Goal: Task Accomplishment & Management: Manage account settings

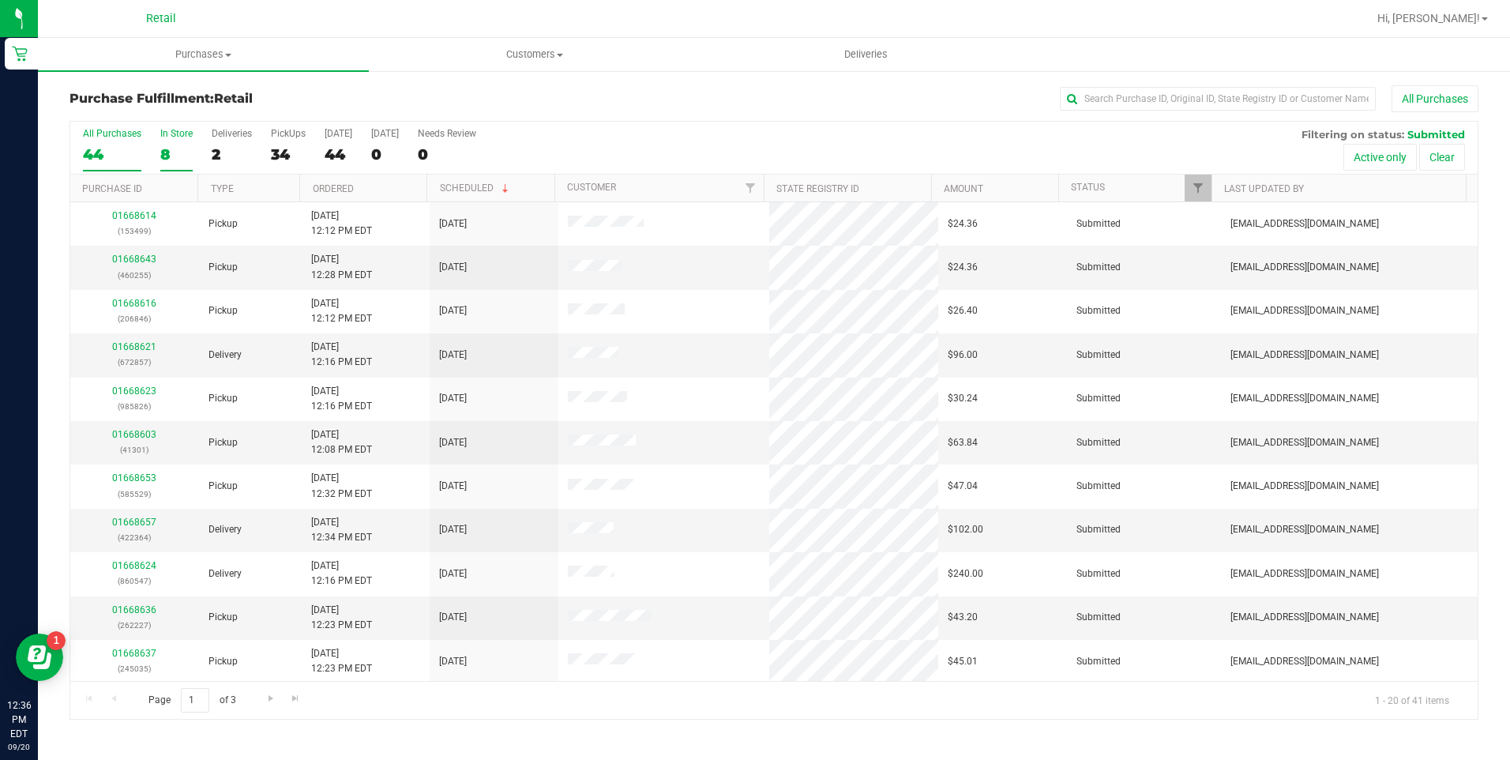
click at [172, 155] on div "8" at bounding box center [176, 154] width 32 height 18
click at [0, 0] on input "In Store 8" at bounding box center [0, 0] width 0 height 0
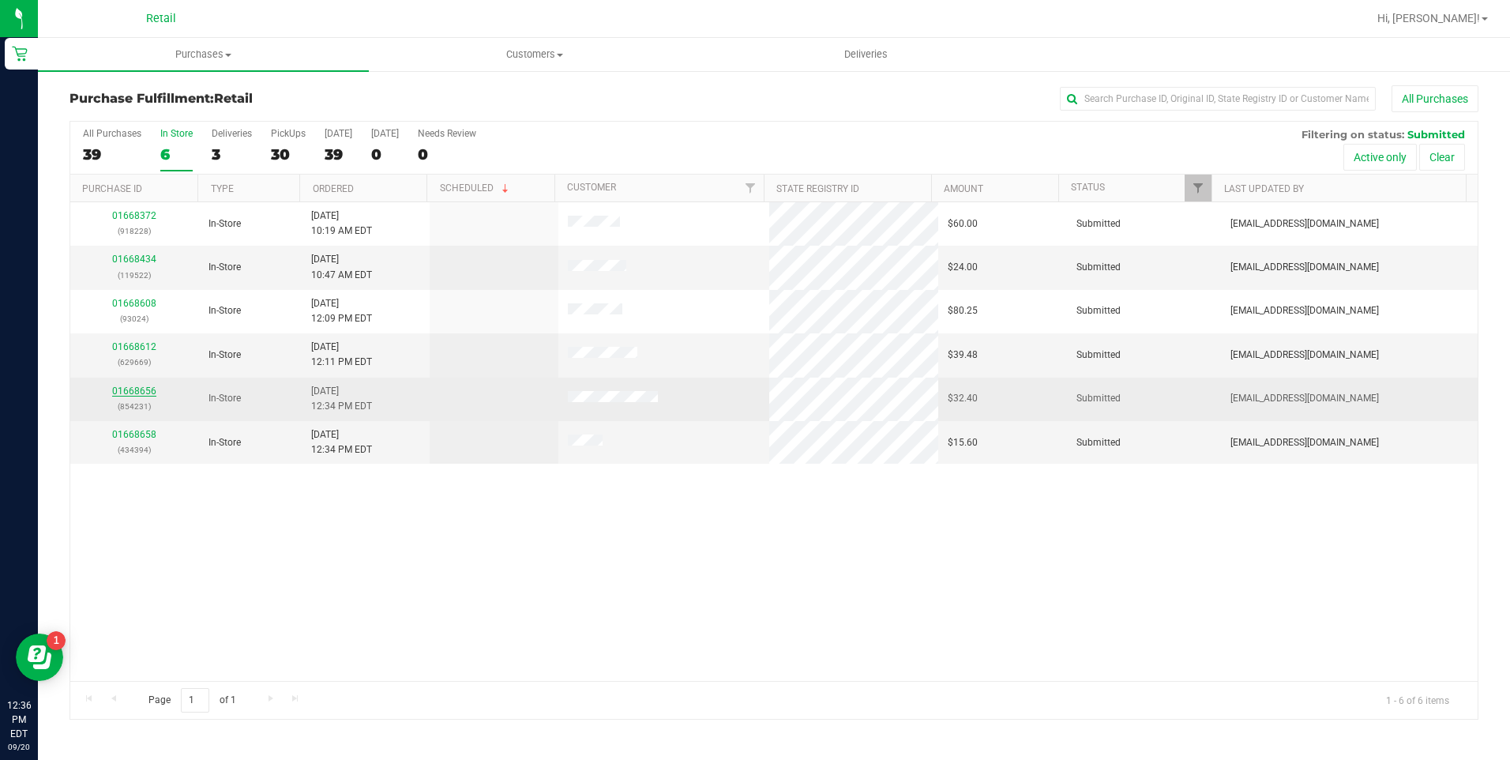
click at [138, 385] on link "01668656" at bounding box center [134, 390] width 44 height 11
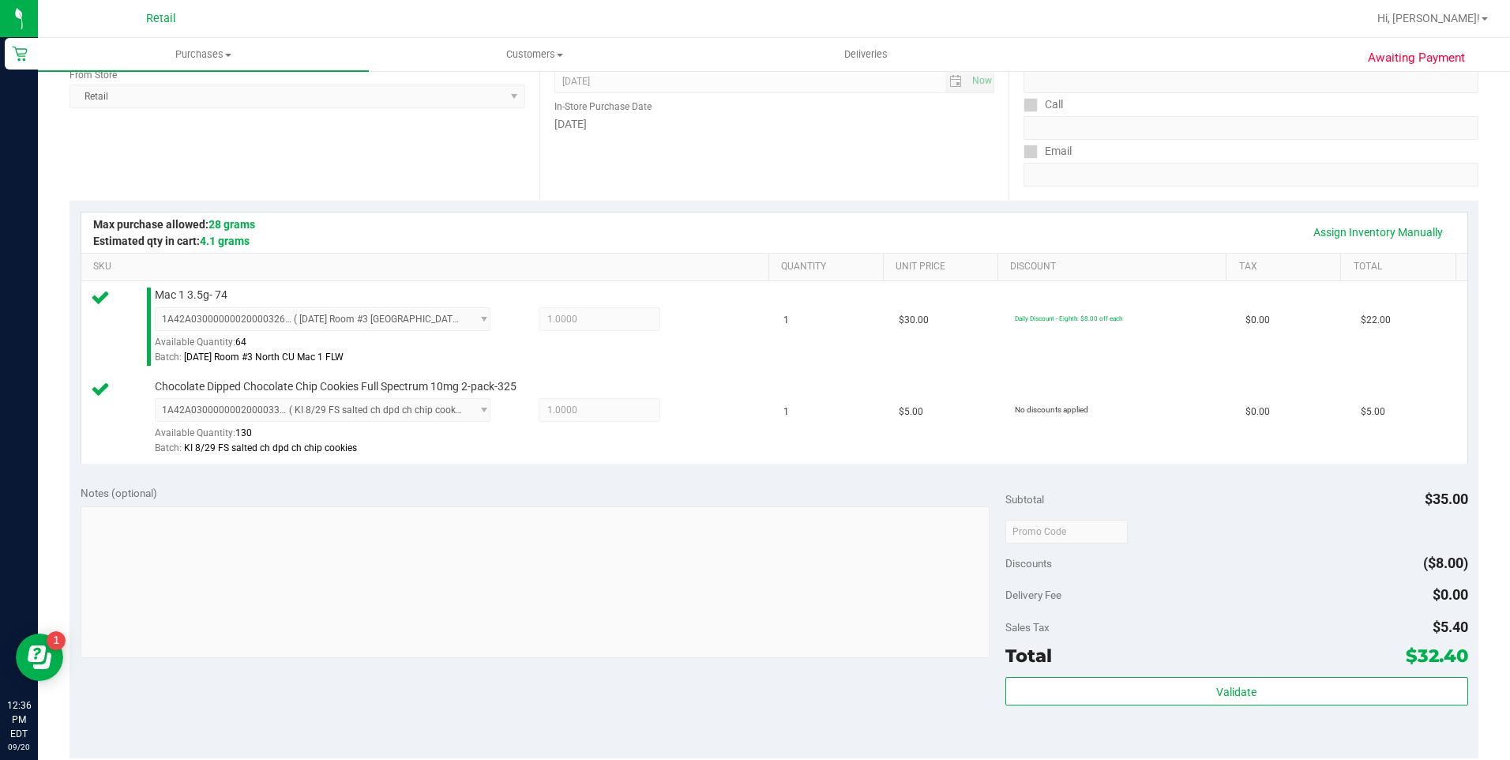
scroll to position [316, 0]
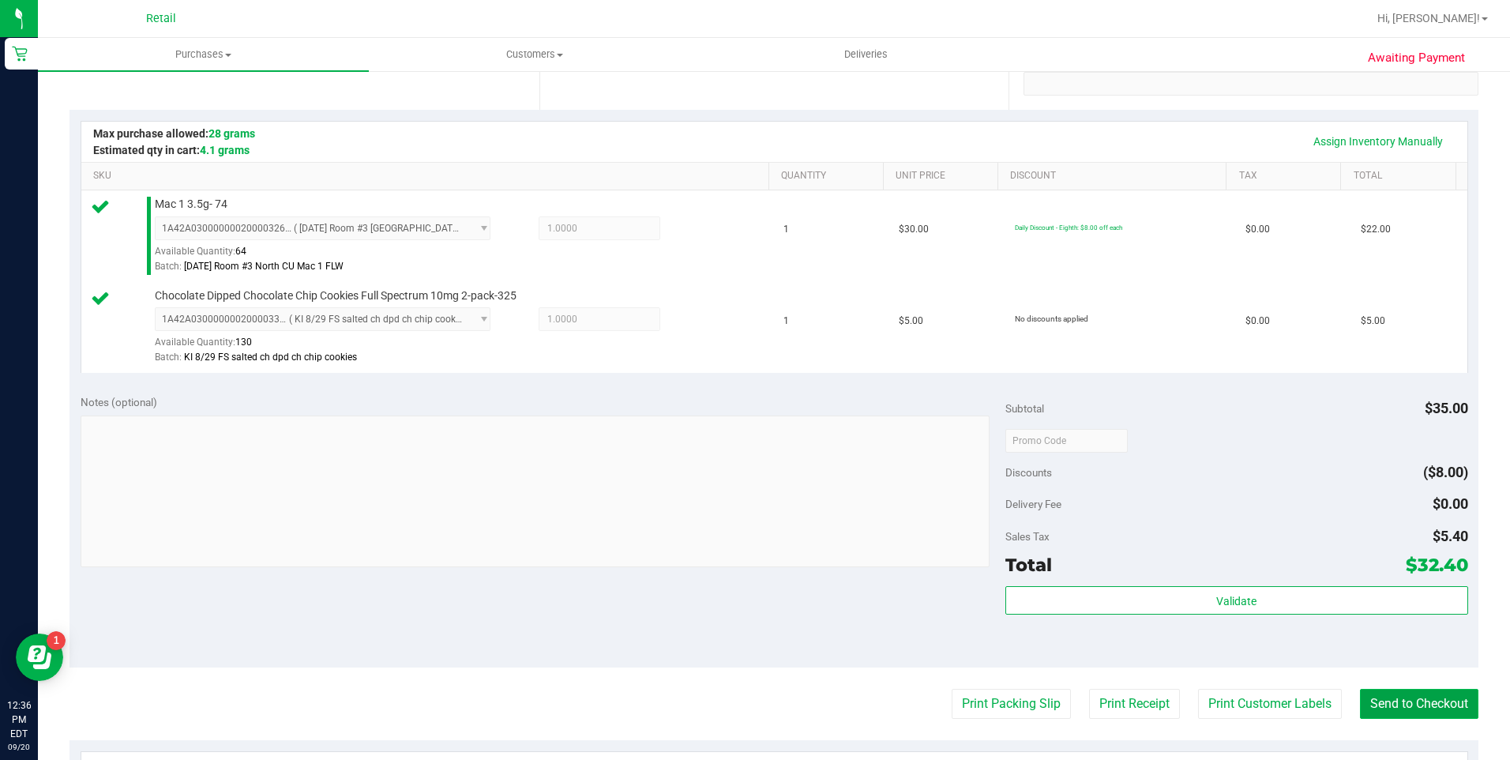
click at [1422, 711] on button "Send to Checkout" at bounding box center [1419, 704] width 118 height 30
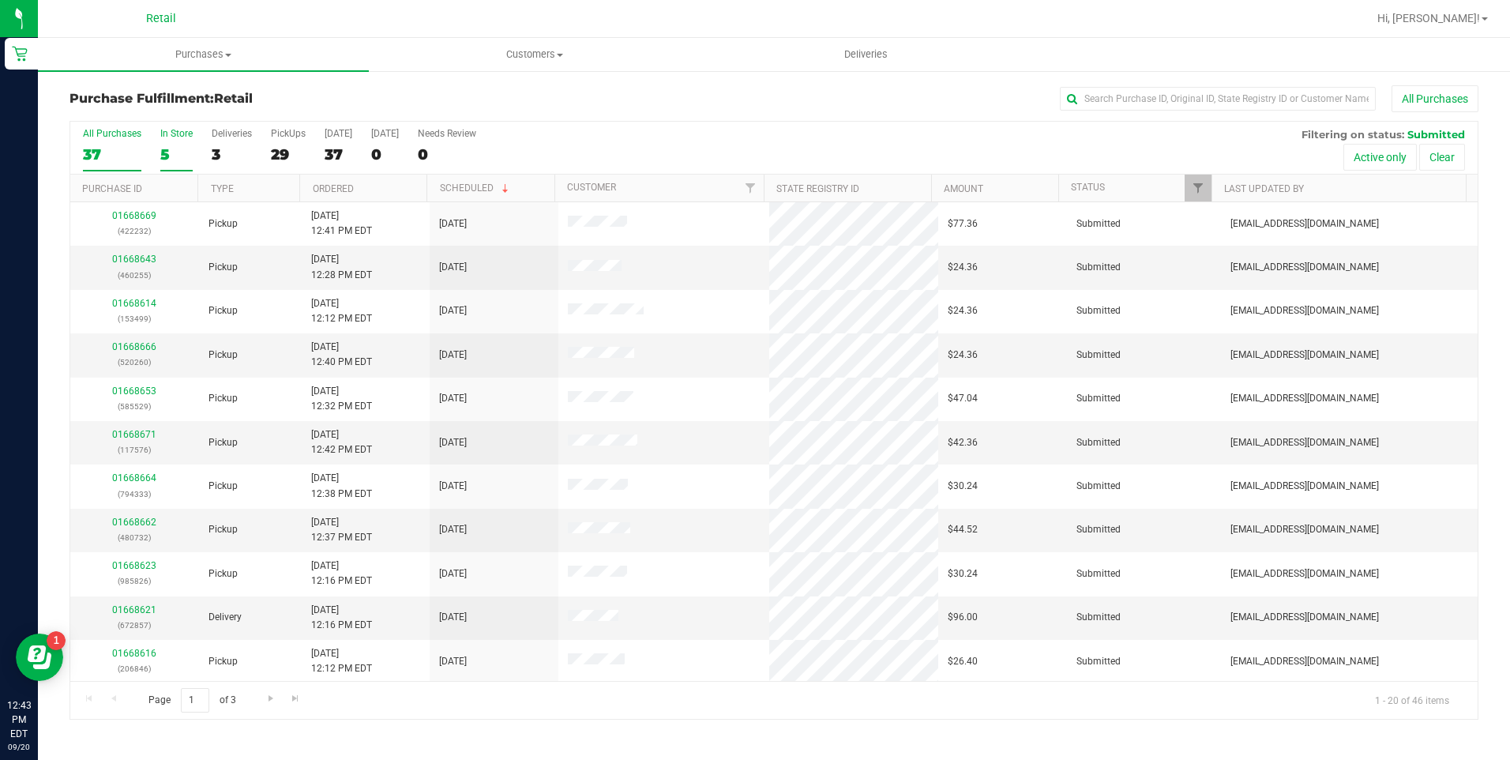
click at [160, 158] on div "5" at bounding box center [176, 154] width 32 height 18
click at [0, 0] on input "In Store 5" at bounding box center [0, 0] width 0 height 0
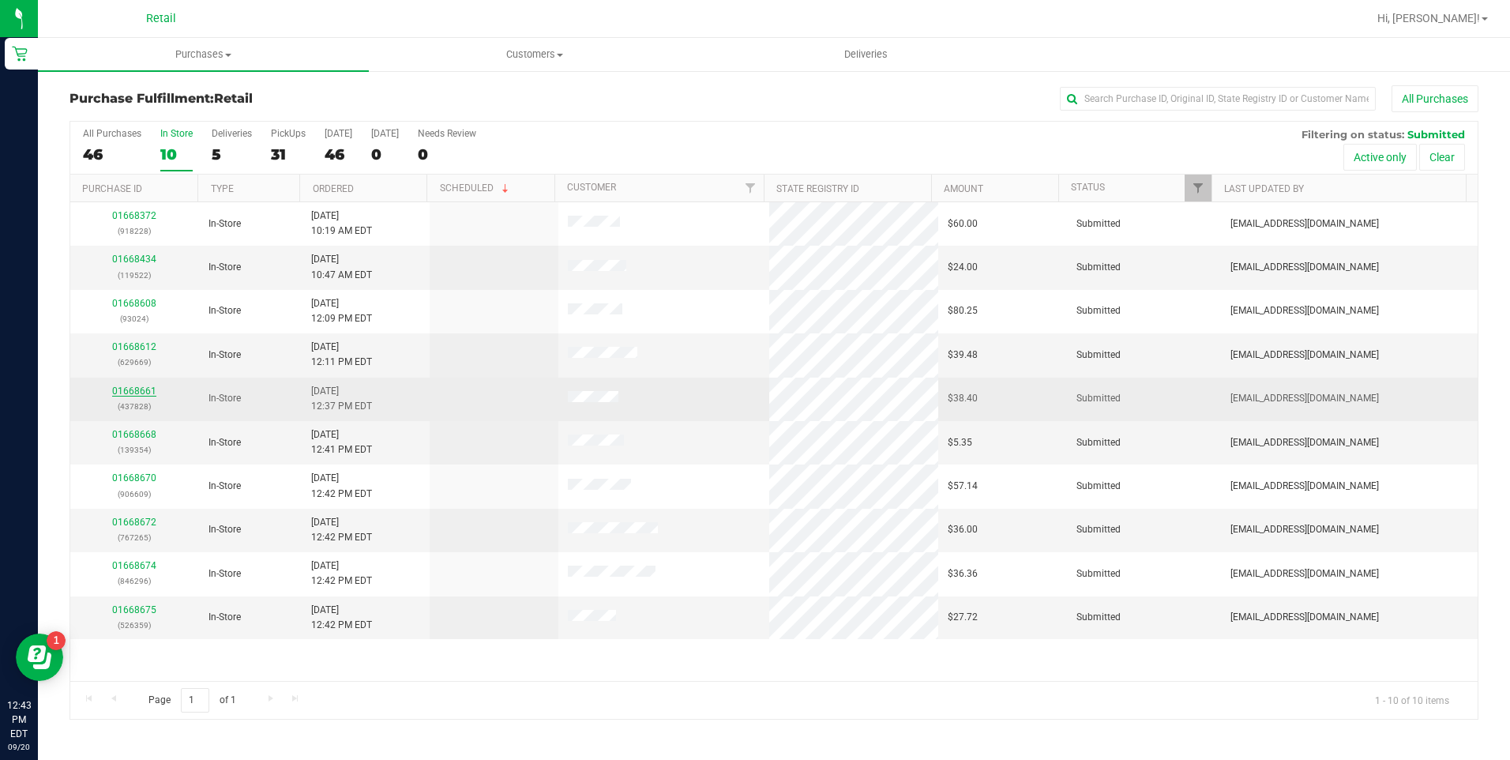
click at [128, 388] on link "01668661" at bounding box center [134, 390] width 44 height 11
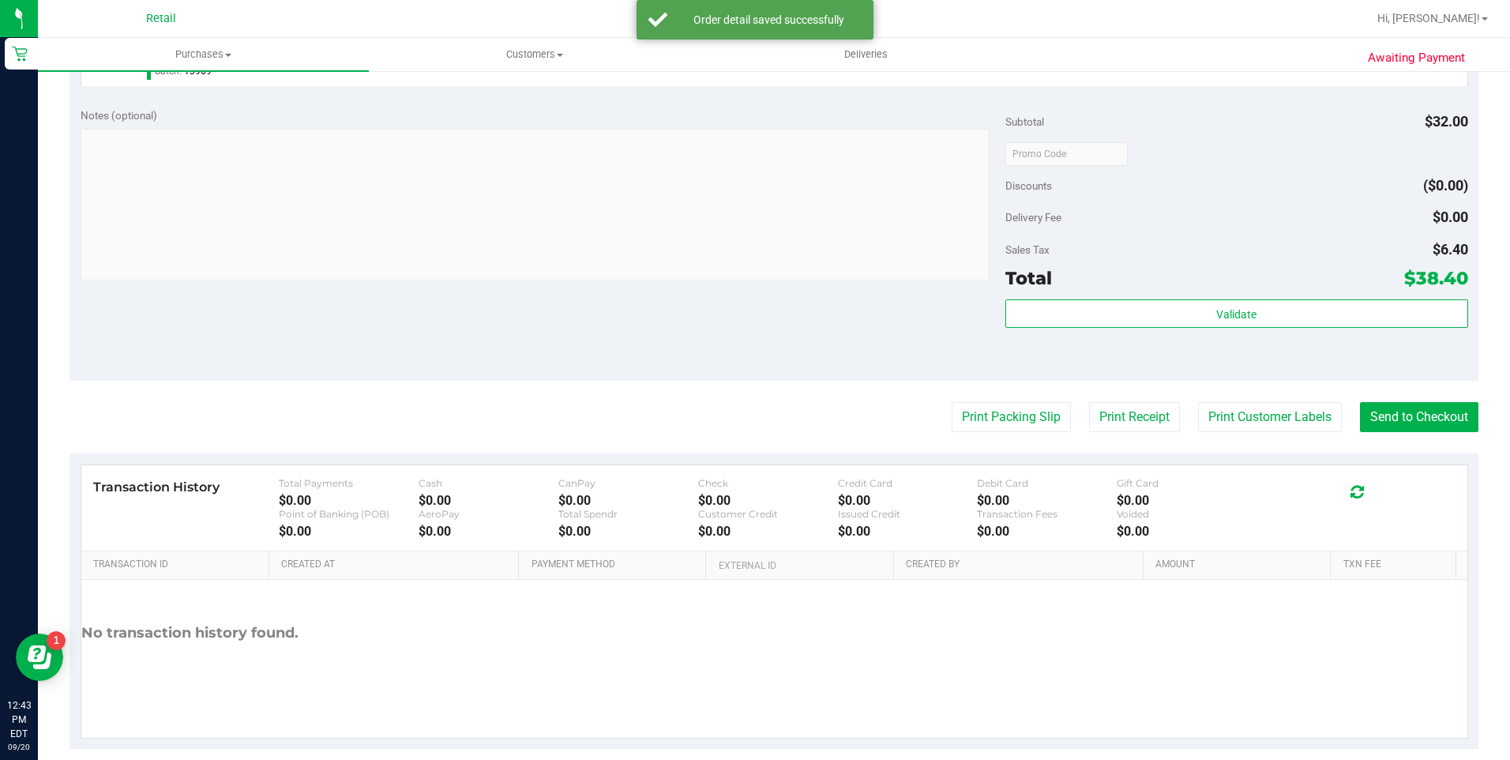
scroll to position [532, 0]
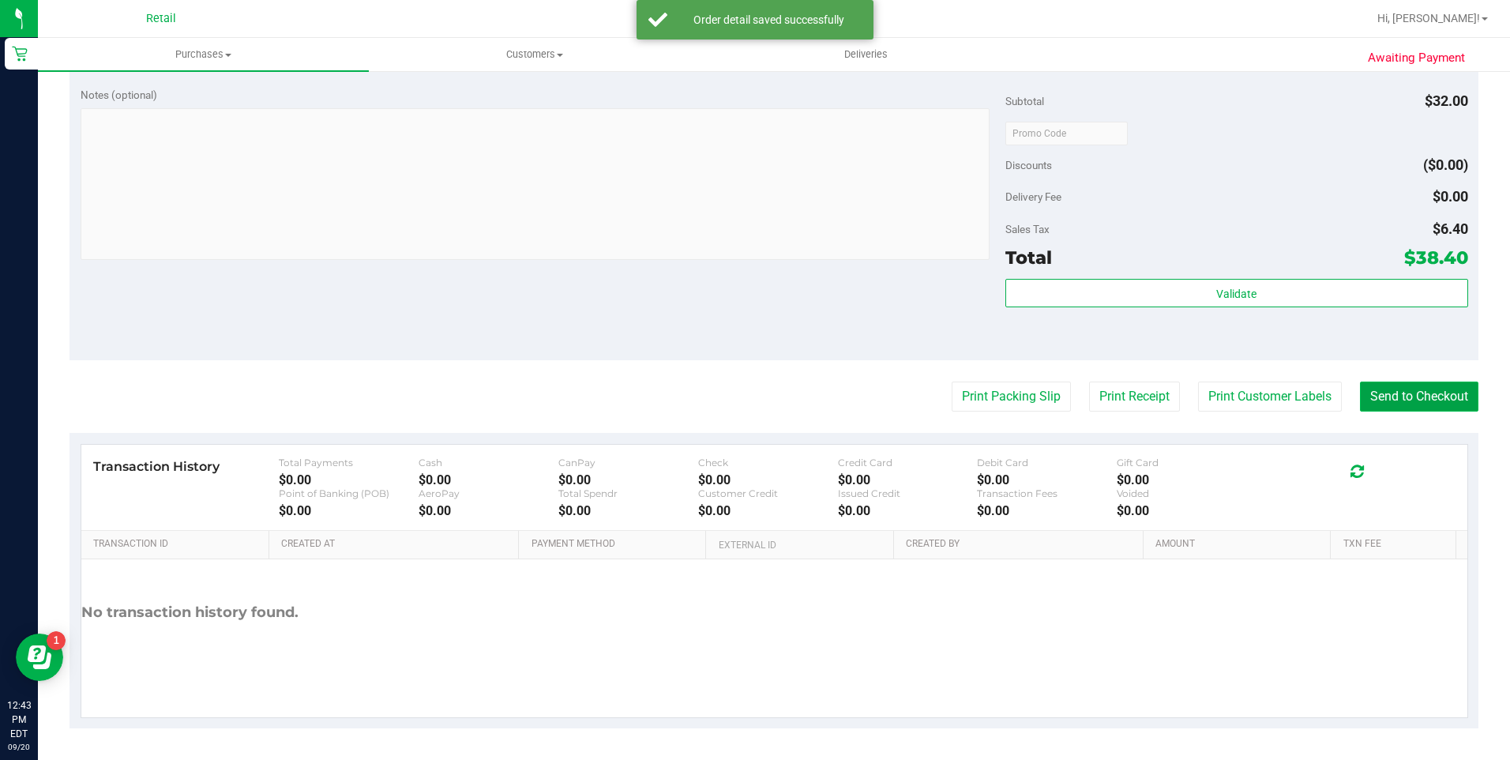
click at [1403, 406] on button "Send to Checkout" at bounding box center [1419, 396] width 118 height 30
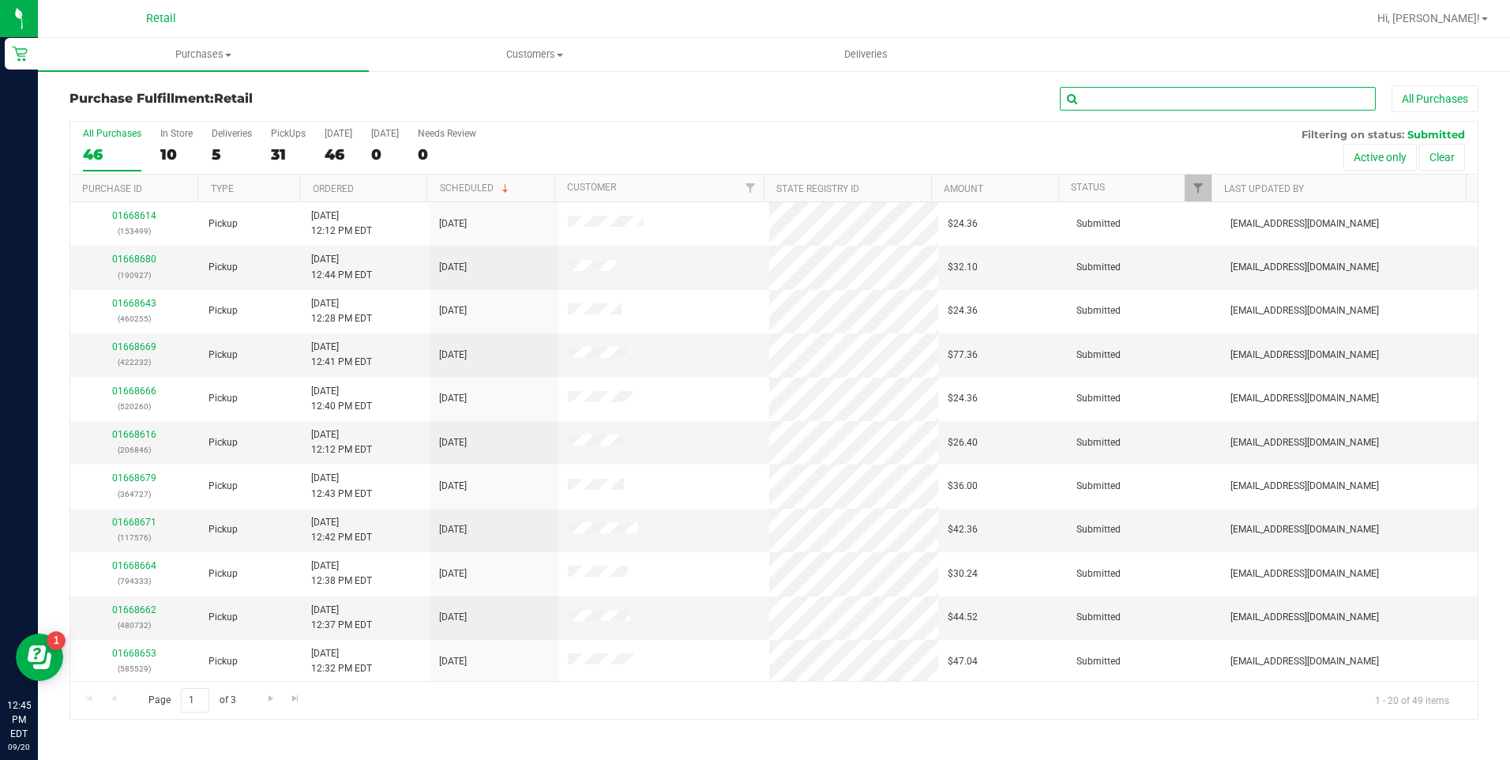
click at [1141, 96] on input "text" at bounding box center [1218, 99] width 316 height 24
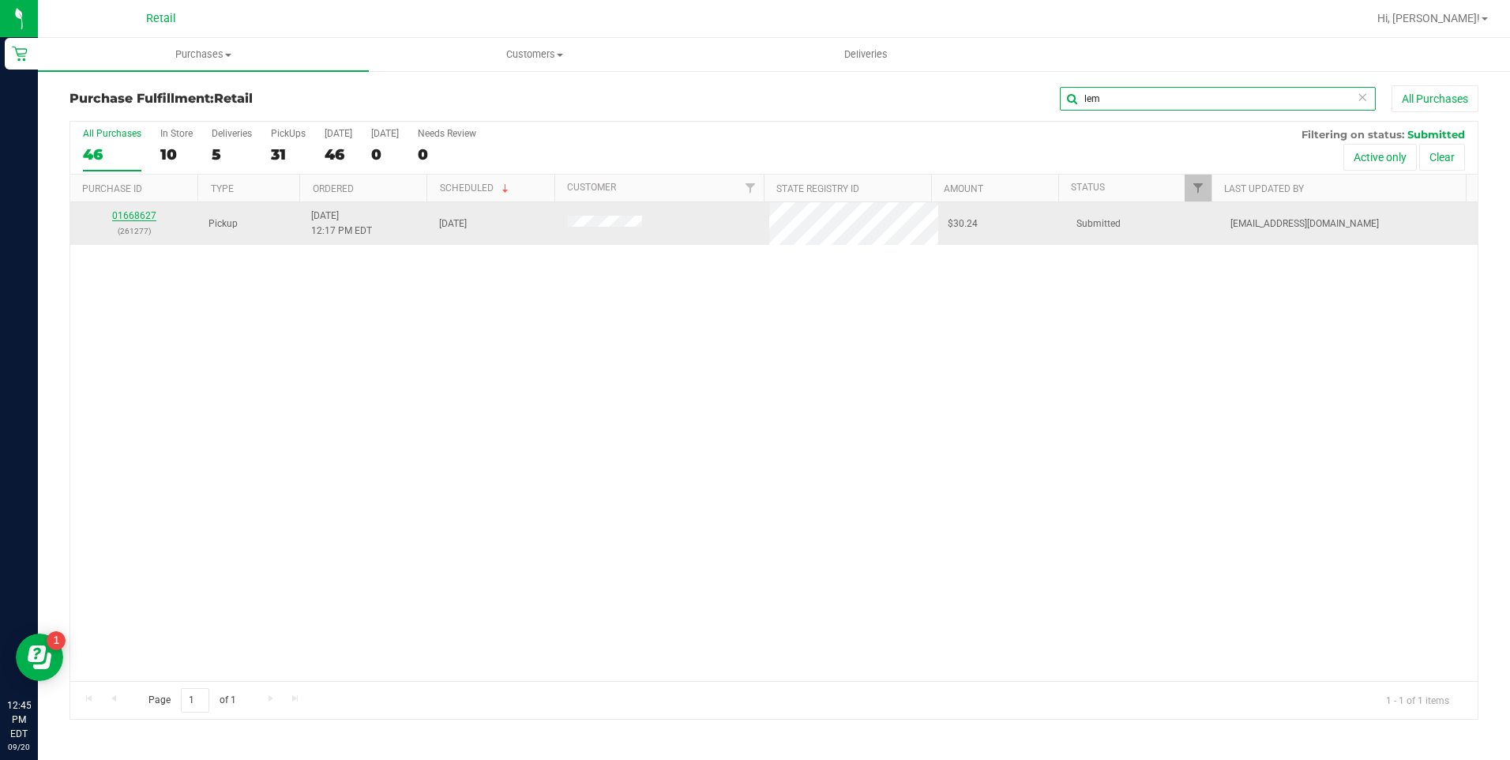
type input "lem"
click at [141, 212] on link "01668627" at bounding box center [134, 215] width 44 height 11
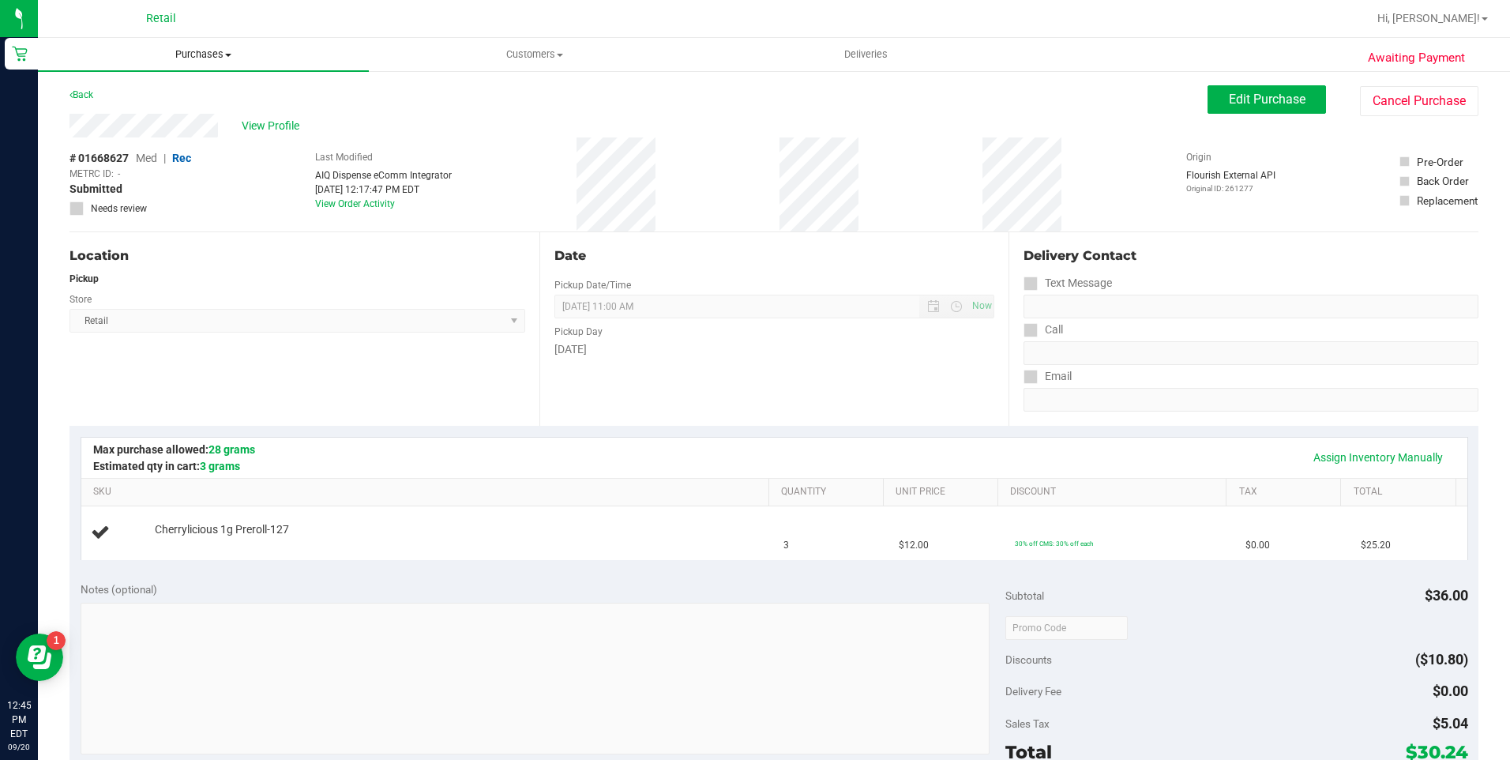
click at [201, 56] on span "Purchases" at bounding box center [203, 54] width 331 height 14
click at [195, 109] on li "Fulfillment" at bounding box center [203, 114] width 331 height 19
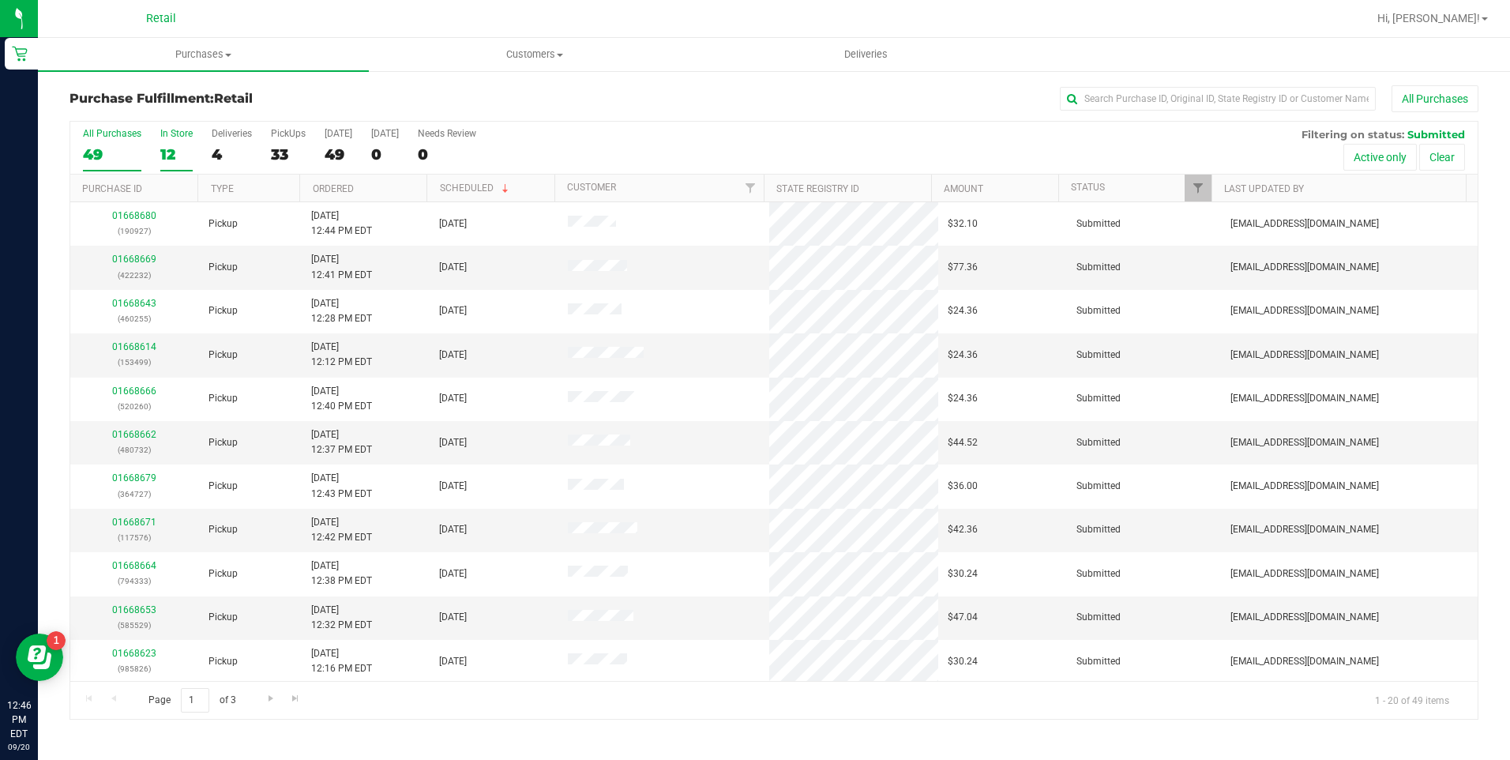
click at [175, 151] on div "12" at bounding box center [176, 154] width 32 height 18
click at [0, 0] on input "In Store 12" at bounding box center [0, 0] width 0 height 0
click at [119, 436] on link "01668672" at bounding box center [134, 434] width 44 height 11
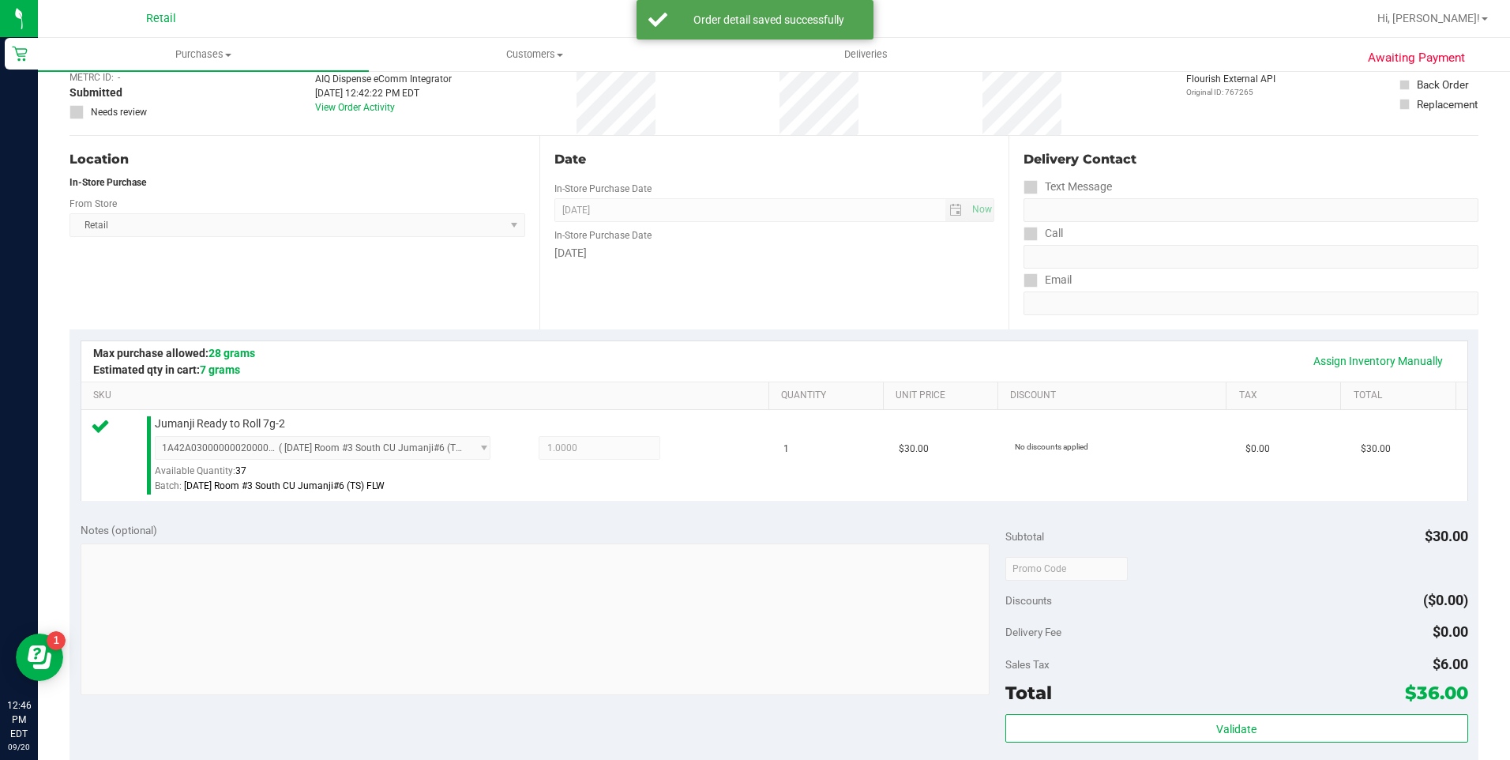
scroll to position [237, 0]
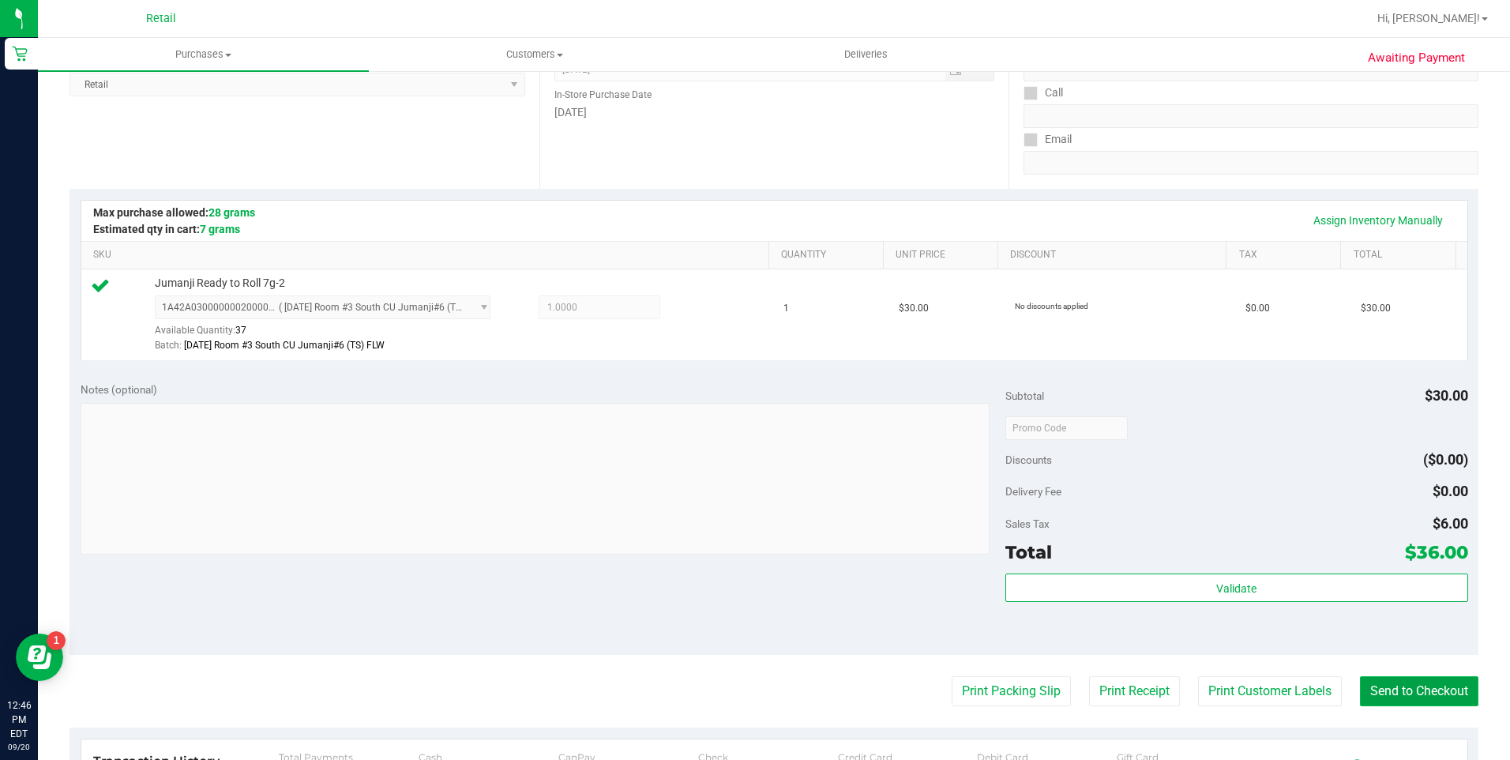
click at [1456, 678] on button "Send to Checkout" at bounding box center [1419, 691] width 118 height 30
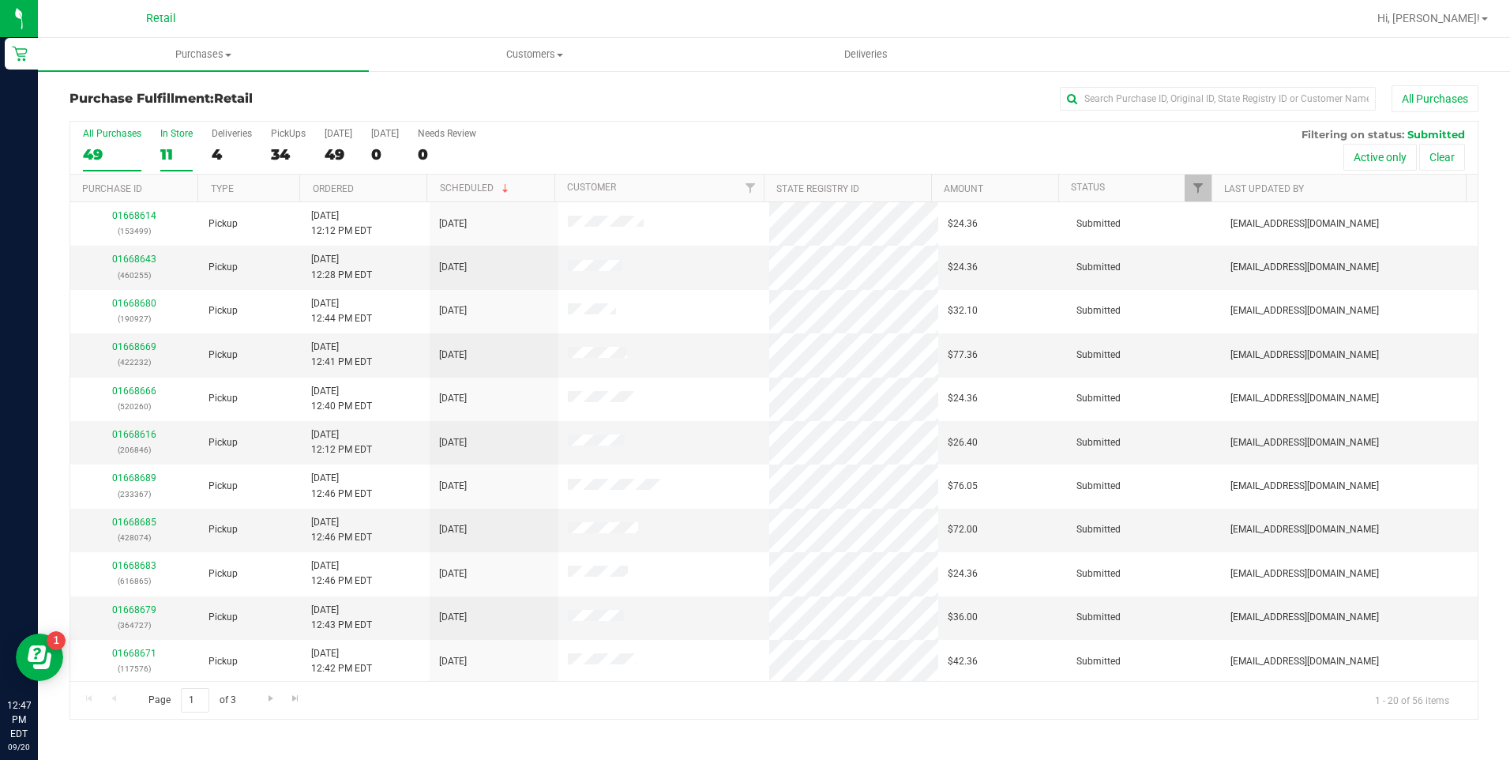
click at [164, 151] on div "11" at bounding box center [176, 154] width 32 height 18
click at [0, 0] on input "In Store 11" at bounding box center [0, 0] width 0 height 0
click at [145, 433] on link "01668675" at bounding box center [134, 434] width 44 height 11
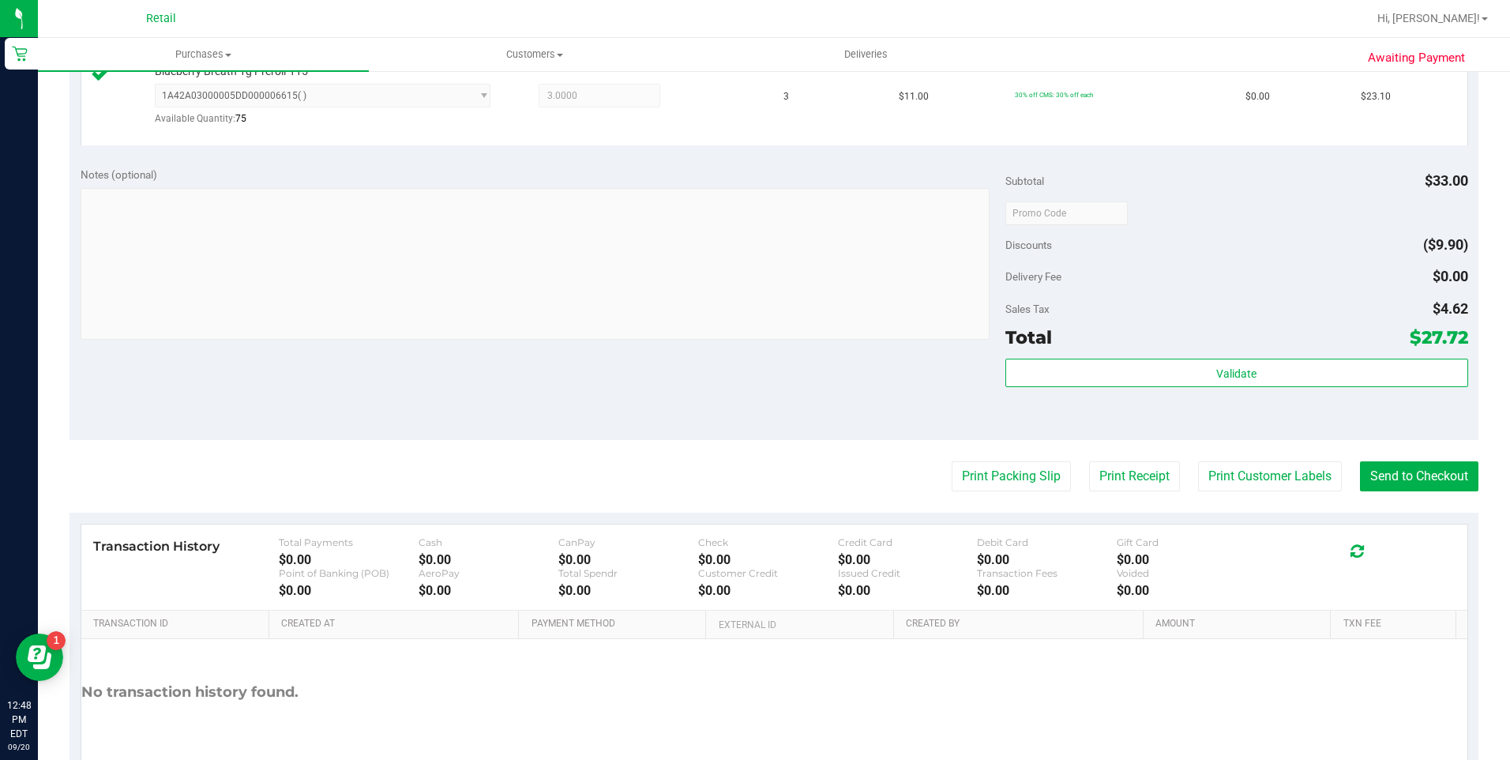
scroll to position [474, 0]
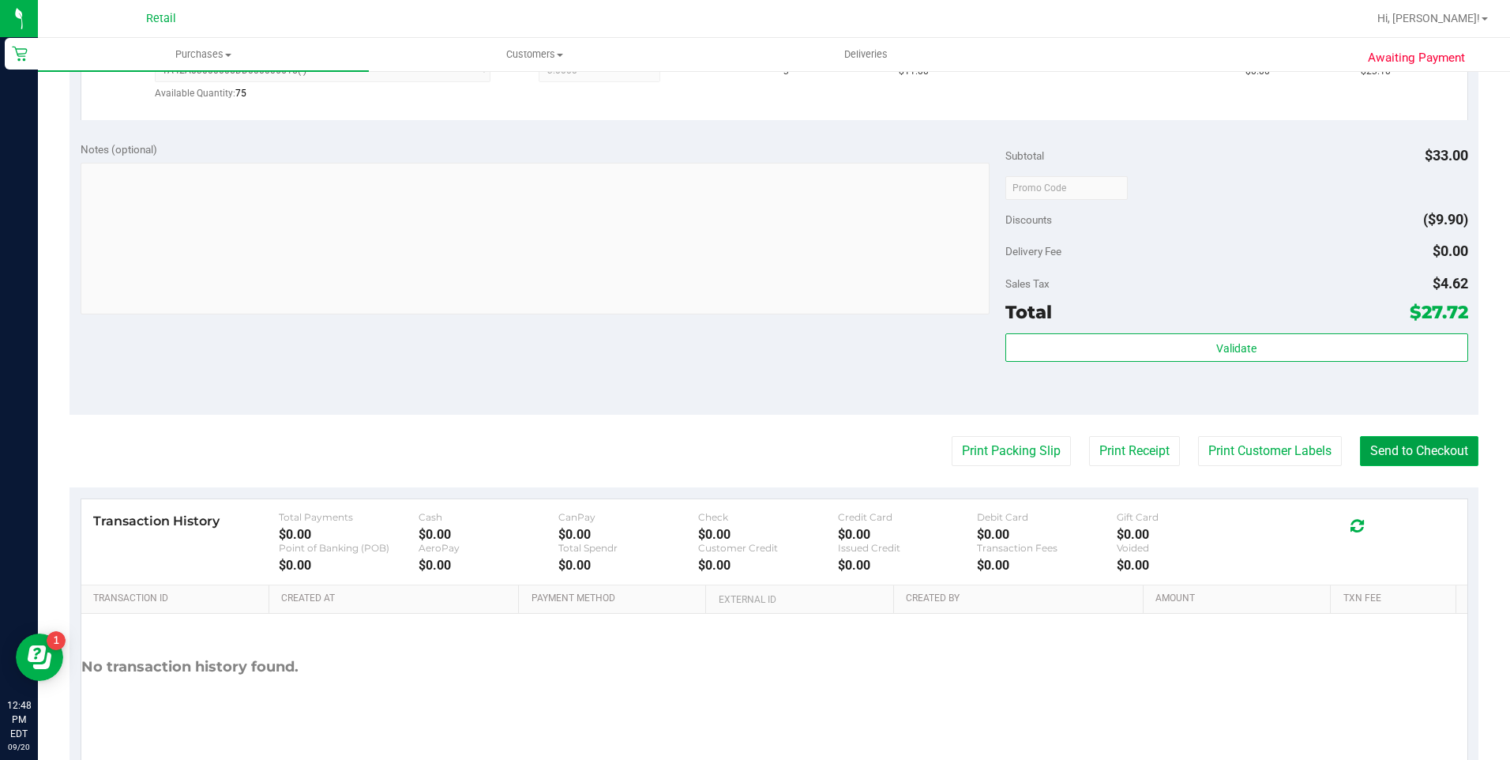
click at [1369, 444] on button "Send to Checkout" at bounding box center [1419, 451] width 118 height 30
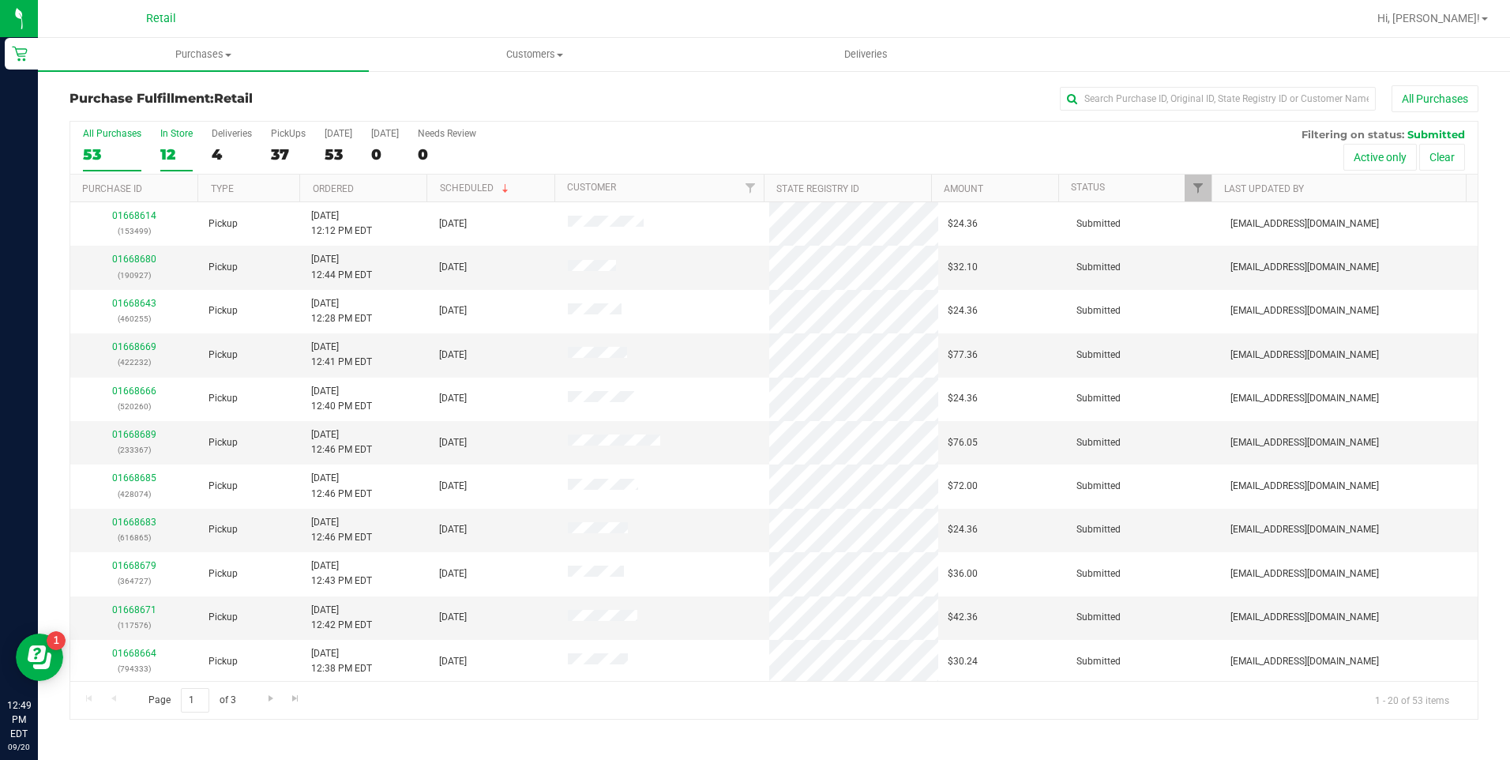
click at [175, 150] on div "12" at bounding box center [176, 154] width 32 height 18
click at [0, 0] on input "In Store 12" at bounding box center [0, 0] width 0 height 0
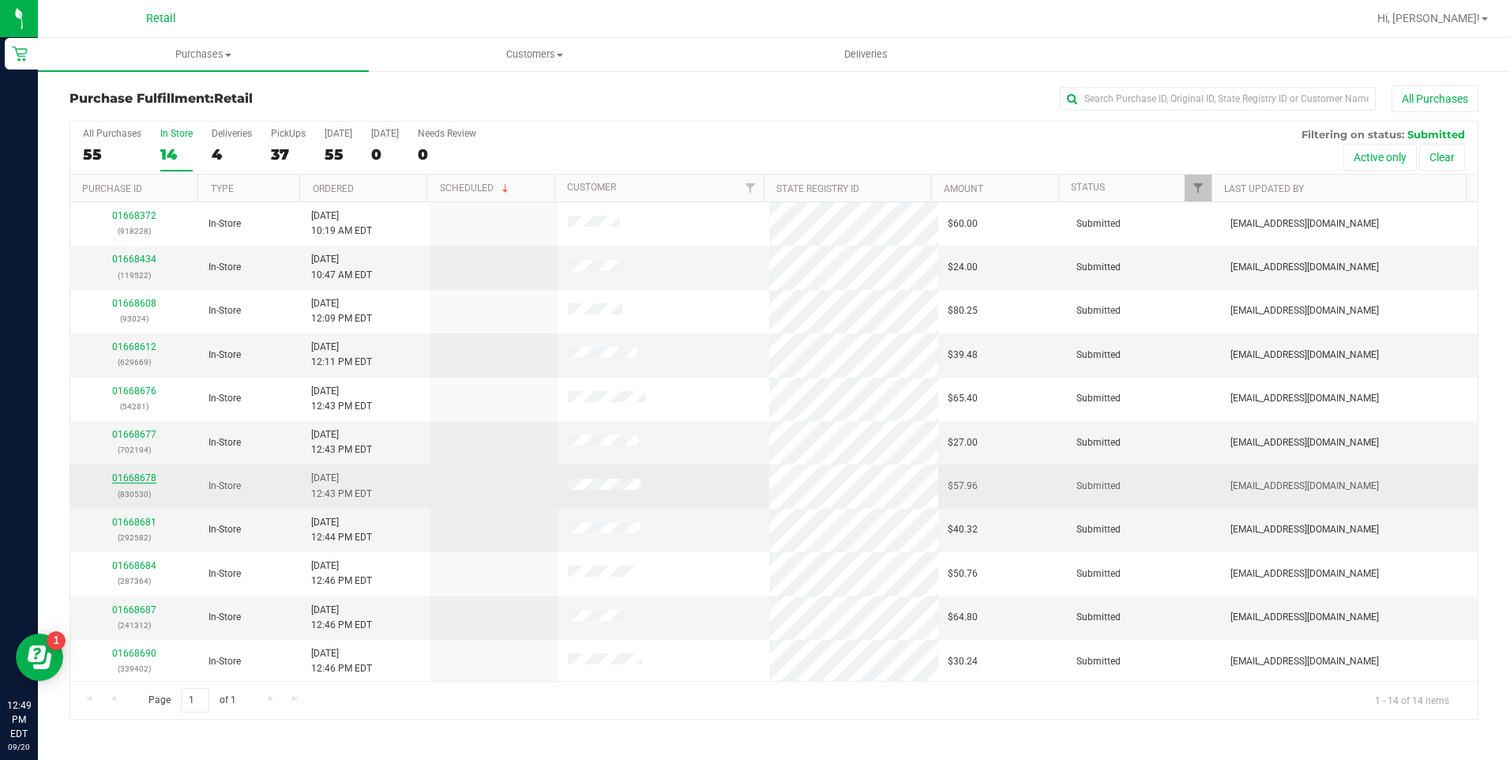
click at [138, 477] on link "01668678" at bounding box center [134, 477] width 44 height 11
click at [139, 482] on link "01668678" at bounding box center [134, 477] width 44 height 11
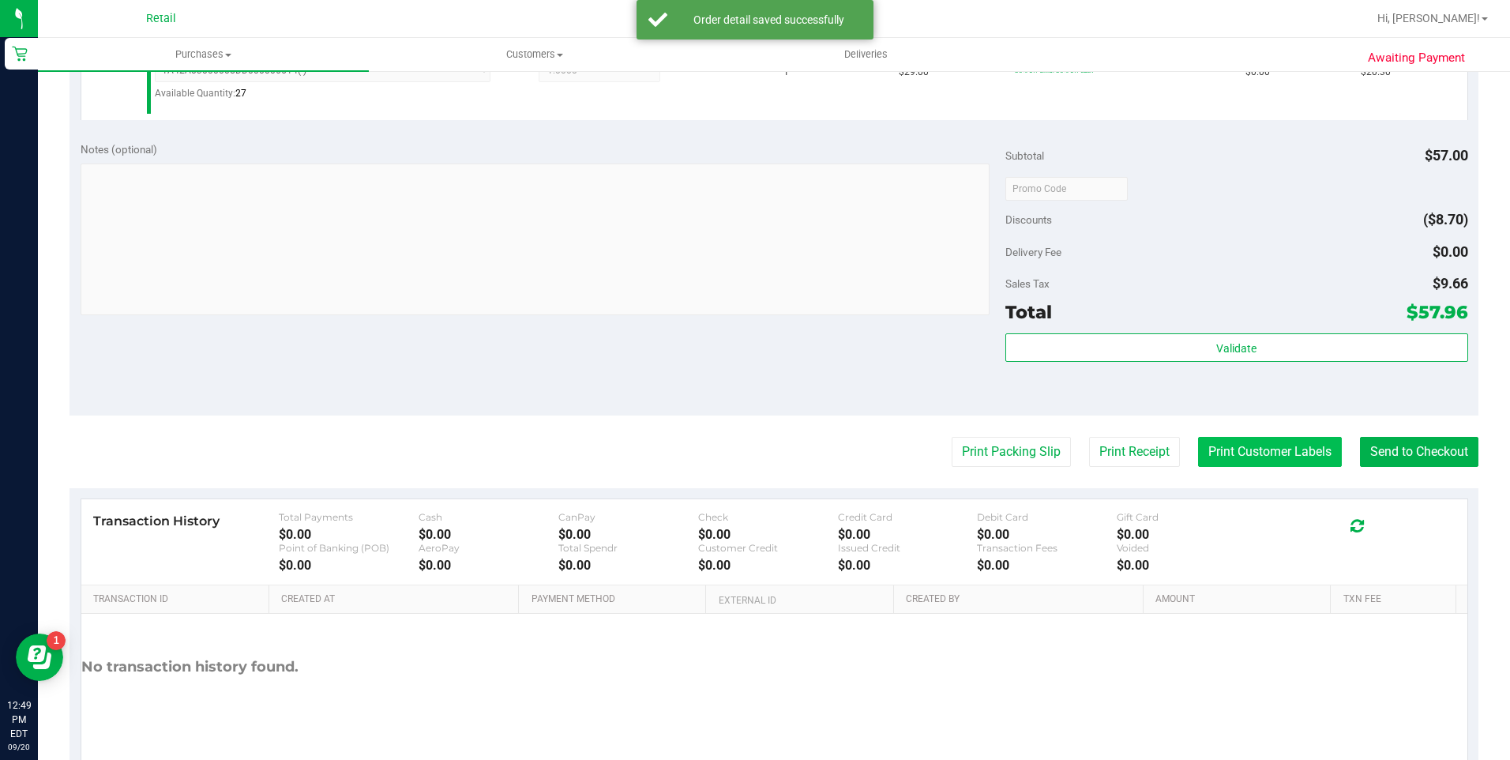
scroll to position [620, 0]
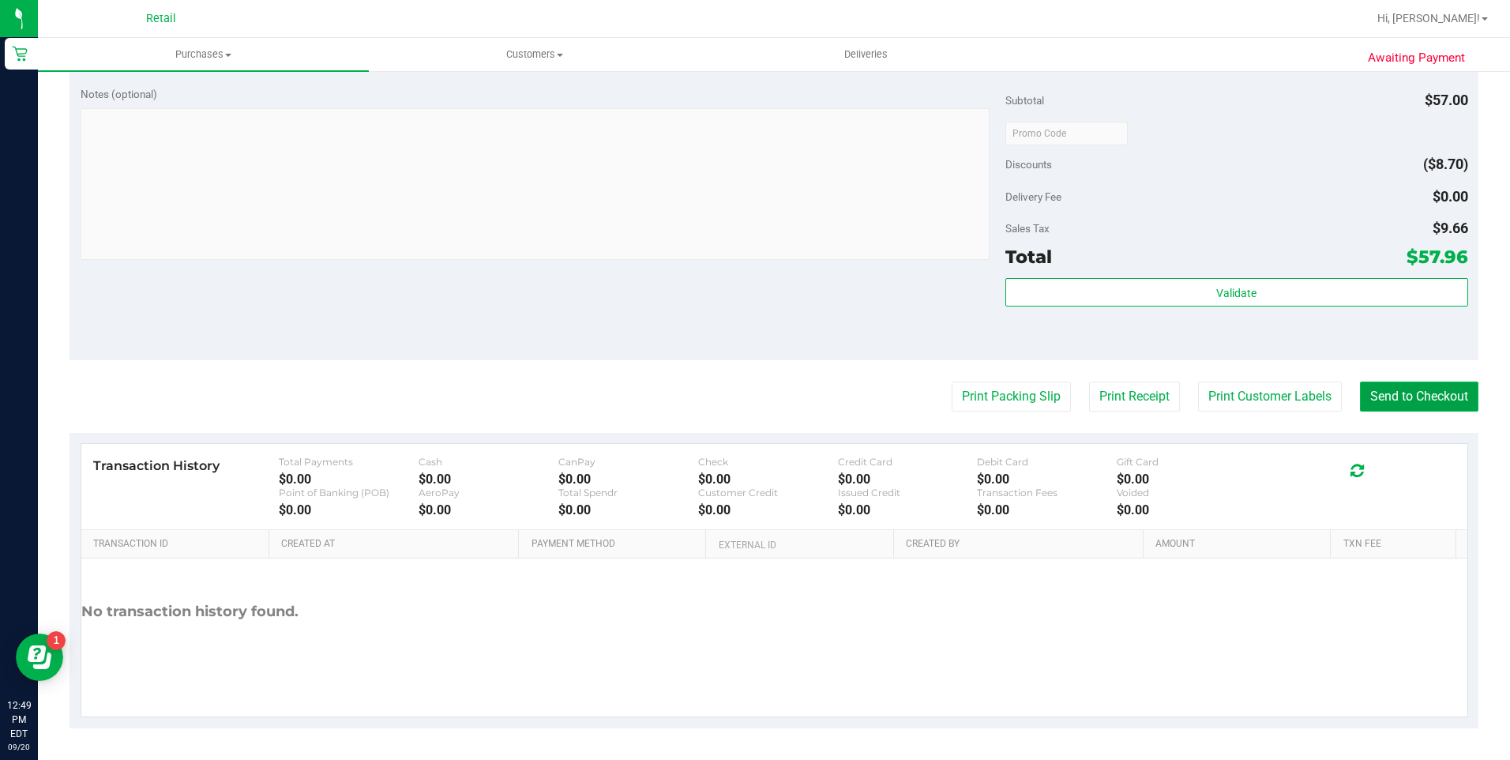
click at [1408, 401] on button "Send to Checkout" at bounding box center [1419, 396] width 118 height 30
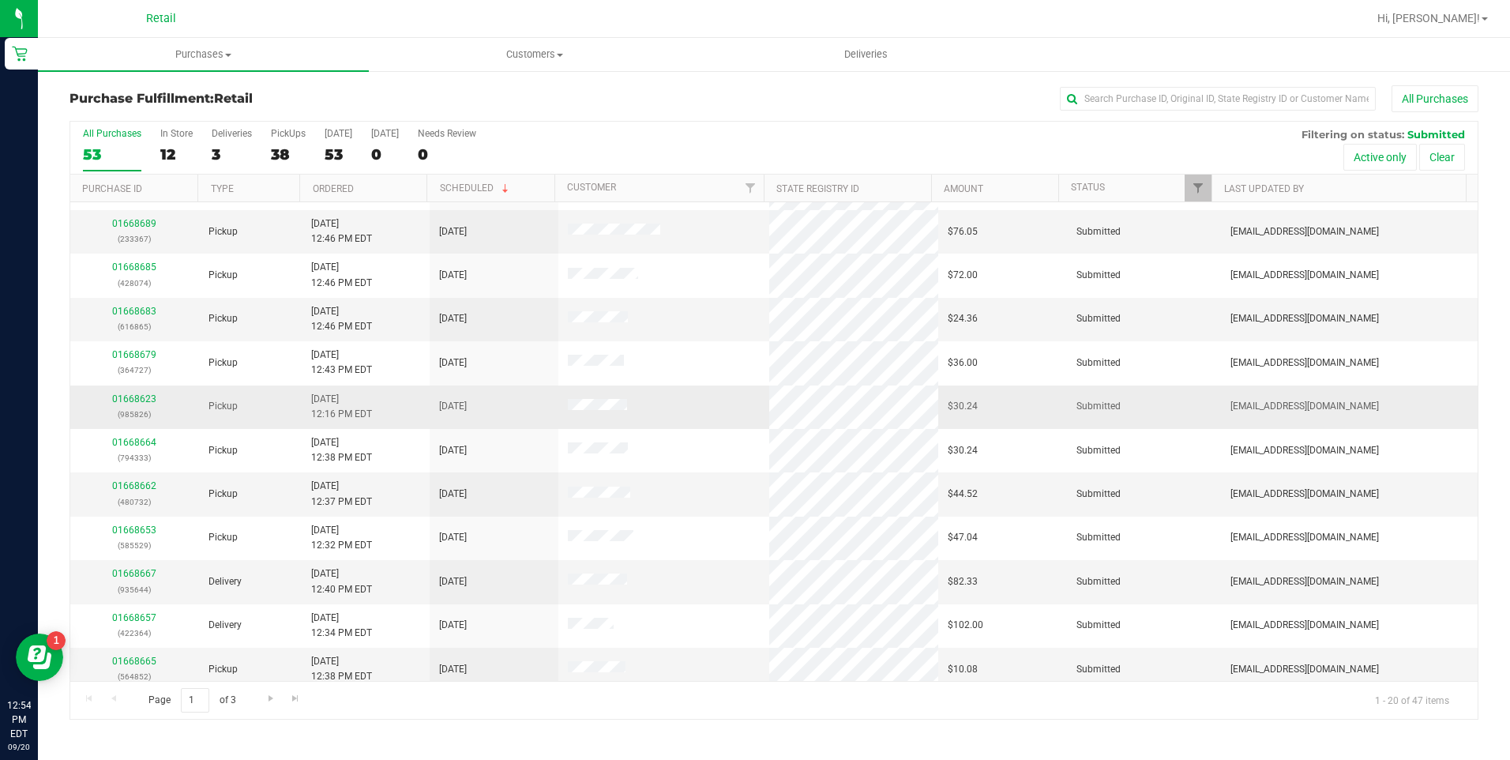
scroll to position [237, 0]
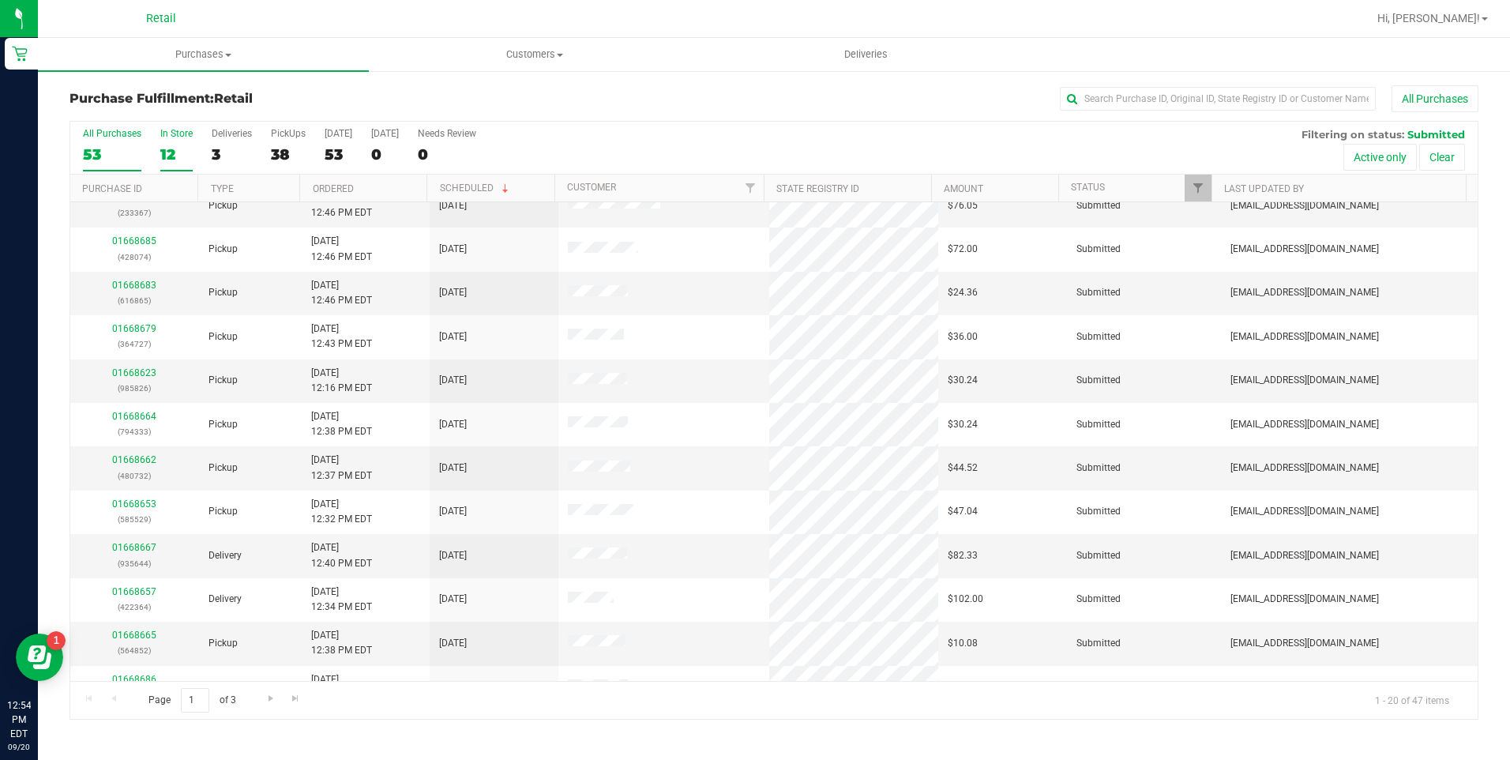
click at [160, 161] on div "12" at bounding box center [176, 154] width 32 height 18
click at [0, 0] on input "In Store 12" at bounding box center [0, 0] width 0 height 0
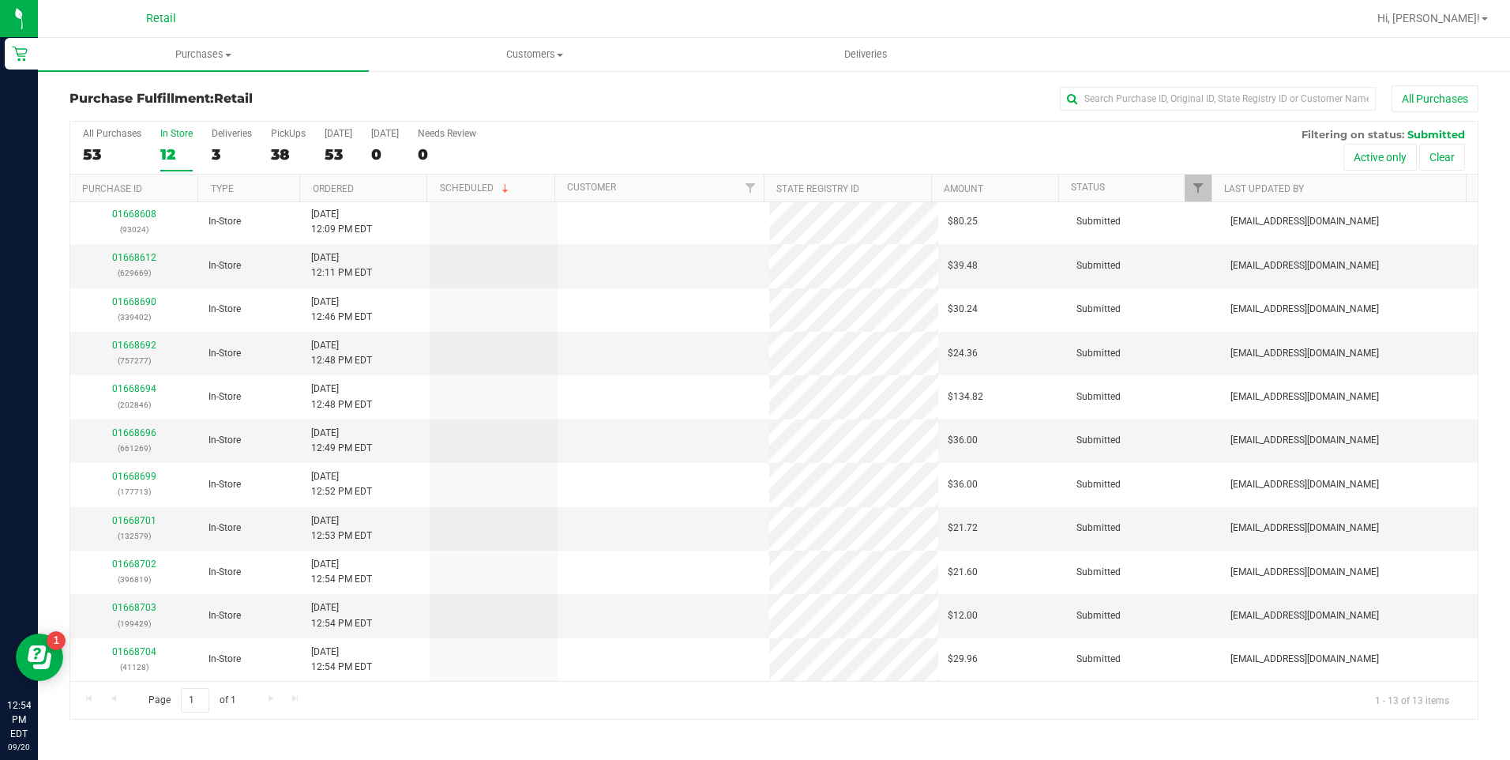
scroll to position [0, 0]
click at [138, 520] on link "01668696" at bounding box center [134, 522] width 44 height 11
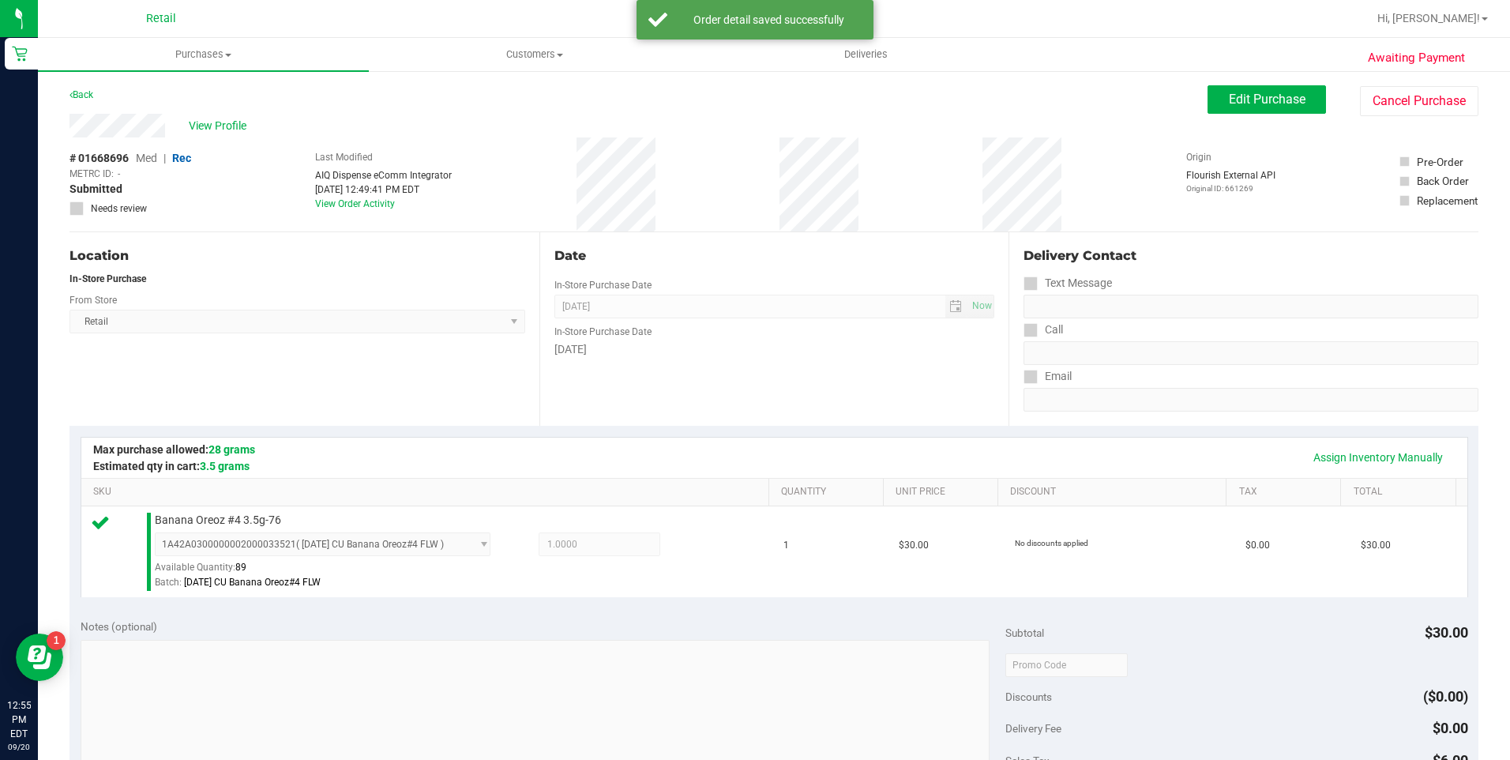
scroll to position [532, 0]
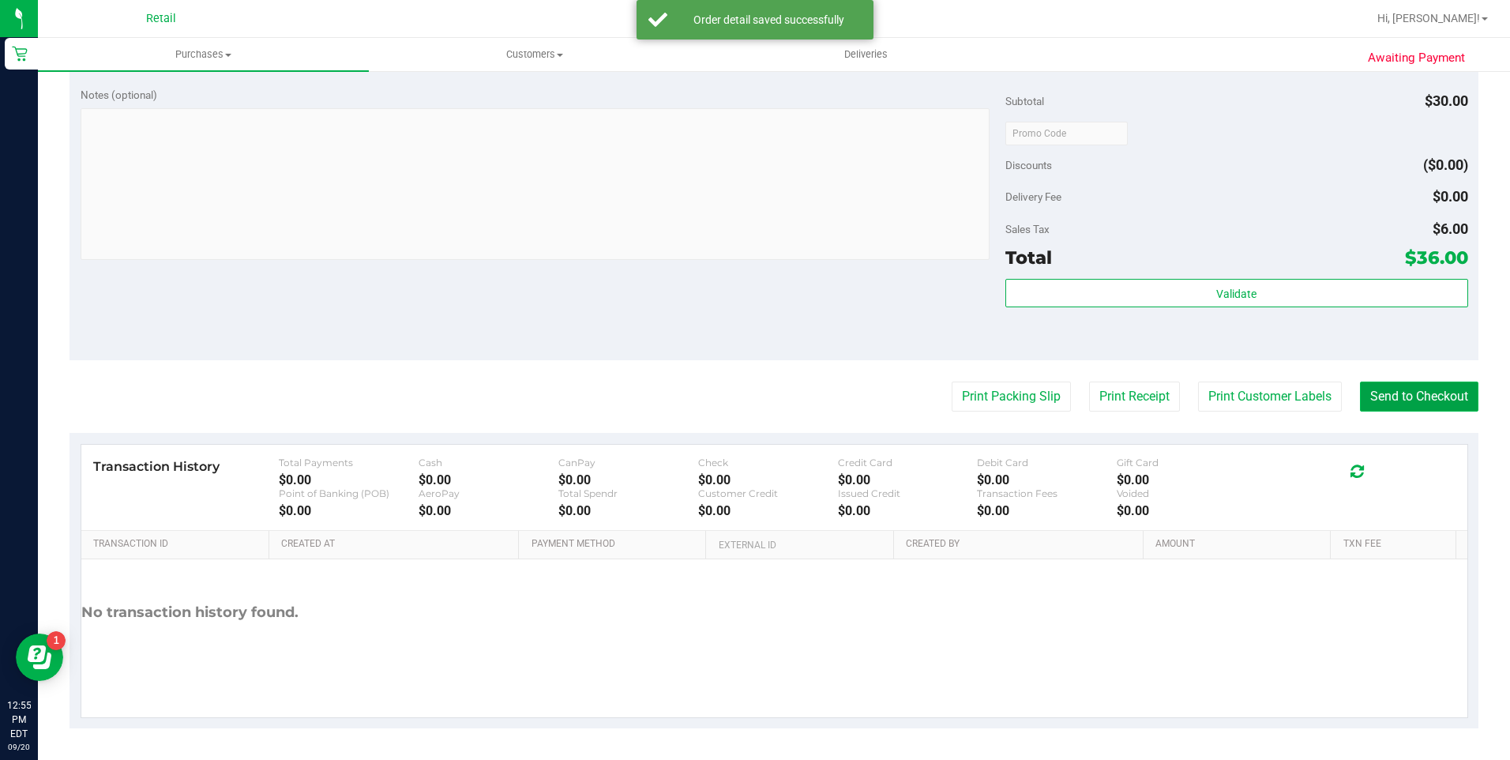
click at [1411, 383] on button "Send to Checkout" at bounding box center [1419, 396] width 118 height 30
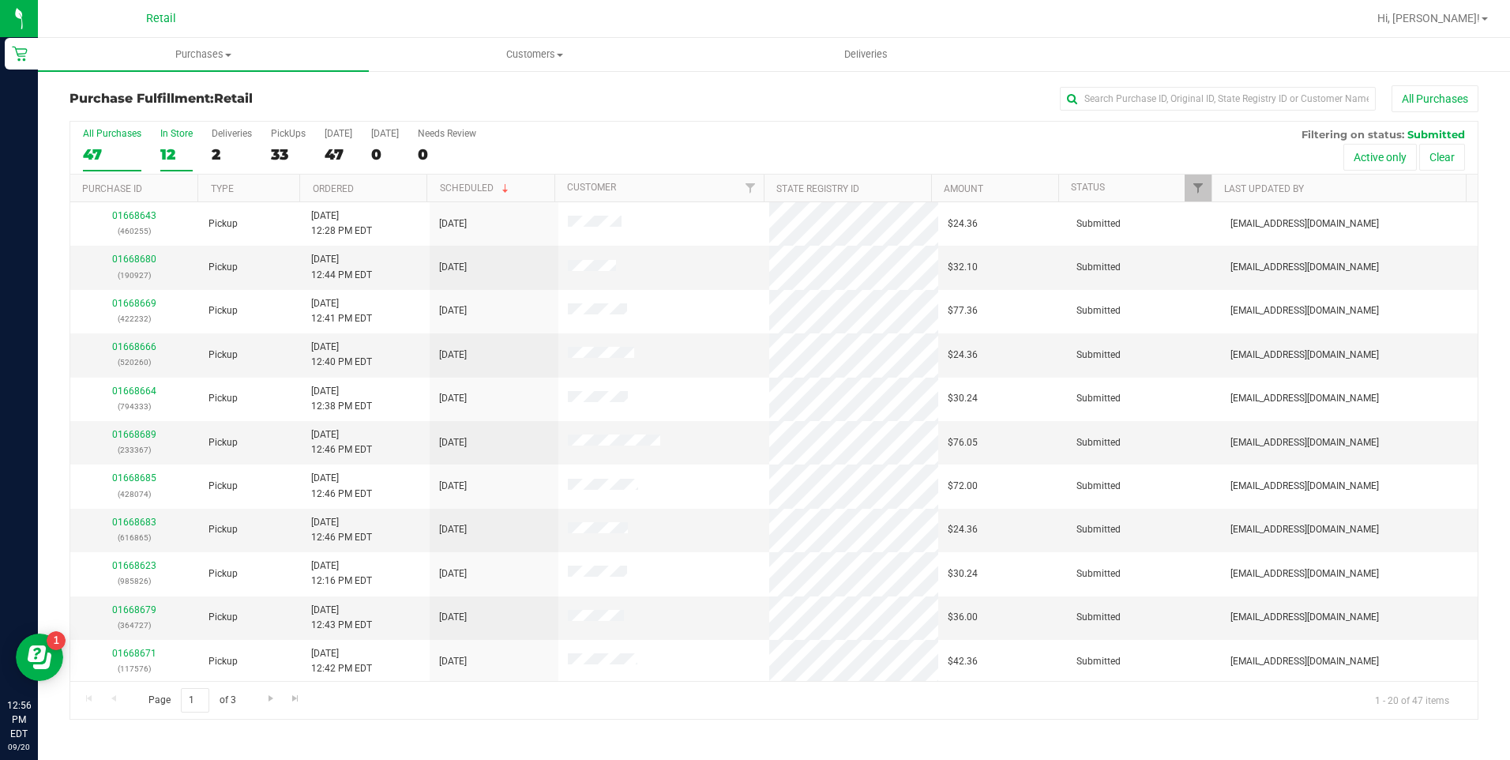
click at [162, 148] on div "12" at bounding box center [176, 154] width 32 height 18
click at [0, 0] on input "In Store 12" at bounding box center [0, 0] width 0 height 0
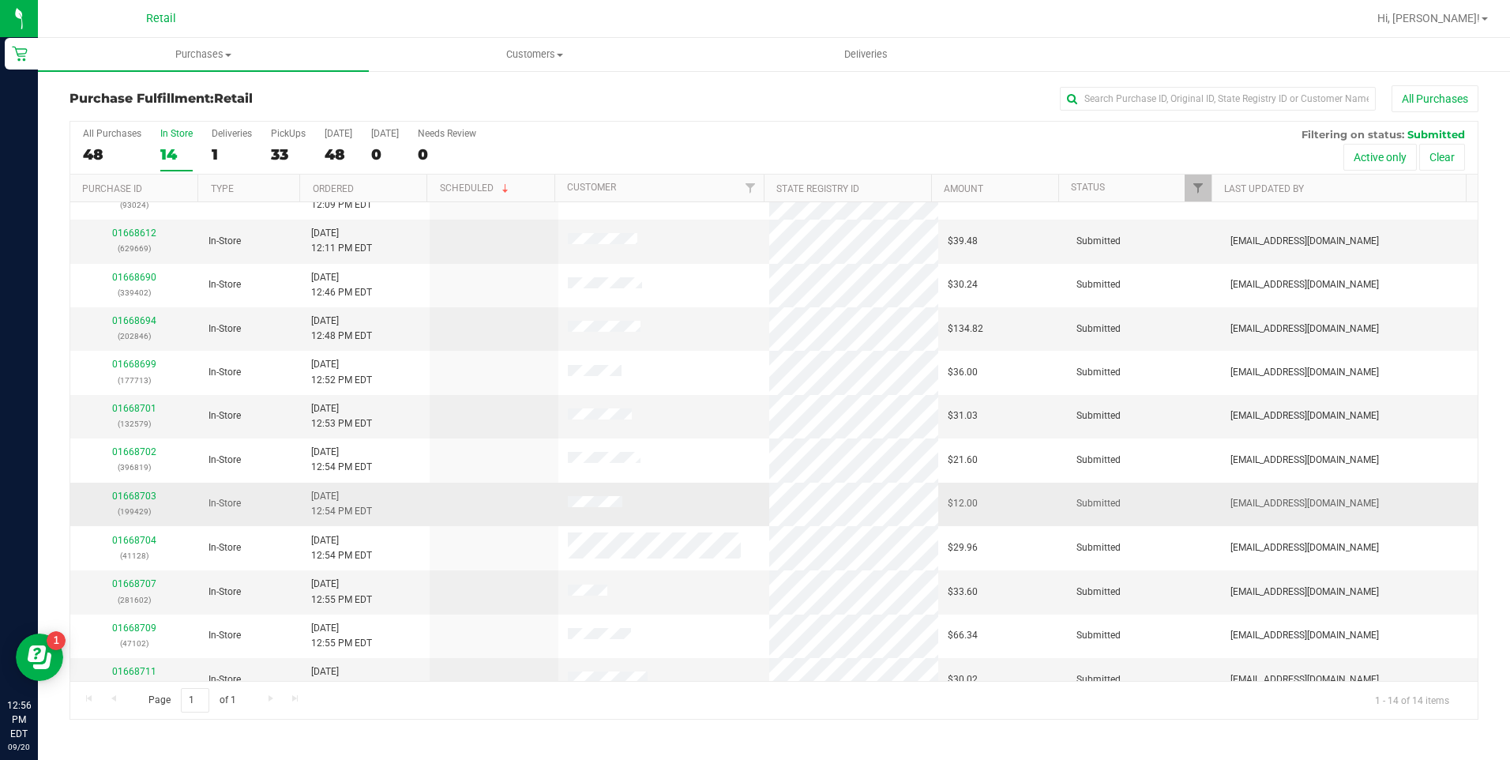
scroll to position [133, 0]
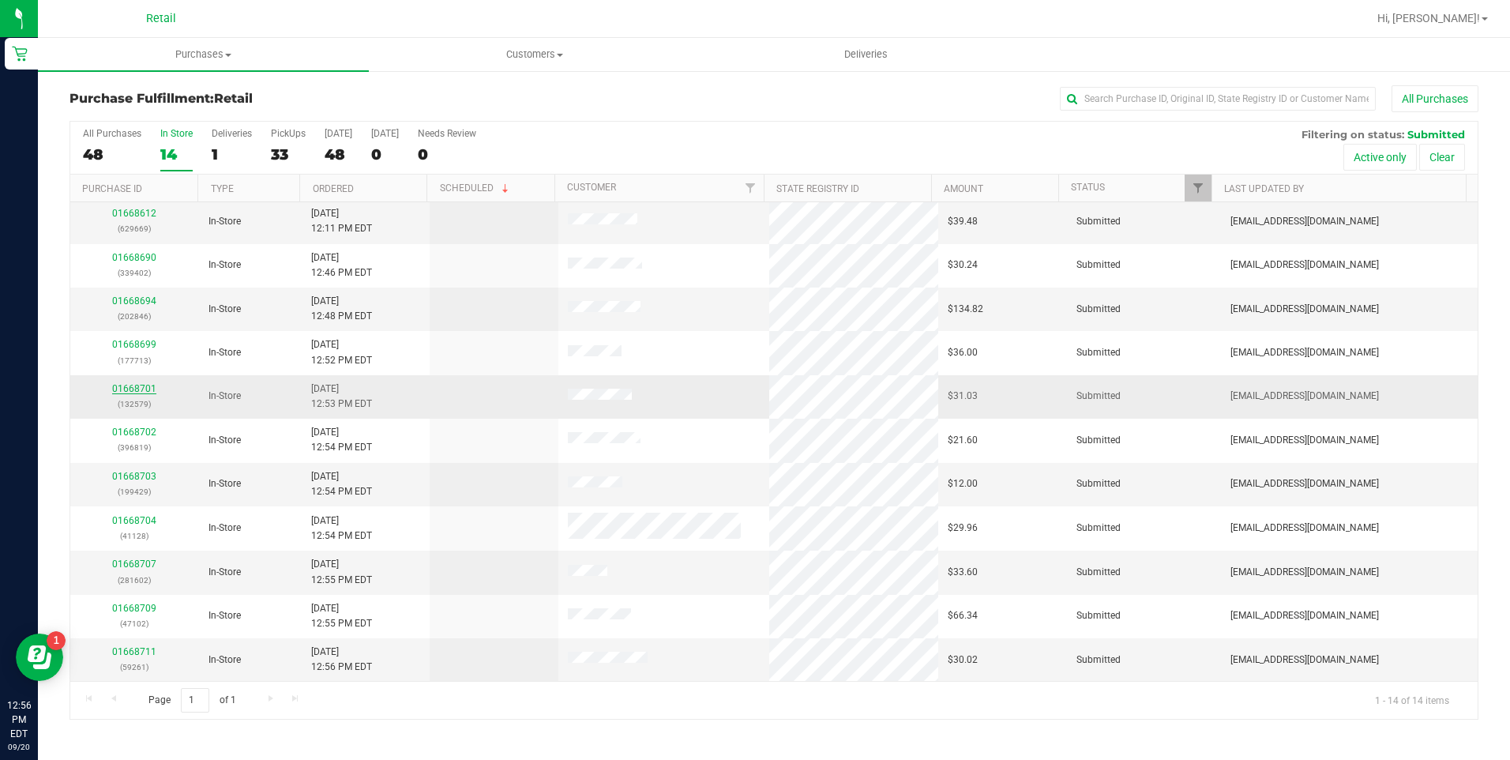
click at [130, 383] on link "01668701" at bounding box center [134, 388] width 44 height 11
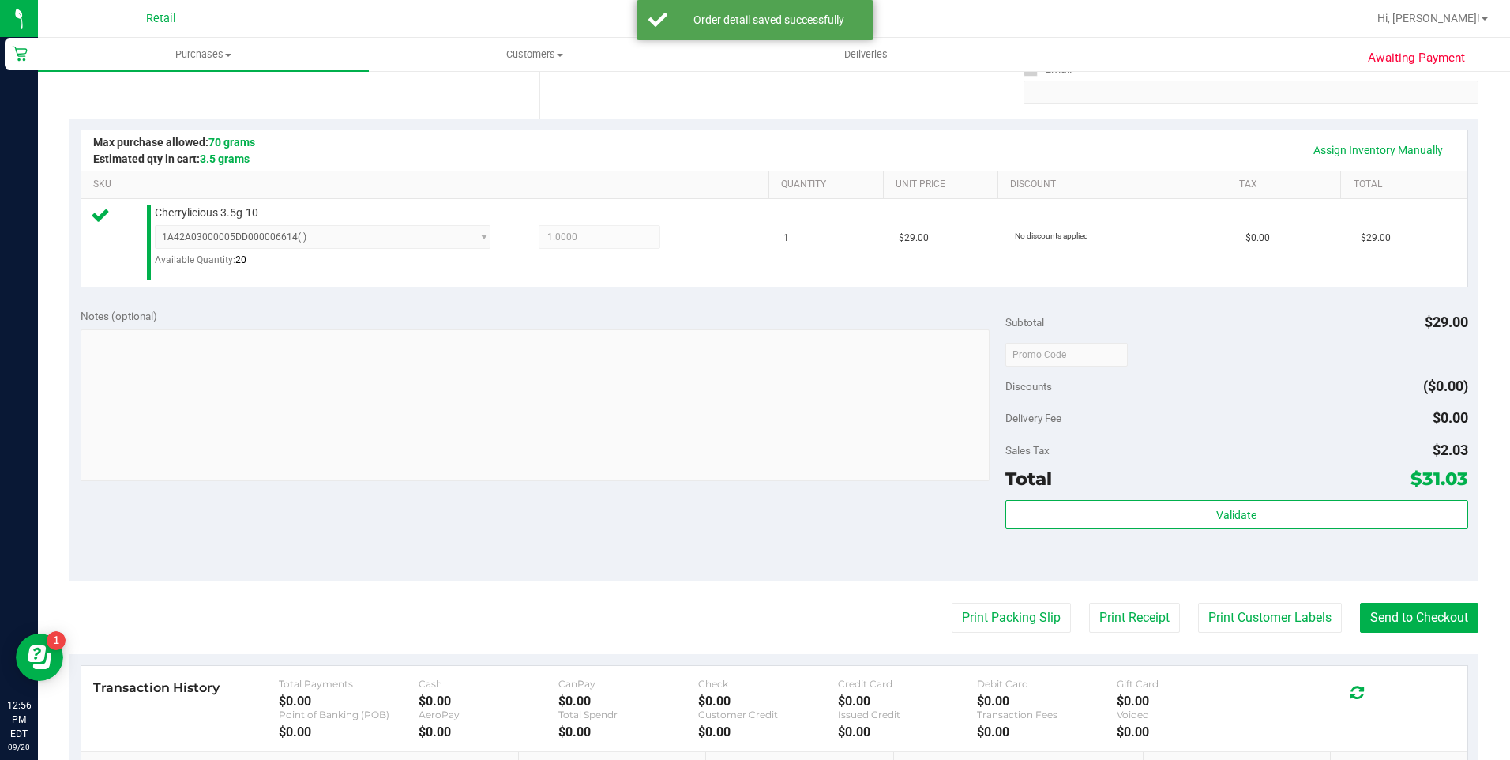
scroll to position [316, 0]
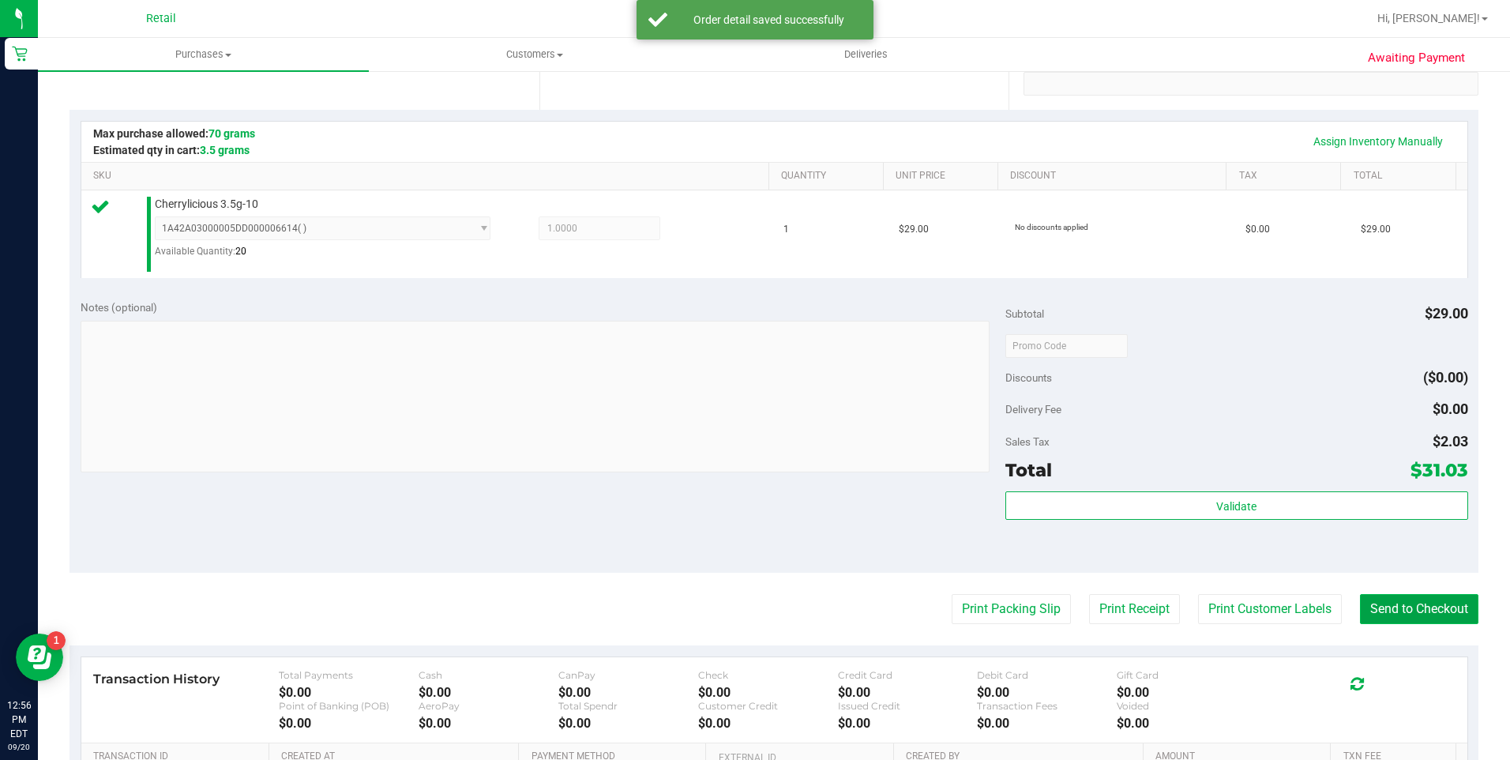
click at [1421, 619] on button "Send to Checkout" at bounding box center [1419, 609] width 118 height 30
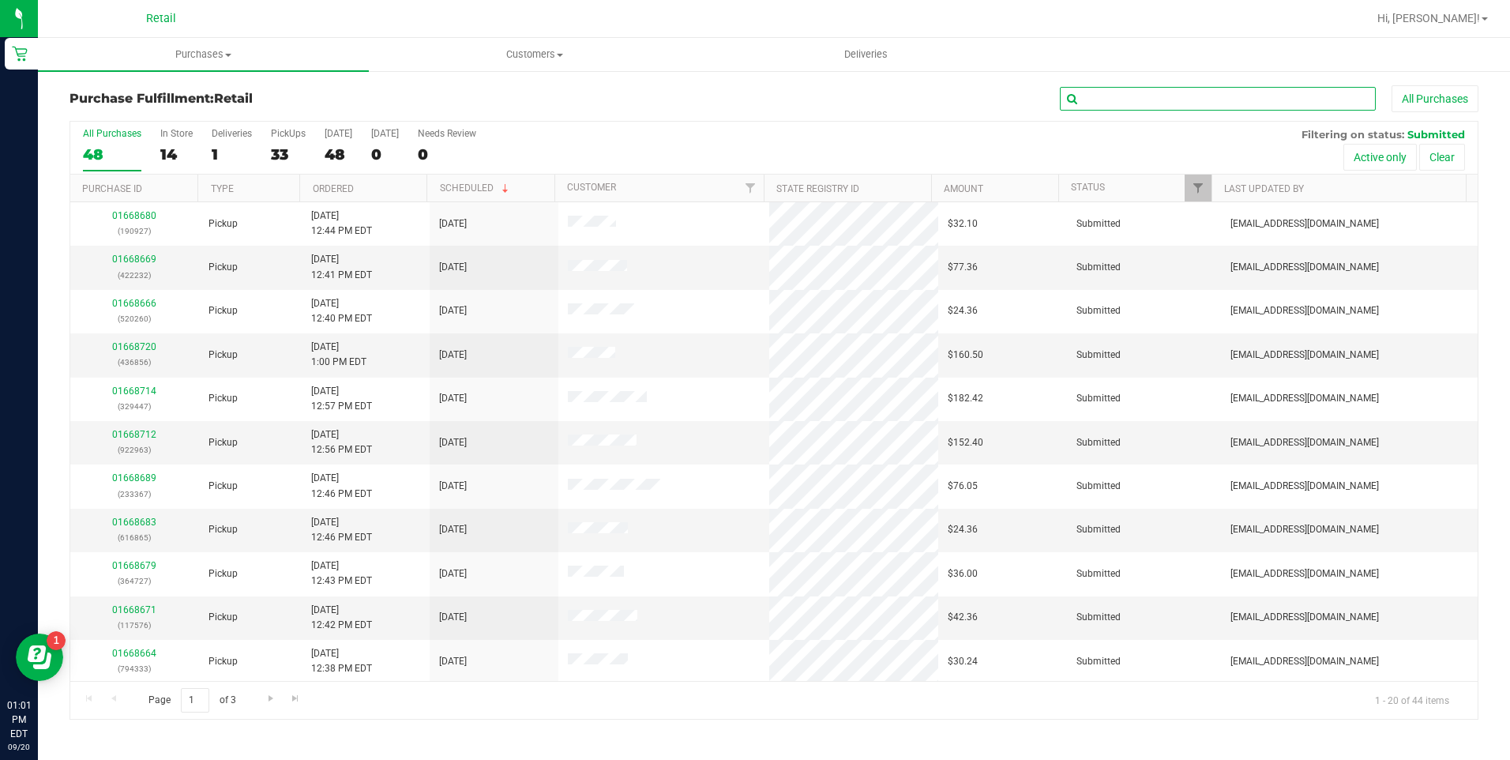
click at [1118, 92] on input "text" at bounding box center [1218, 99] width 316 height 24
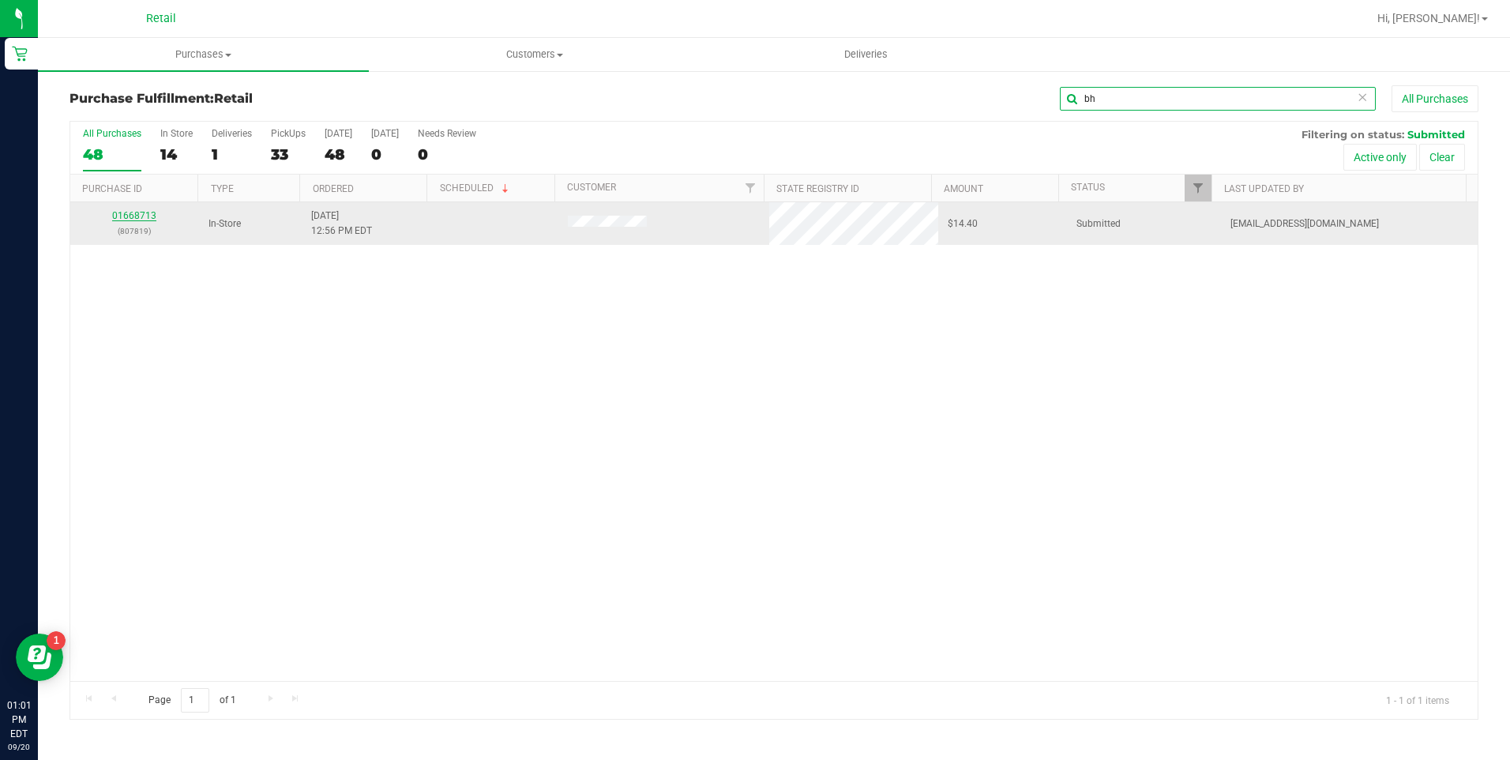
type input "bh"
click at [133, 215] on link "01668713" at bounding box center [134, 215] width 44 height 11
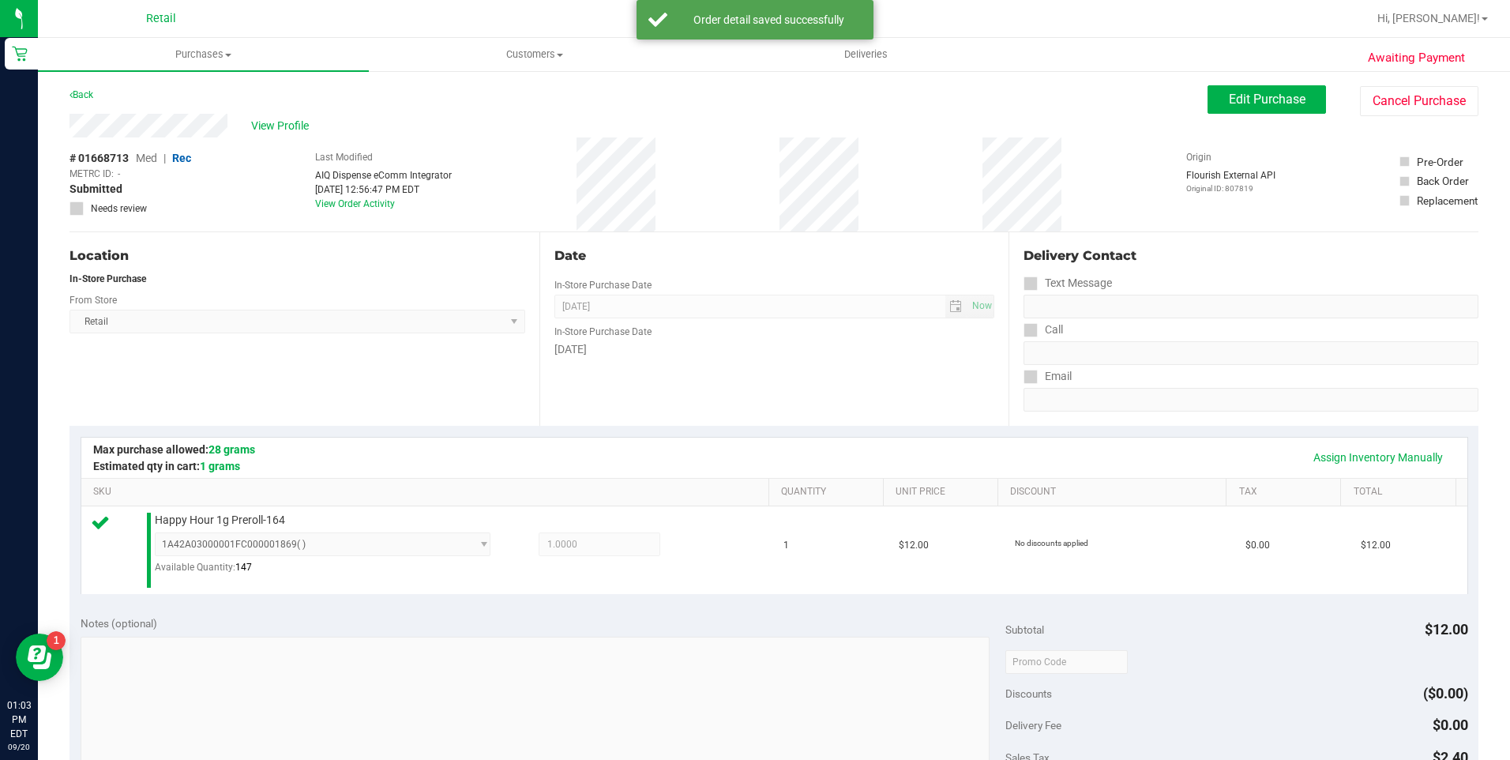
scroll to position [528, 0]
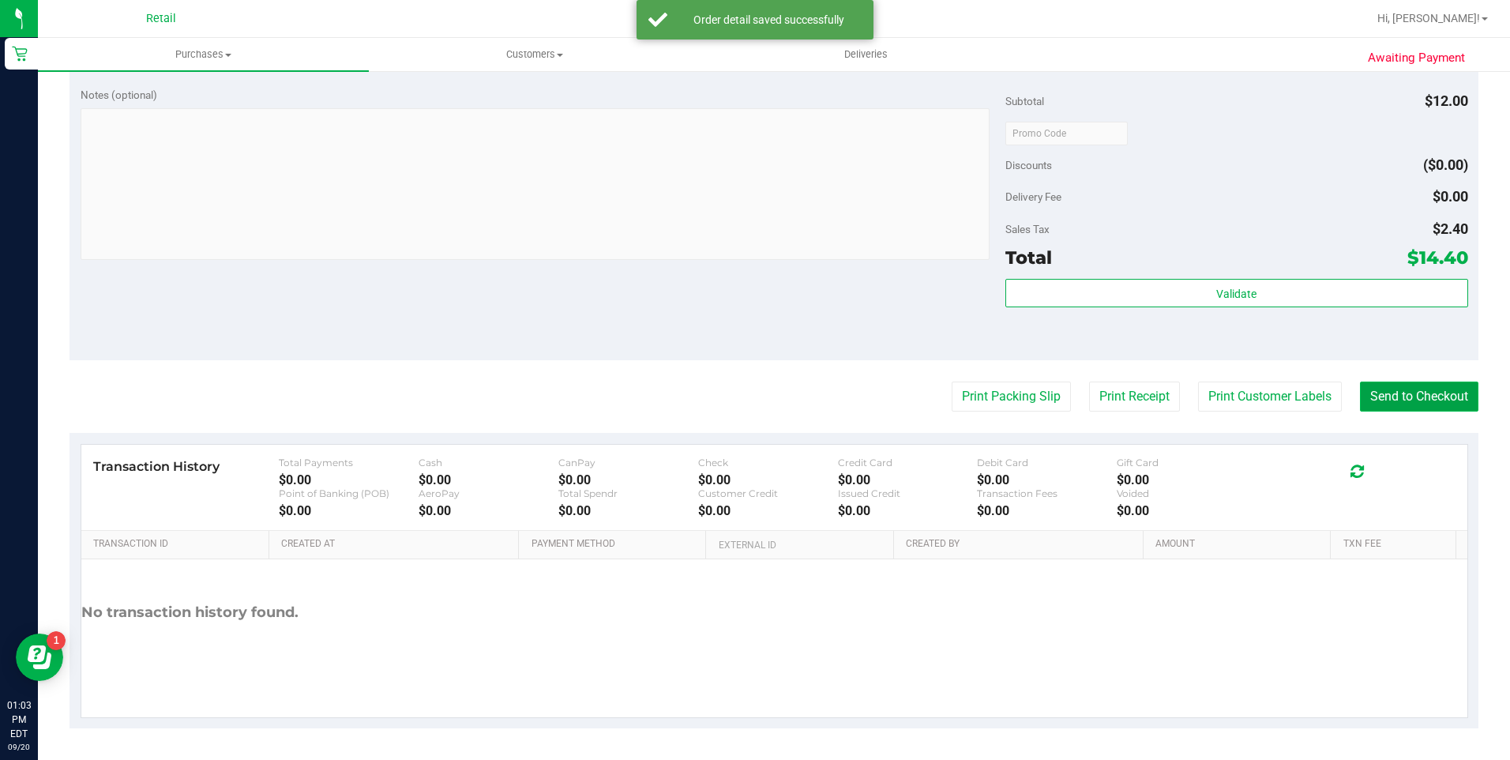
click at [1419, 397] on button "Send to Checkout" at bounding box center [1419, 396] width 118 height 30
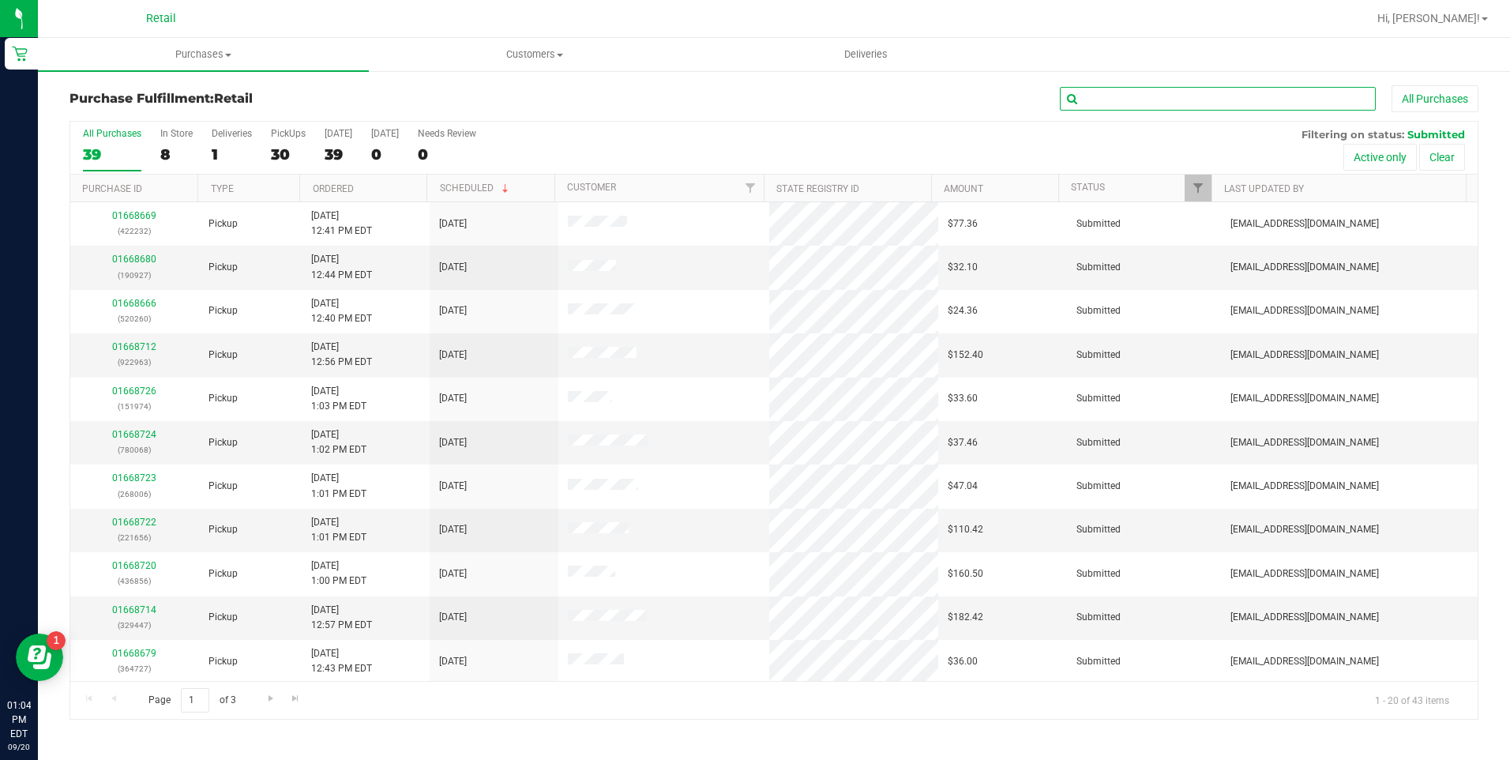
click at [1144, 108] on input "text" at bounding box center [1218, 99] width 316 height 24
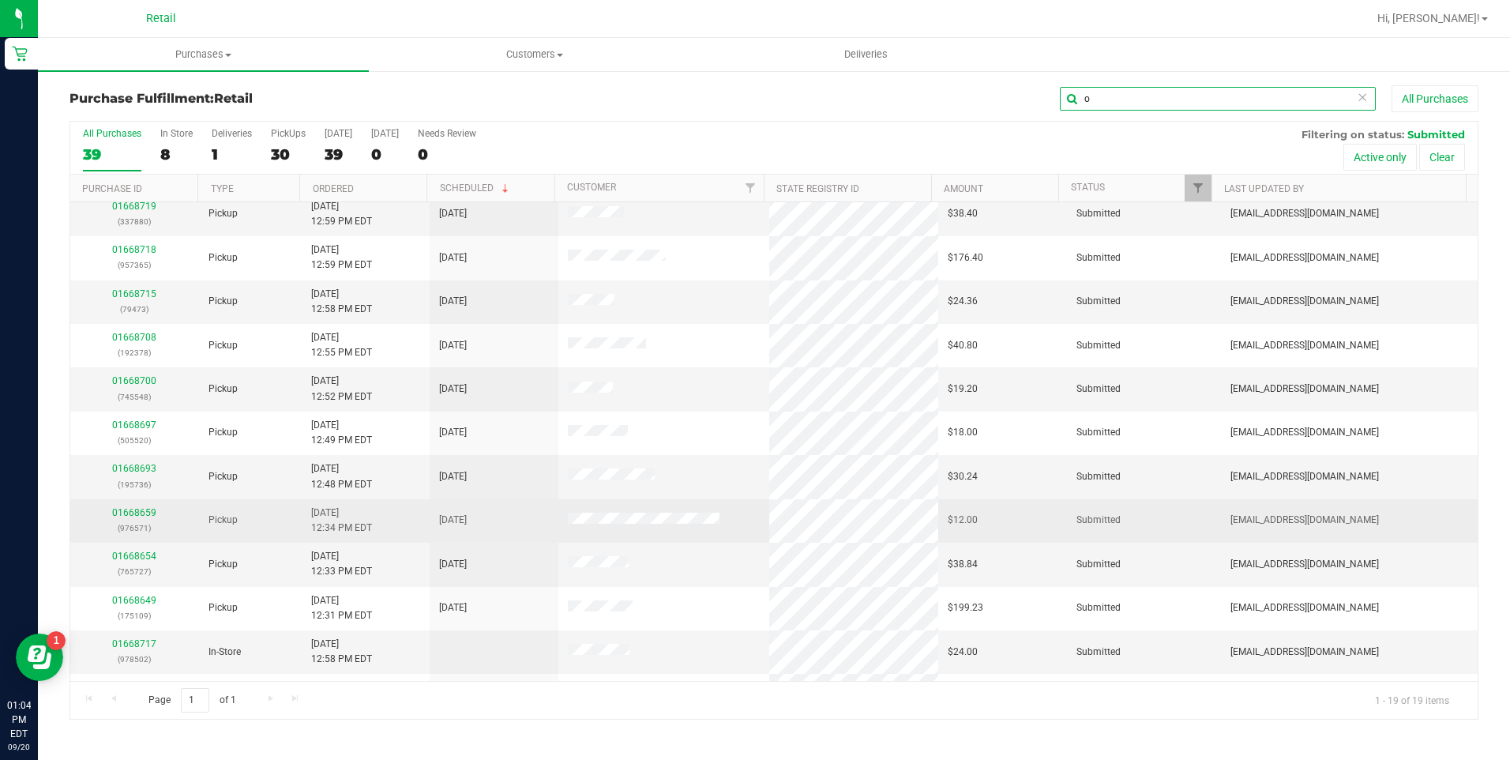
scroll to position [352, 0]
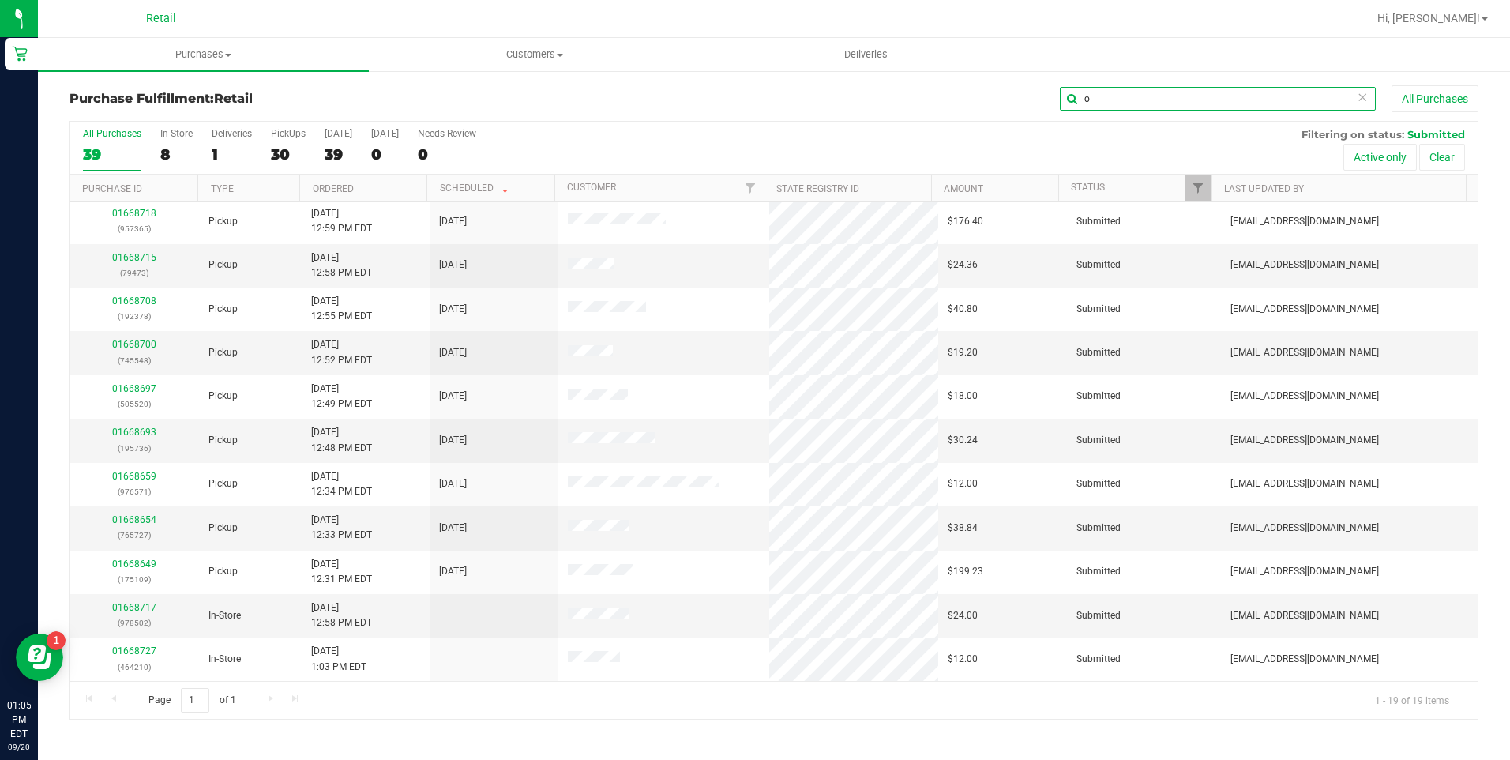
type input "o"
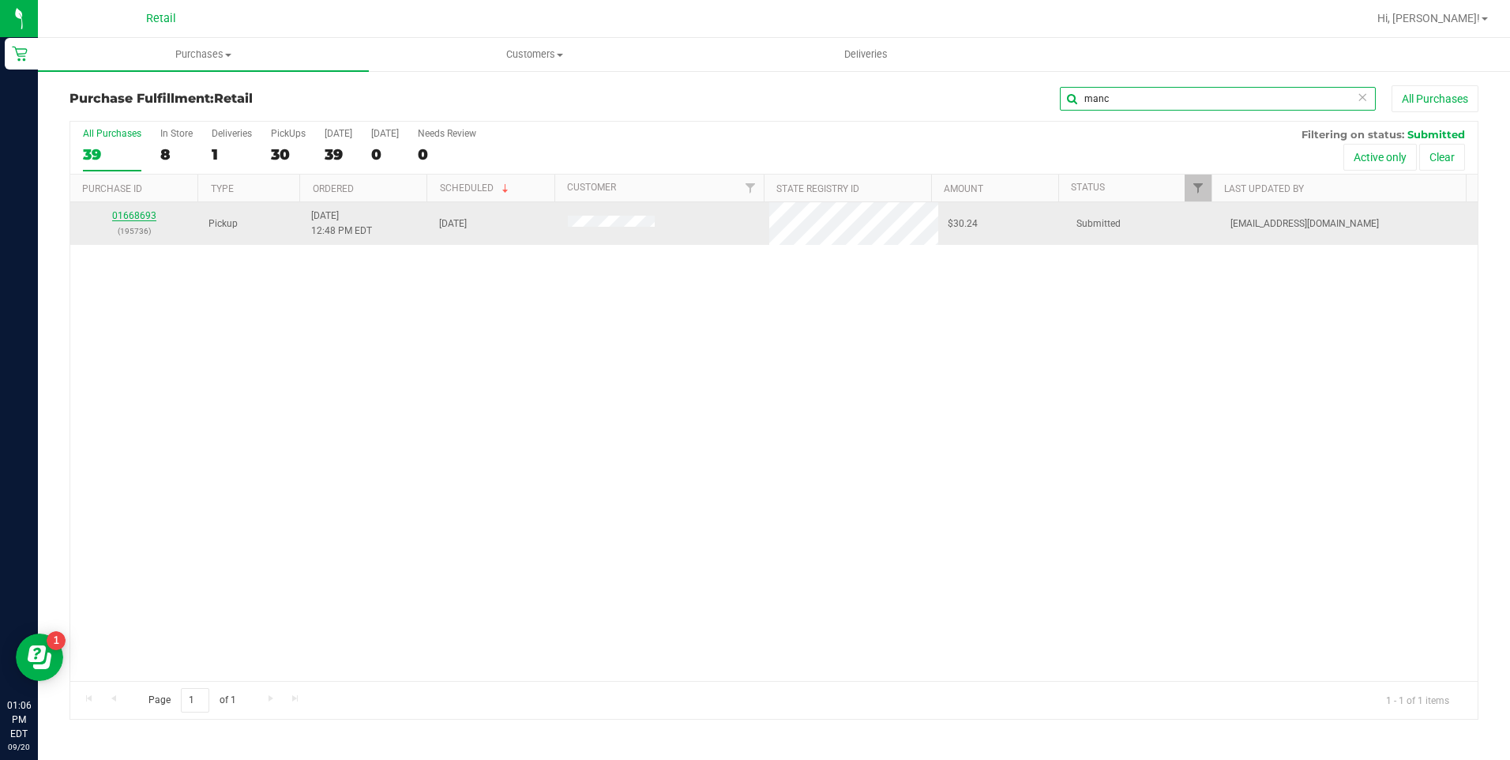
type input "manc"
click at [144, 213] on link "01668693" at bounding box center [134, 215] width 44 height 11
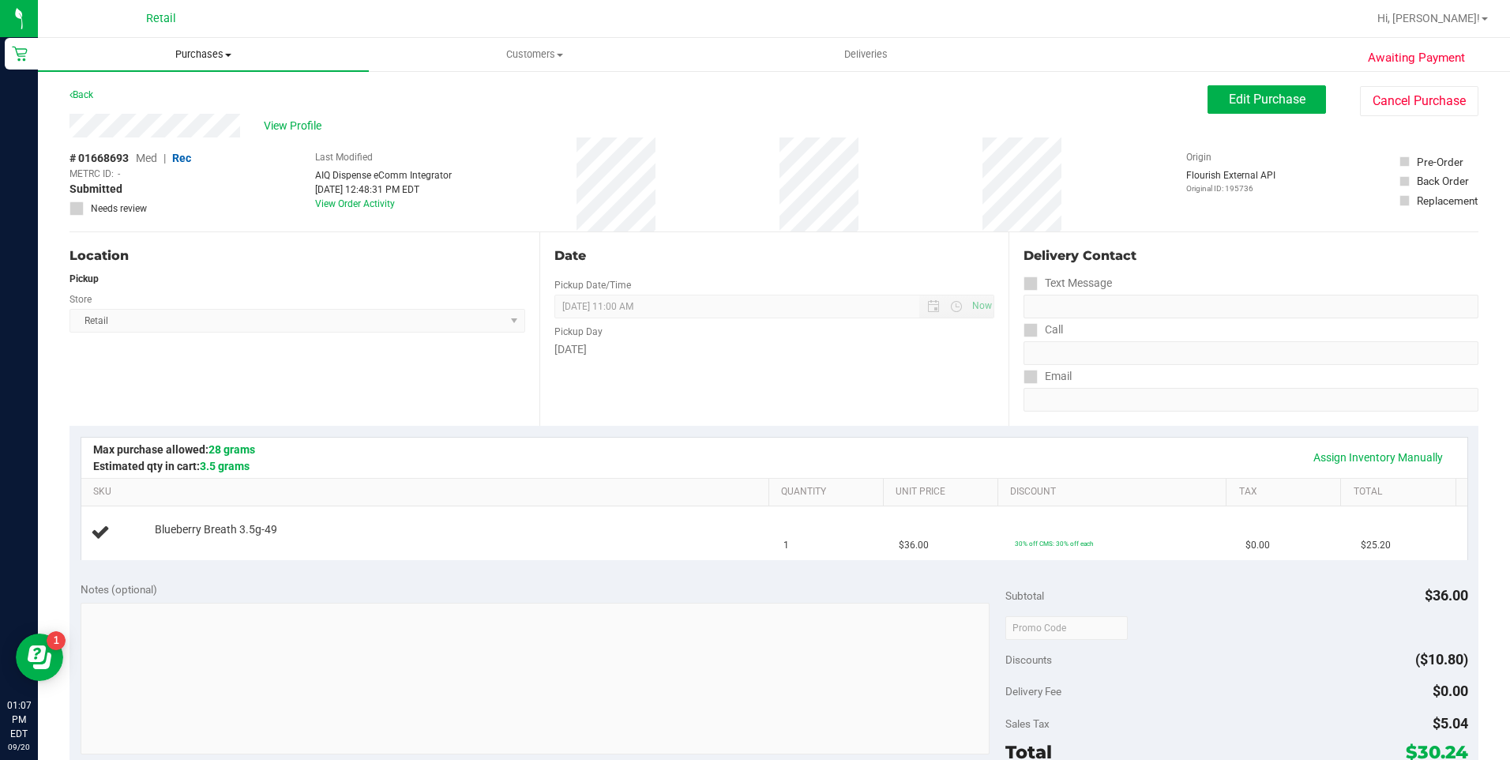
click at [171, 54] on span "Purchases" at bounding box center [203, 54] width 331 height 14
click at [130, 112] on span "Fulfillment" at bounding box center [87, 113] width 98 height 13
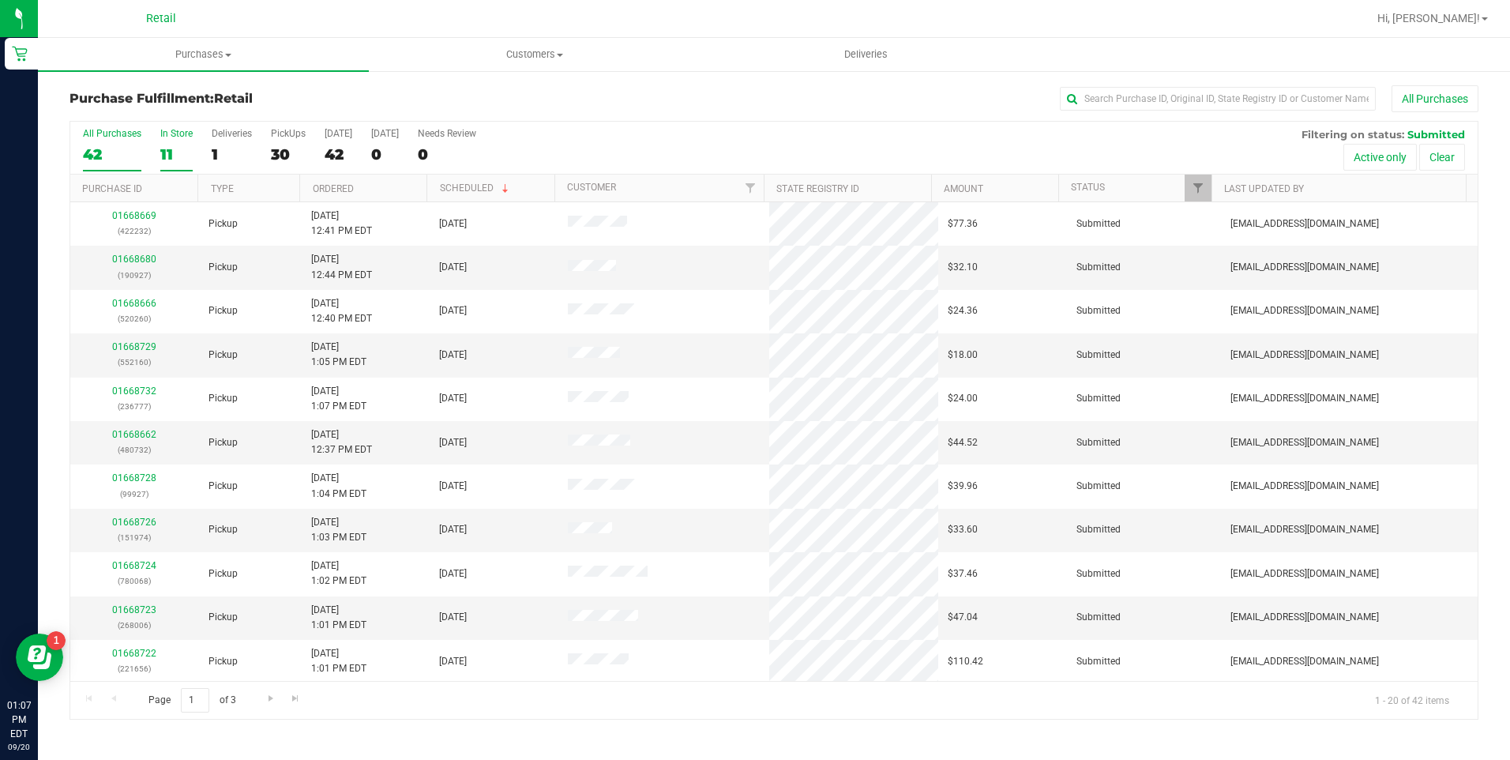
click at [174, 150] on div "11" at bounding box center [176, 154] width 32 height 18
click at [0, 0] on input "In Store 11" at bounding box center [0, 0] width 0 height 0
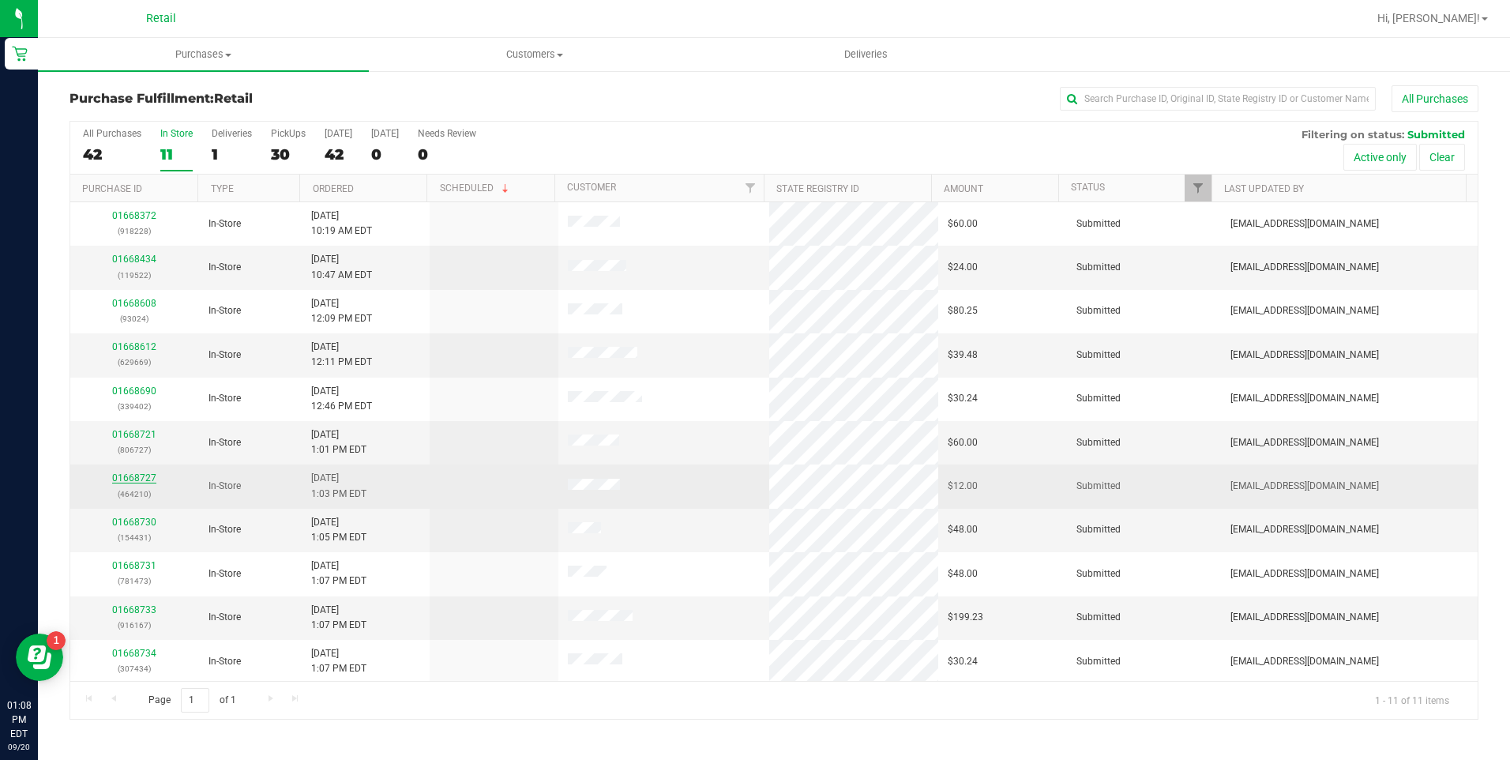
click at [137, 479] on link "01668727" at bounding box center [134, 477] width 44 height 11
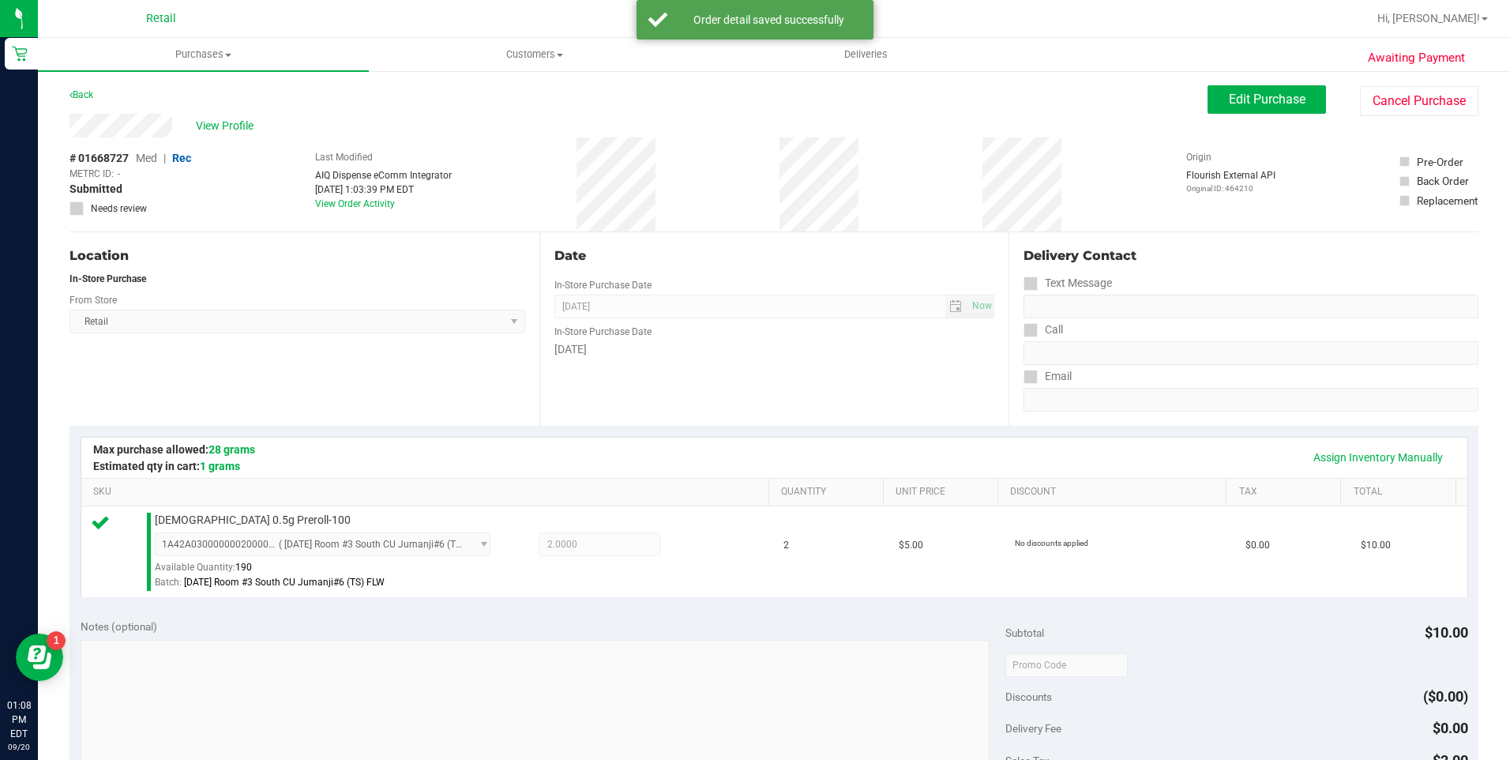
scroll to position [532, 0]
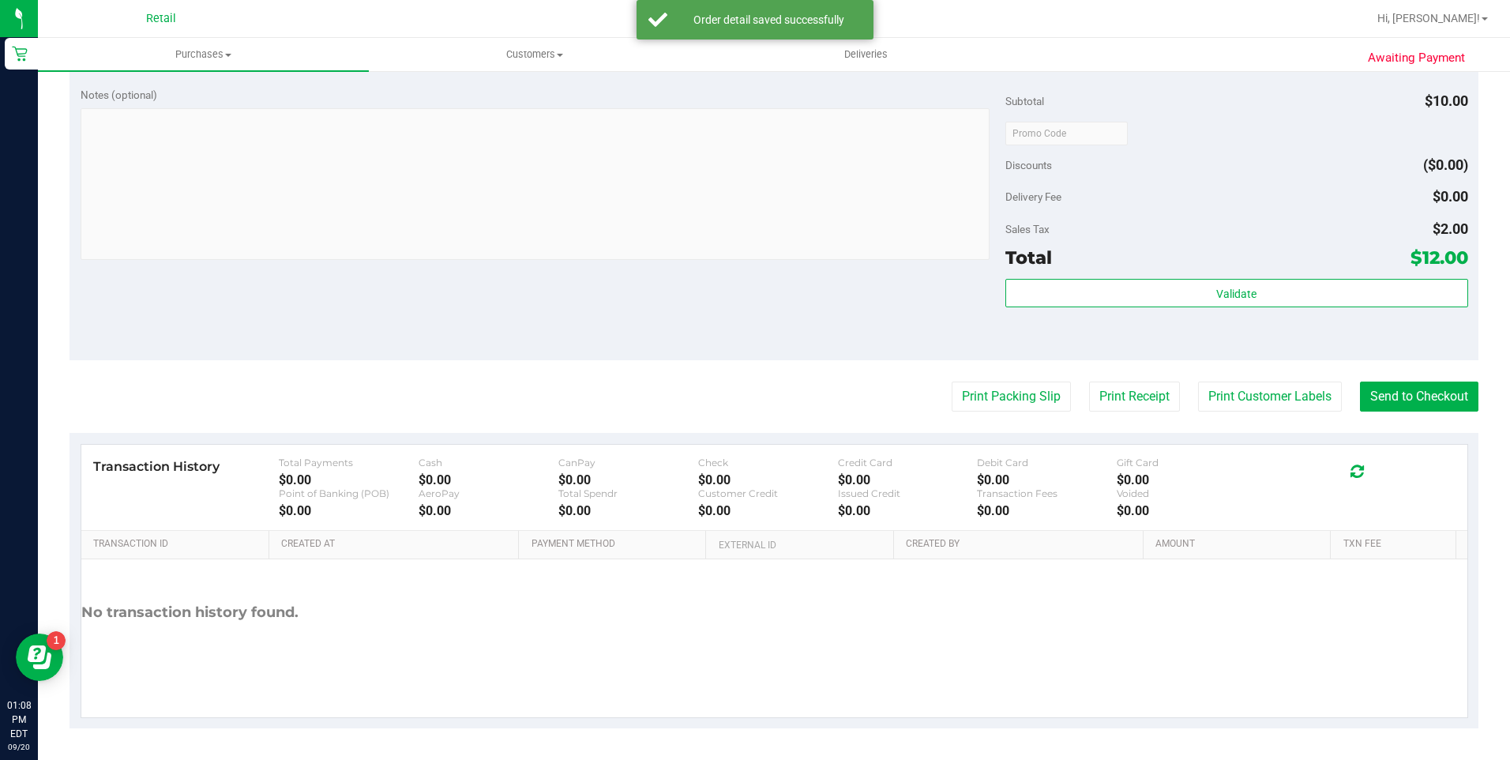
click at [1381, 380] on purchase-details "Back Edit Purchase Cancel Purchase View Profile # 01668727 Med | Rec METRC ID: …" at bounding box center [774, 141] width 1409 height 1174
click at [1387, 393] on button "Send to Checkout" at bounding box center [1419, 396] width 118 height 30
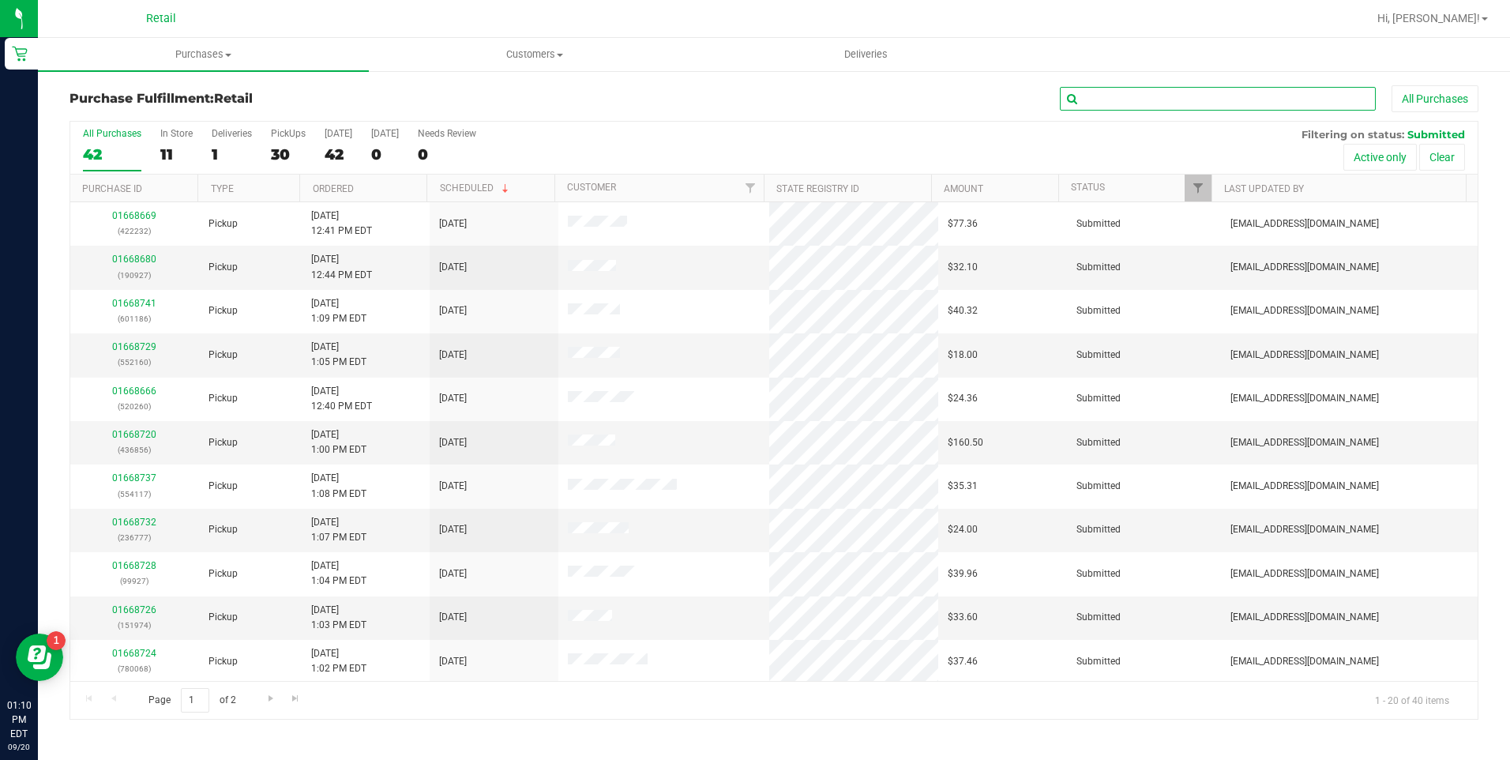
click at [1137, 101] on input "text" at bounding box center [1218, 99] width 316 height 24
type input "o"
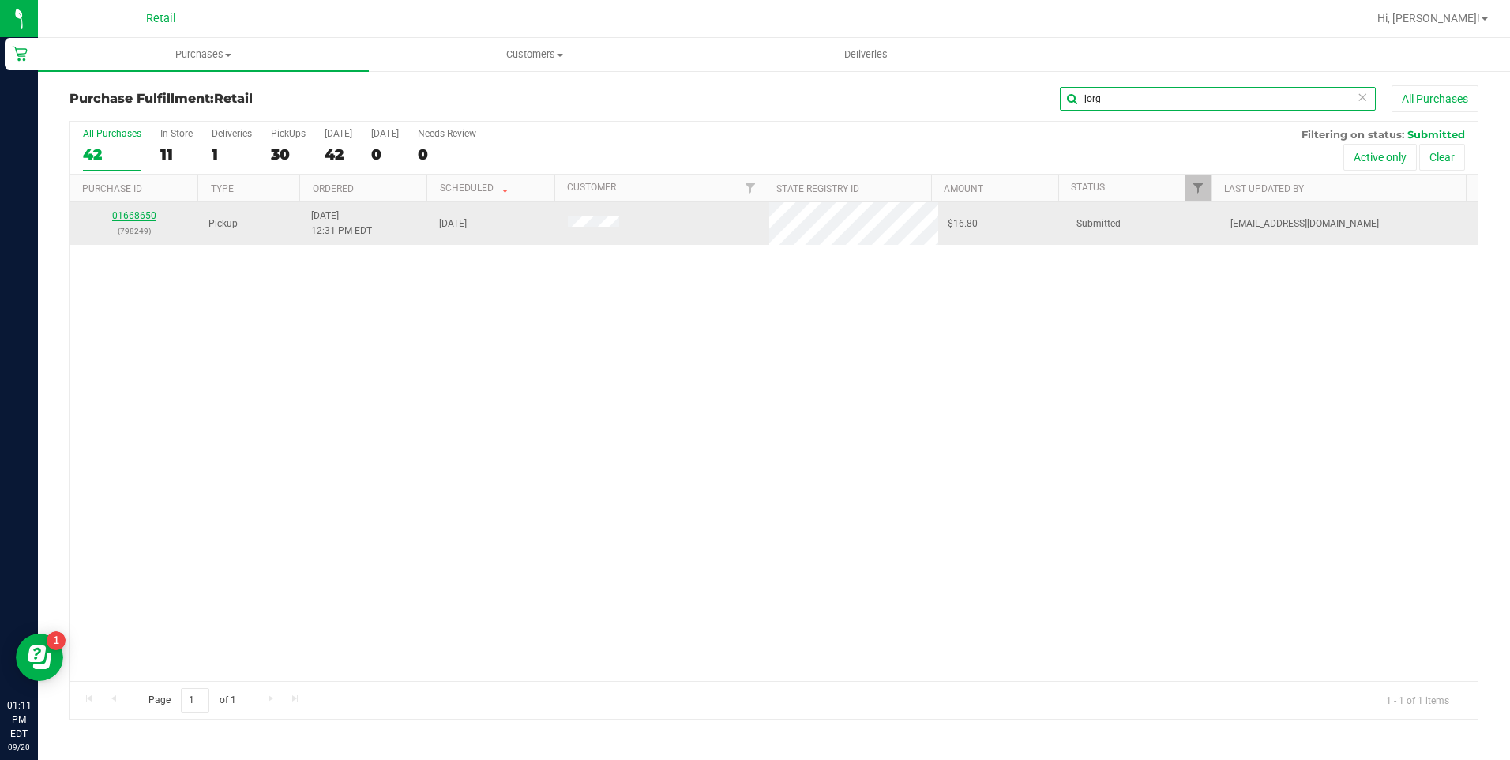
type input "jorg"
click at [145, 216] on link "01668650" at bounding box center [134, 215] width 44 height 11
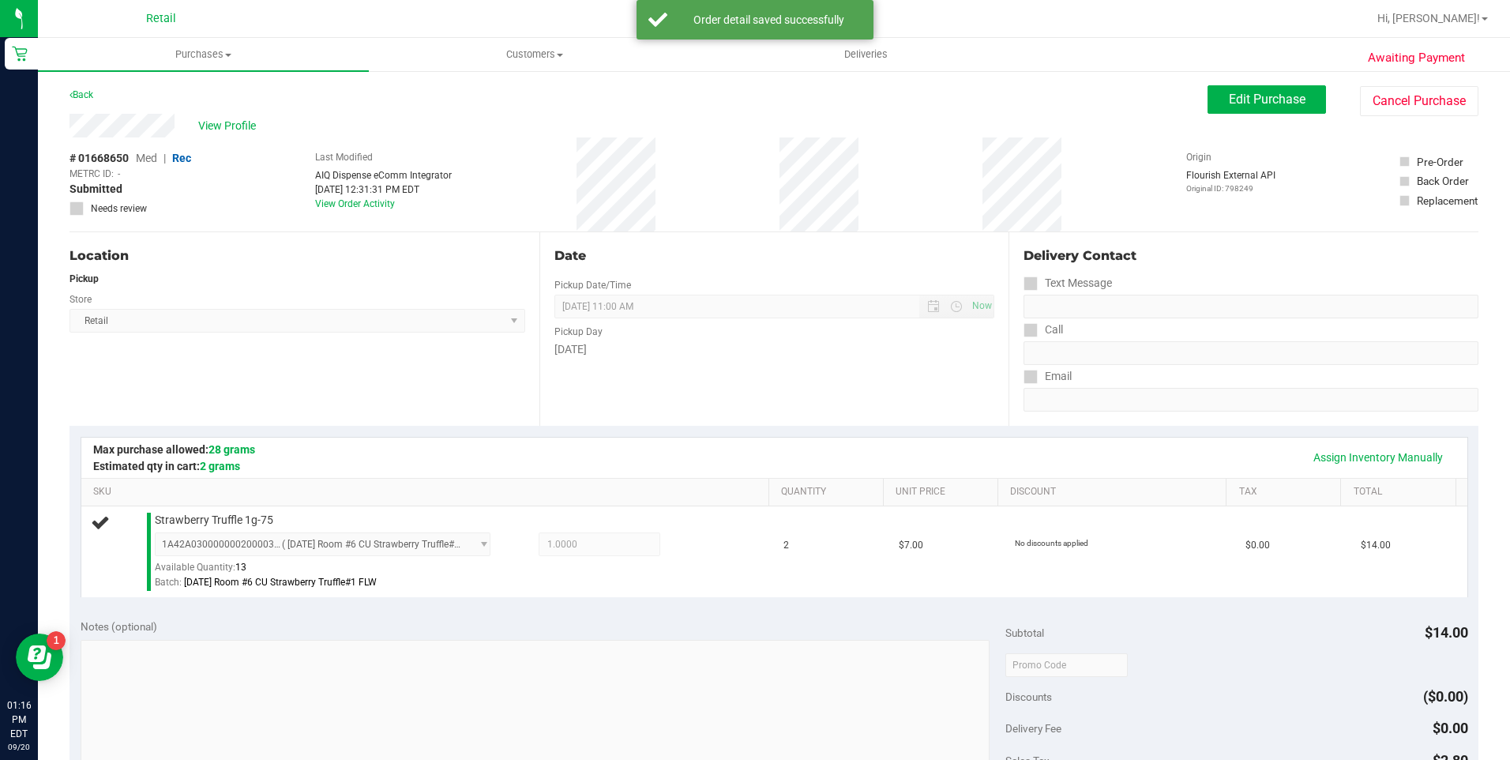
scroll to position [395, 0]
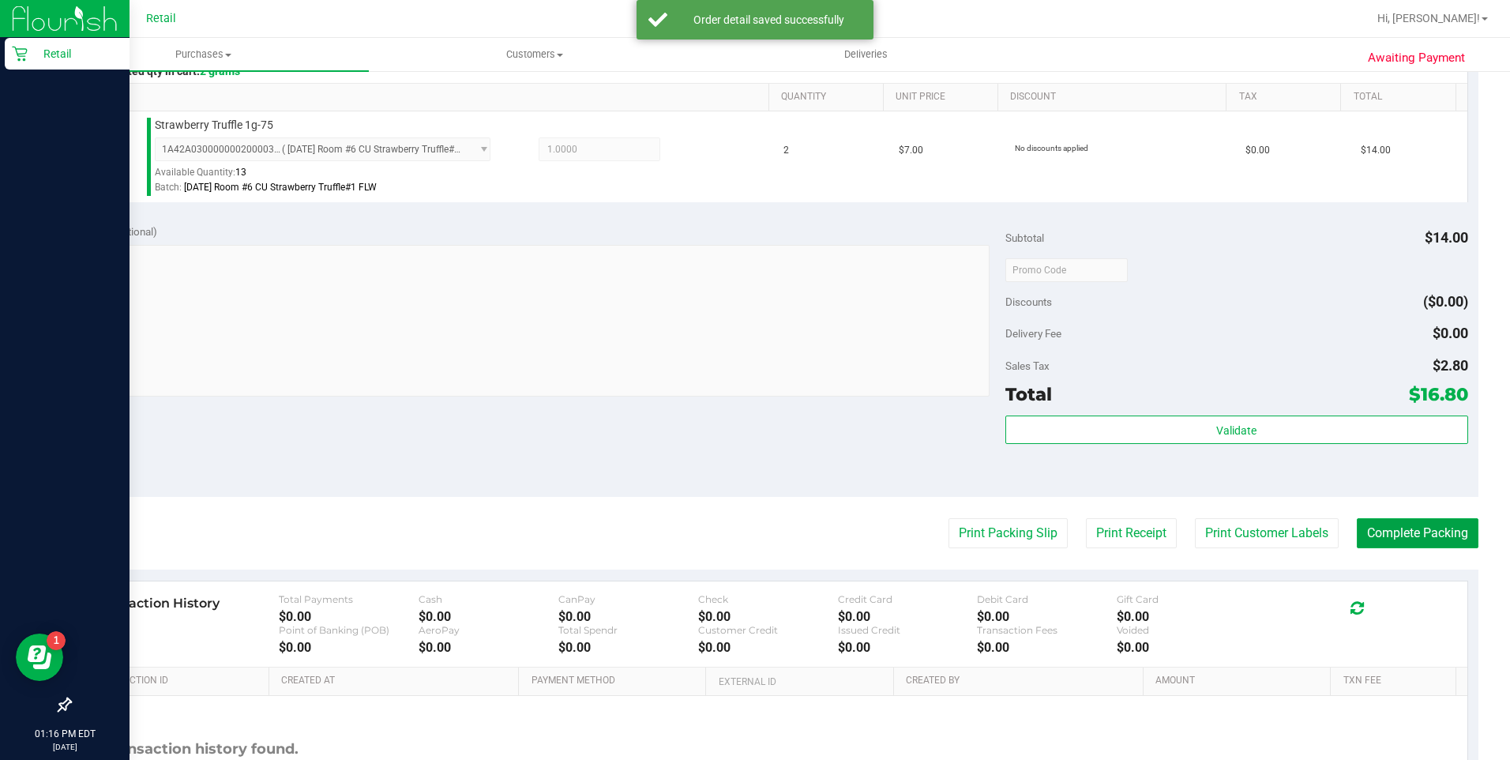
click at [1396, 532] on button "Complete Packing" at bounding box center [1418, 533] width 122 height 30
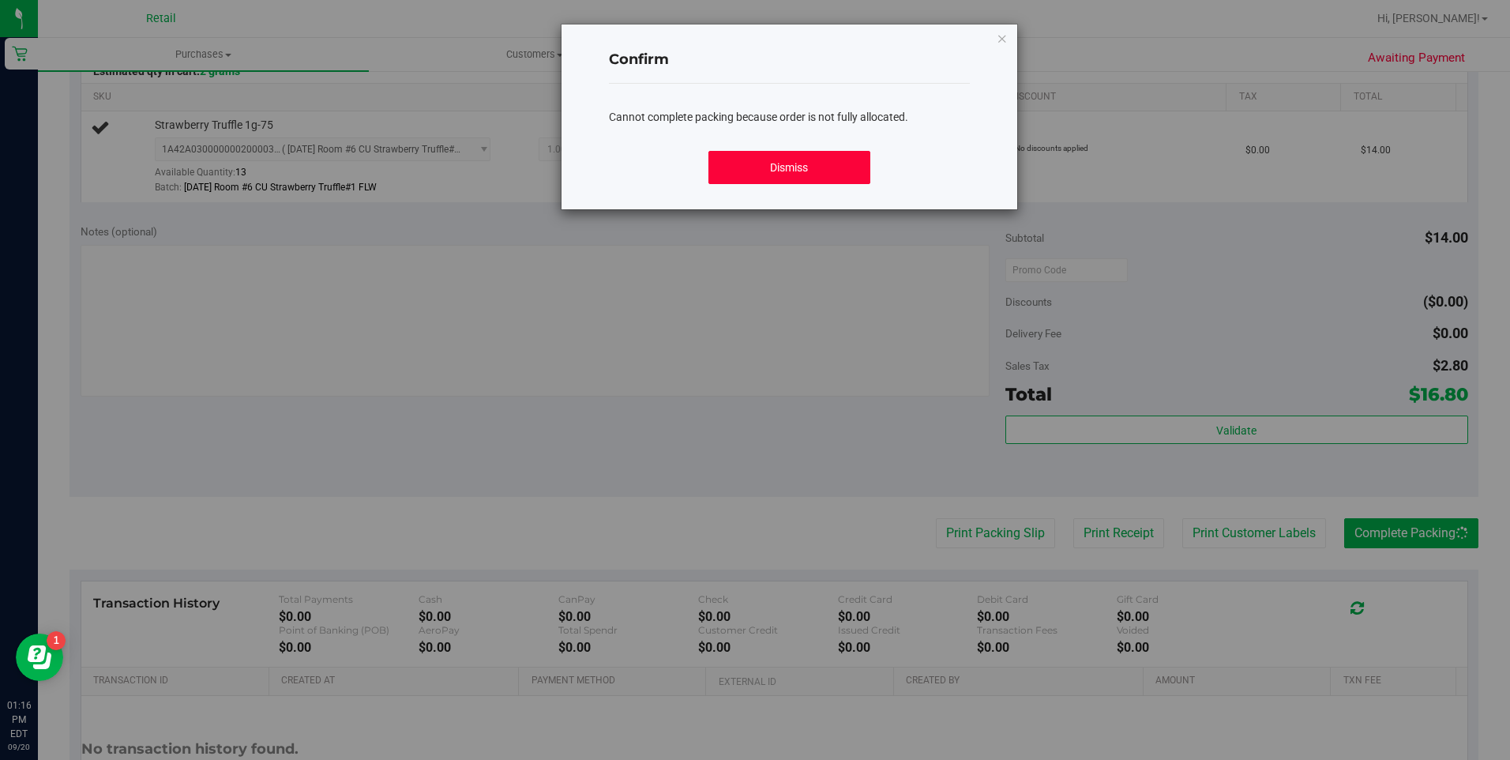
click at [810, 179] on button "Dismiss" at bounding box center [789, 167] width 162 height 33
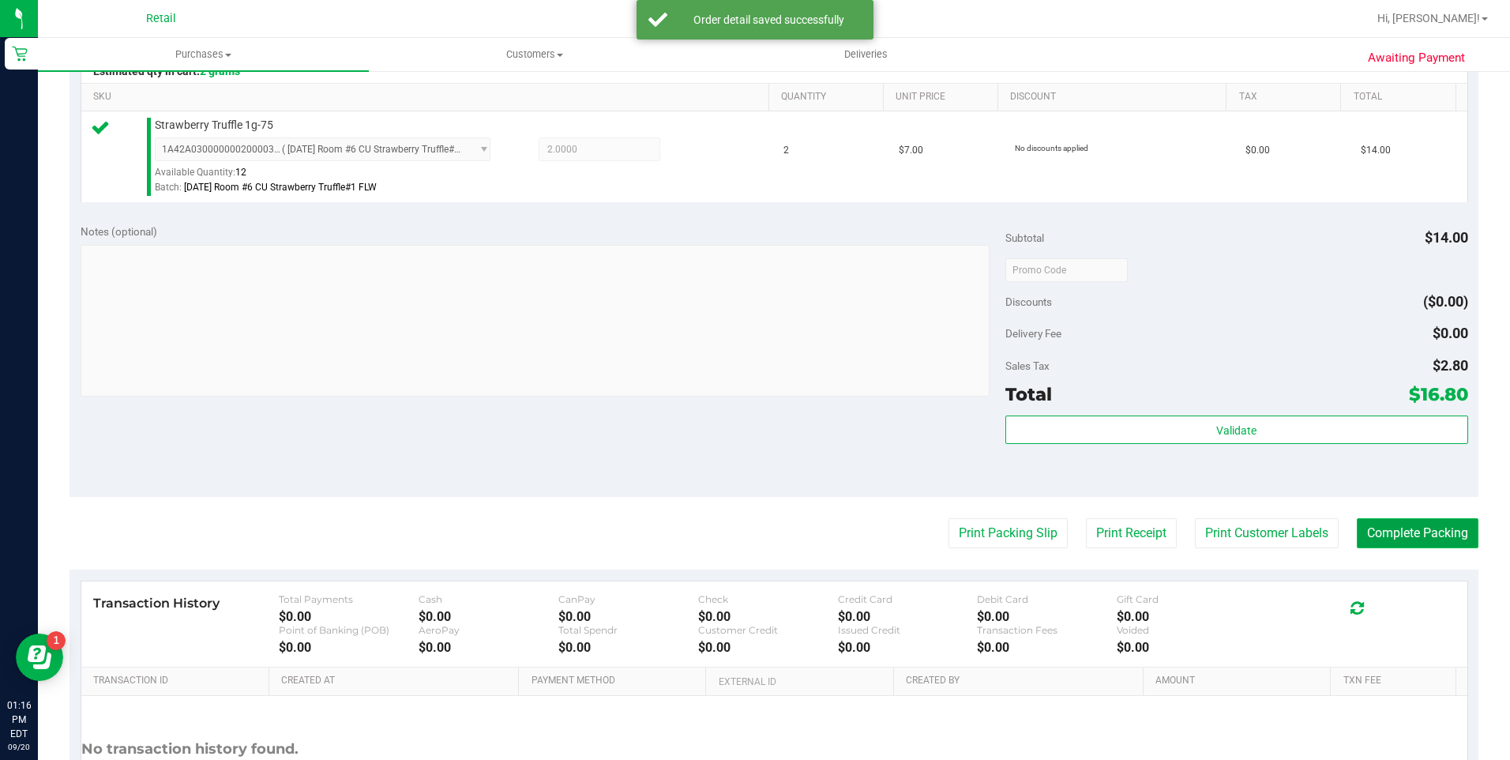
click at [1389, 539] on button "Complete Packing" at bounding box center [1418, 533] width 122 height 30
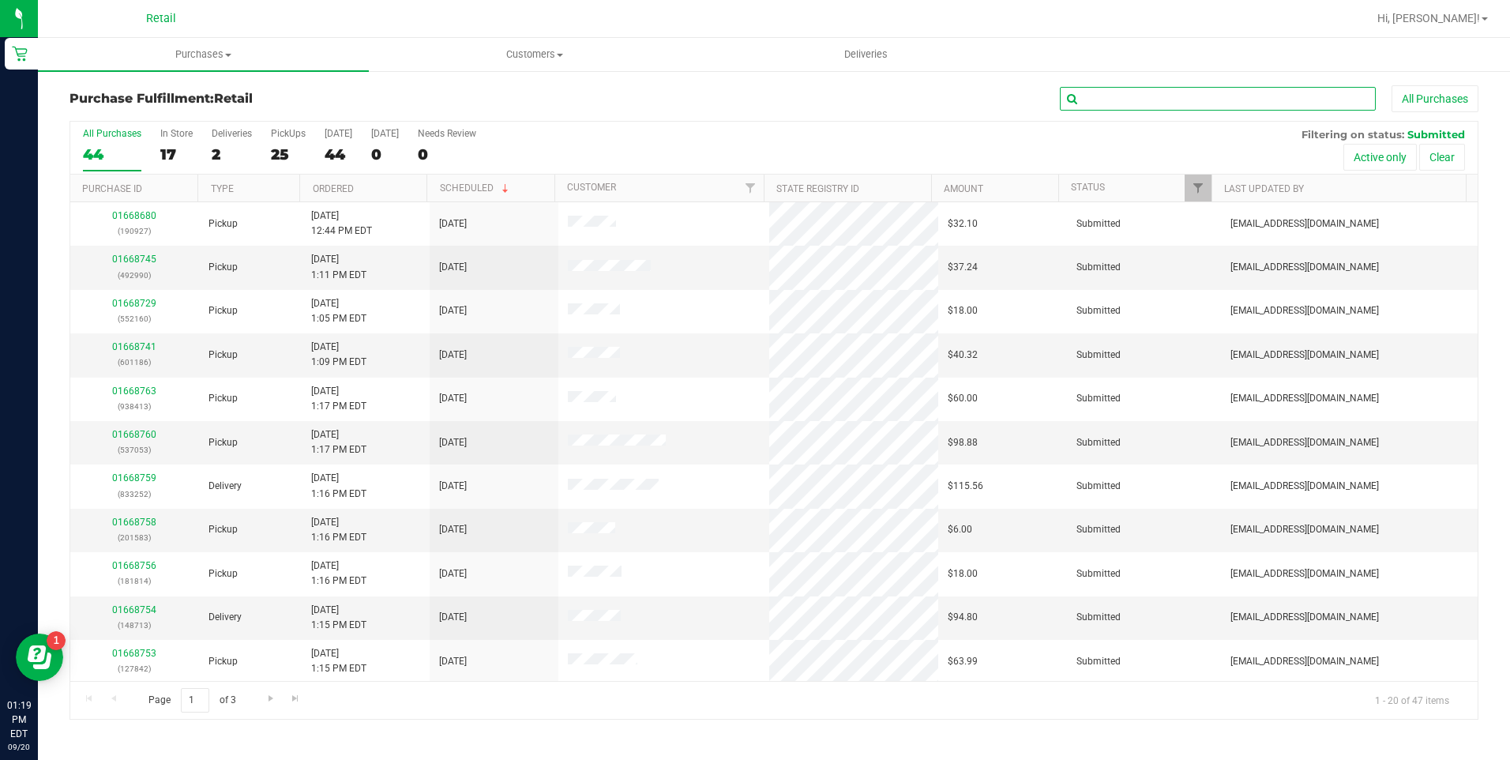
click at [1136, 100] on input "text" at bounding box center [1218, 99] width 316 height 24
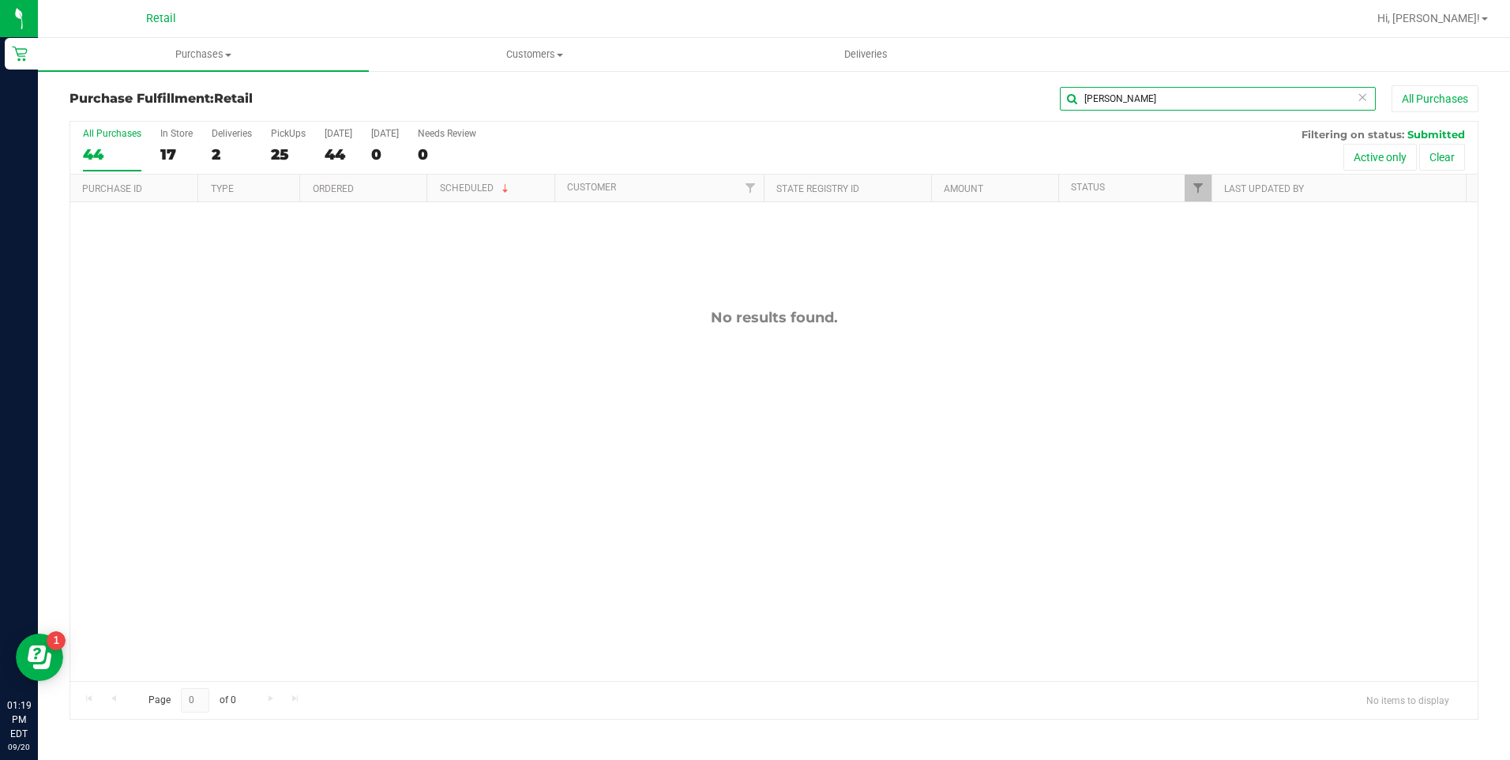
type input "paul"
click at [173, 148] on div "17" at bounding box center [176, 154] width 32 height 18
click at [0, 0] on input "In Store 17" at bounding box center [0, 0] width 0 height 0
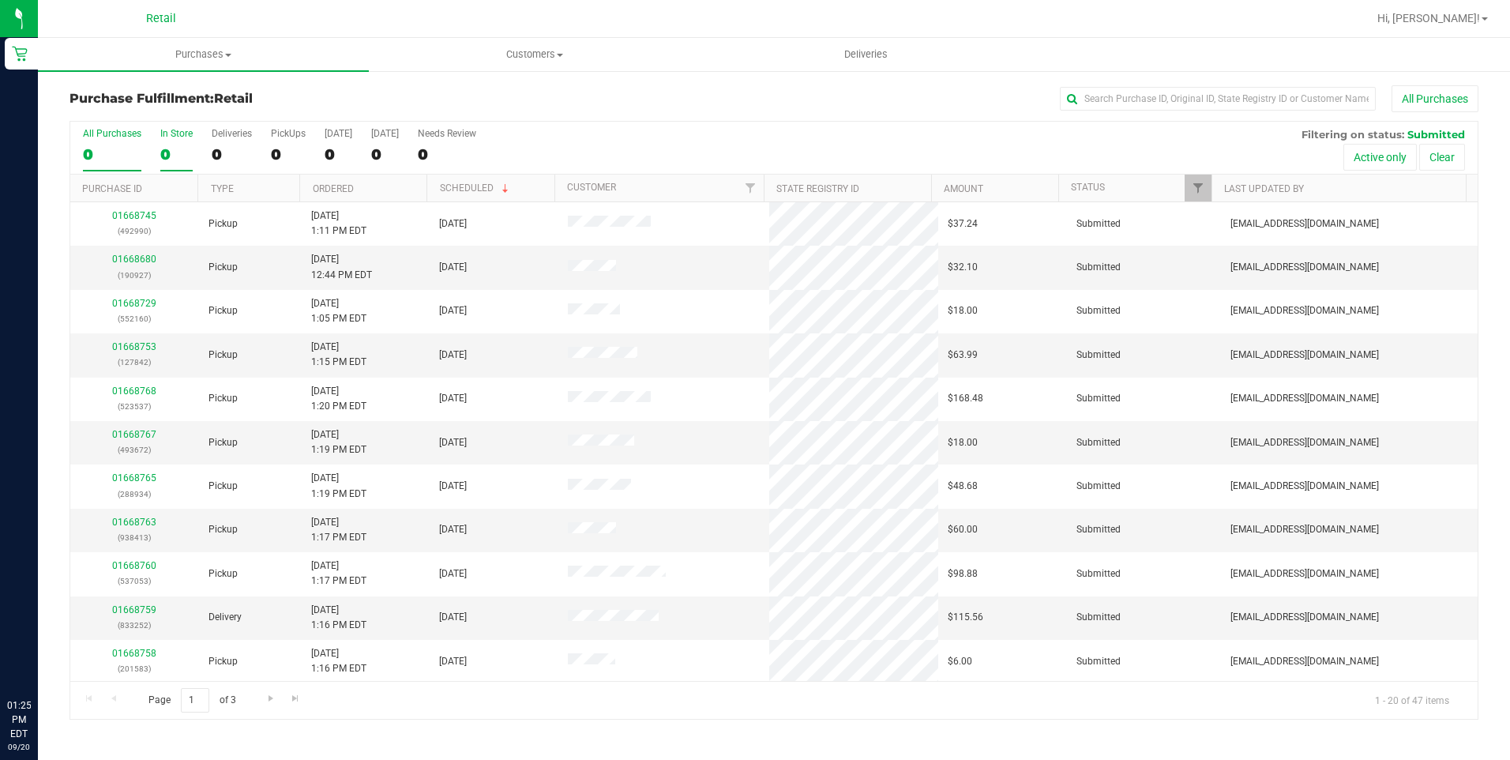
click at [164, 144] on label "In Store 0" at bounding box center [176, 149] width 32 height 43
click at [0, 0] on input "In Store 0" at bounding box center [0, 0] width 0 height 0
click at [148, 430] on link "01668750" at bounding box center [134, 434] width 44 height 11
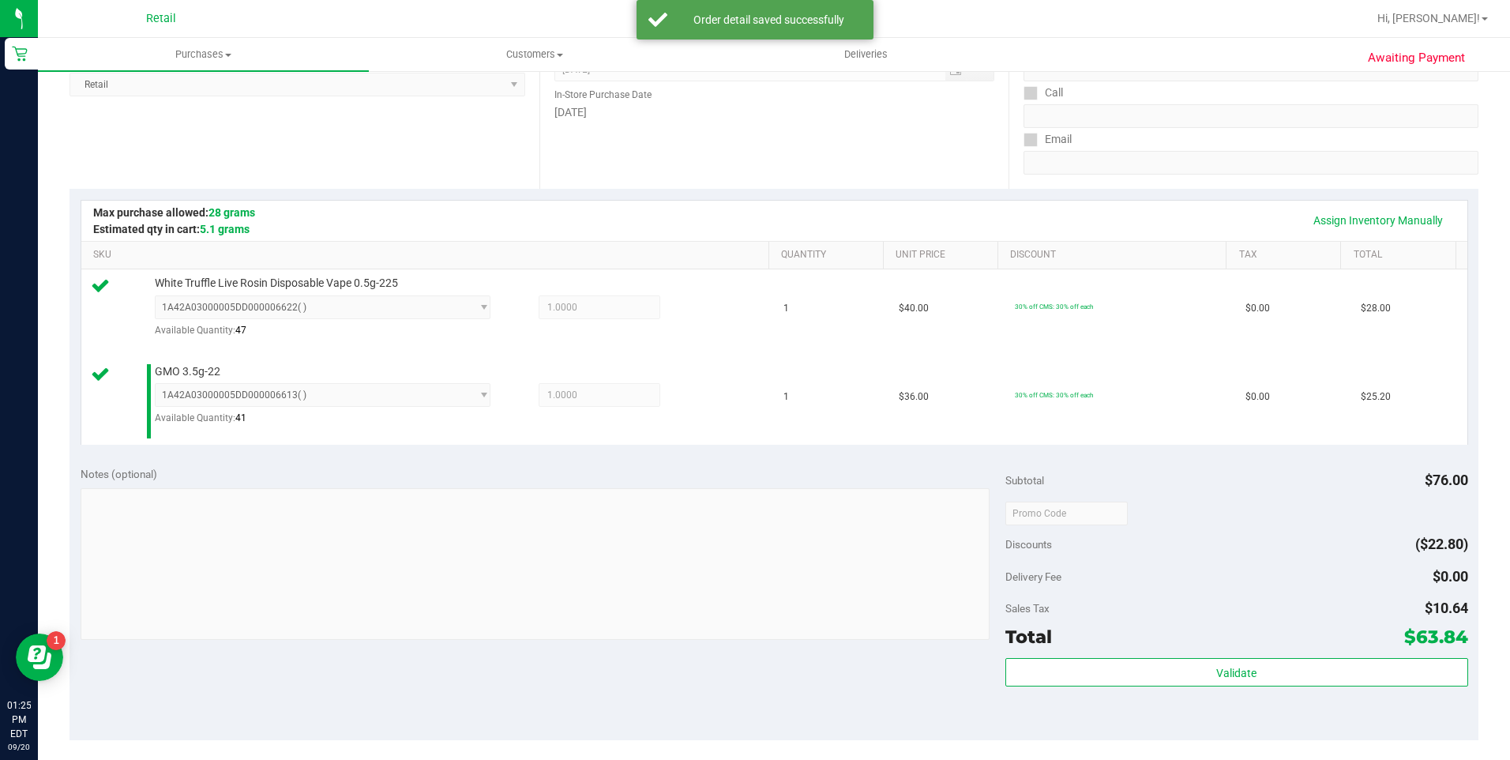
scroll to position [617, 0]
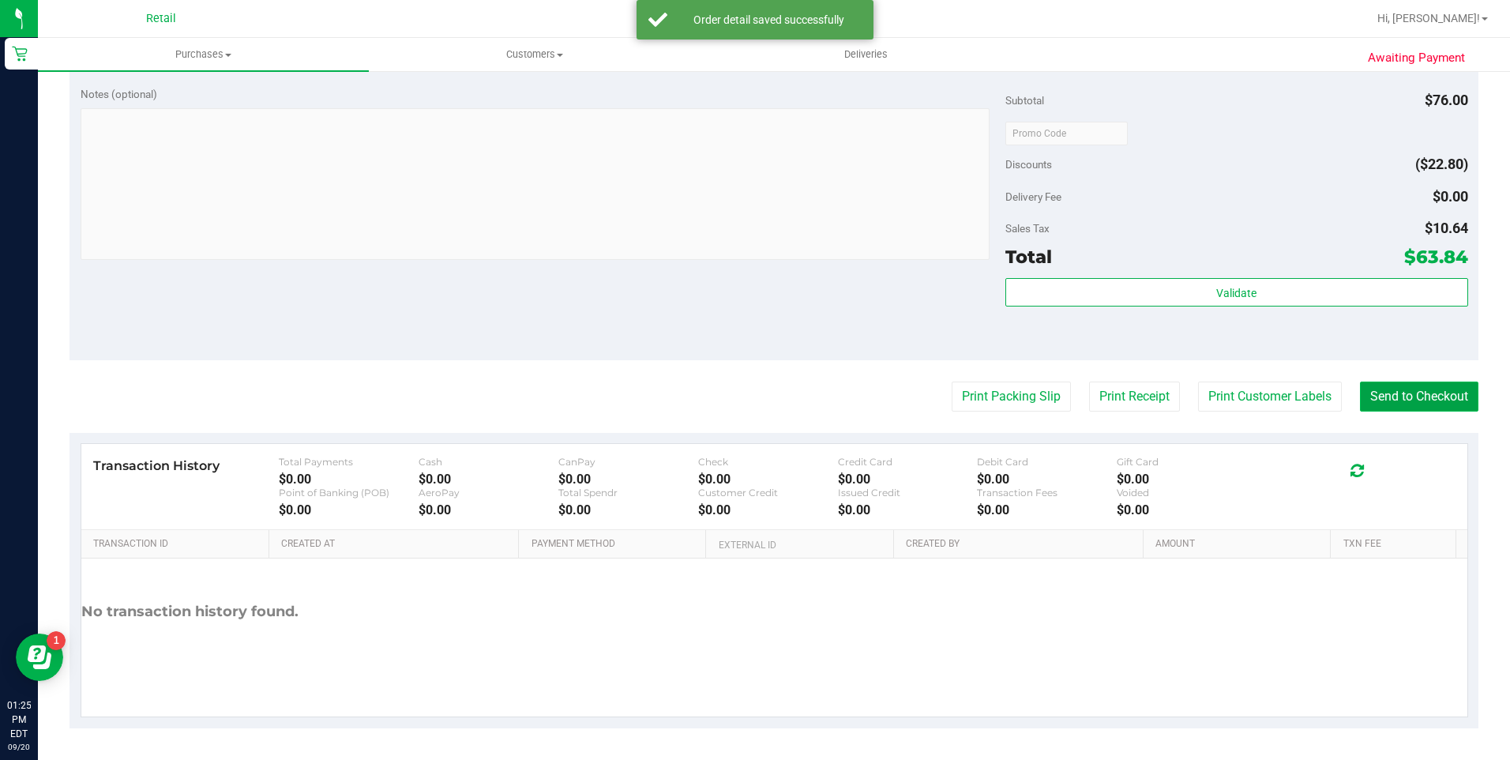
click at [1435, 407] on button "Send to Checkout" at bounding box center [1419, 396] width 118 height 30
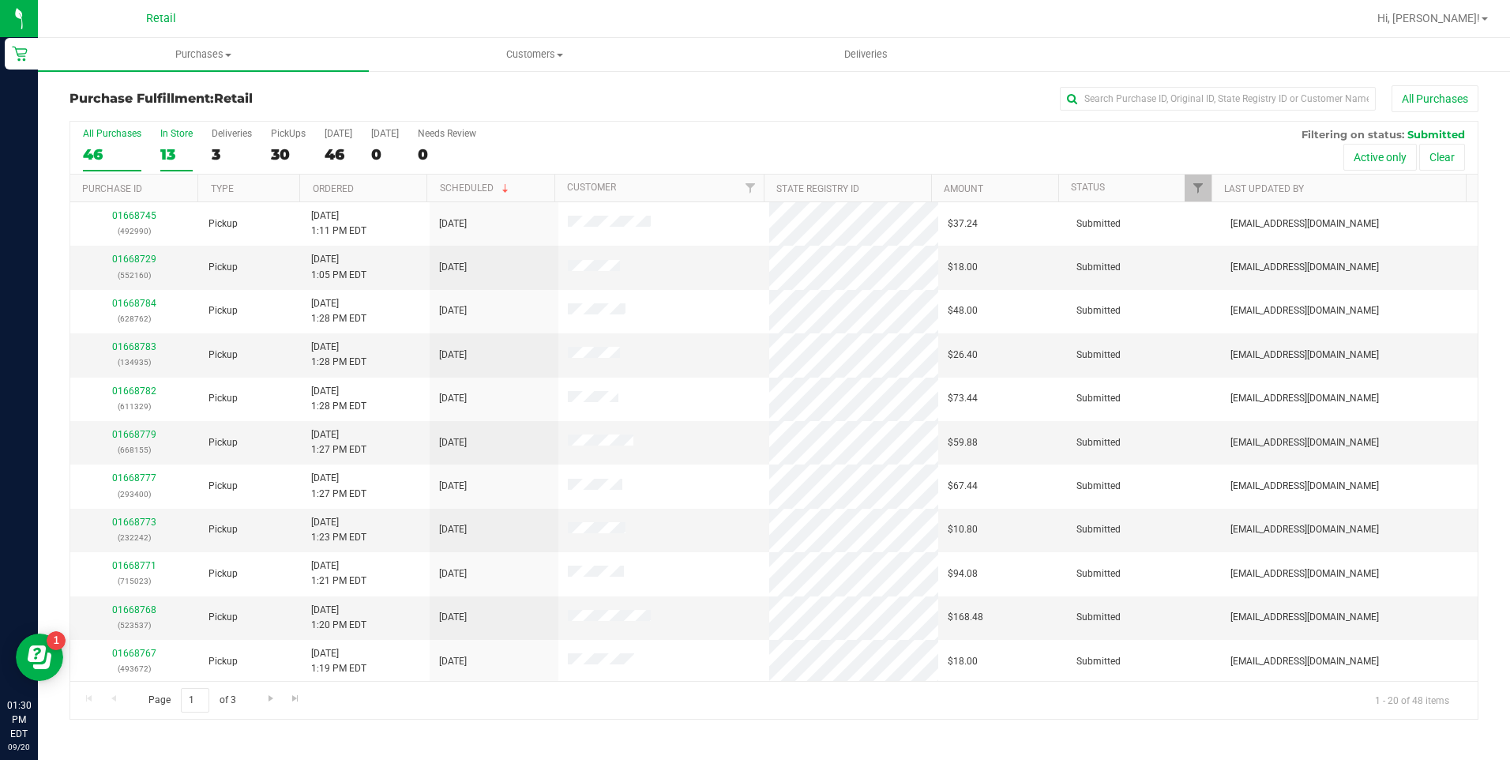
click at [179, 157] on div "13" at bounding box center [176, 154] width 32 height 18
click at [0, 0] on input "In Store 13" at bounding box center [0, 0] width 0 height 0
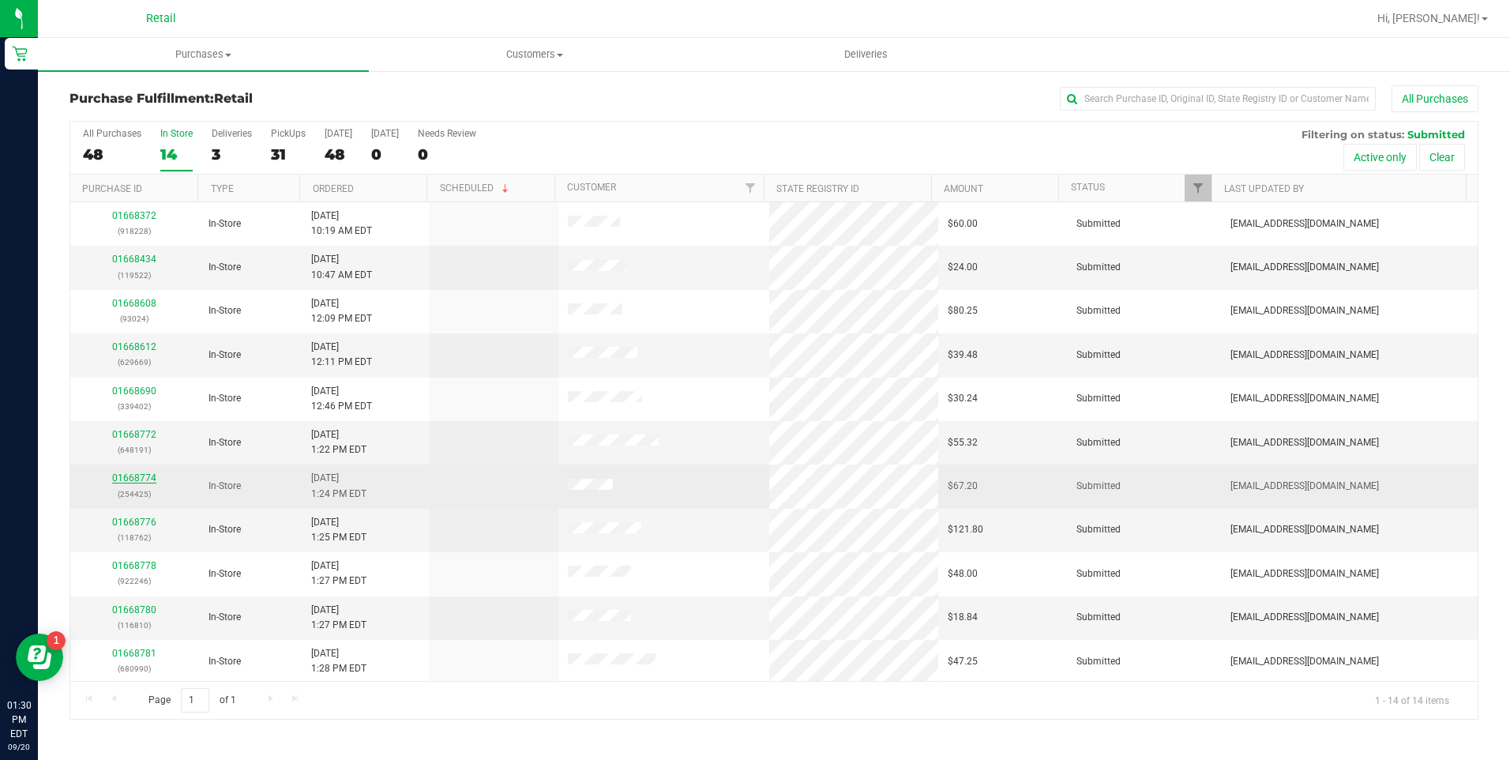
click at [137, 475] on link "01668774" at bounding box center [134, 477] width 44 height 11
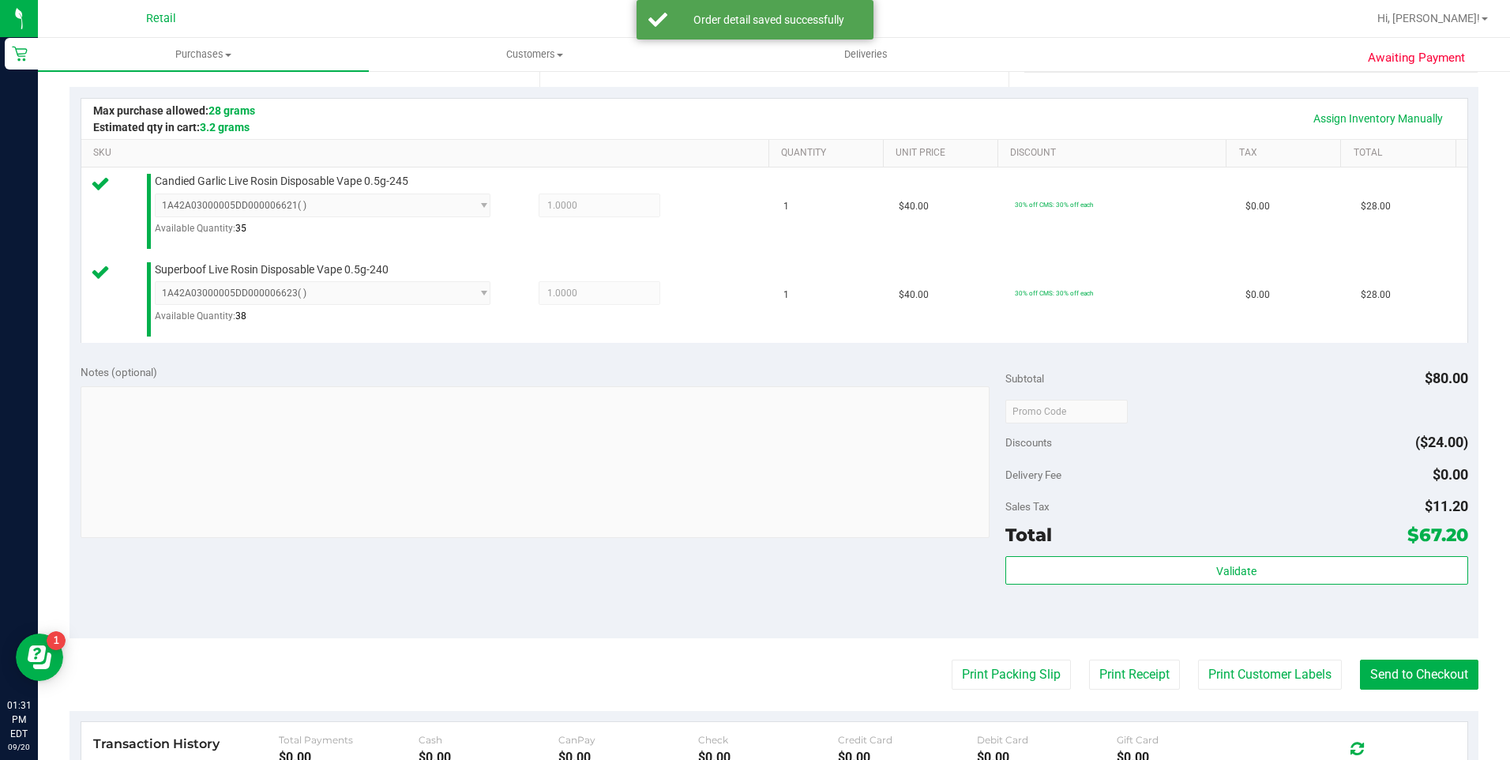
scroll to position [553, 0]
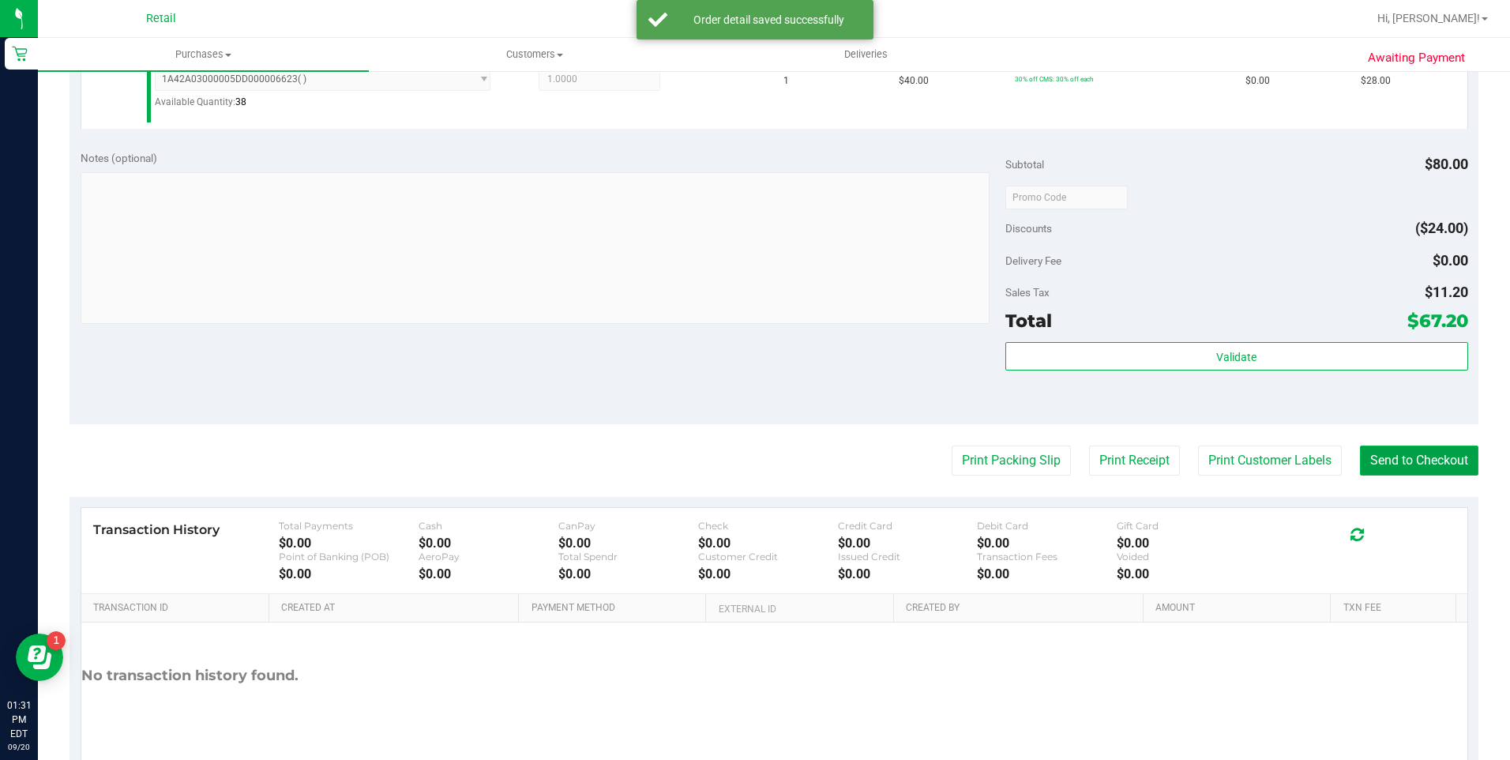
click at [1372, 461] on button "Send to Checkout" at bounding box center [1419, 460] width 118 height 30
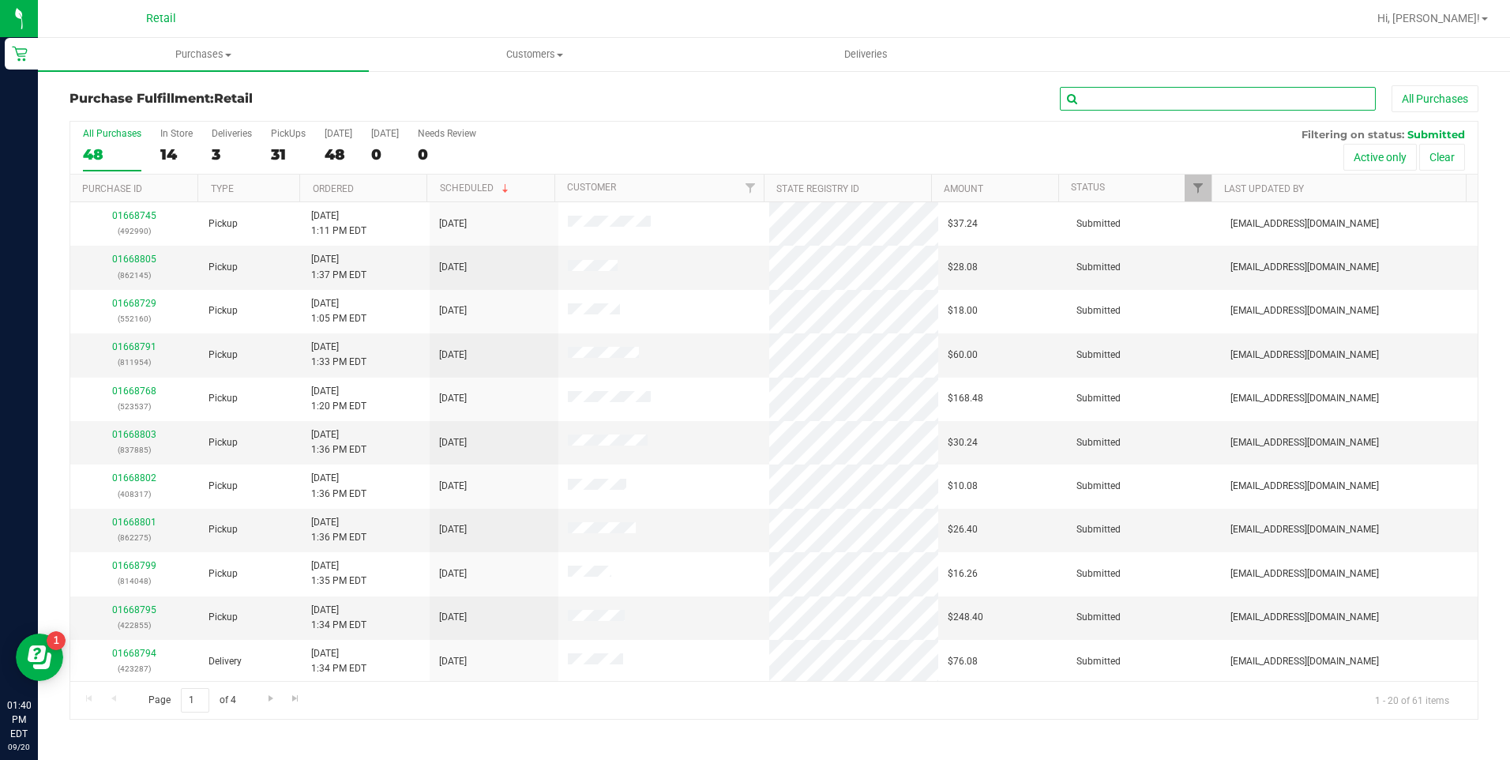
click at [1129, 103] on input "text" at bounding box center [1218, 99] width 316 height 24
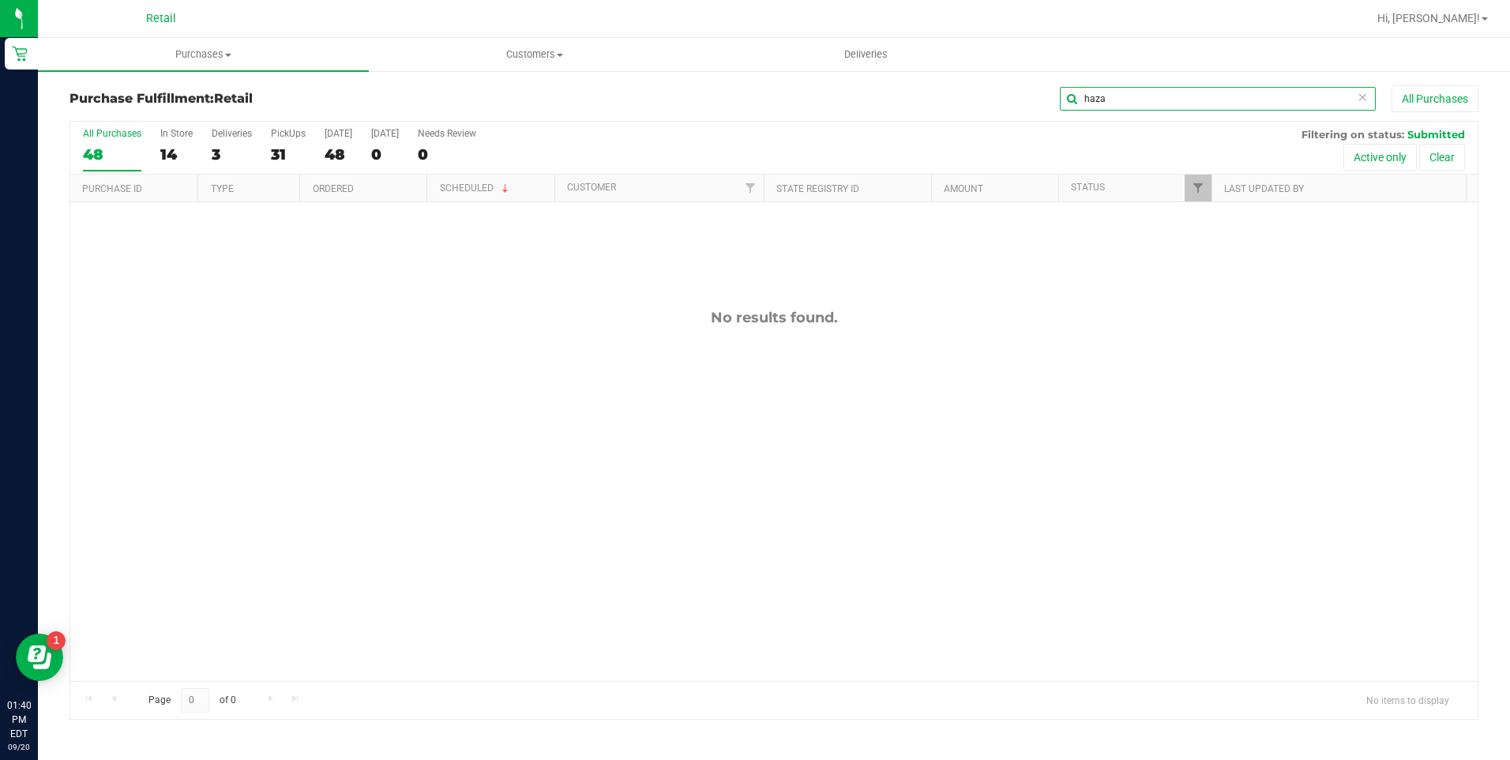
type input "haza"
click at [175, 155] on div "14" at bounding box center [176, 154] width 32 height 18
click at [0, 0] on input "In Store 14" at bounding box center [0, 0] width 0 height 0
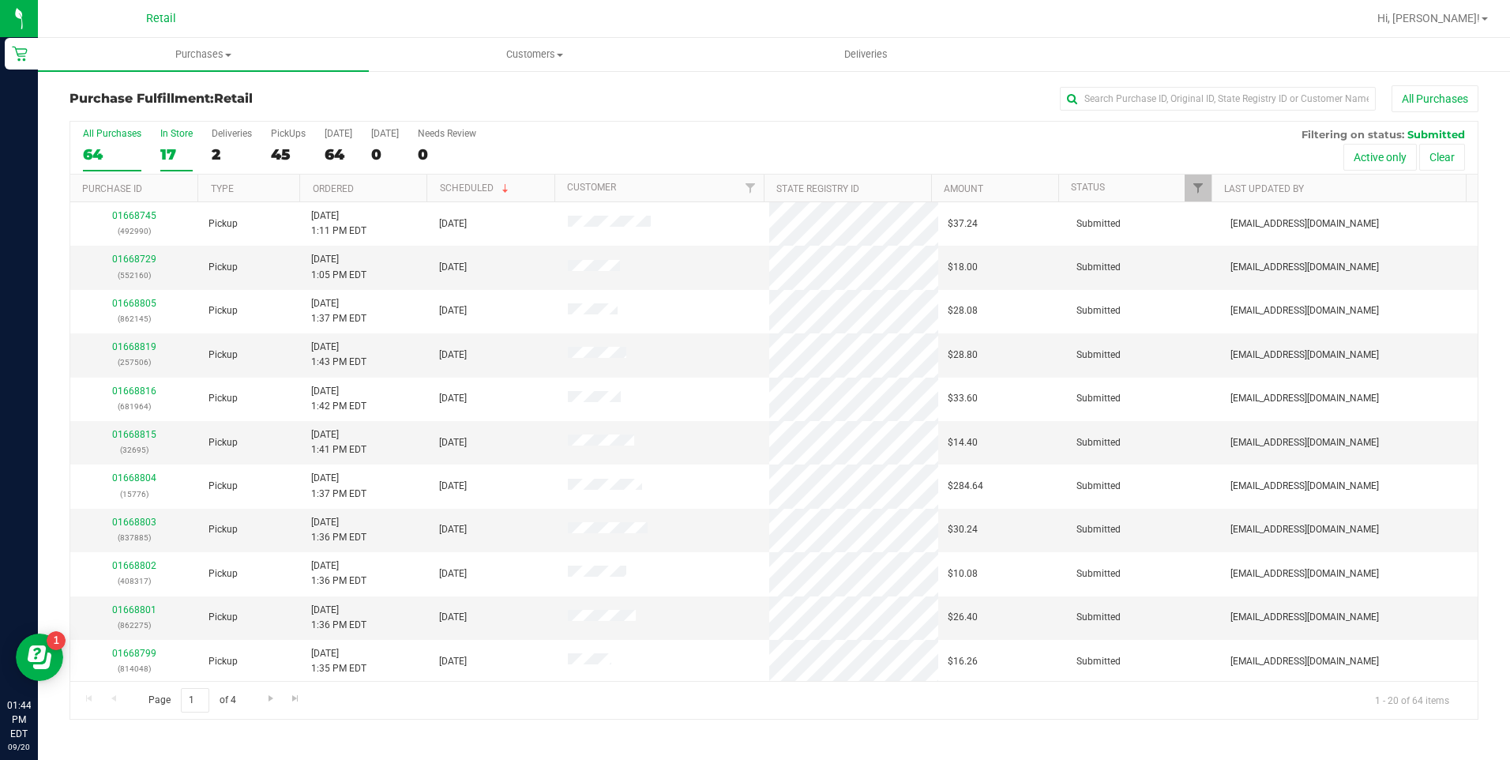
click at [171, 152] on div "17" at bounding box center [176, 154] width 32 height 18
click at [0, 0] on input "In Store 17" at bounding box center [0, 0] width 0 height 0
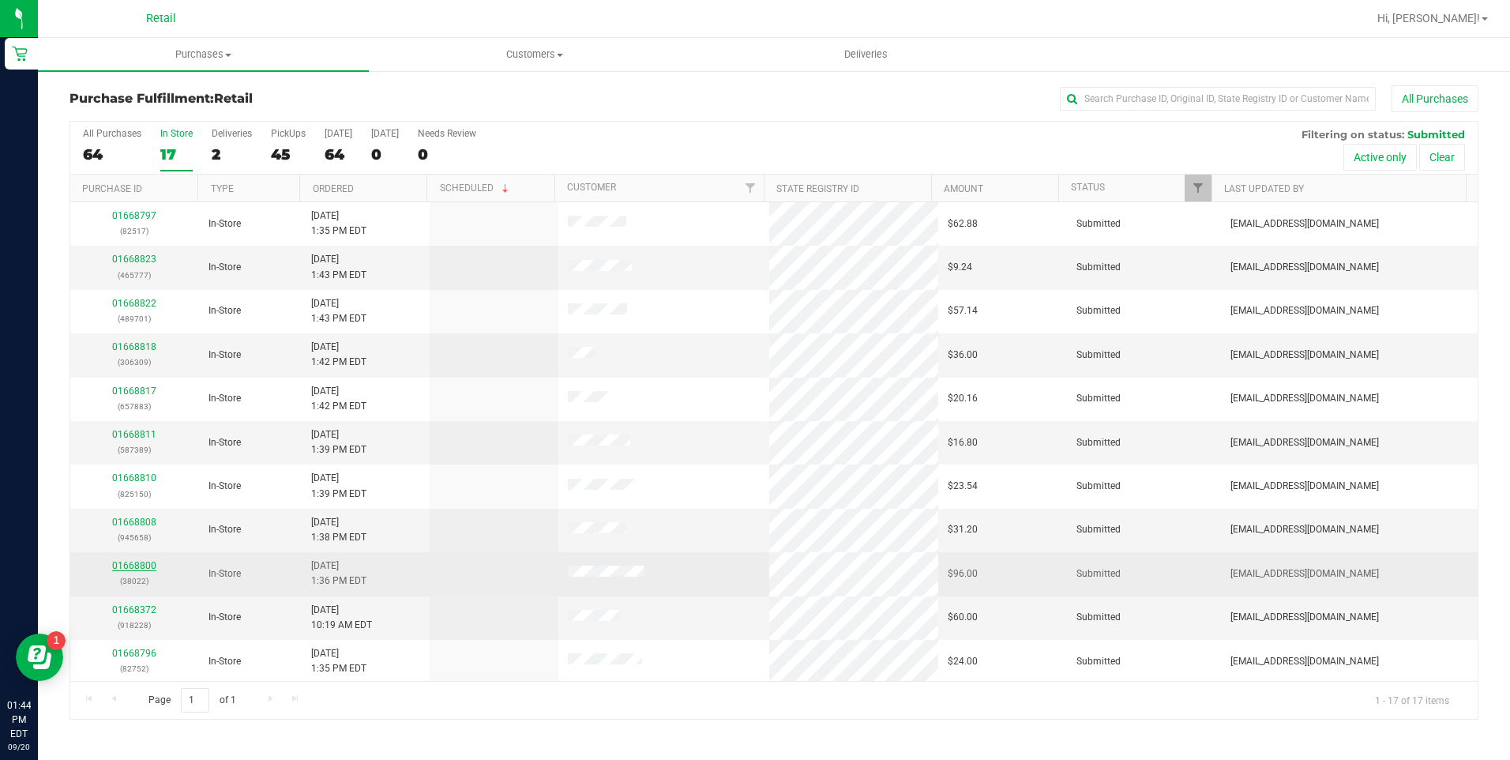
click at [145, 568] on link "01668800" at bounding box center [134, 565] width 44 height 11
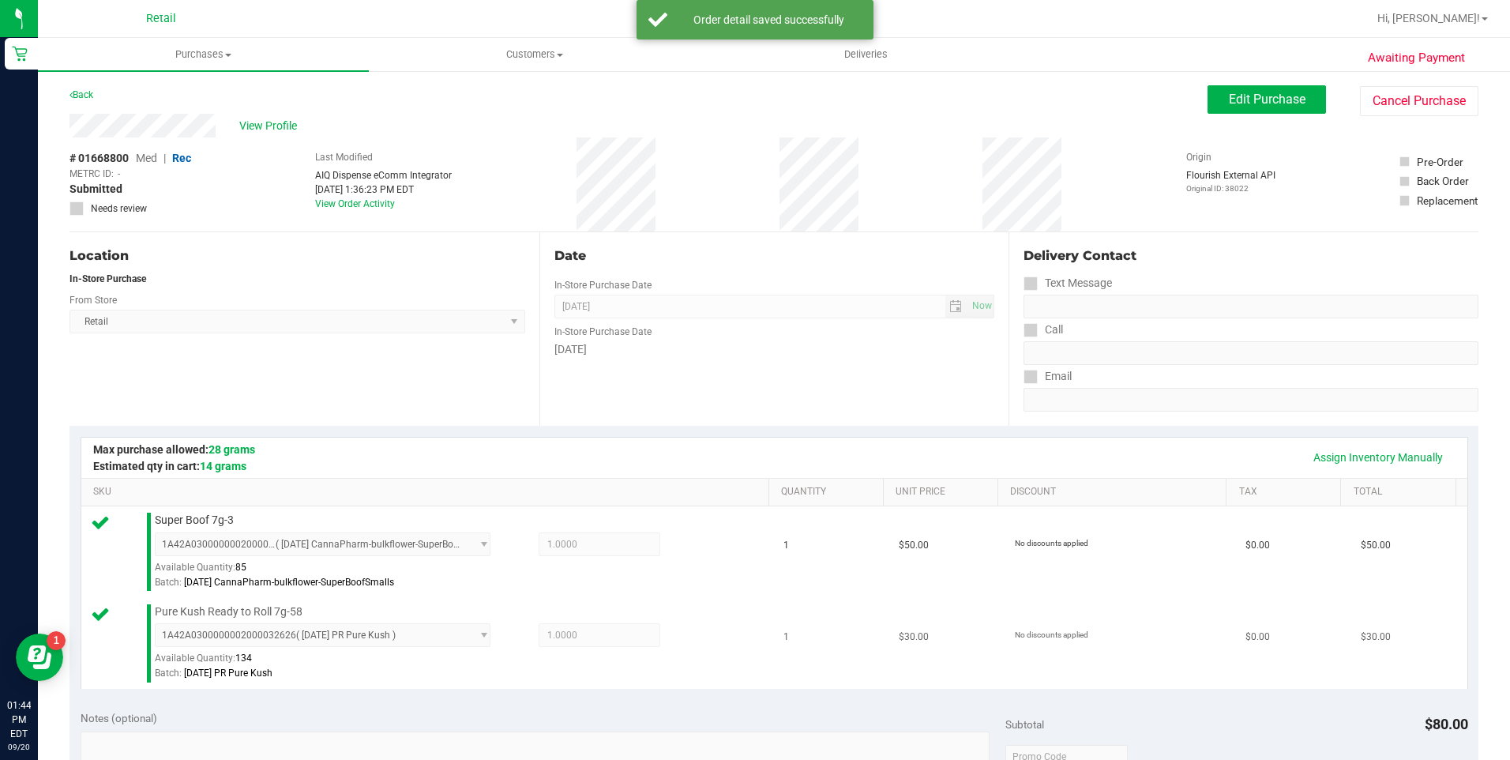
scroll to position [474, 0]
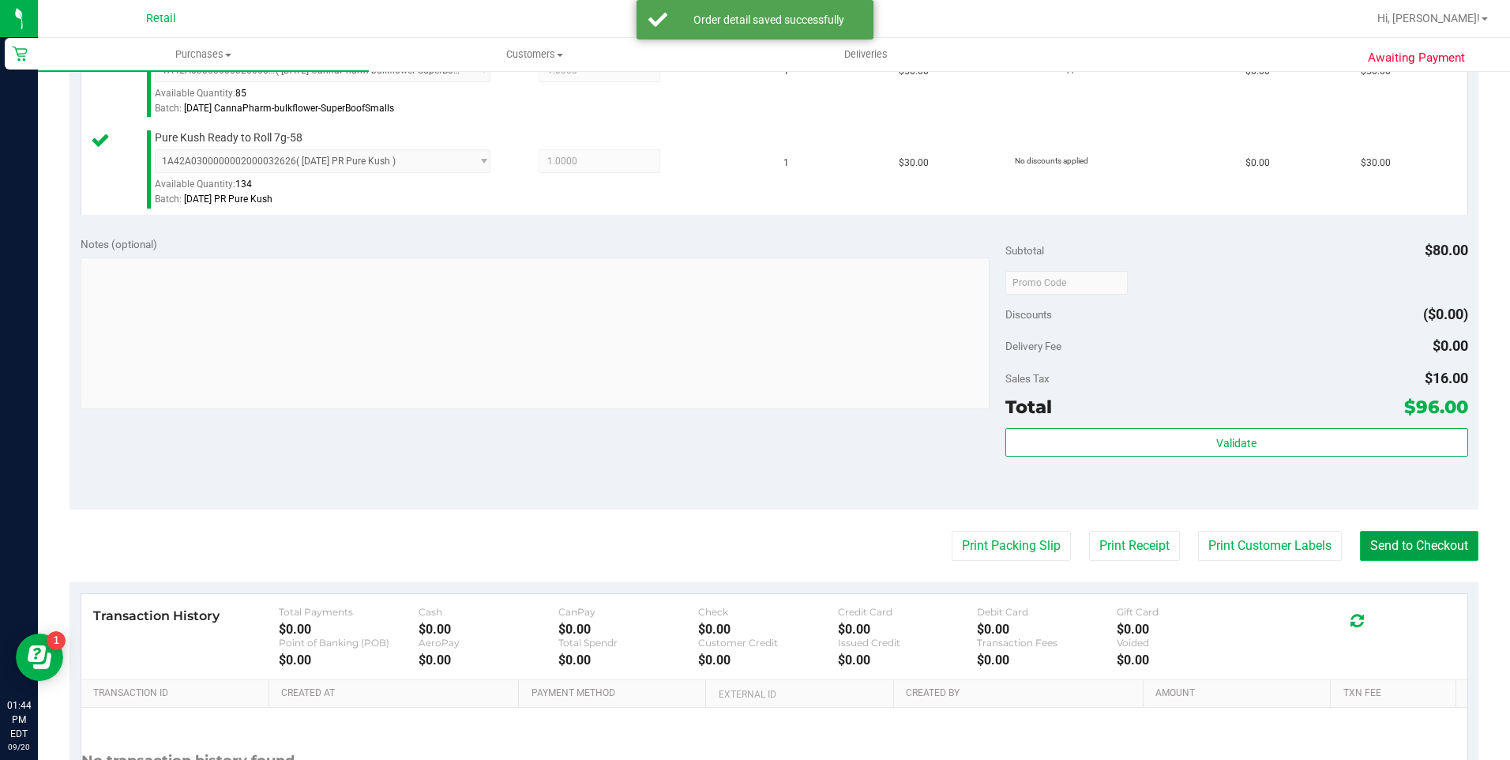
click at [1402, 546] on button "Send to Checkout" at bounding box center [1419, 546] width 118 height 30
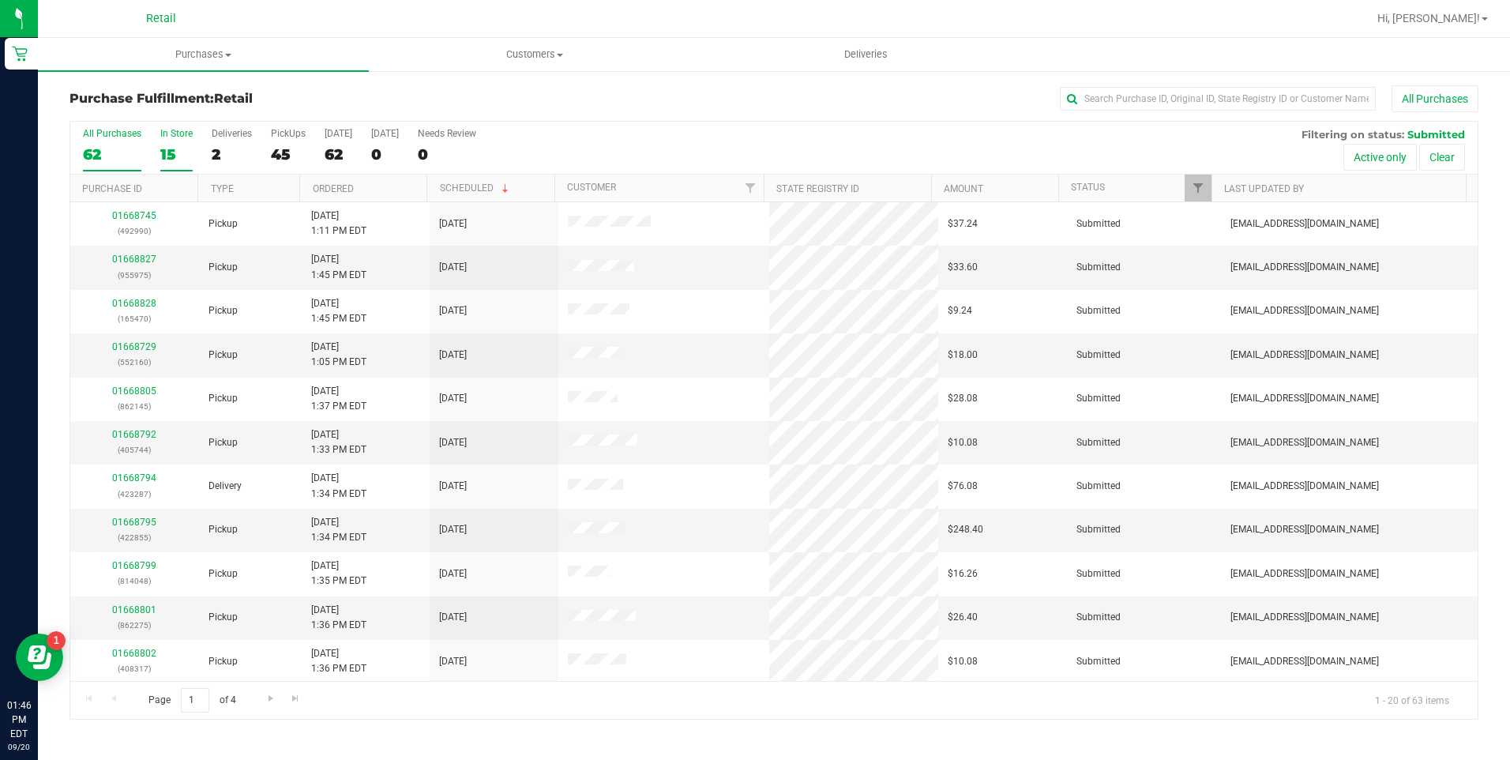
click at [172, 160] on div "15" at bounding box center [176, 154] width 32 height 18
click at [0, 0] on input "In Store 15" at bounding box center [0, 0] width 0 height 0
click at [148, 522] on link "01668808" at bounding box center [134, 522] width 44 height 11
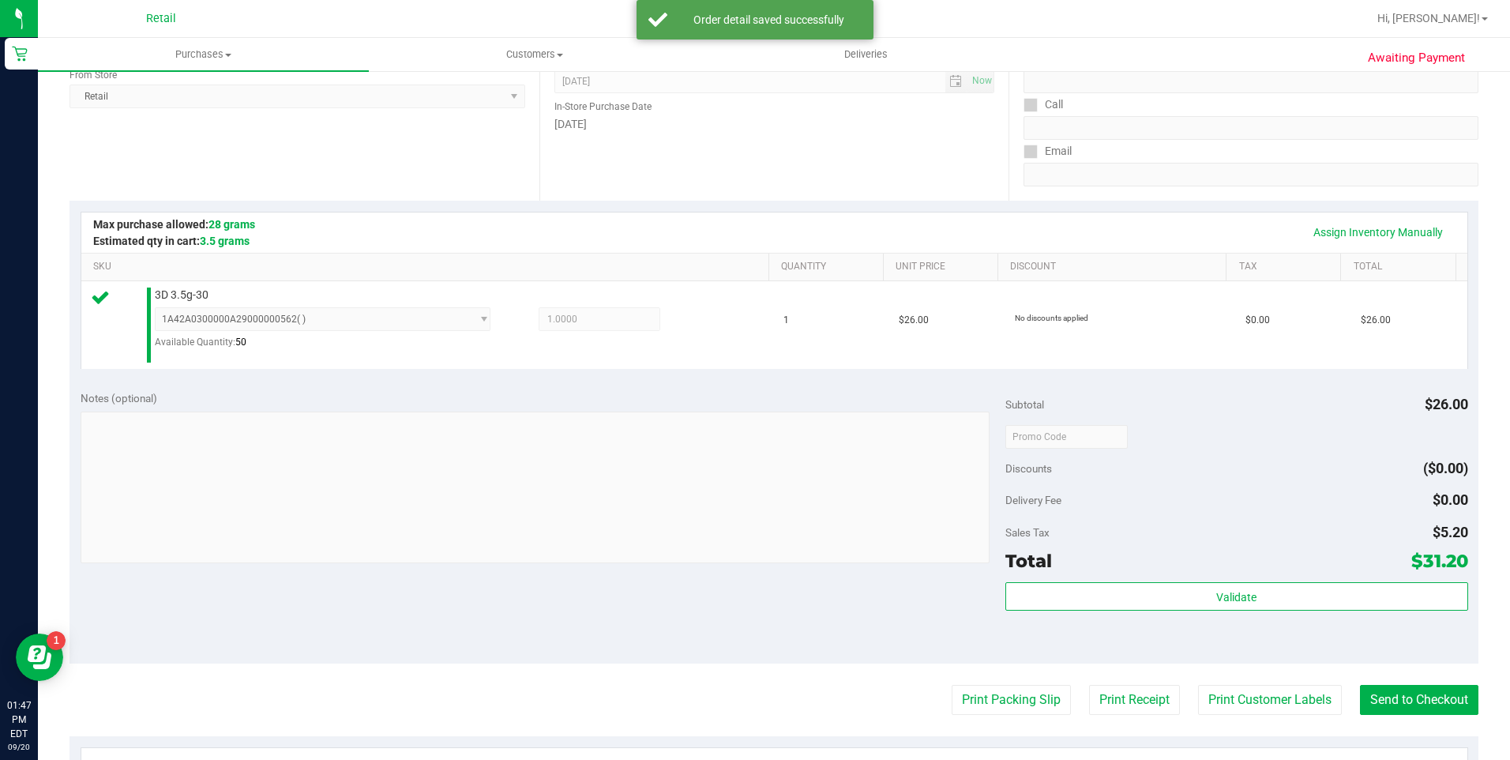
scroll to position [237, 0]
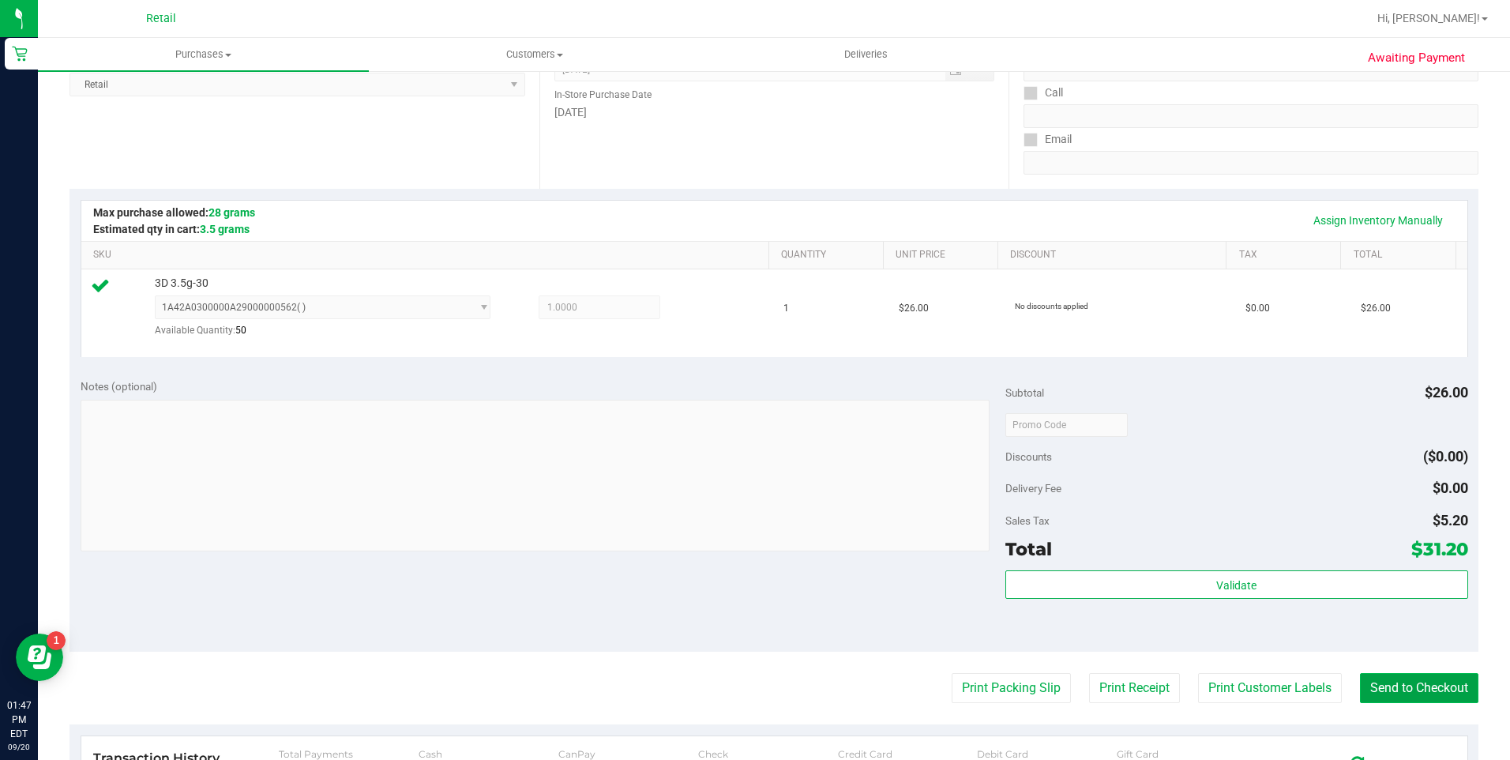
click at [1391, 675] on button "Send to Checkout" at bounding box center [1419, 688] width 118 height 30
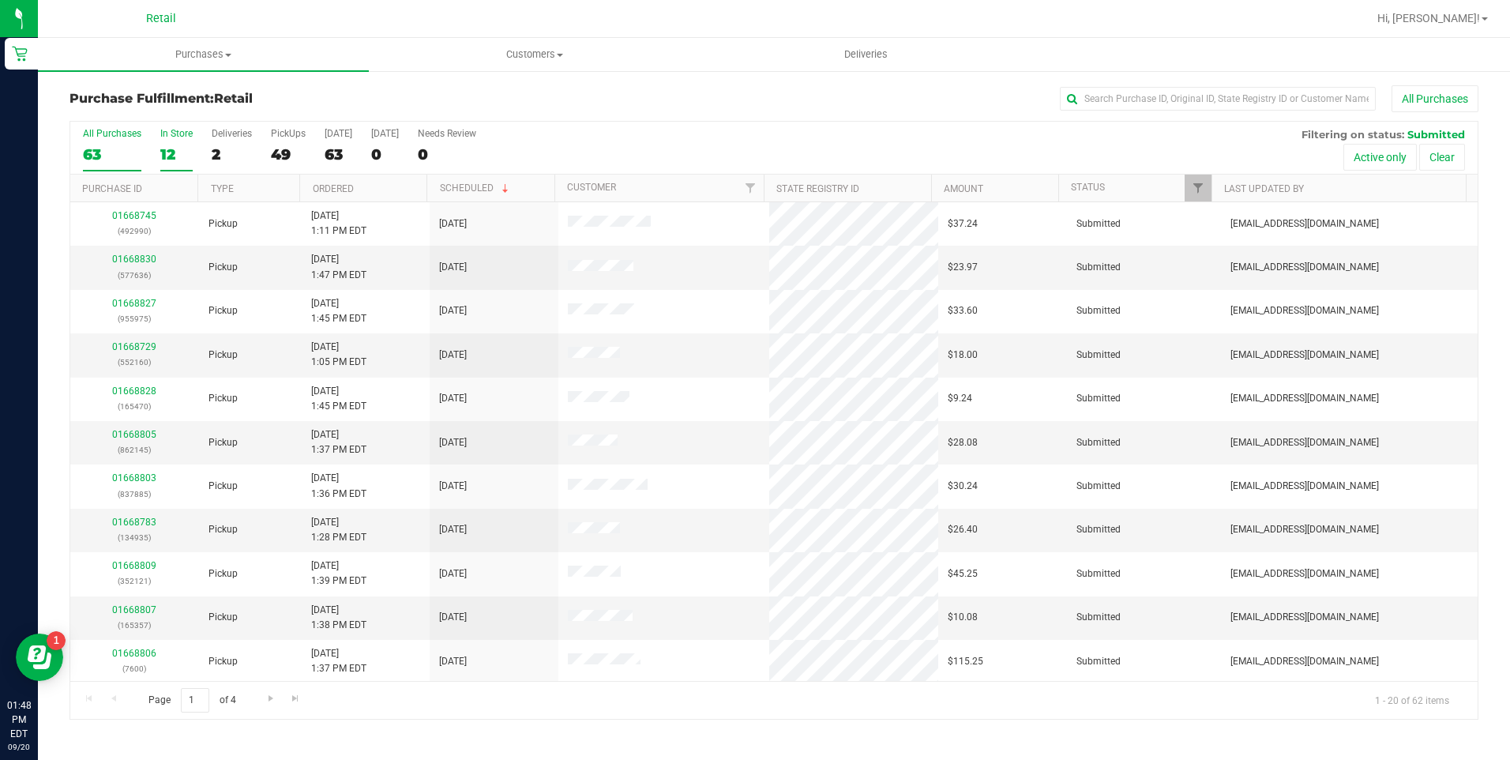
click at [175, 151] on div "12" at bounding box center [176, 154] width 32 height 18
click at [0, 0] on input "In Store 12" at bounding box center [0, 0] width 0 height 0
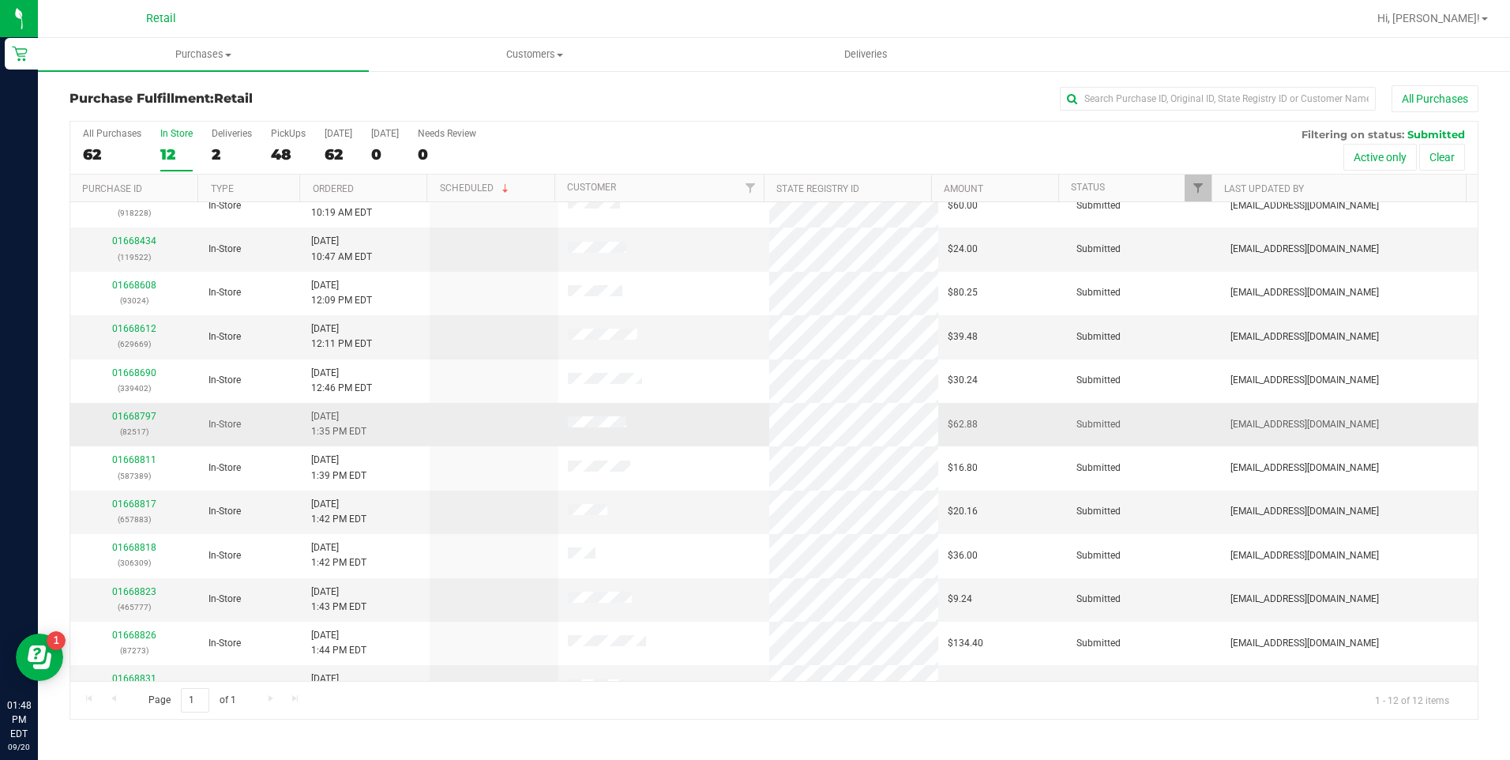
scroll to position [46, 0]
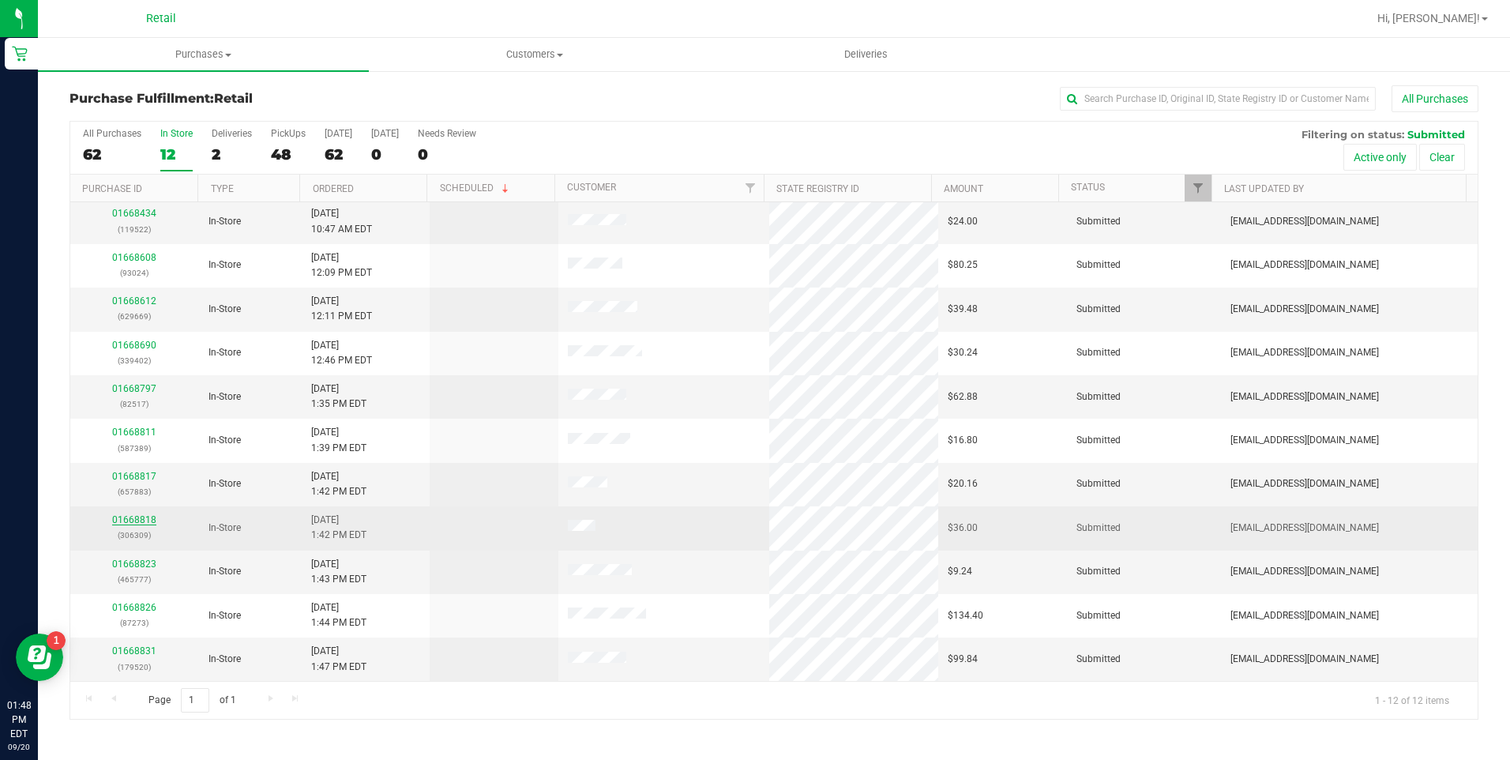
click at [146, 520] on link "01668818" at bounding box center [134, 519] width 44 height 11
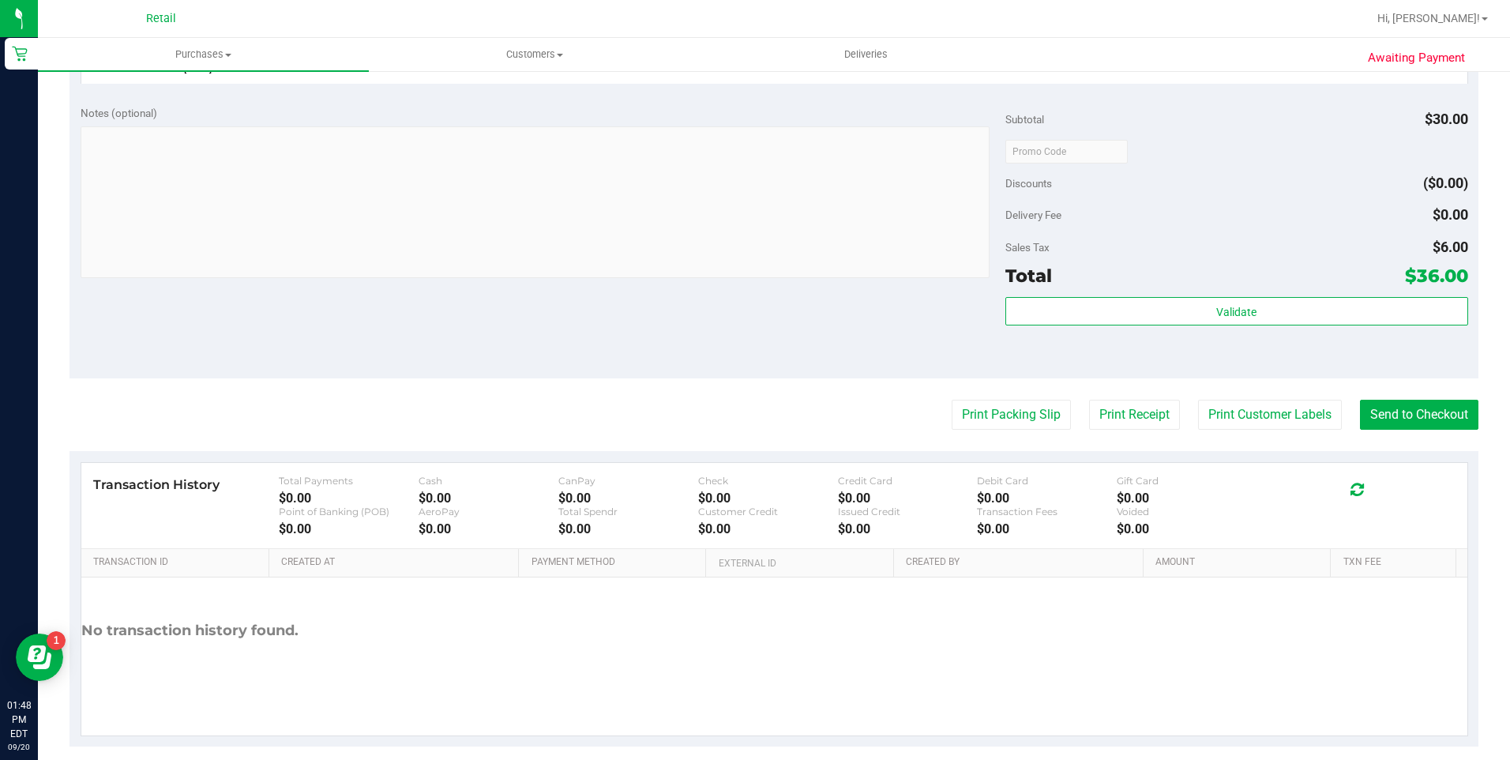
scroll to position [532, 0]
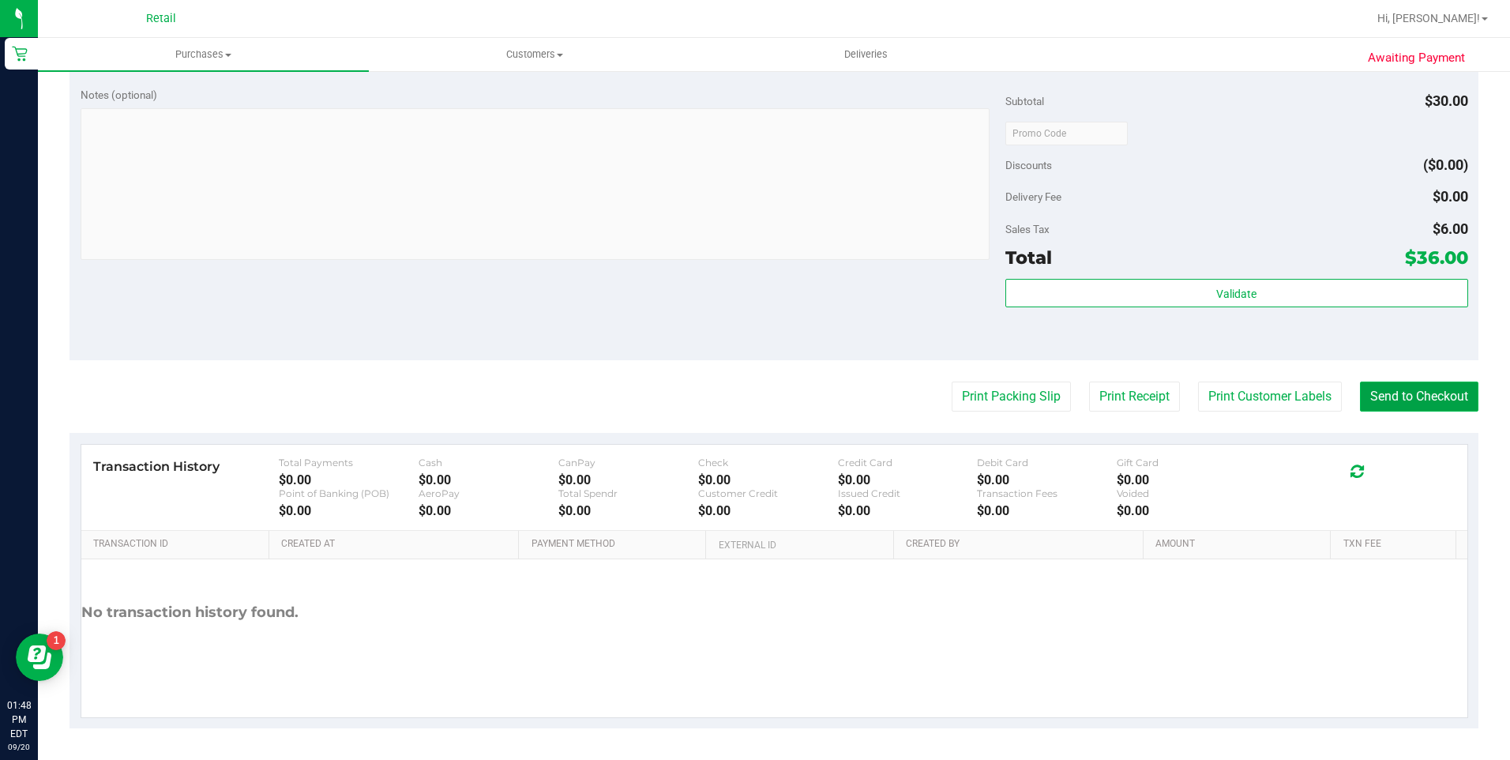
click at [1370, 394] on button "Send to Checkout" at bounding box center [1419, 396] width 118 height 30
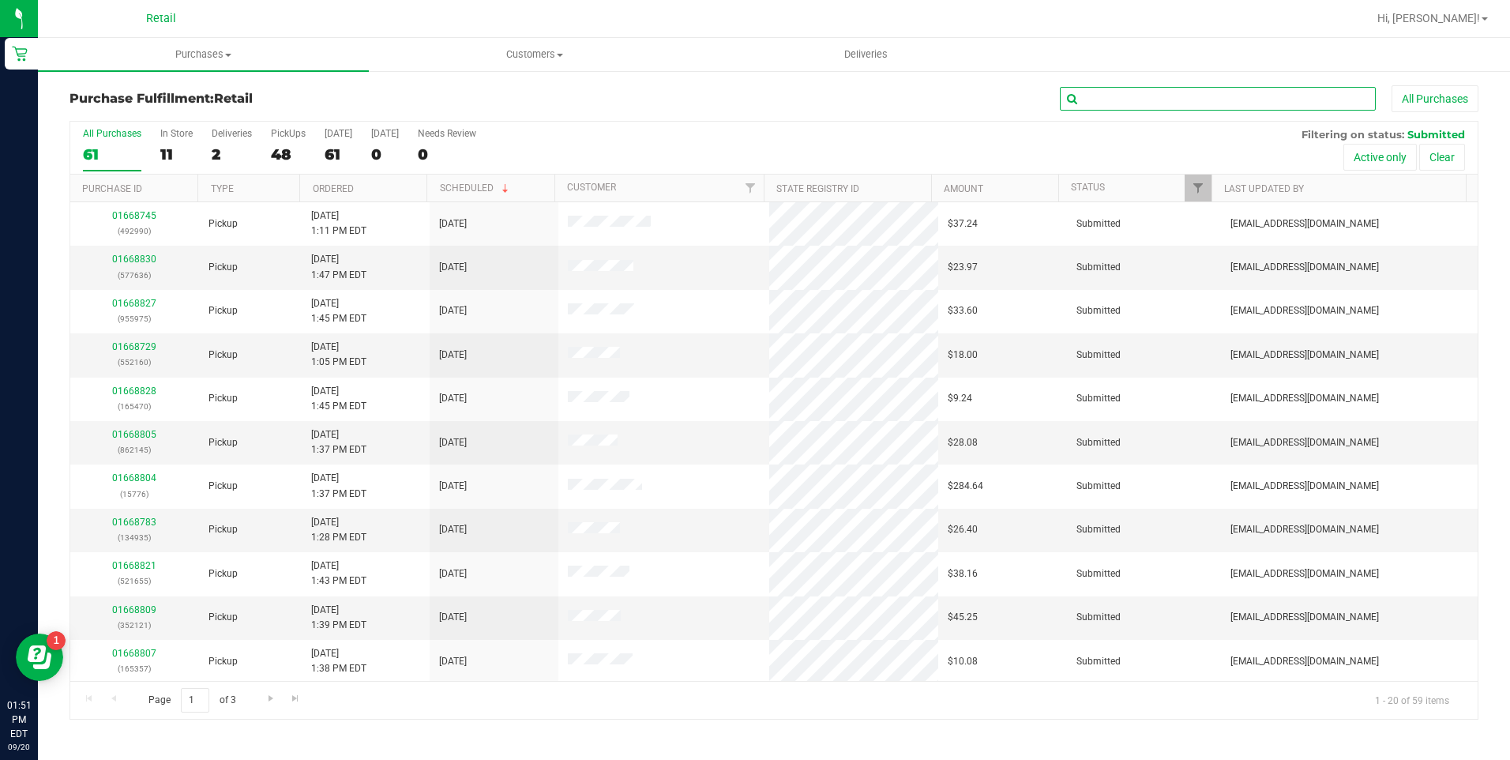
click at [1117, 94] on input "text" at bounding box center [1218, 99] width 316 height 24
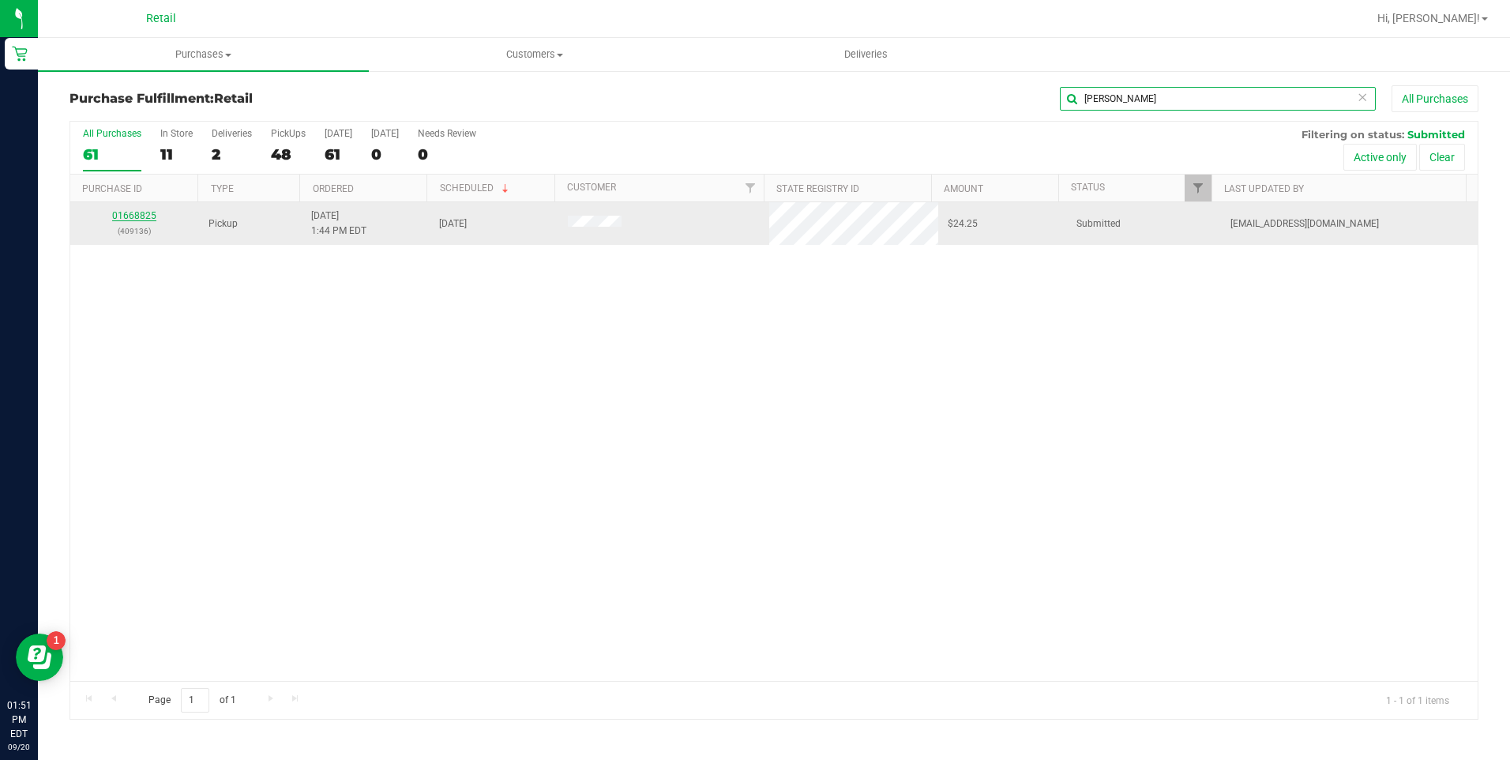
type input "[PERSON_NAME]"
click at [118, 218] on link "01668825" at bounding box center [134, 215] width 44 height 11
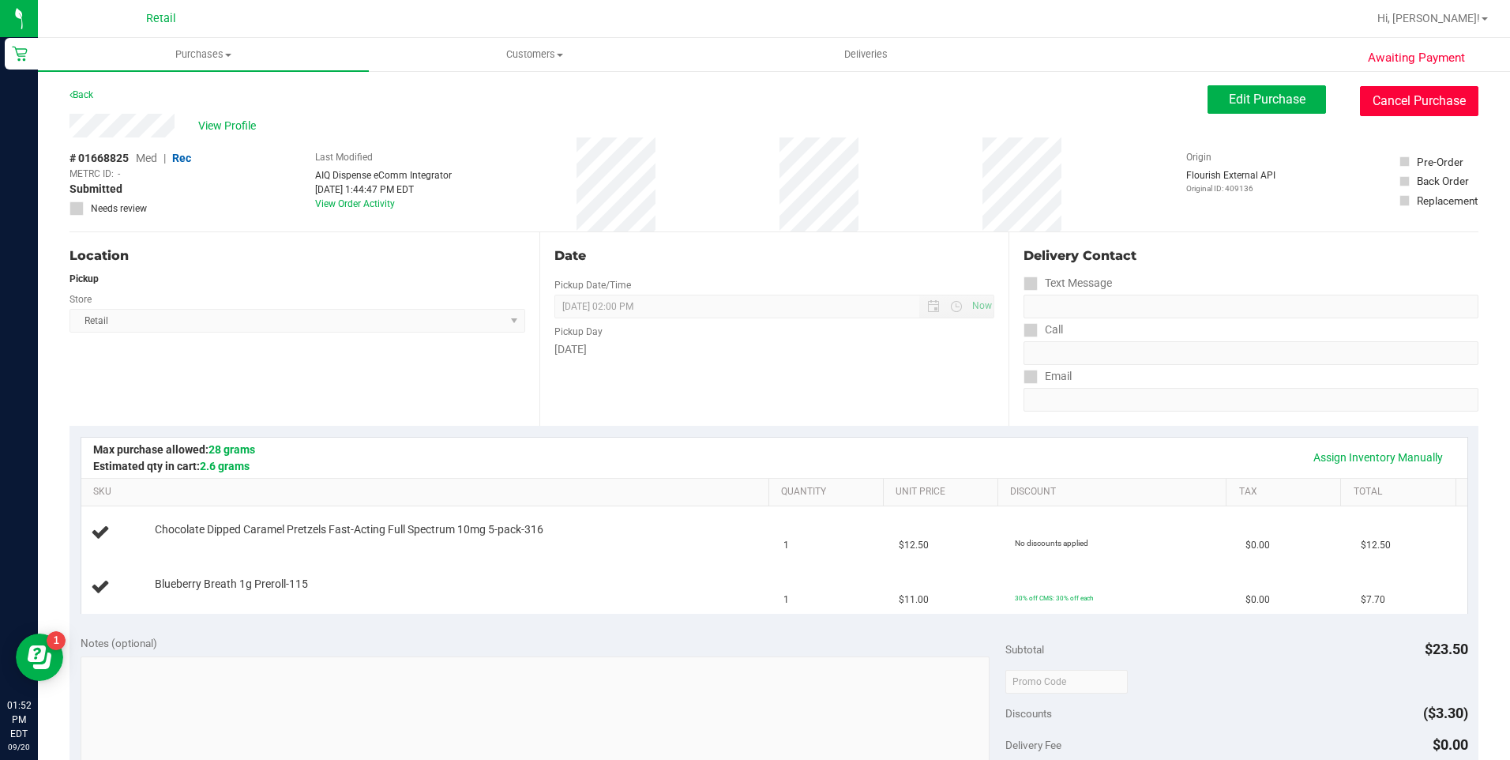
click at [1392, 93] on button "Cancel Purchase" at bounding box center [1419, 101] width 118 height 30
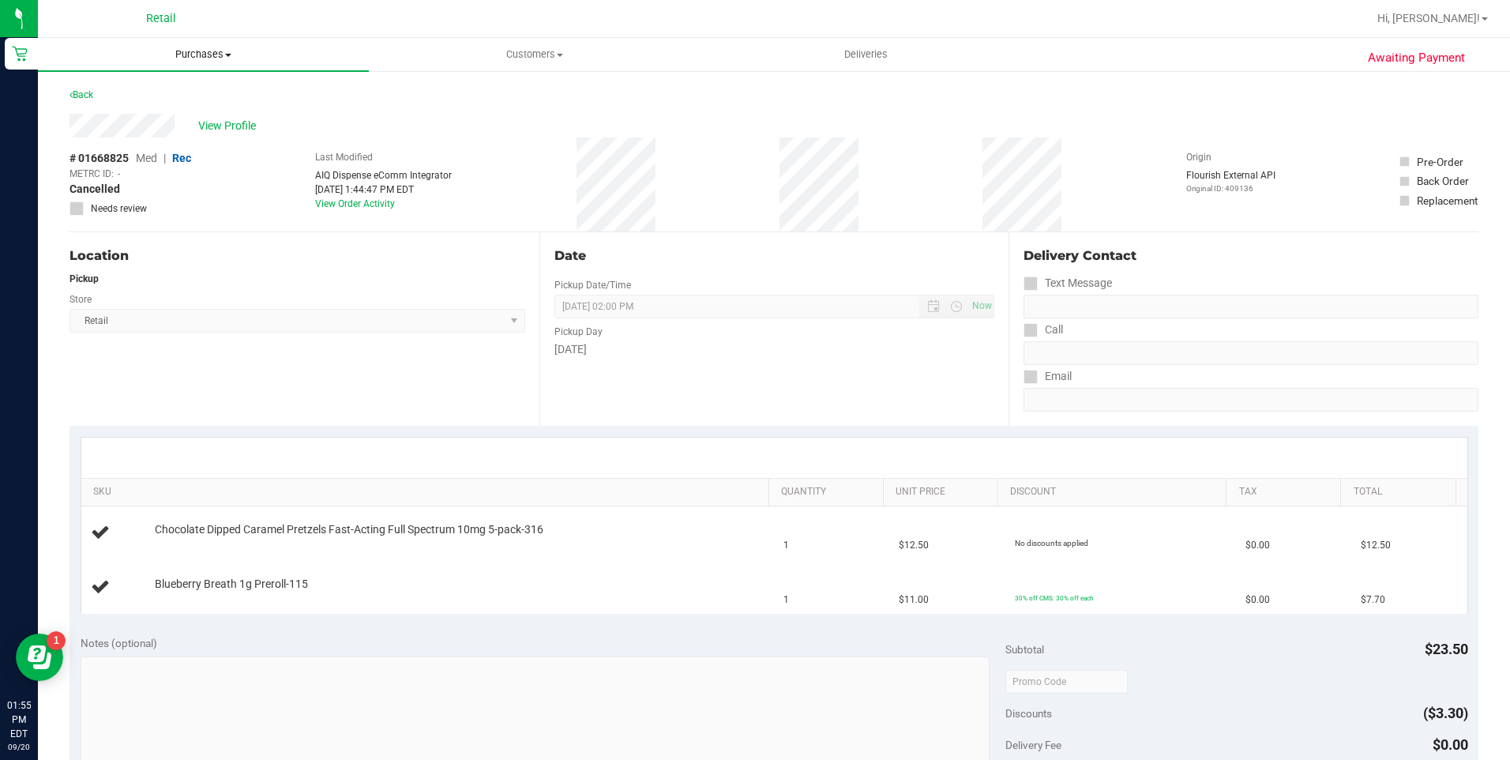
click at [201, 51] on span "Purchases" at bounding box center [203, 54] width 331 height 14
click at [141, 116] on li "Fulfillment" at bounding box center [203, 114] width 331 height 19
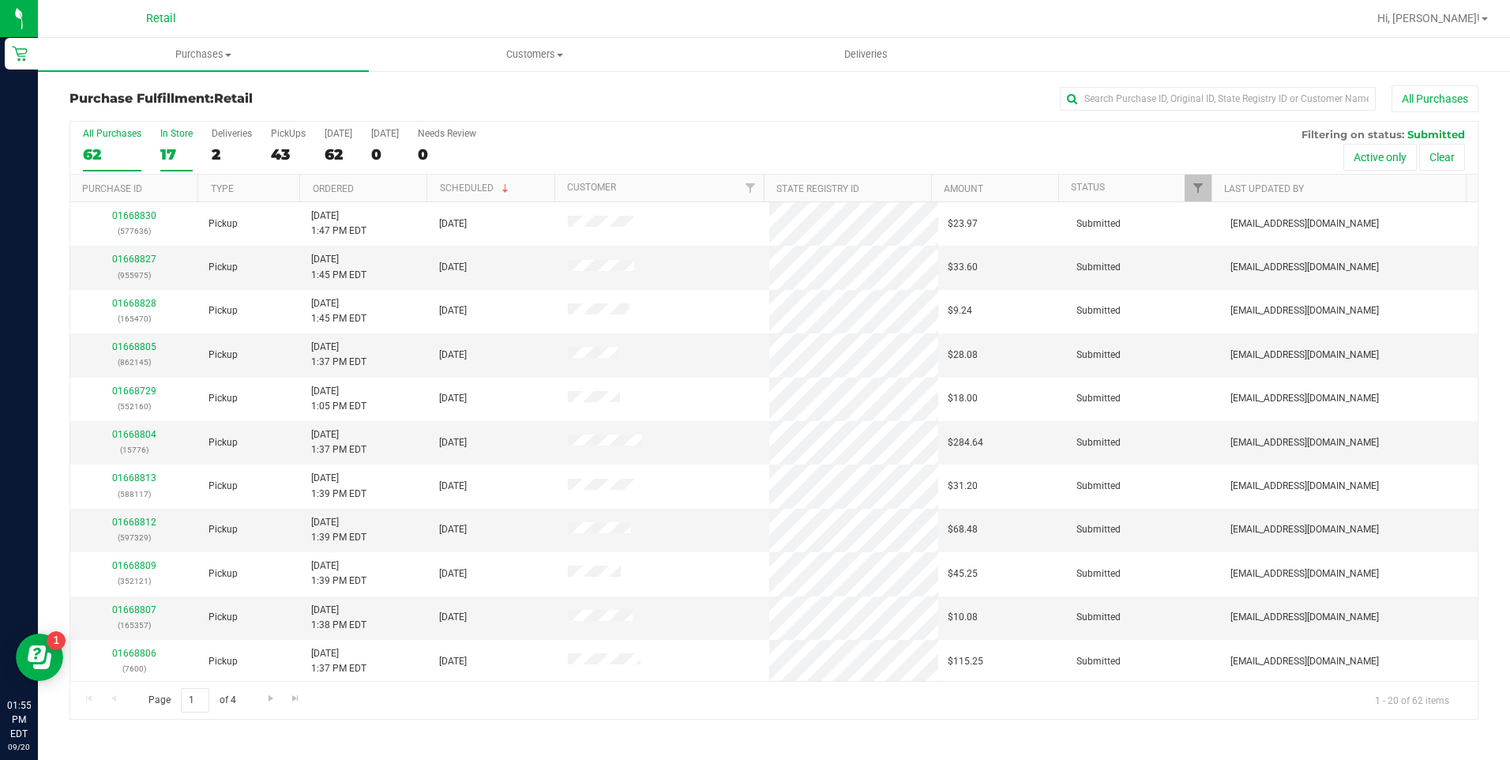
click at [169, 156] on div "17" at bounding box center [176, 154] width 32 height 18
click at [0, 0] on input "In Store 17" at bounding box center [0, 0] width 0 height 0
drag, startPoint x: 169, startPoint y: 156, endPoint x: 572, endPoint y: 102, distance: 406.4
click at [578, 101] on div "All Purchases" at bounding box center [1008, 98] width 939 height 27
click at [141, 524] on link "01668839" at bounding box center [134, 522] width 44 height 11
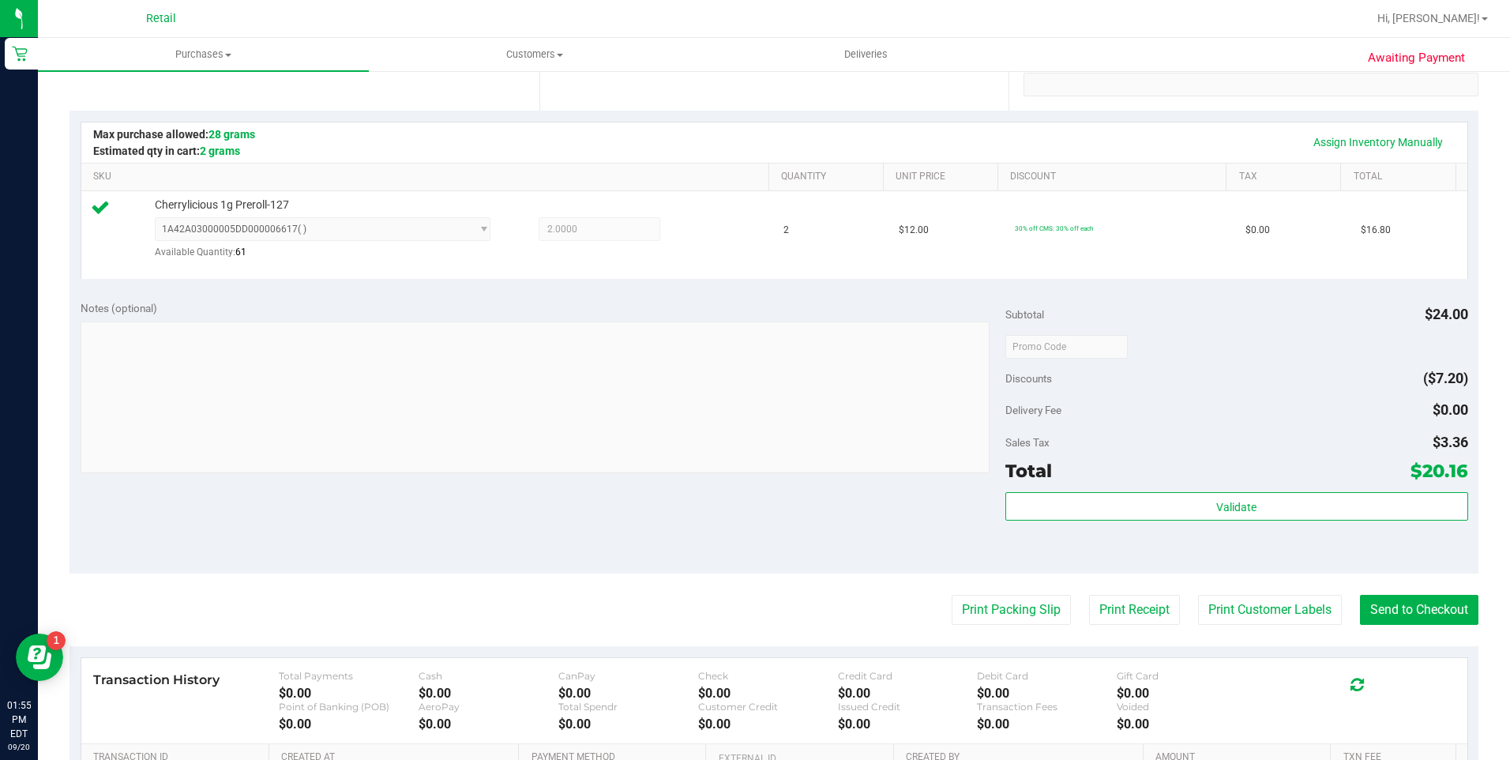
scroll to position [316, 0]
click at [1394, 618] on button "Send to Checkout" at bounding box center [1419, 609] width 118 height 30
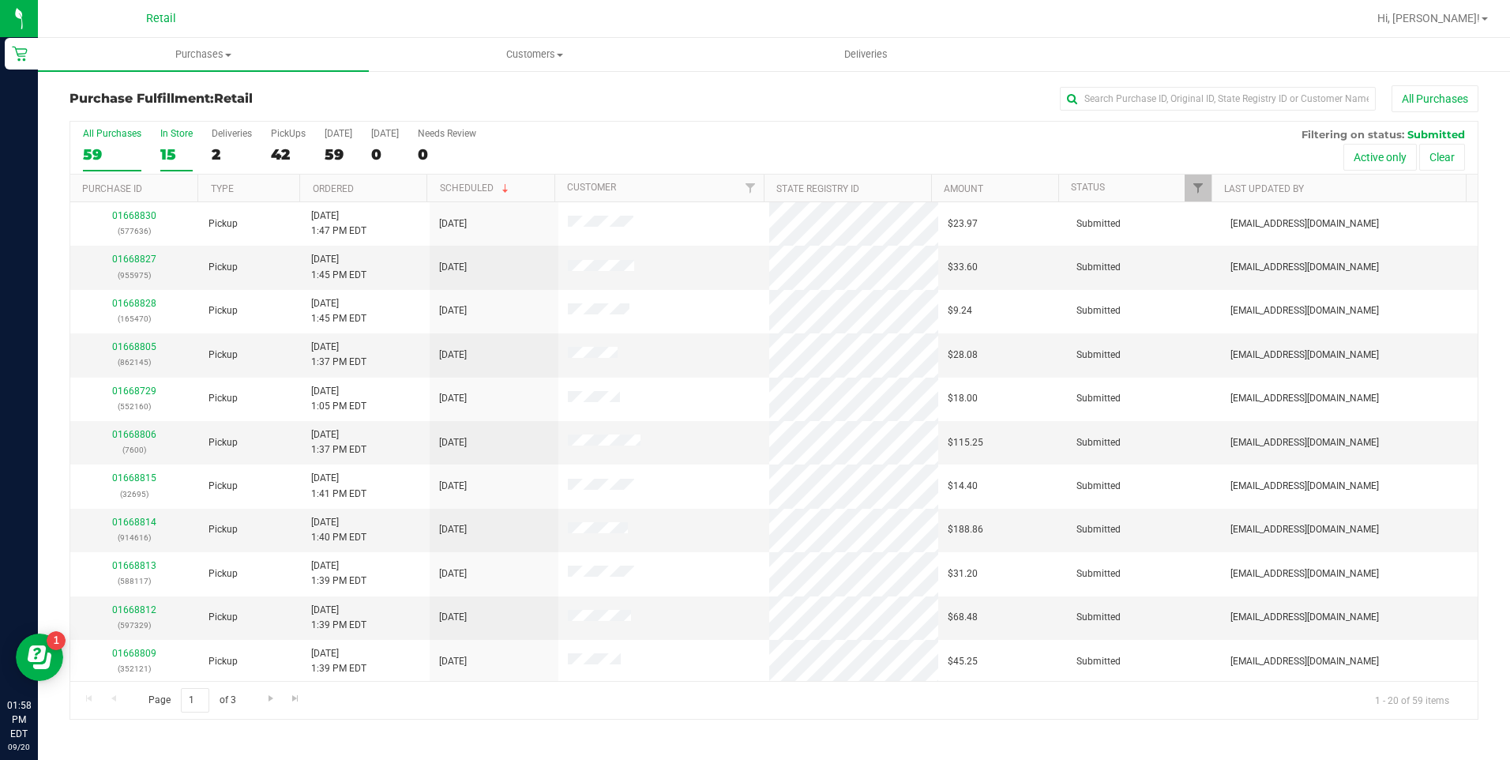
click at [178, 152] on div "15" at bounding box center [176, 154] width 32 height 18
click at [0, 0] on input "In Store 15" at bounding box center [0, 0] width 0 height 0
click at [142, 525] on link "01668838" at bounding box center [134, 522] width 44 height 11
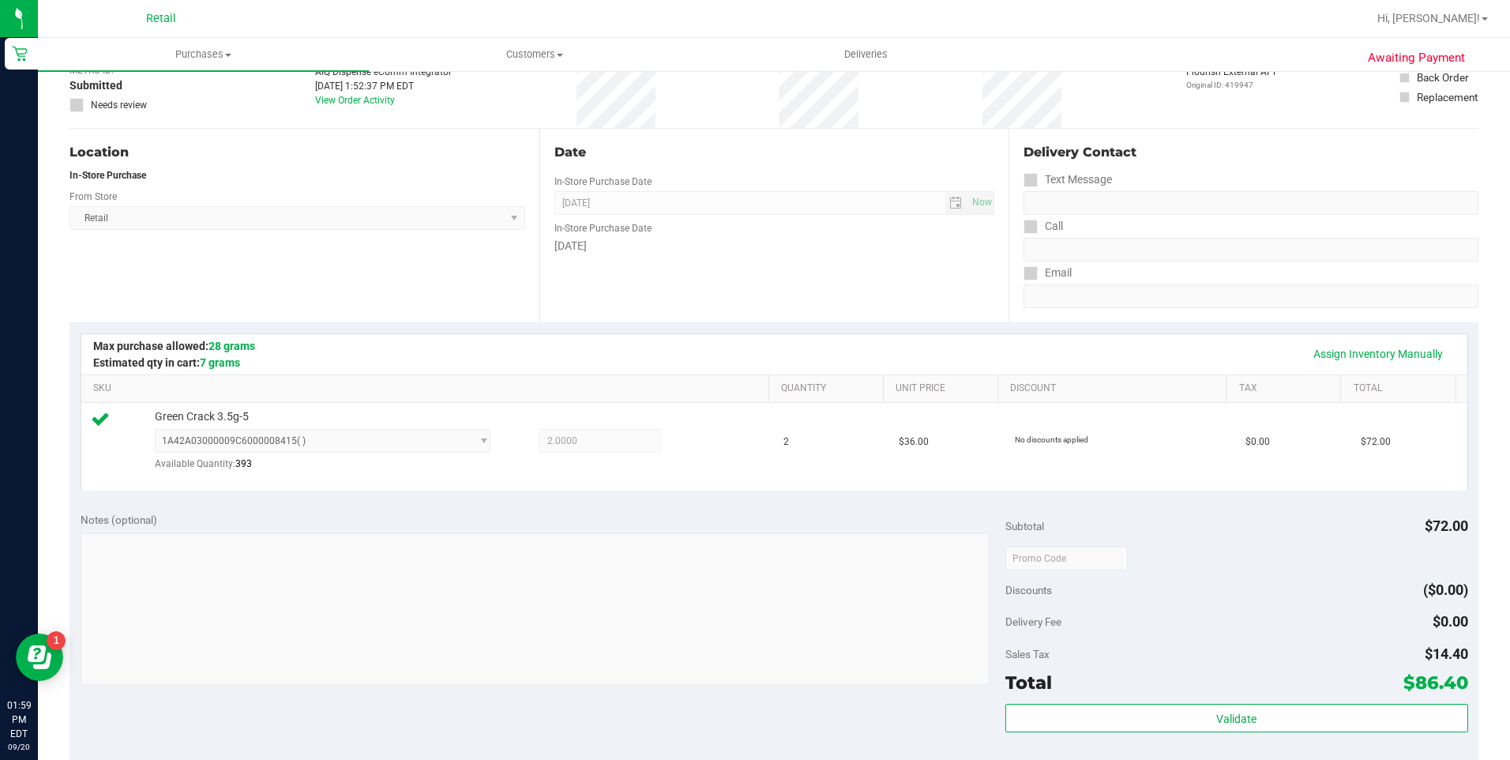
scroll to position [316, 0]
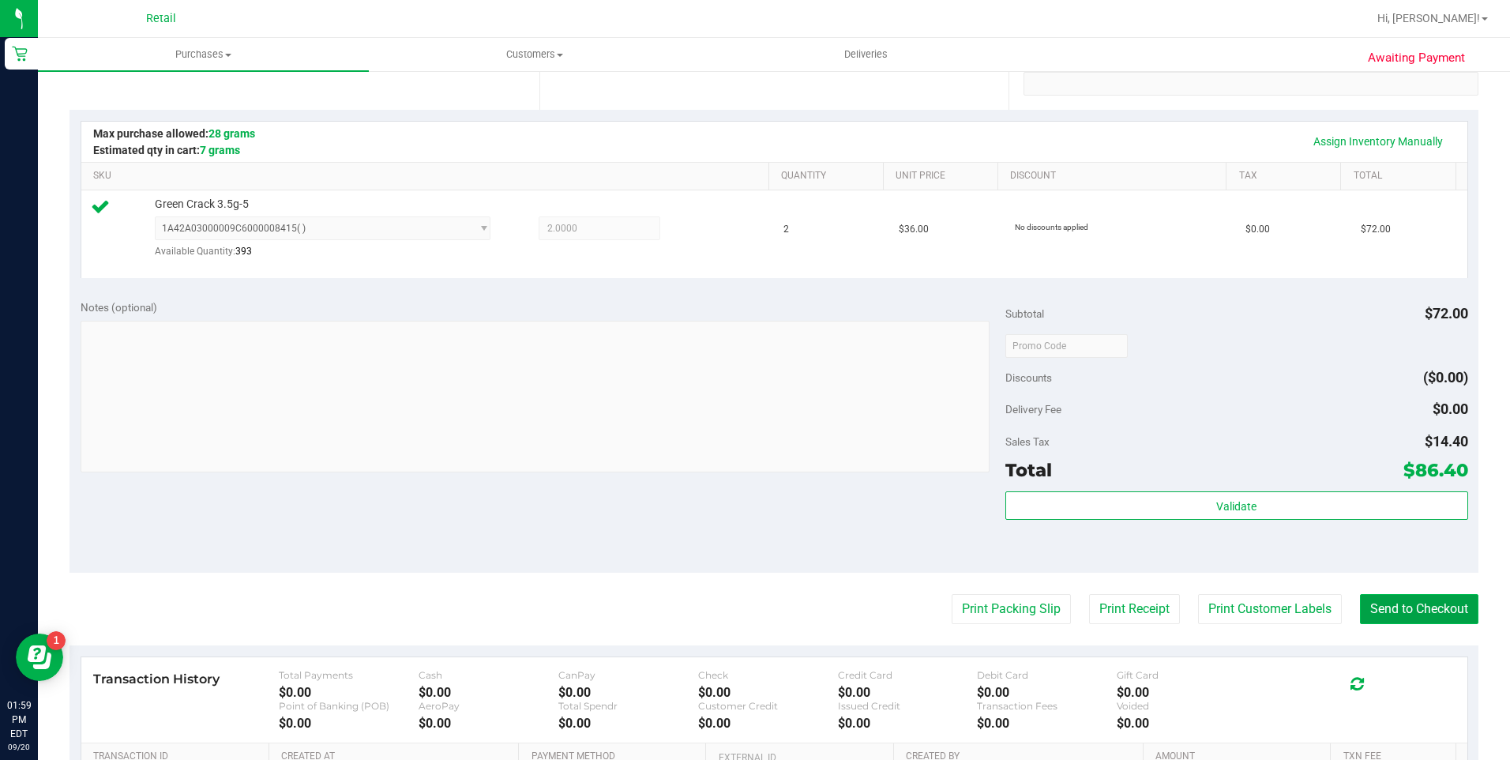
click at [1408, 624] on button "Send to Checkout" at bounding box center [1419, 609] width 118 height 30
click at [1408, 618] on button "Send to Checkout" at bounding box center [1419, 609] width 118 height 30
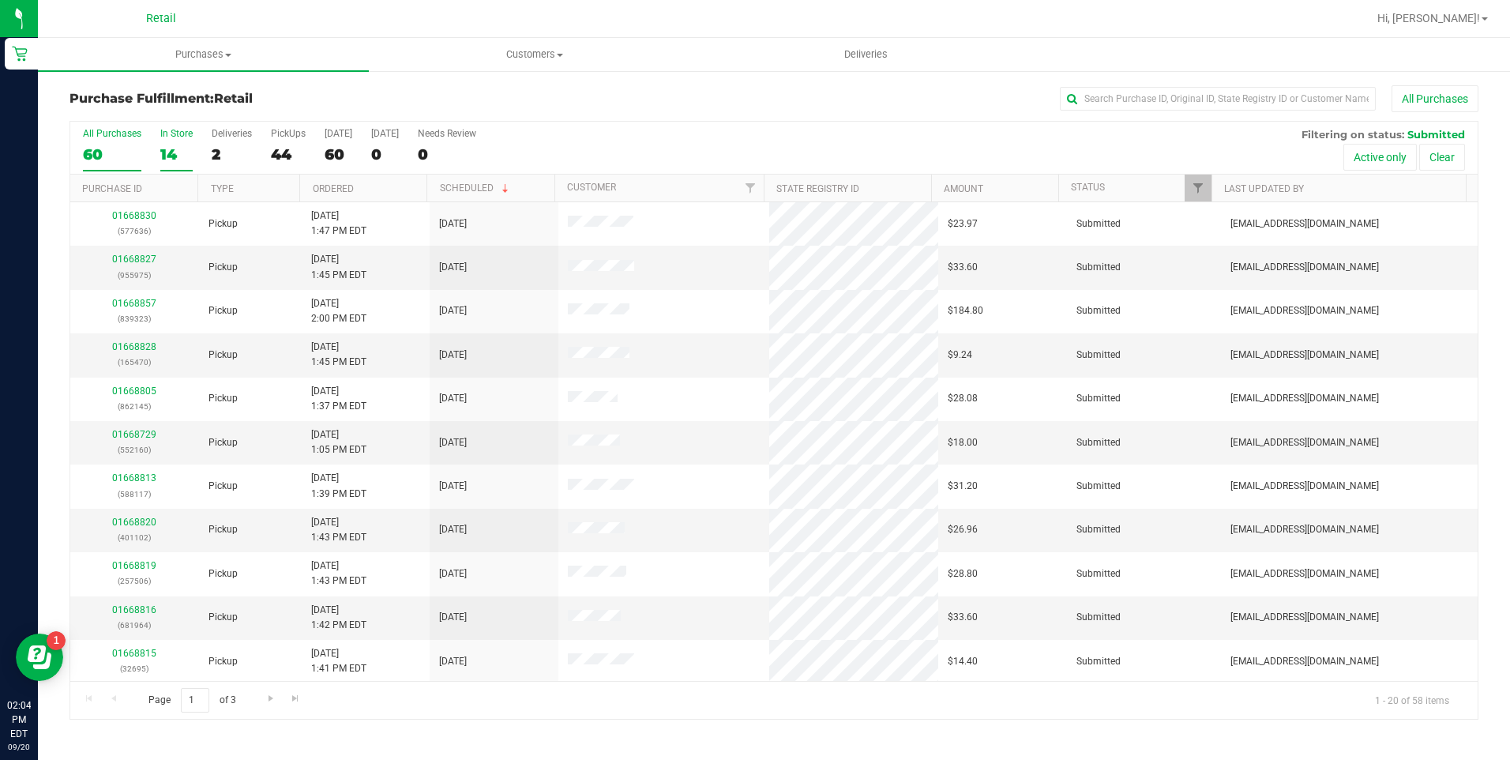
click at [169, 145] on div "14" at bounding box center [176, 154] width 32 height 18
click at [0, 0] on input "In Store 14" at bounding box center [0, 0] width 0 height 0
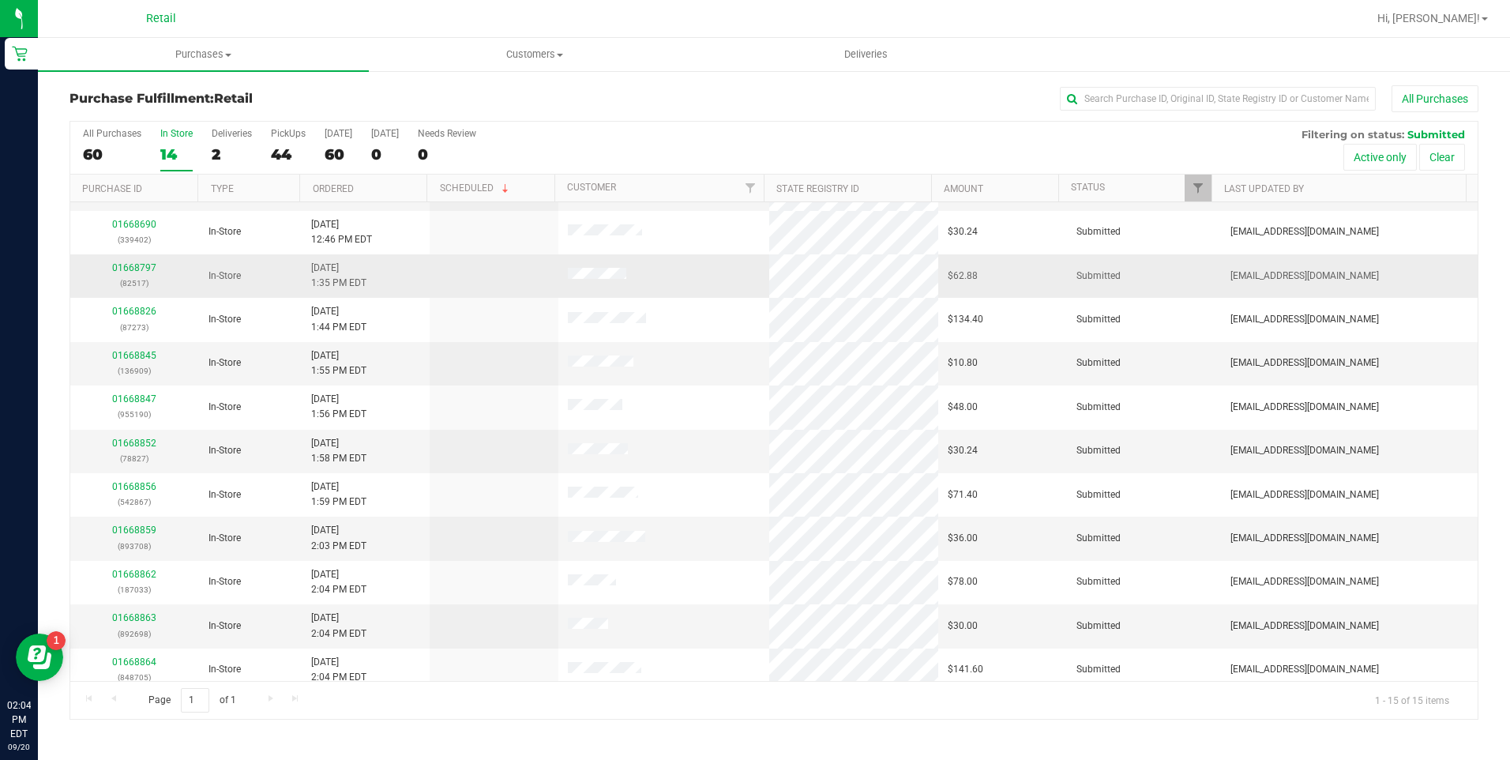
scroll to position [177, 0]
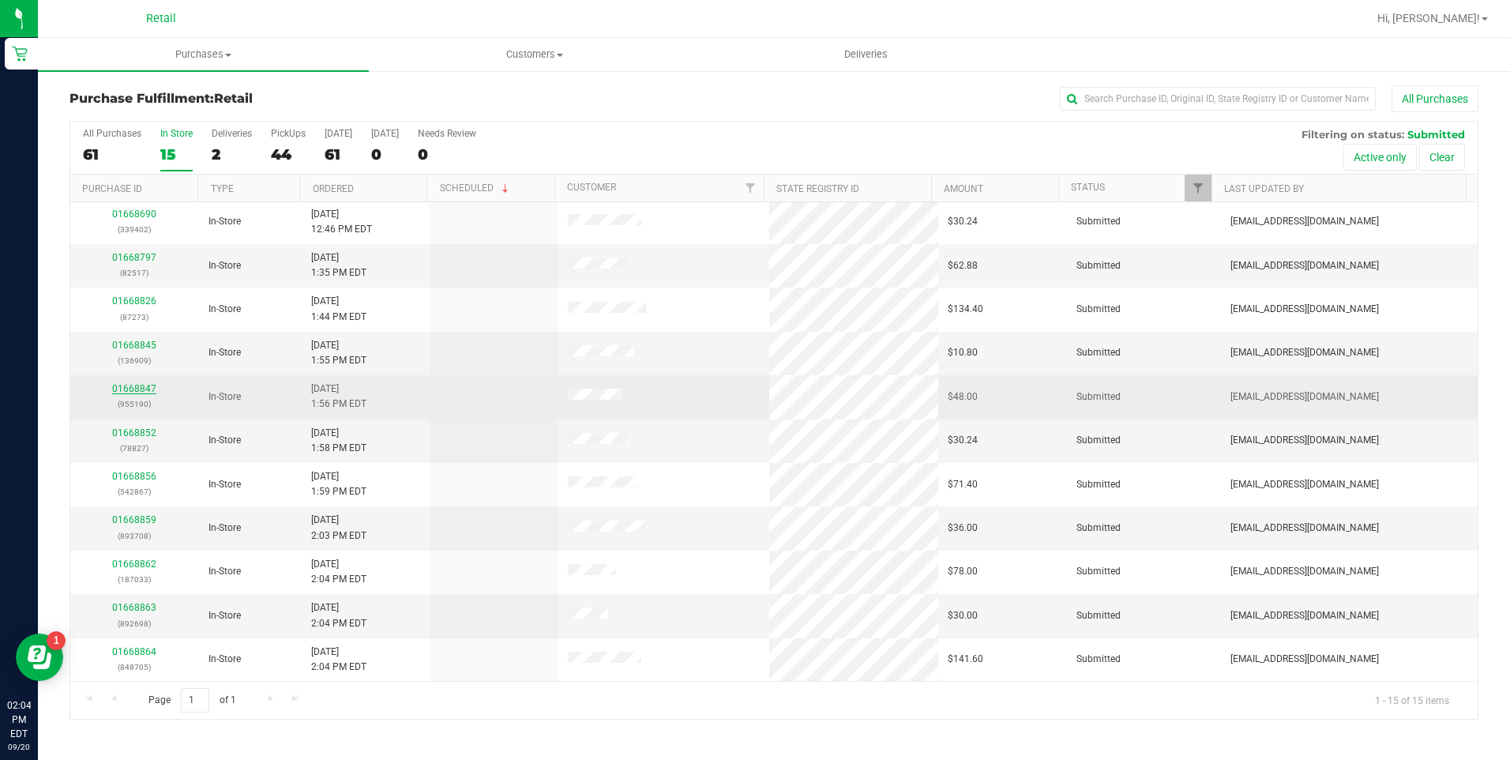
click at [142, 389] on link "01668847" at bounding box center [134, 388] width 44 height 11
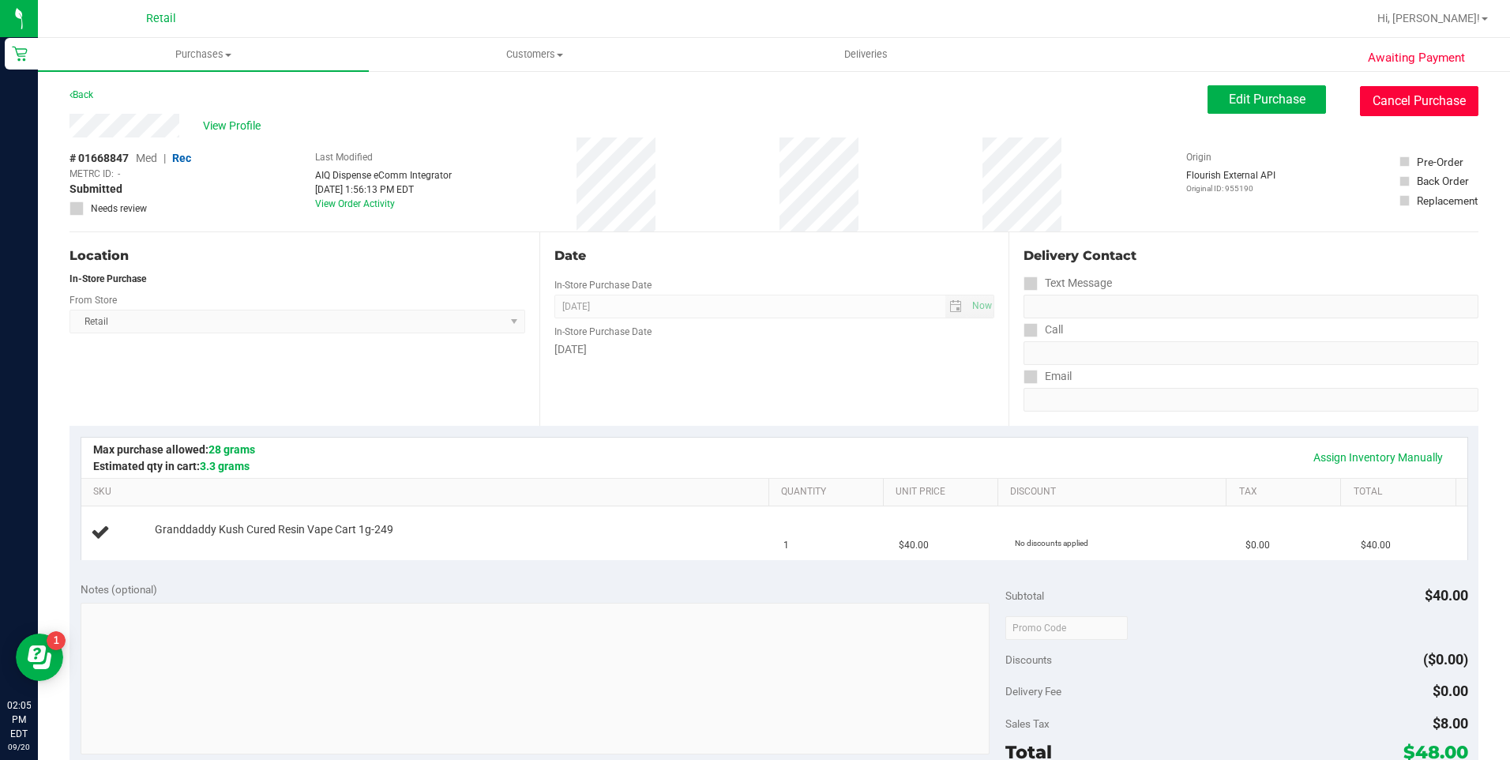
click at [1397, 87] on button "Cancel Purchase" at bounding box center [1419, 101] width 118 height 30
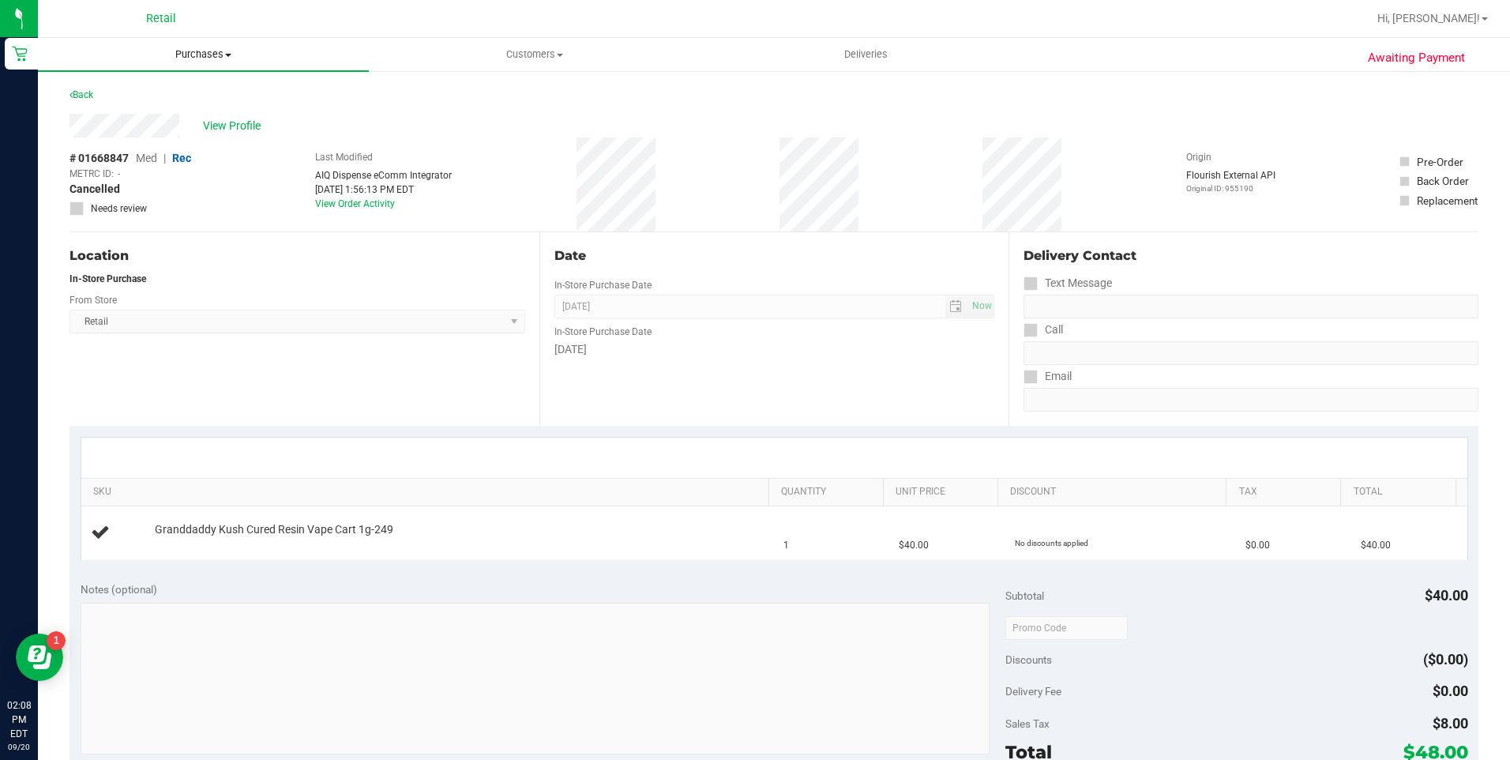
click at [172, 49] on span "Purchases" at bounding box center [203, 54] width 331 height 14
click at [146, 107] on li "Fulfillment" at bounding box center [203, 114] width 331 height 19
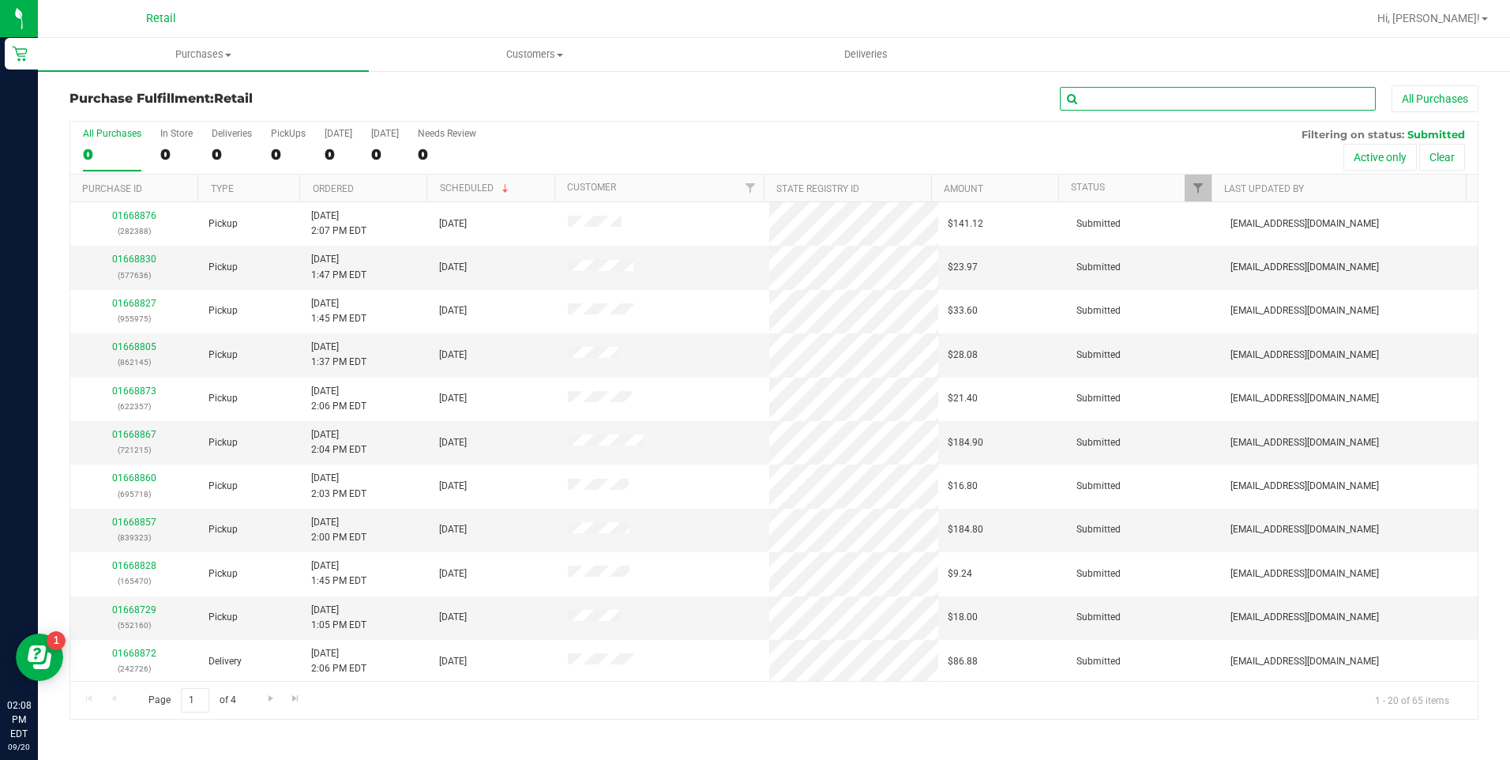
click at [1166, 88] on input "text" at bounding box center [1218, 99] width 316 height 24
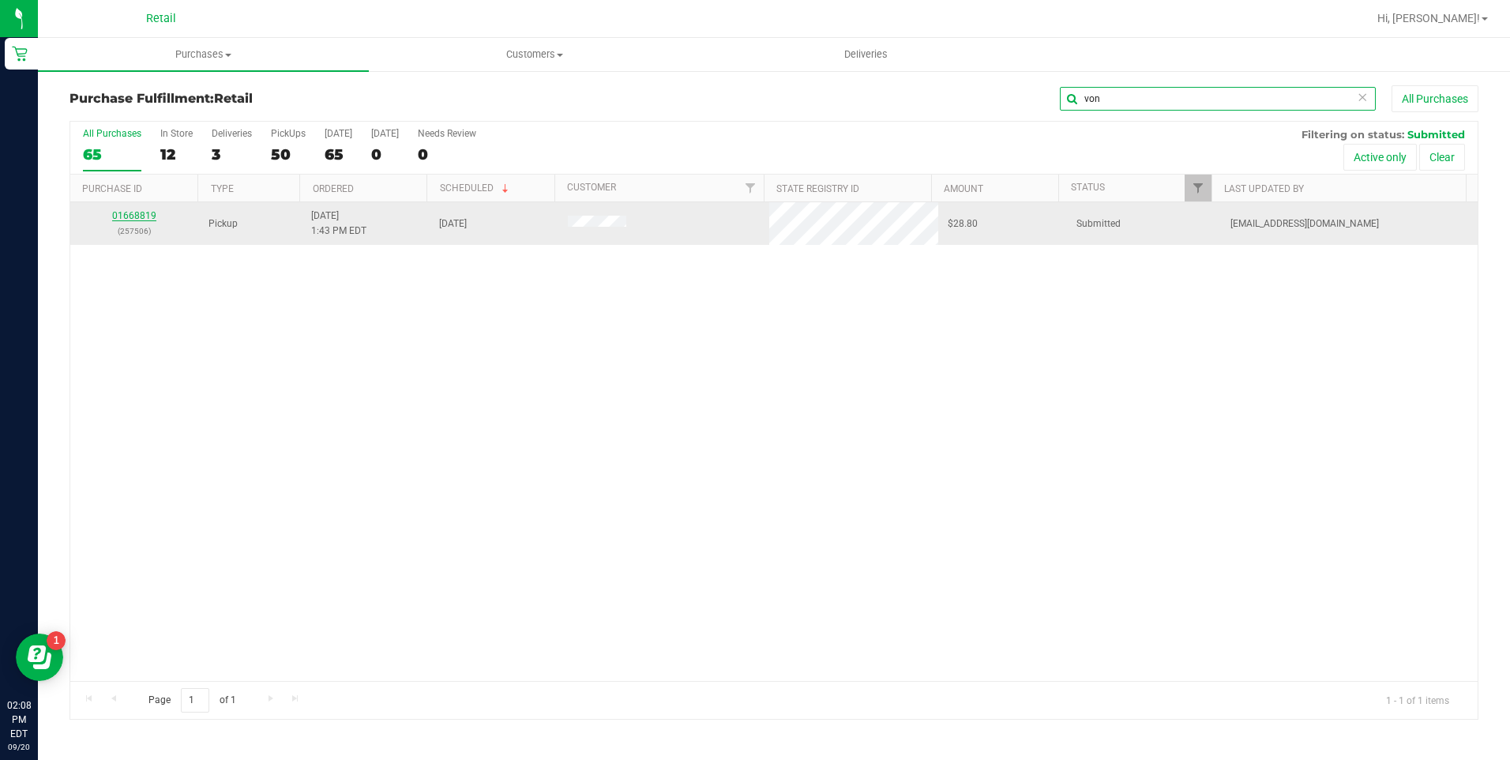
type input "von"
click at [128, 210] on link "01668819" at bounding box center [134, 215] width 44 height 11
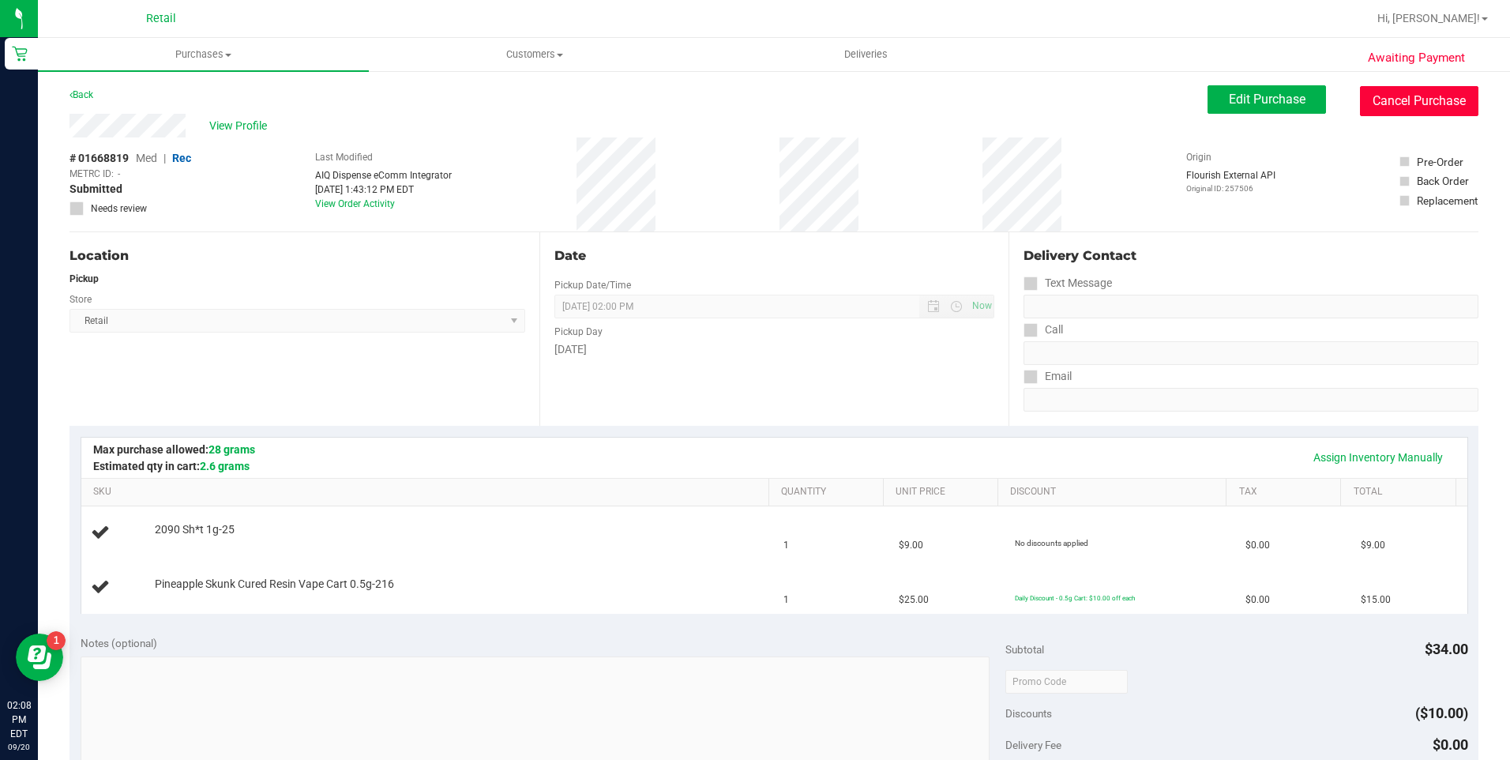
click at [1430, 95] on button "Cancel Purchase" at bounding box center [1419, 101] width 118 height 30
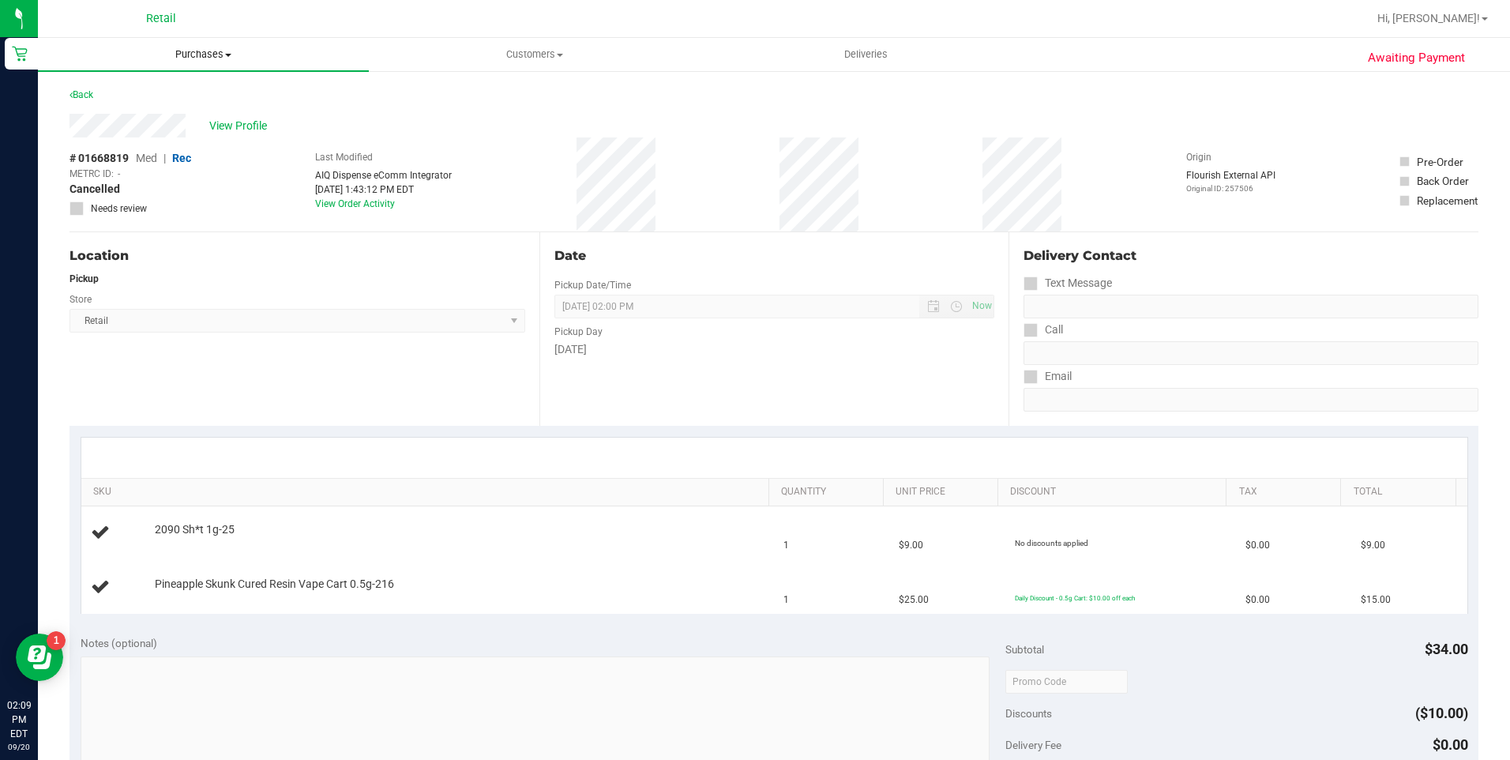
click at [206, 64] on uib-tab-heading "Purchases Summary of purchases Fulfillment All purchases" at bounding box center [203, 54] width 331 height 33
click at [171, 111] on li "Fulfillment" at bounding box center [203, 114] width 331 height 19
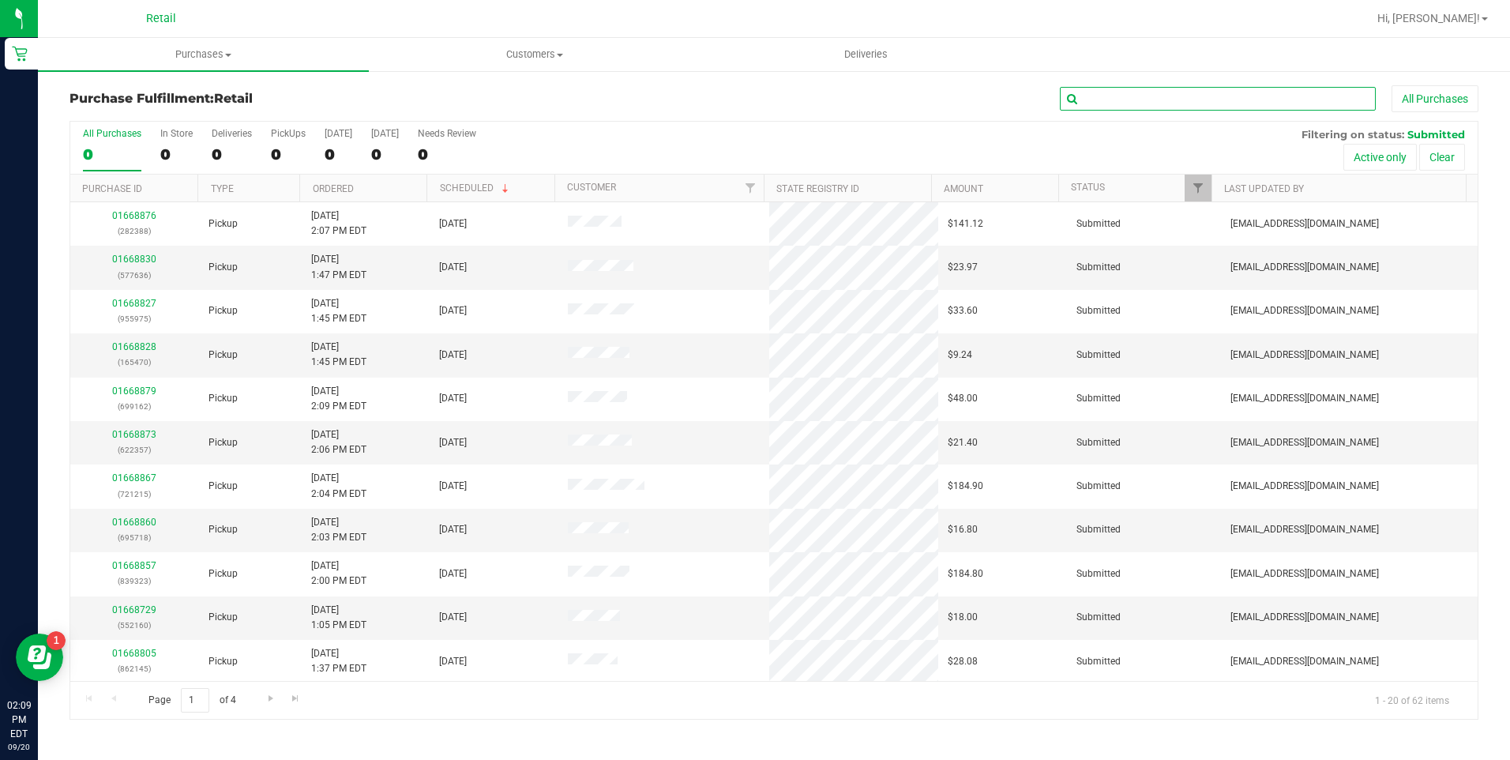
click at [1271, 92] on input "text" at bounding box center [1218, 99] width 316 height 24
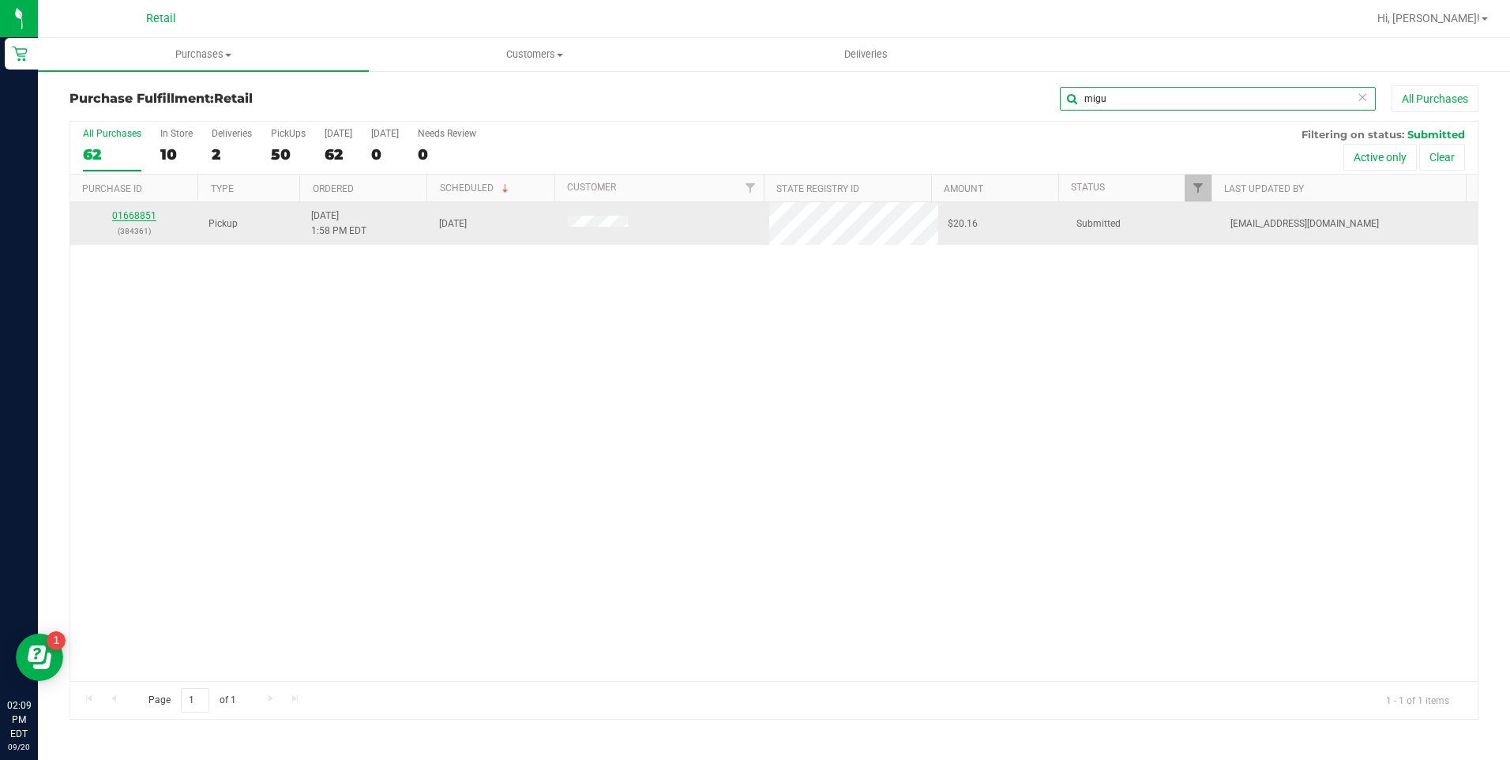
type input "migu"
click at [142, 213] on link "01668851" at bounding box center [134, 215] width 44 height 11
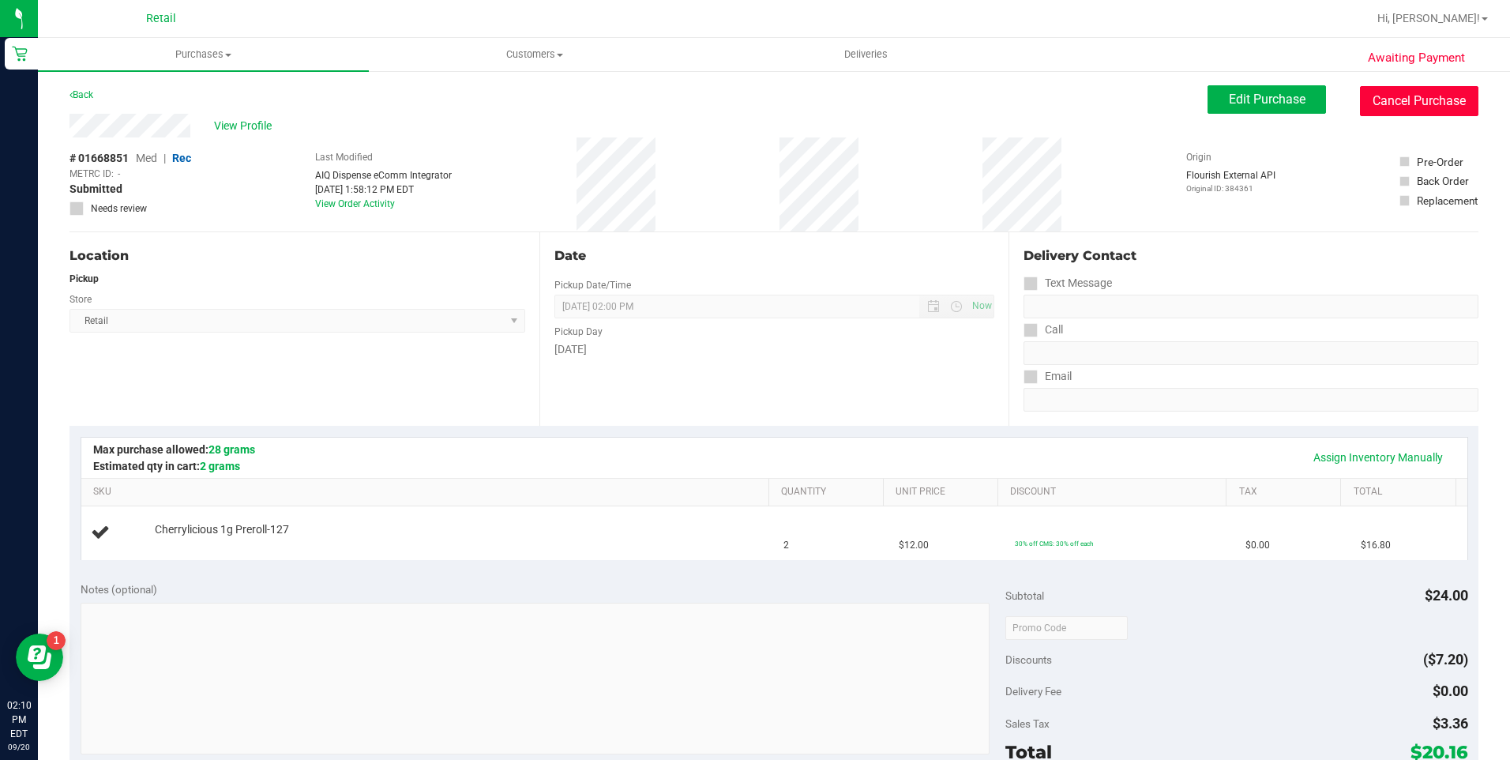
click at [1415, 110] on button "Cancel Purchase" at bounding box center [1419, 101] width 118 height 30
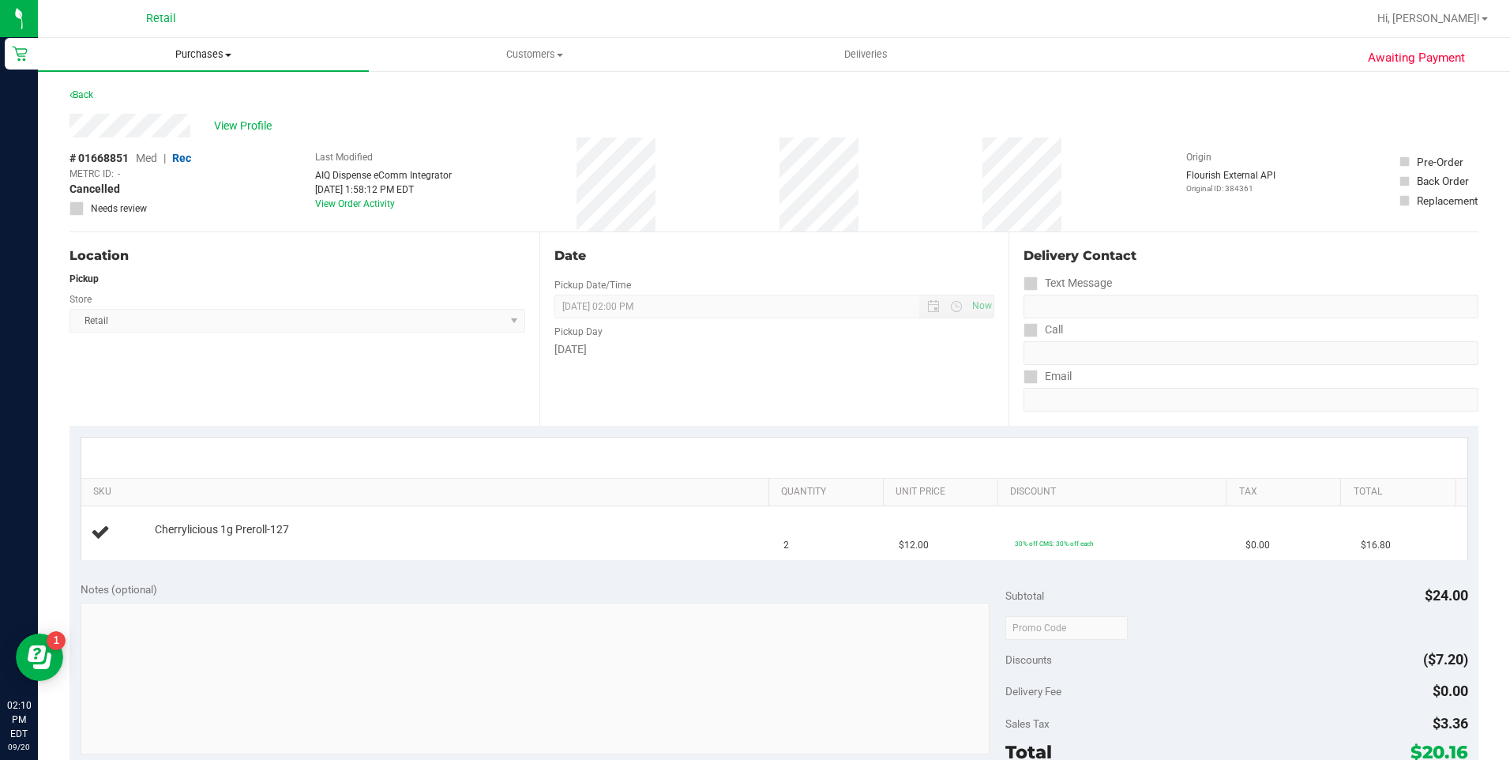
drag, startPoint x: 201, startPoint y: 39, endPoint x: 197, endPoint y: 54, distance: 14.8
click at [201, 39] on uib-tab-heading "Purchases Summary of purchases Fulfillment All purchases" at bounding box center [203, 54] width 331 height 33
click at [194, 61] on span "Purchases" at bounding box center [203, 54] width 331 height 14
click at [183, 53] on span "Purchases" at bounding box center [203, 54] width 331 height 14
click at [140, 117] on li "Fulfillment" at bounding box center [203, 114] width 331 height 19
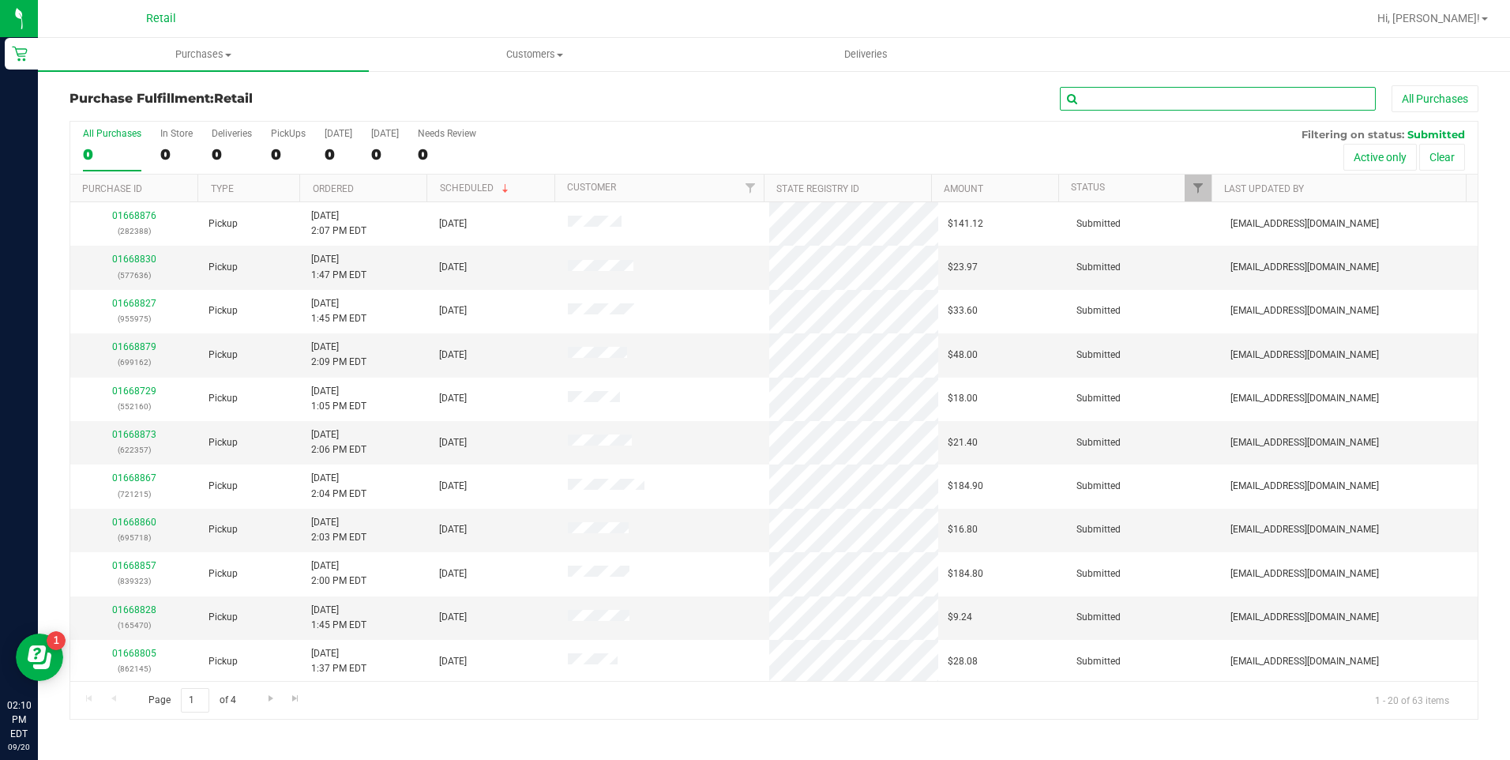
click at [1286, 90] on input "text" at bounding box center [1218, 99] width 316 height 24
type input "j"
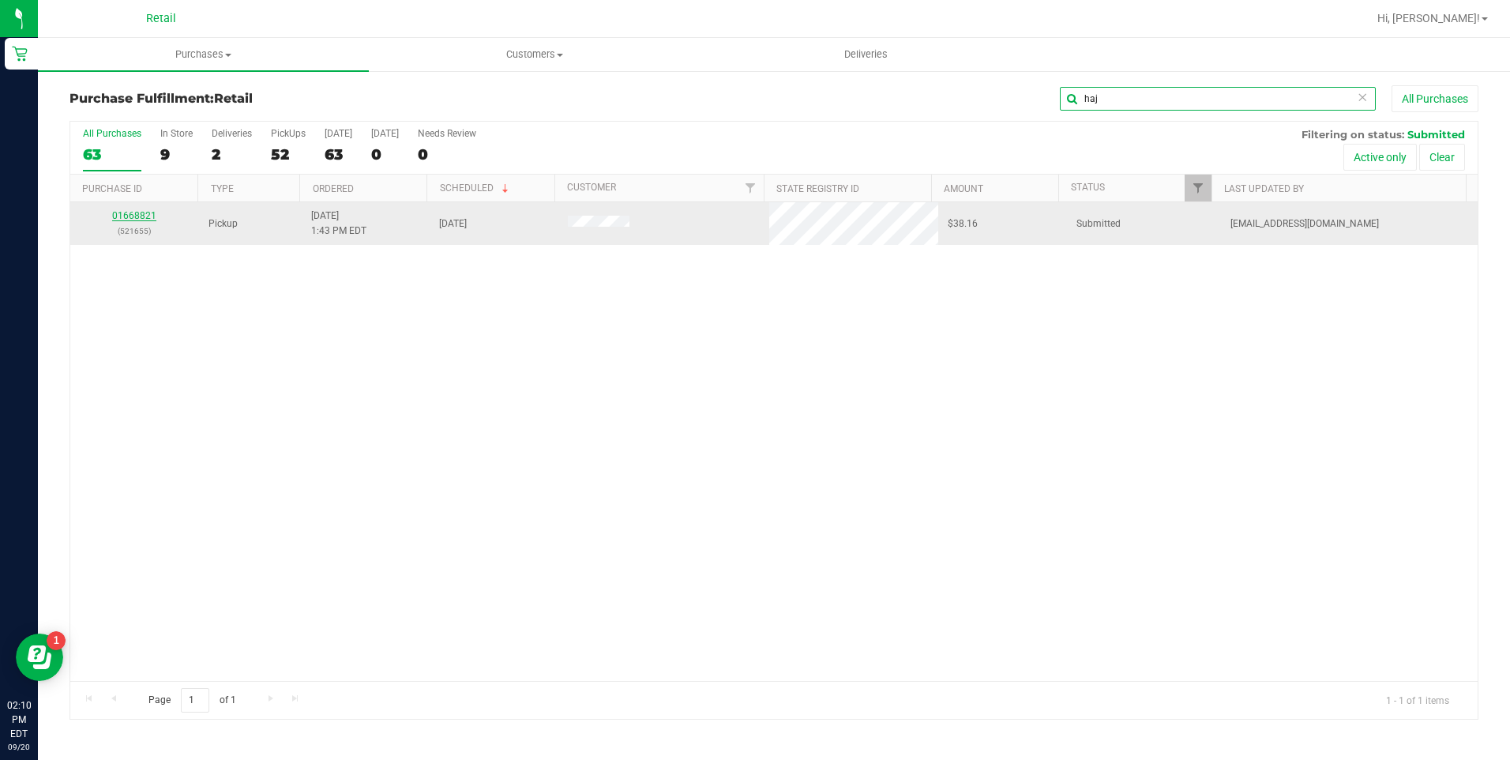
type input "haj"
click at [134, 216] on link "01668821" at bounding box center [134, 215] width 44 height 11
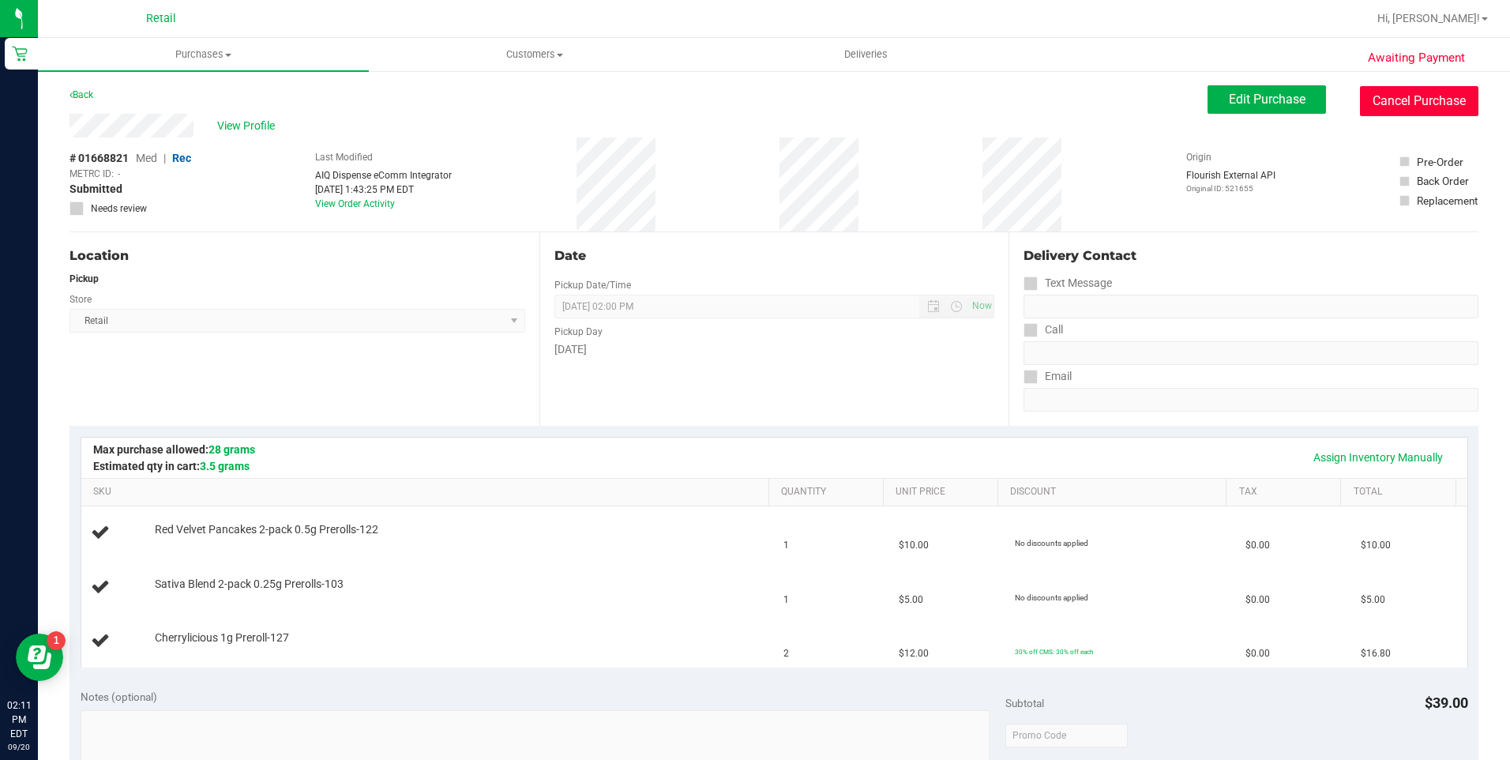
drag, startPoint x: 1405, startPoint y: 103, endPoint x: 829, endPoint y: 107, distance: 576.6
click at [1400, 103] on button "Cancel Purchase" at bounding box center [1419, 101] width 118 height 30
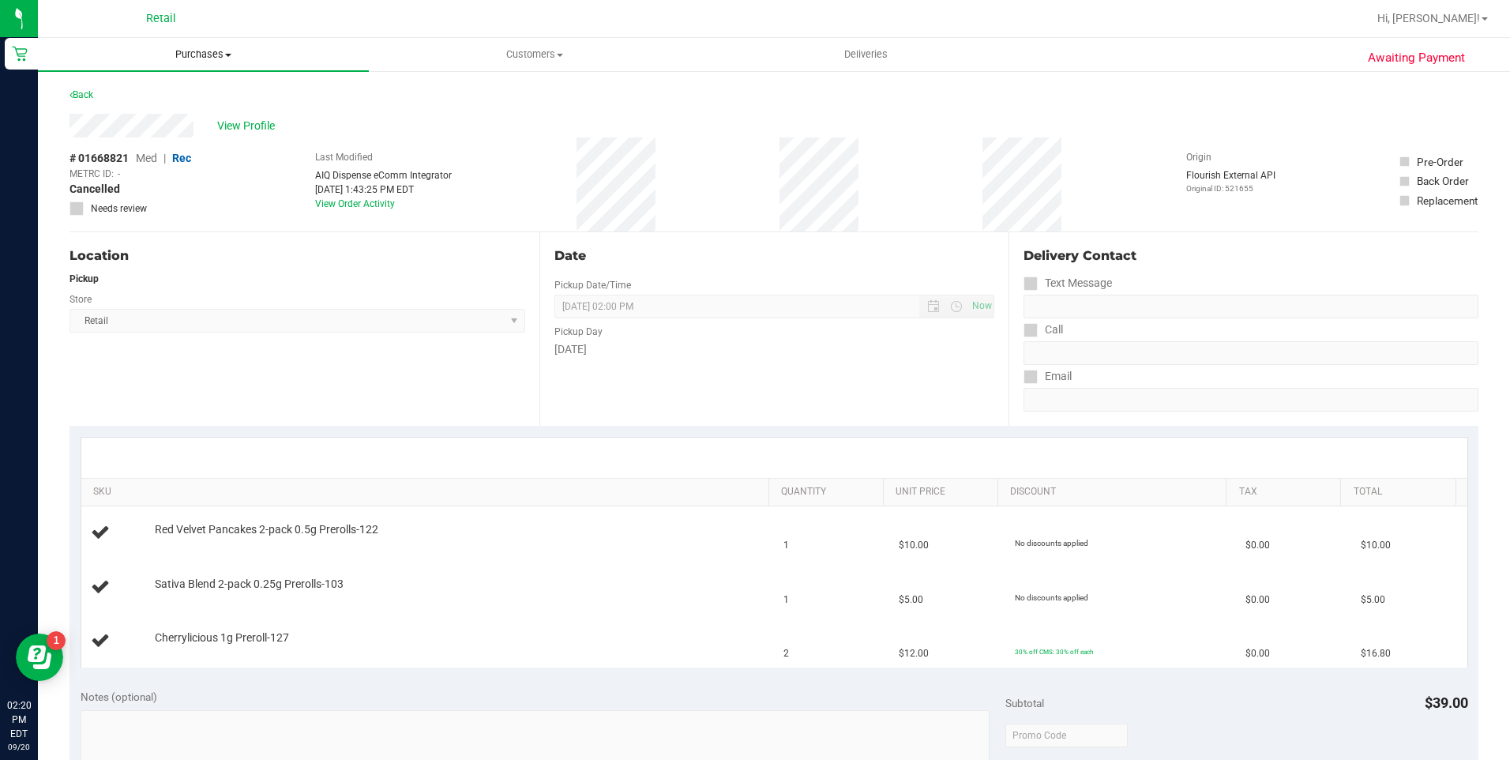
click at [217, 52] on span "Purchases" at bounding box center [203, 54] width 331 height 14
click at [141, 116] on li "Fulfillment" at bounding box center [203, 114] width 331 height 19
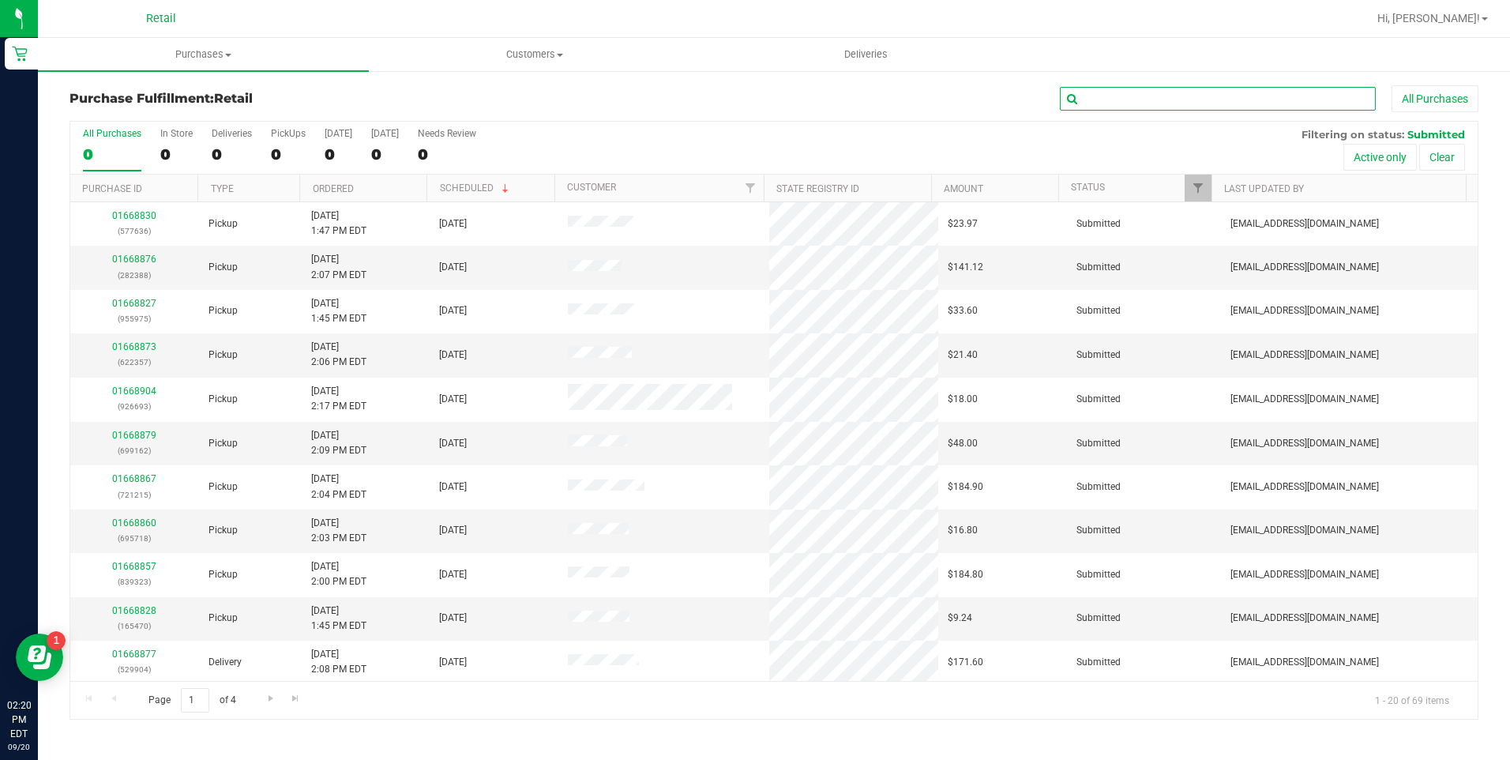
click at [1261, 97] on input "text" at bounding box center [1218, 99] width 316 height 24
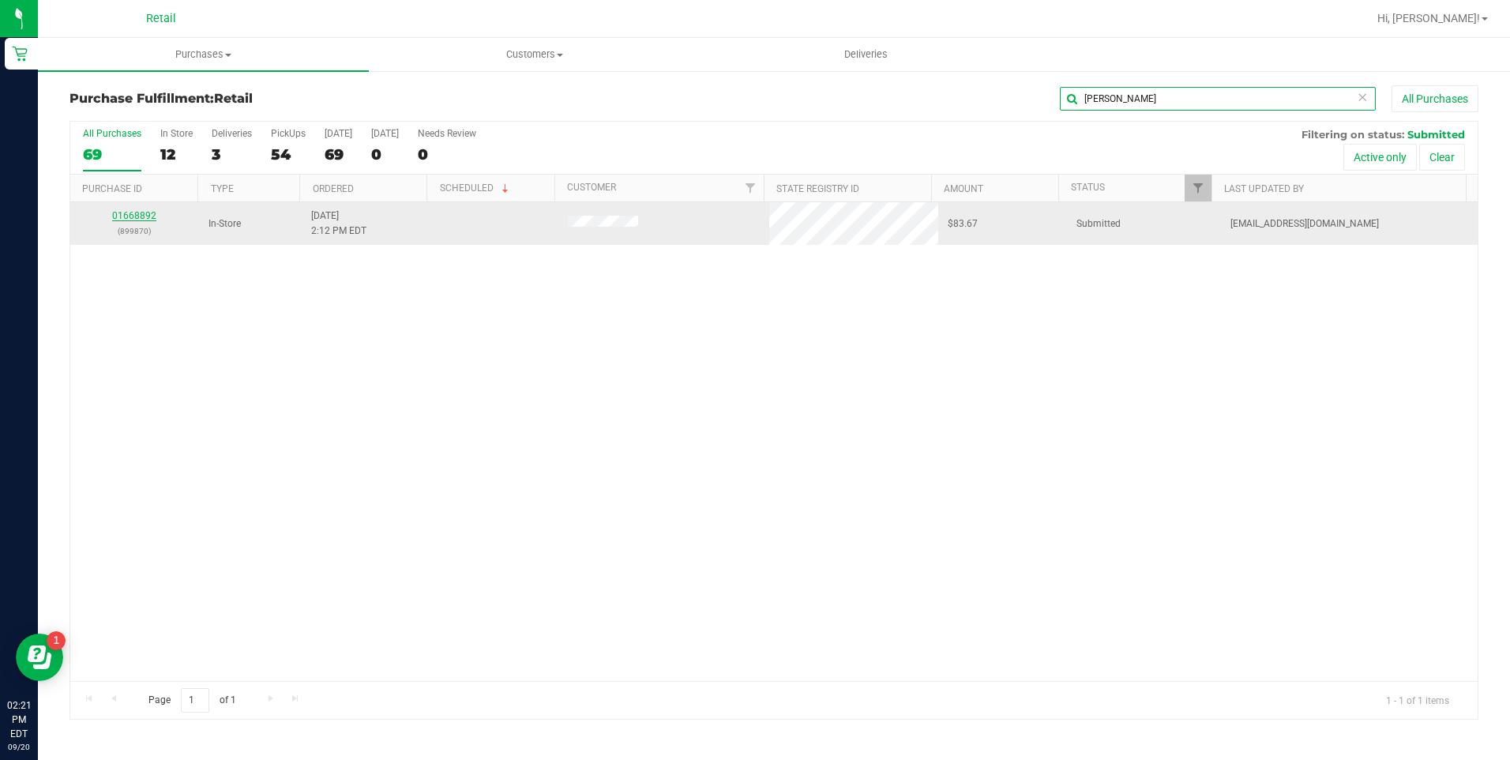
type input "[PERSON_NAME]"
click at [141, 216] on link "01668892" at bounding box center [134, 215] width 44 height 11
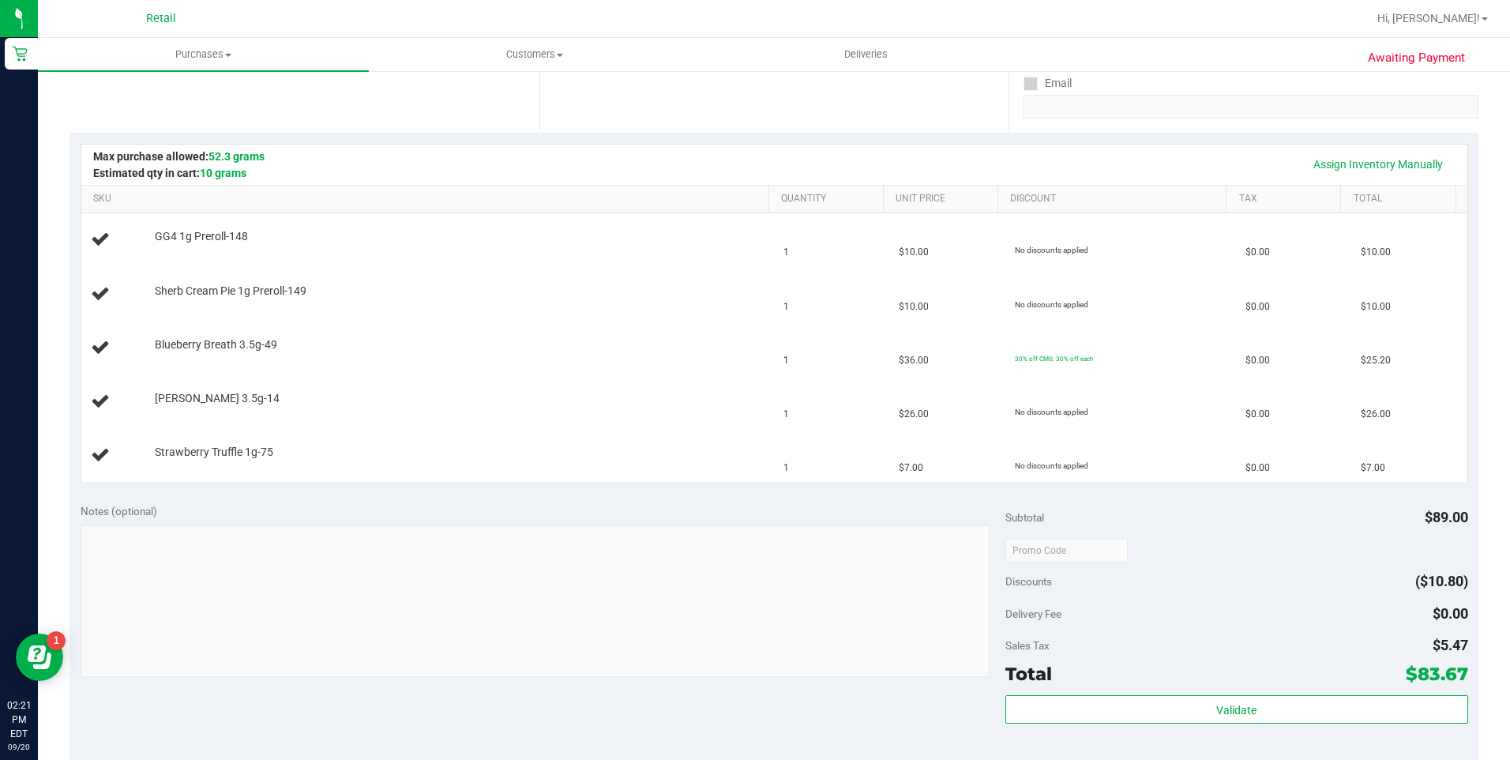
scroll to position [316, 0]
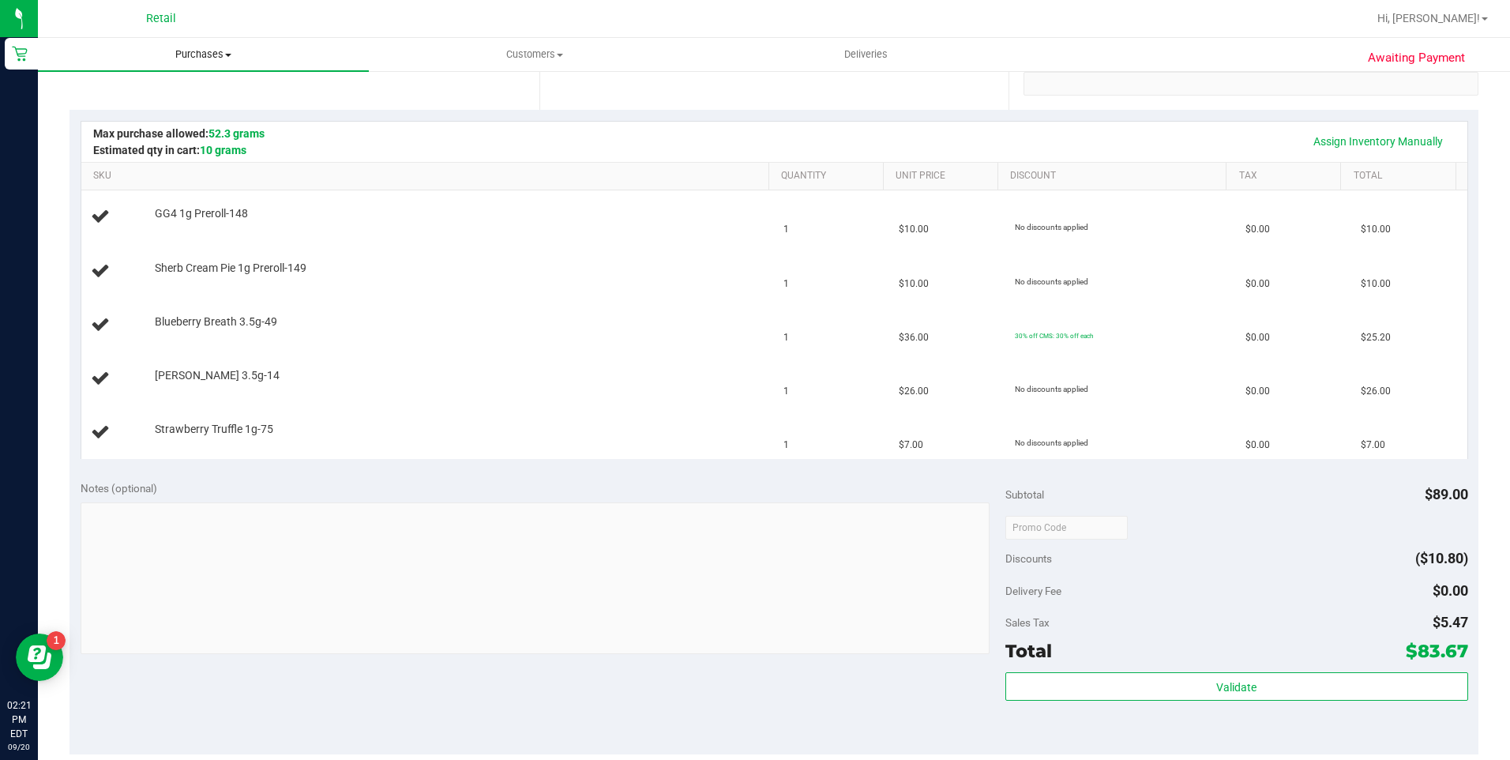
click at [174, 54] on span "Purchases" at bounding box center [203, 54] width 331 height 14
click at [162, 113] on li "Fulfillment" at bounding box center [203, 114] width 331 height 19
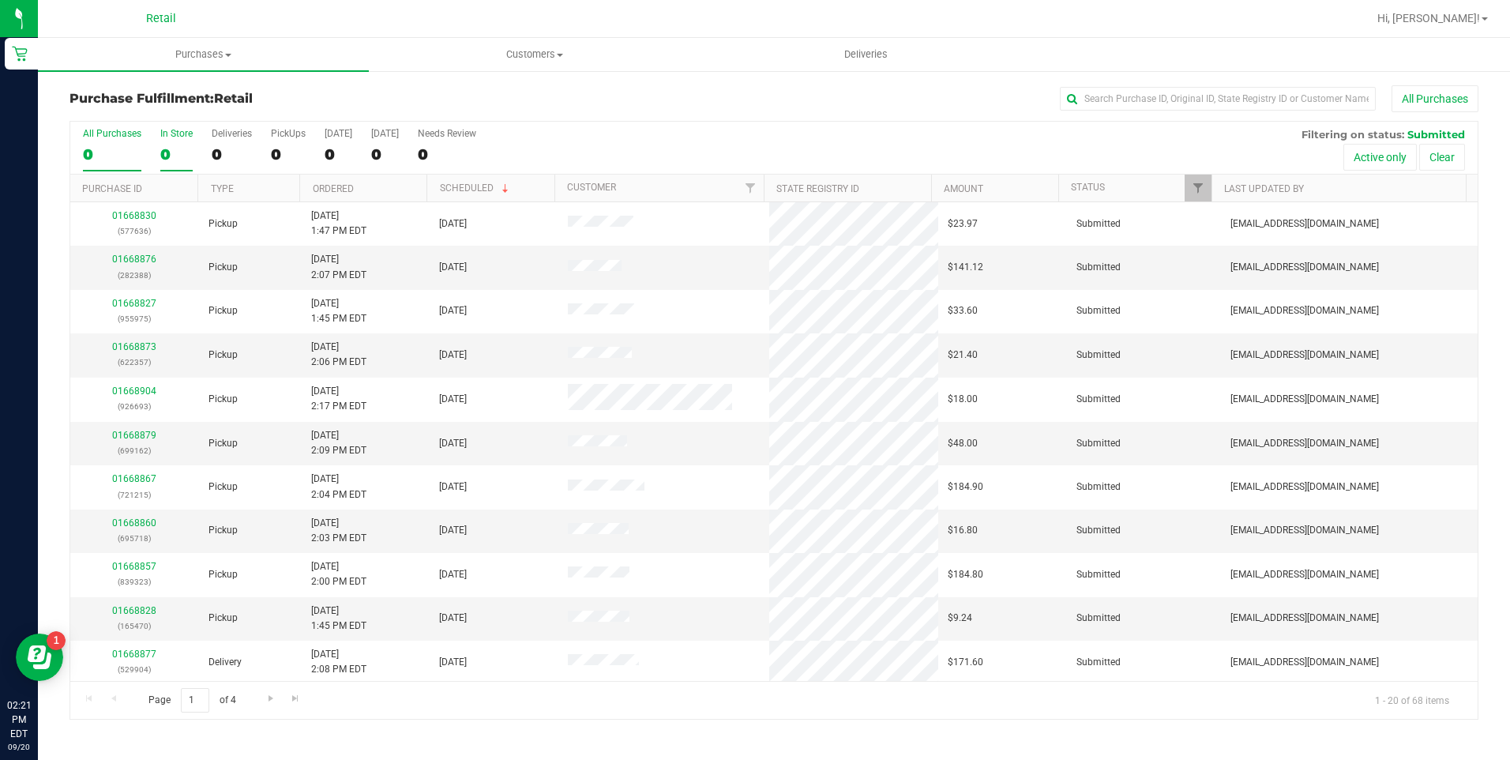
click at [175, 158] on div "0" at bounding box center [176, 154] width 32 height 18
click at [0, 0] on input "In Store 0" at bounding box center [0, 0] width 0 height 0
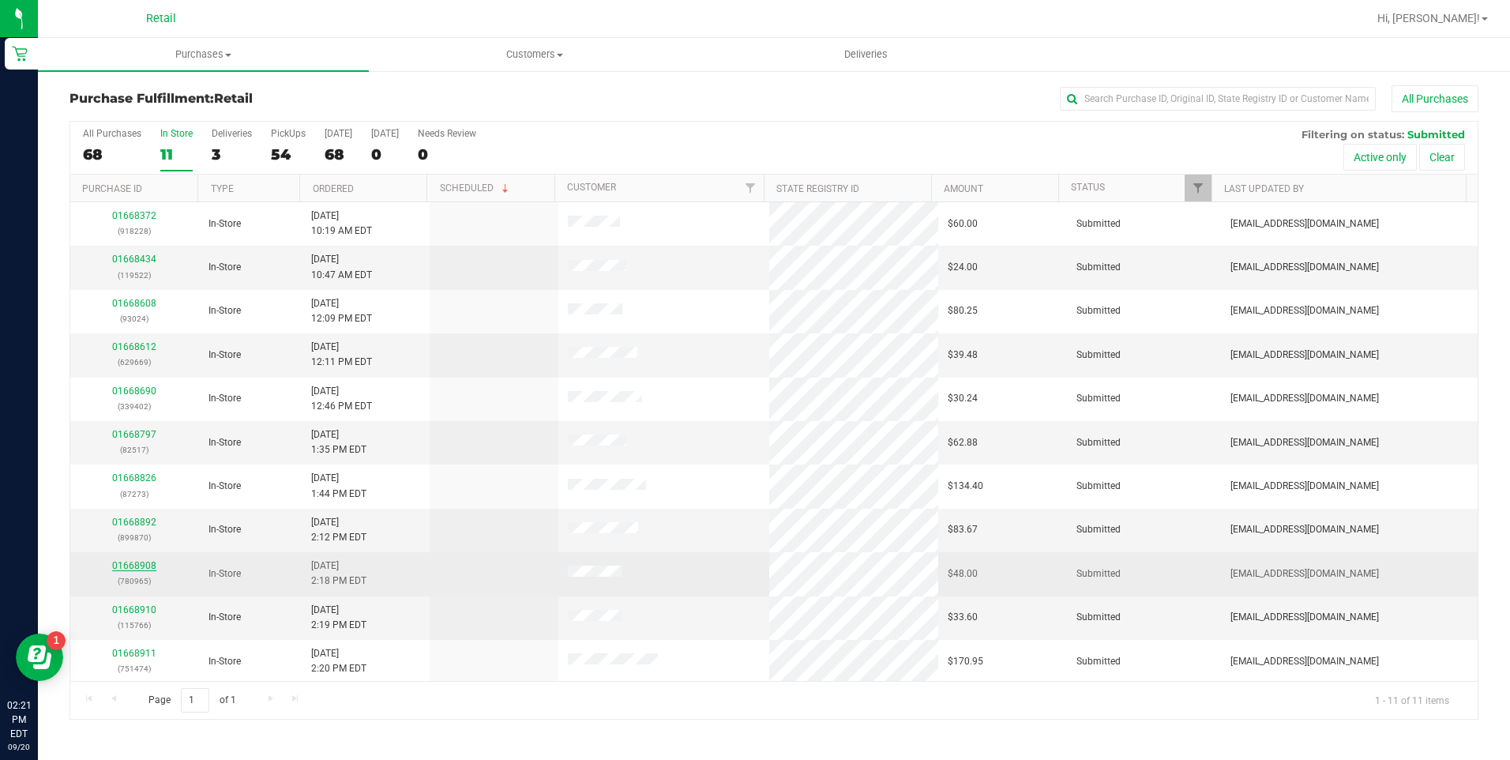
click at [133, 565] on link "01668908" at bounding box center [134, 565] width 44 height 11
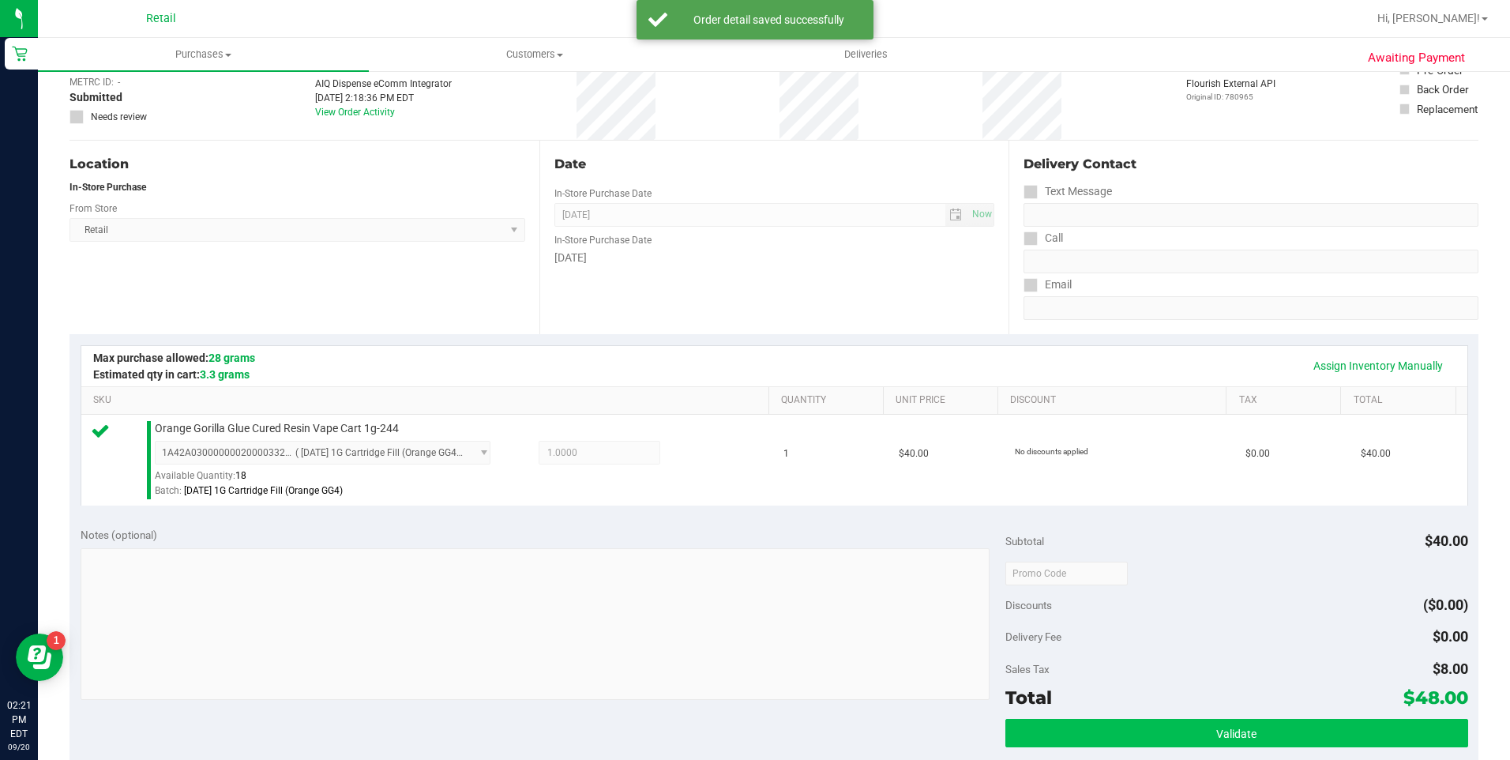
scroll to position [237, 0]
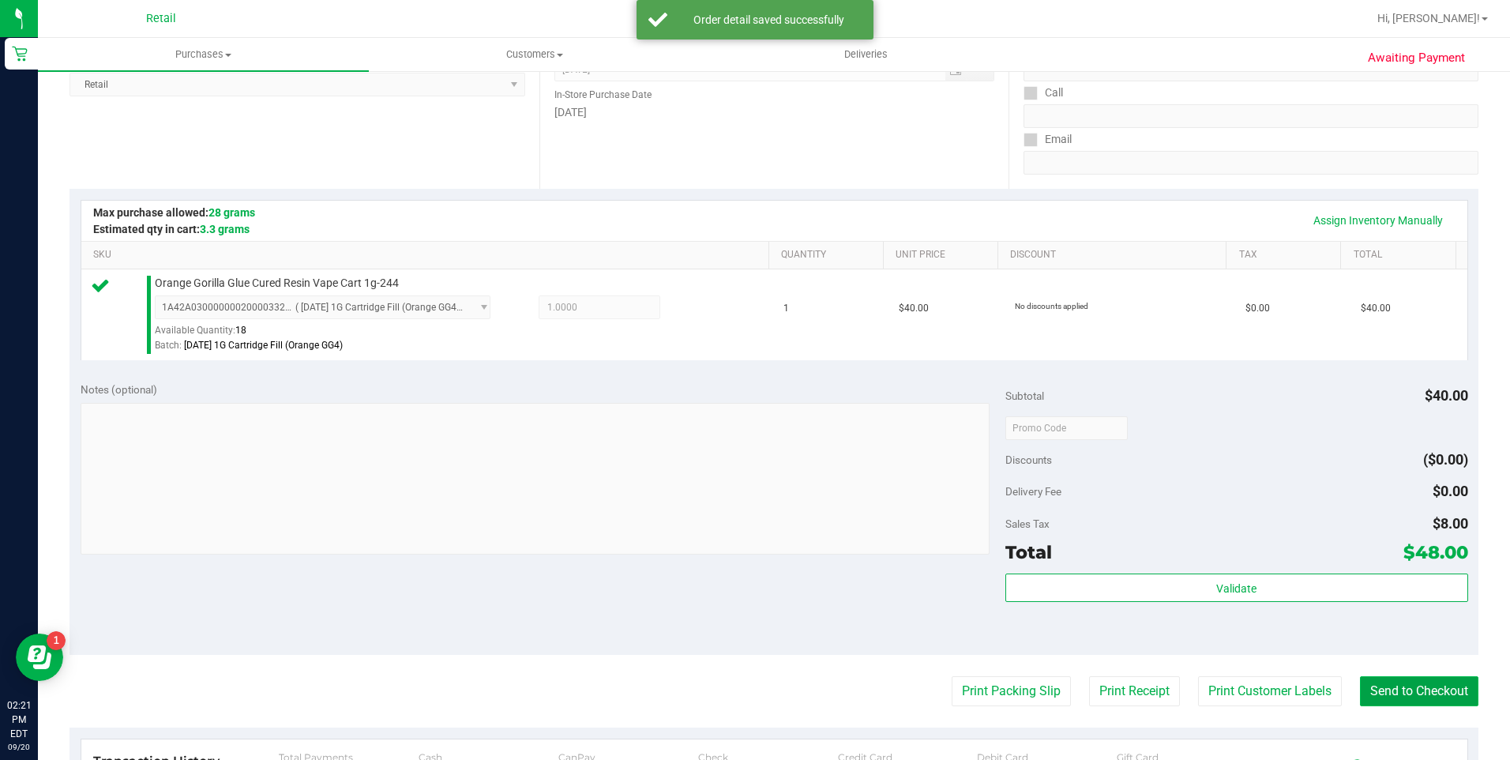
click at [1385, 683] on button "Send to Checkout" at bounding box center [1419, 691] width 118 height 30
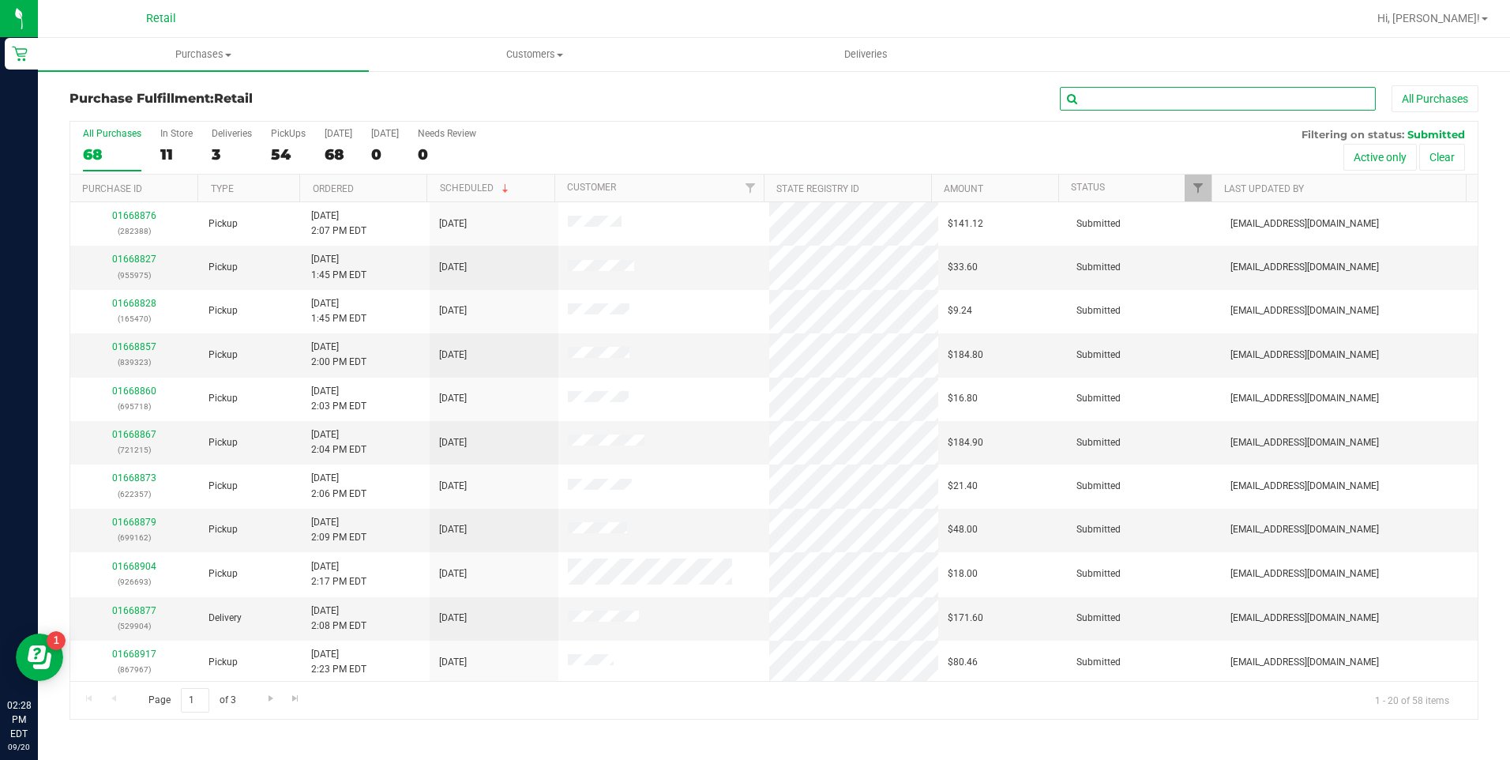
click at [1133, 103] on input "text" at bounding box center [1218, 99] width 316 height 24
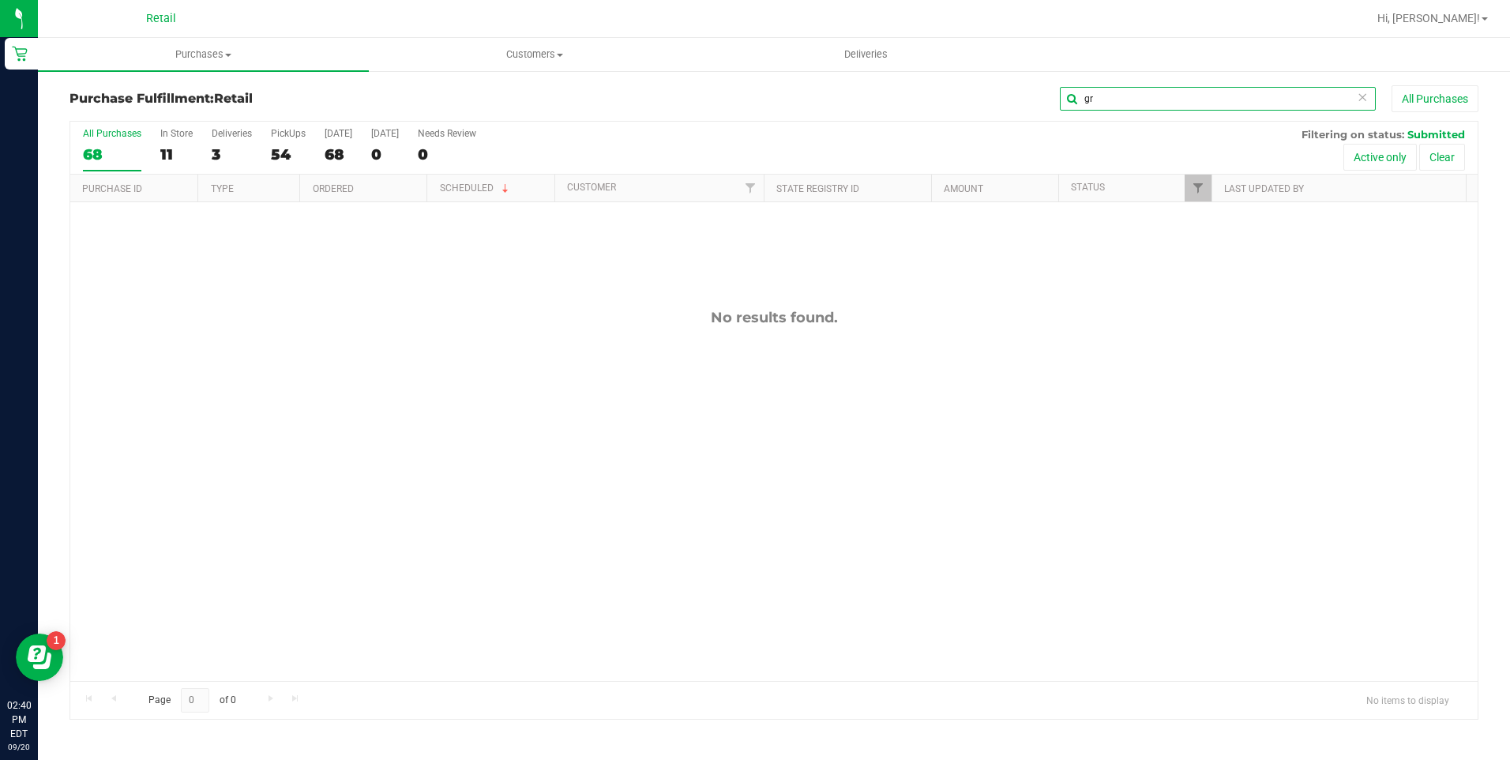
type input "g"
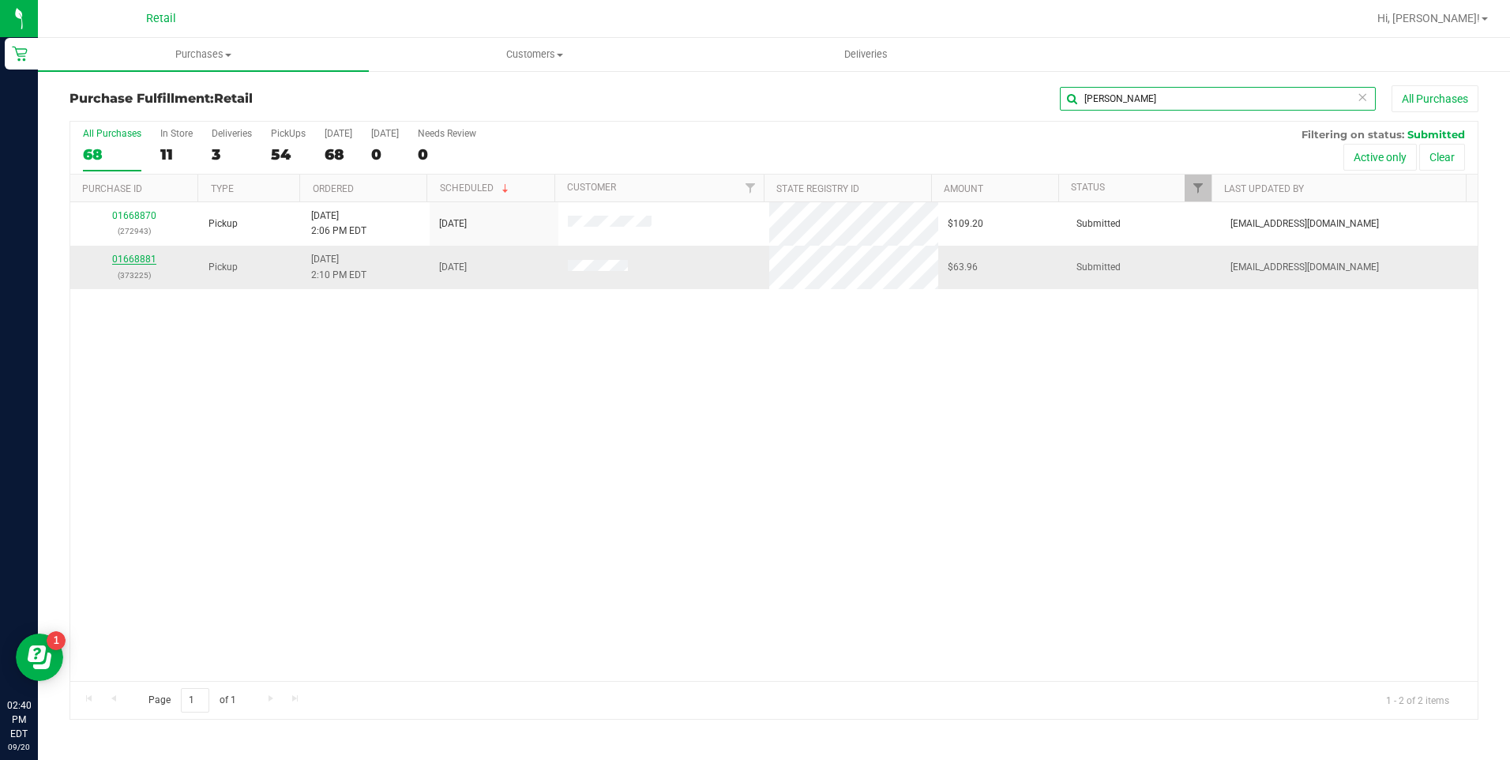
type input "[PERSON_NAME]"
click at [141, 259] on link "01668881" at bounding box center [134, 259] width 44 height 11
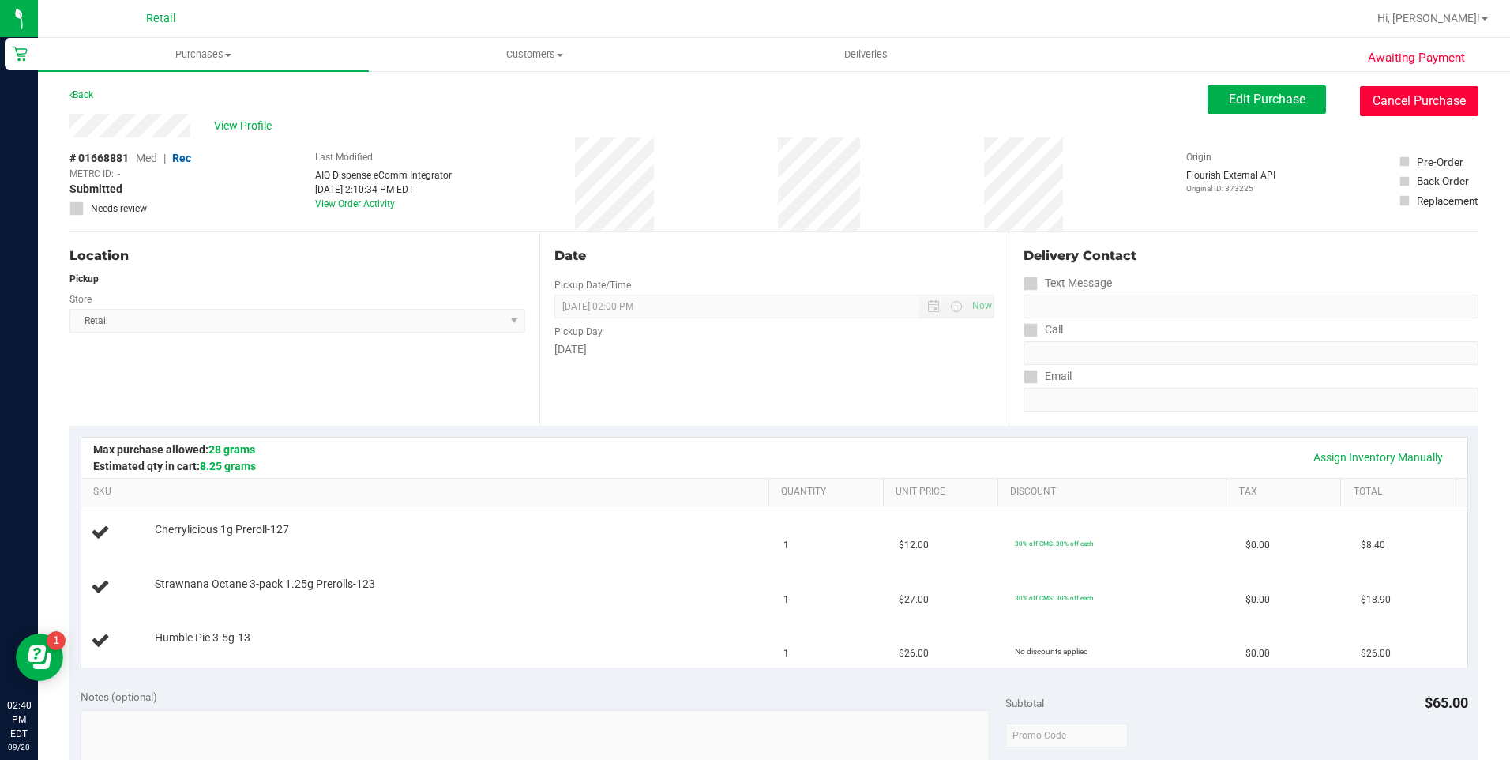
click at [1406, 94] on button "Cancel Purchase" at bounding box center [1419, 101] width 118 height 30
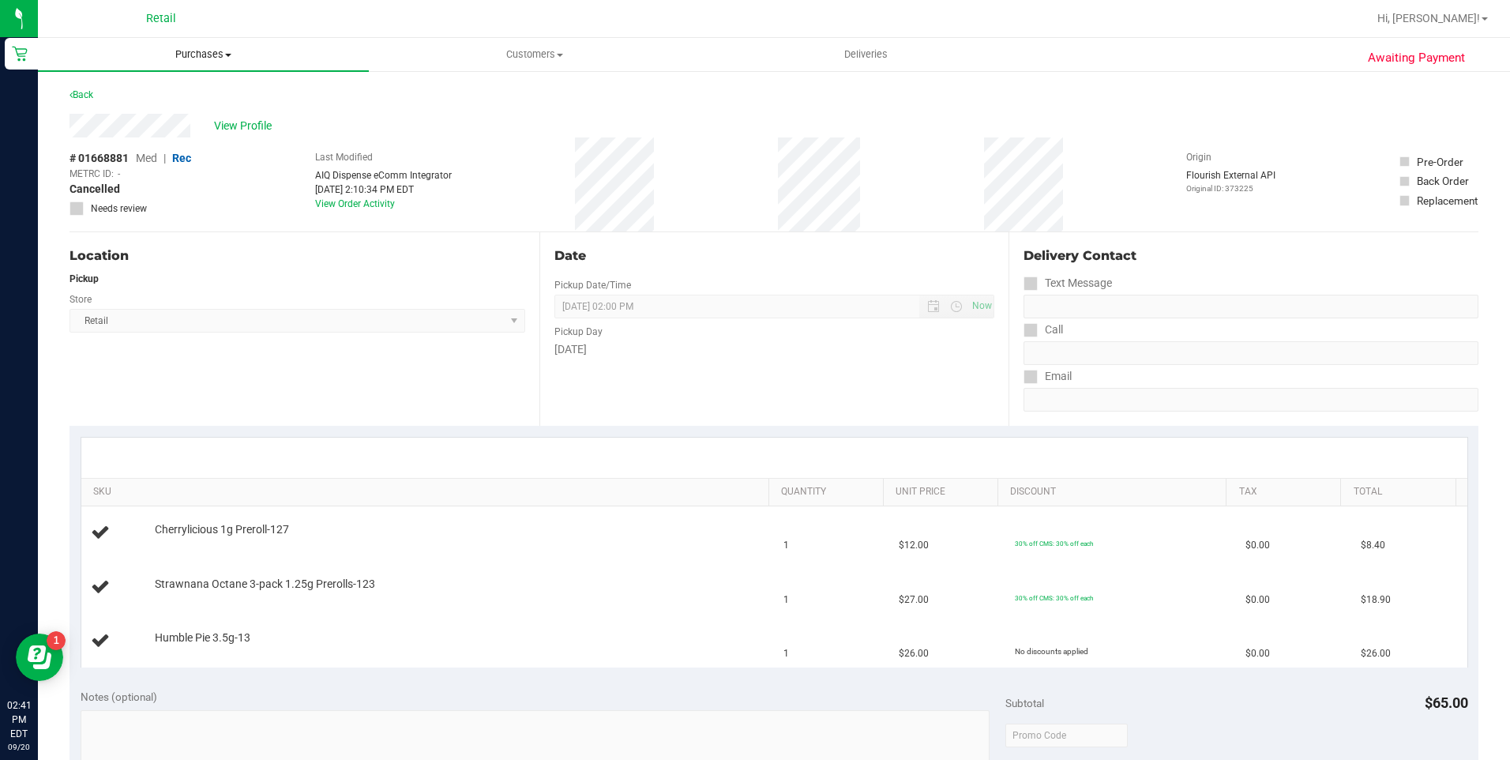
click at [185, 53] on span "Purchases" at bounding box center [203, 54] width 331 height 14
click at [151, 119] on li "Fulfillment" at bounding box center [203, 114] width 331 height 19
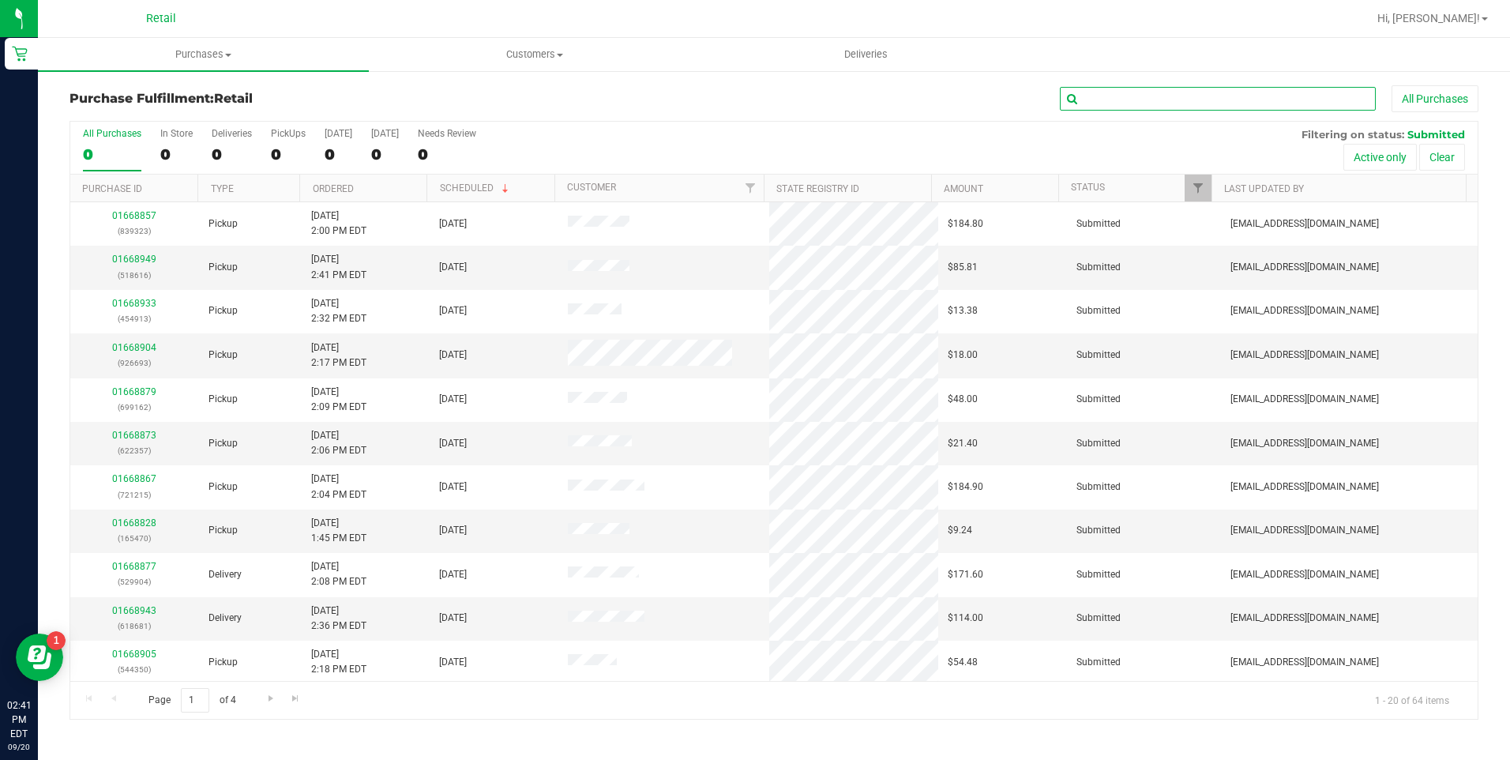
click at [1203, 100] on input "text" at bounding box center [1218, 99] width 316 height 24
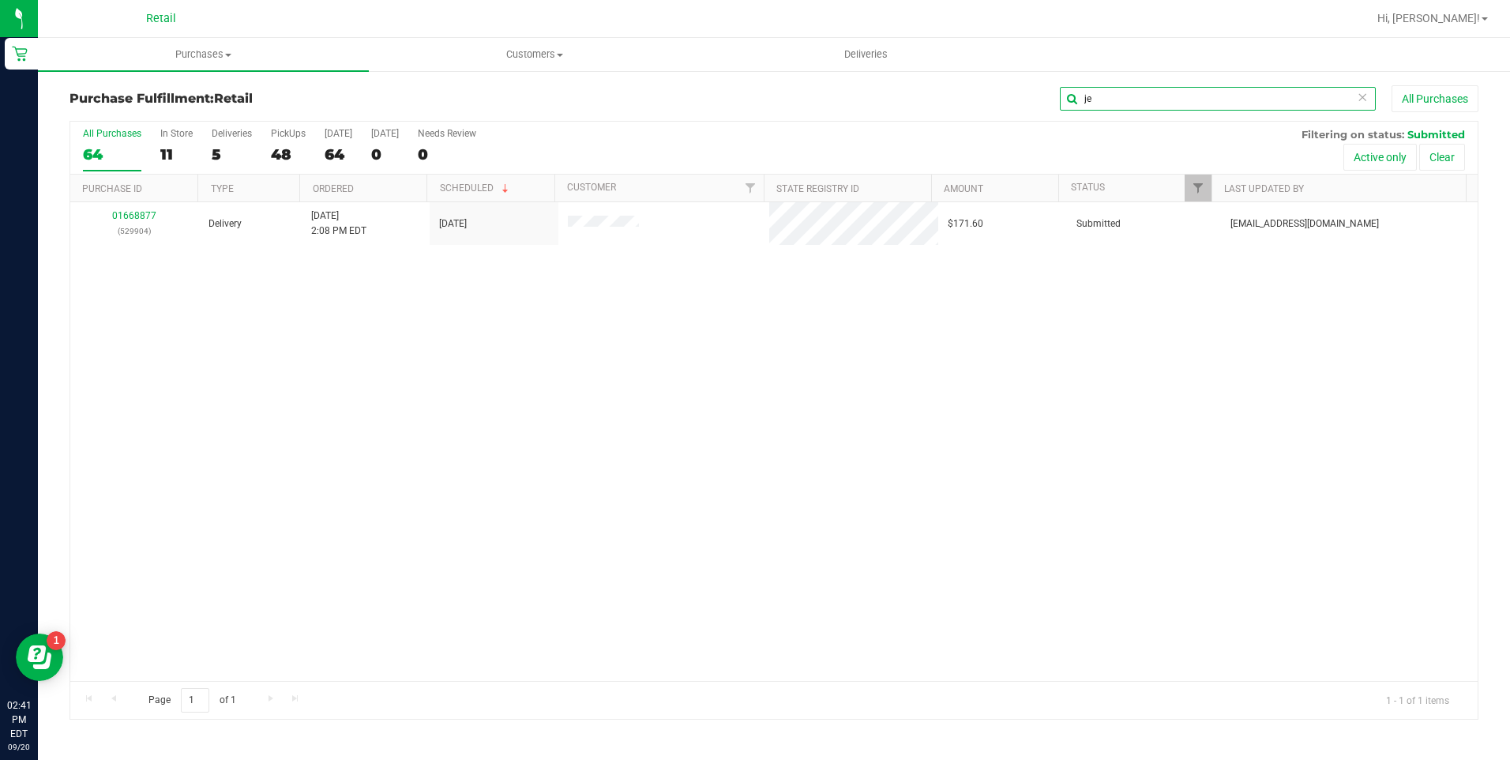
type input "j"
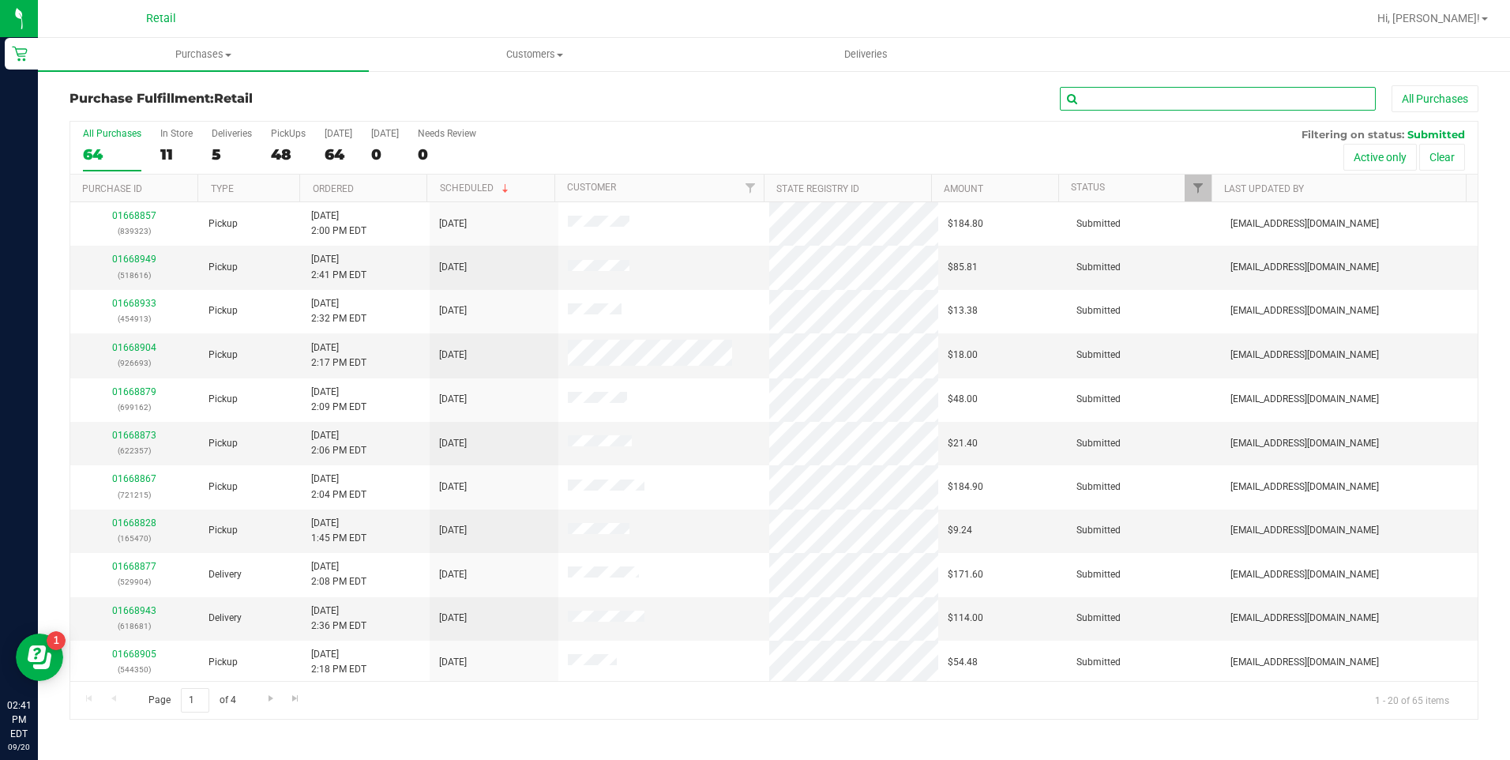
click at [1112, 107] on input "text" at bounding box center [1218, 99] width 316 height 24
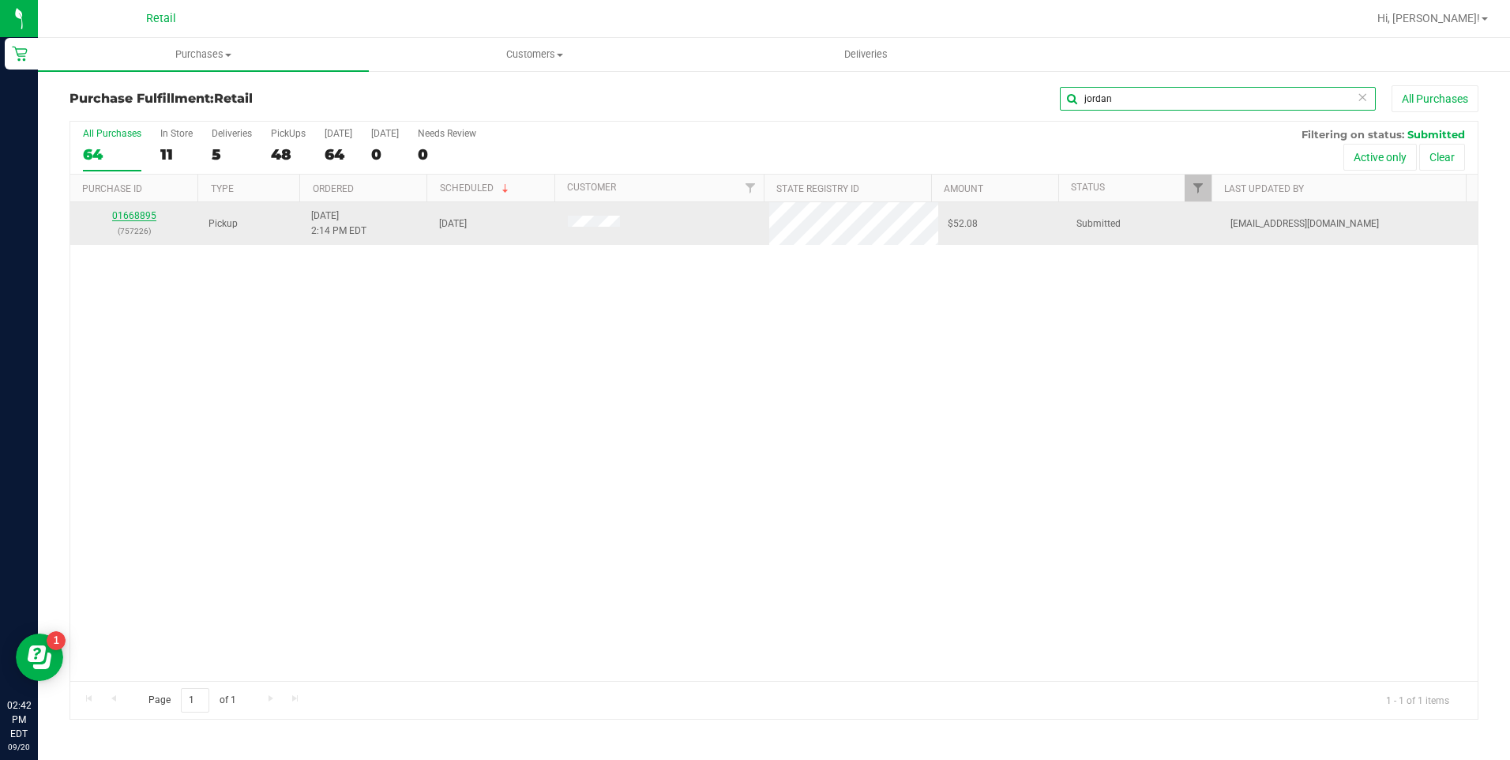
type input "jordan"
click at [136, 216] on link "01668895" at bounding box center [134, 215] width 44 height 11
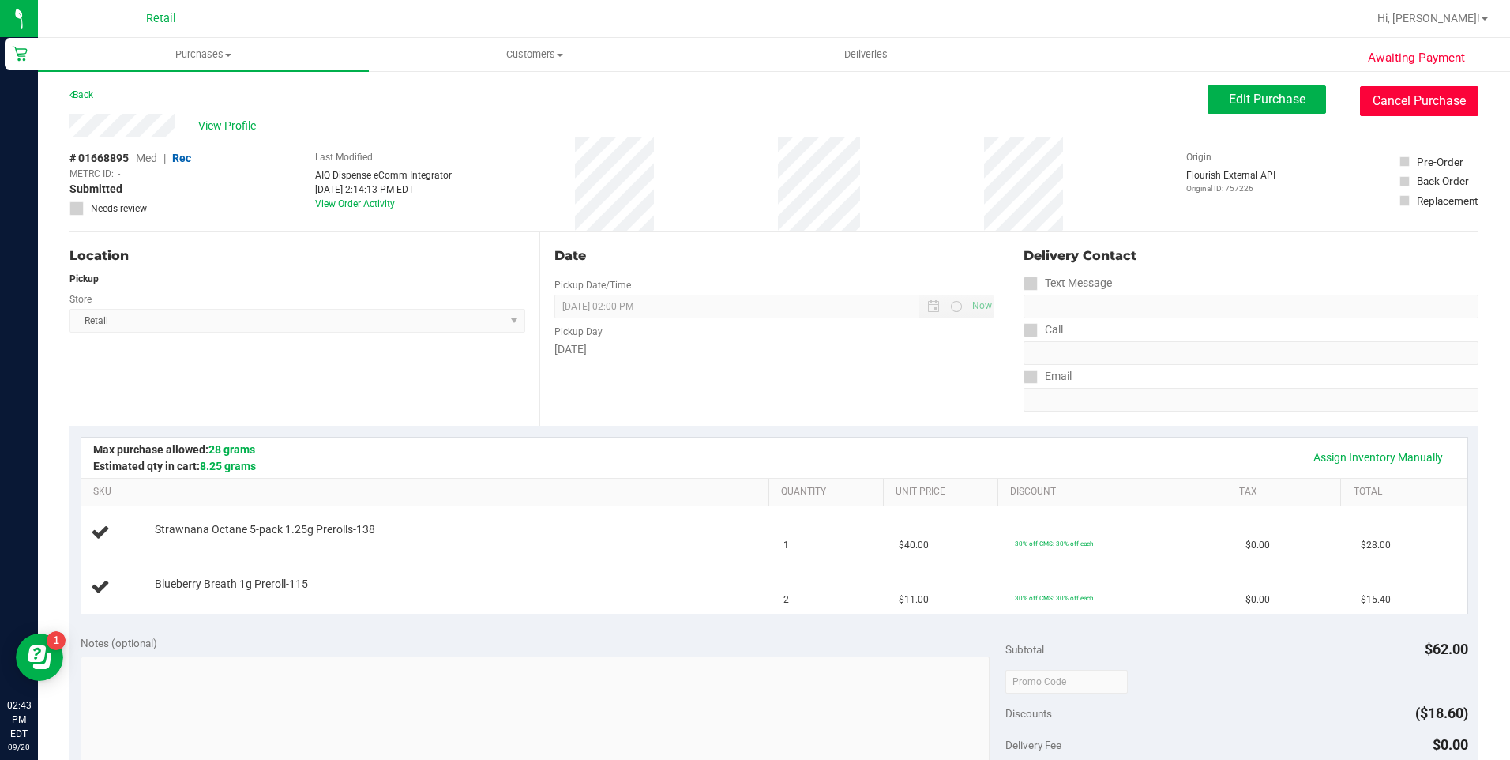
drag, startPoint x: 1401, startPoint y: 111, endPoint x: 812, endPoint y: 109, distance: 589.2
click at [1389, 109] on button "Cancel Purchase" at bounding box center [1419, 101] width 118 height 30
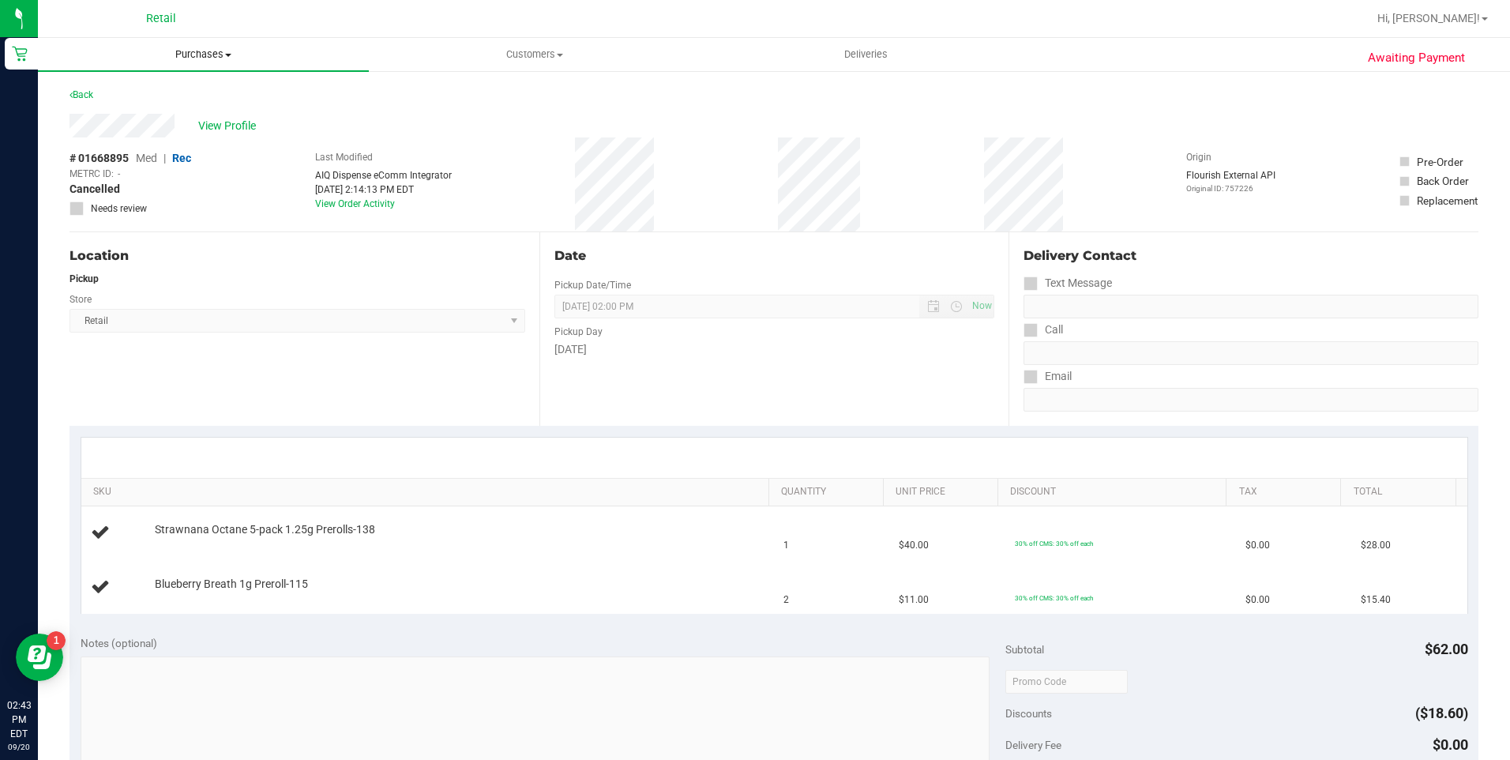
click at [208, 58] on span "Purchases" at bounding box center [203, 54] width 331 height 14
click at [152, 111] on li "Fulfillment" at bounding box center [203, 114] width 331 height 19
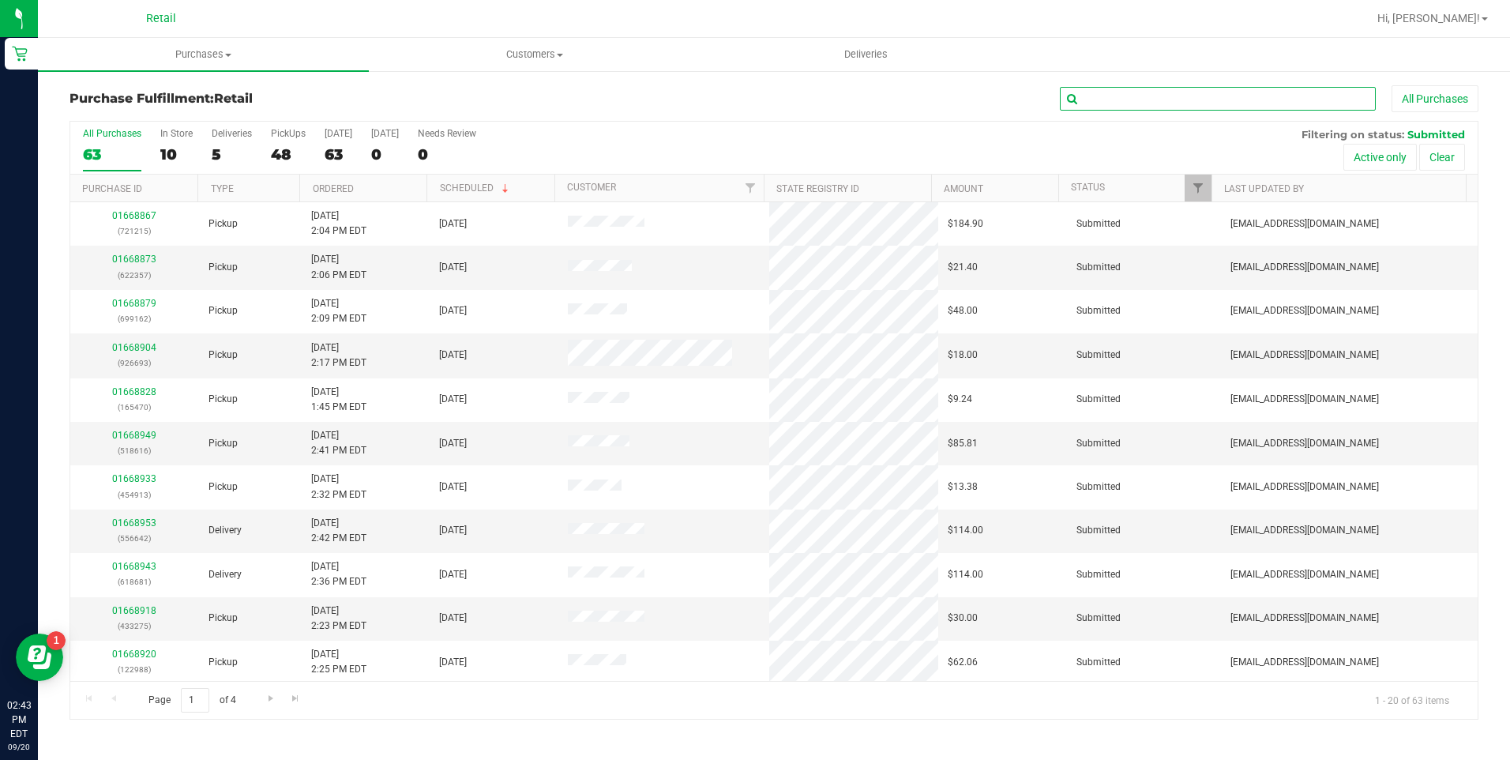
click at [1115, 96] on input "text" at bounding box center [1218, 99] width 316 height 24
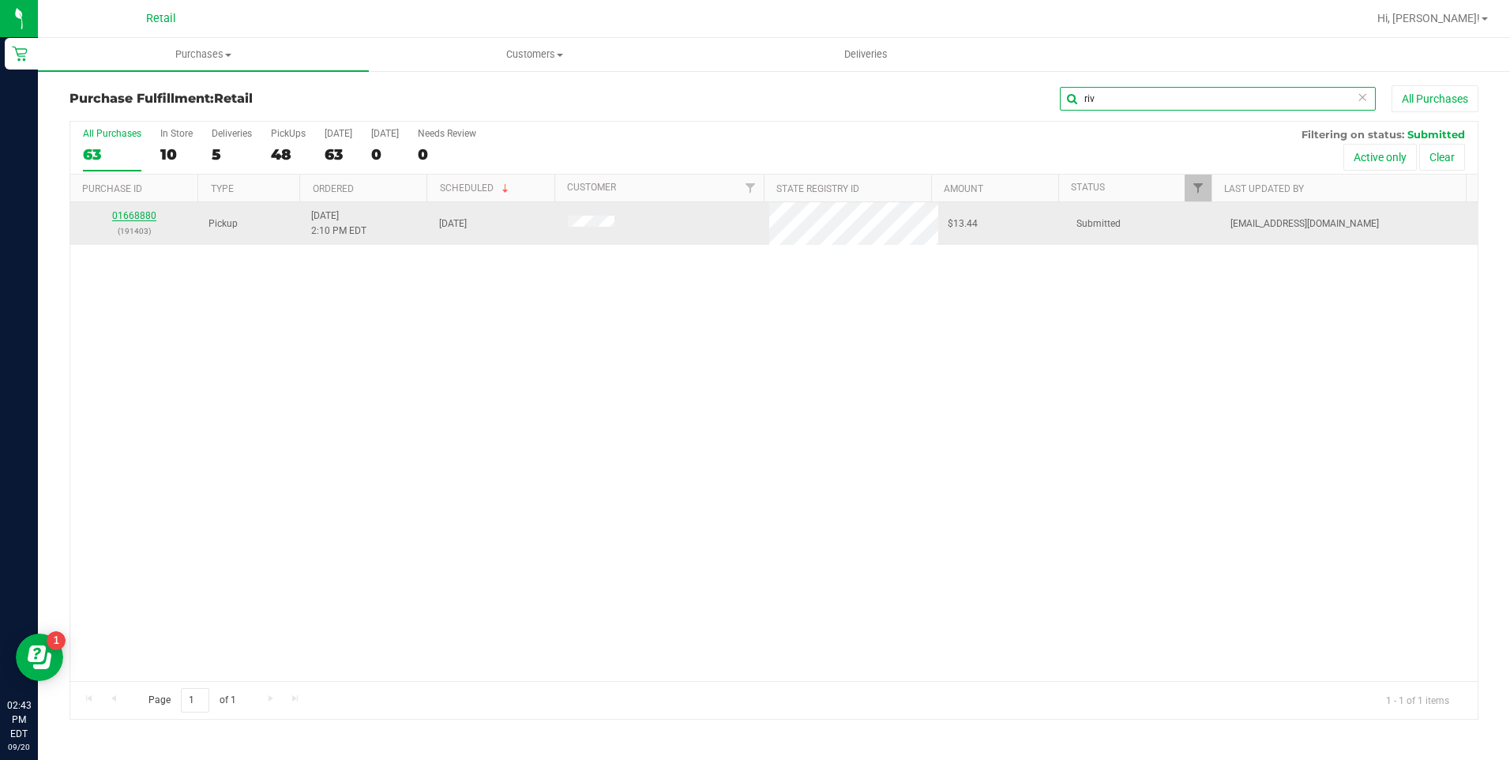
type input "riv"
click at [131, 217] on link "01668880" at bounding box center [134, 215] width 44 height 11
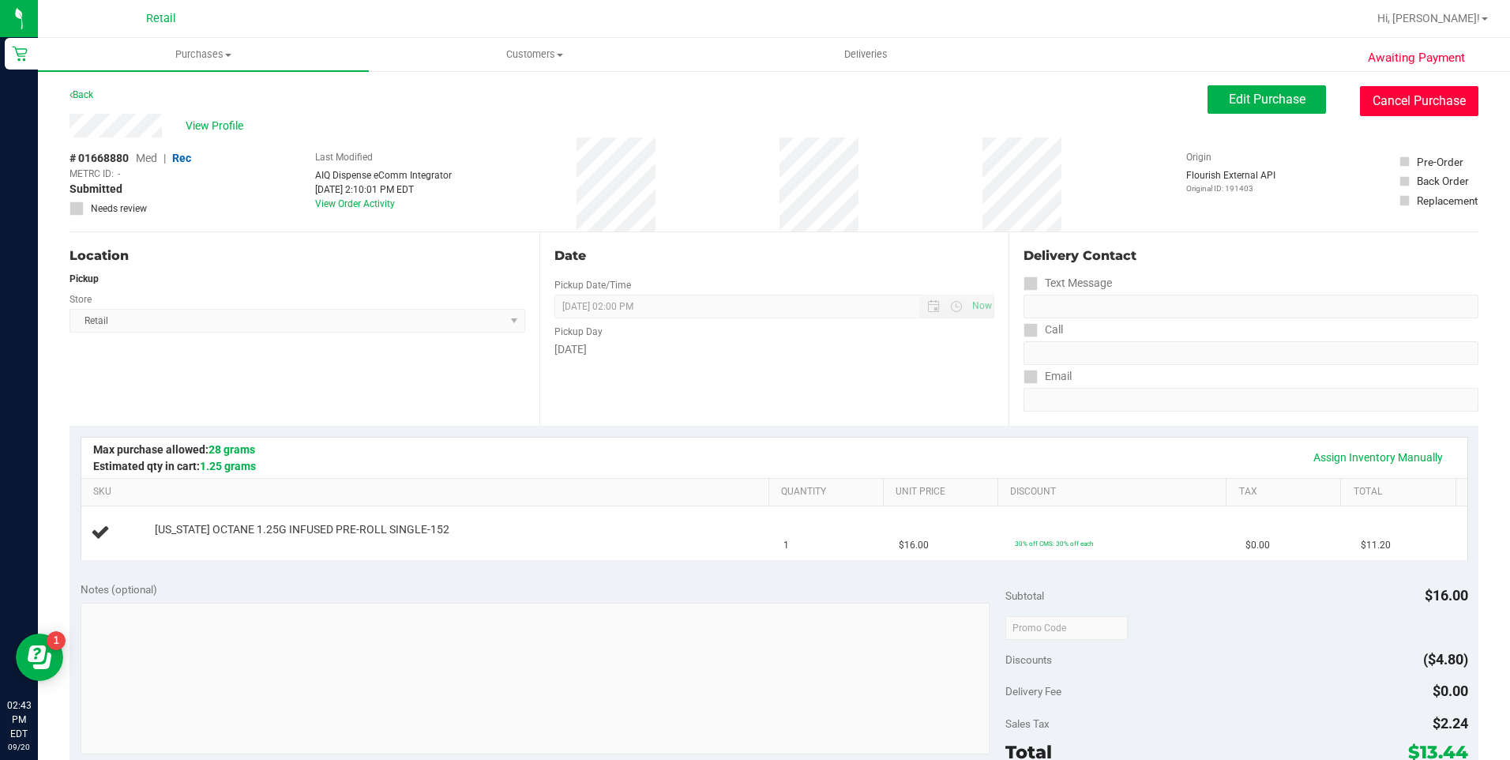
click at [1414, 102] on button "Cancel Purchase" at bounding box center [1419, 101] width 118 height 30
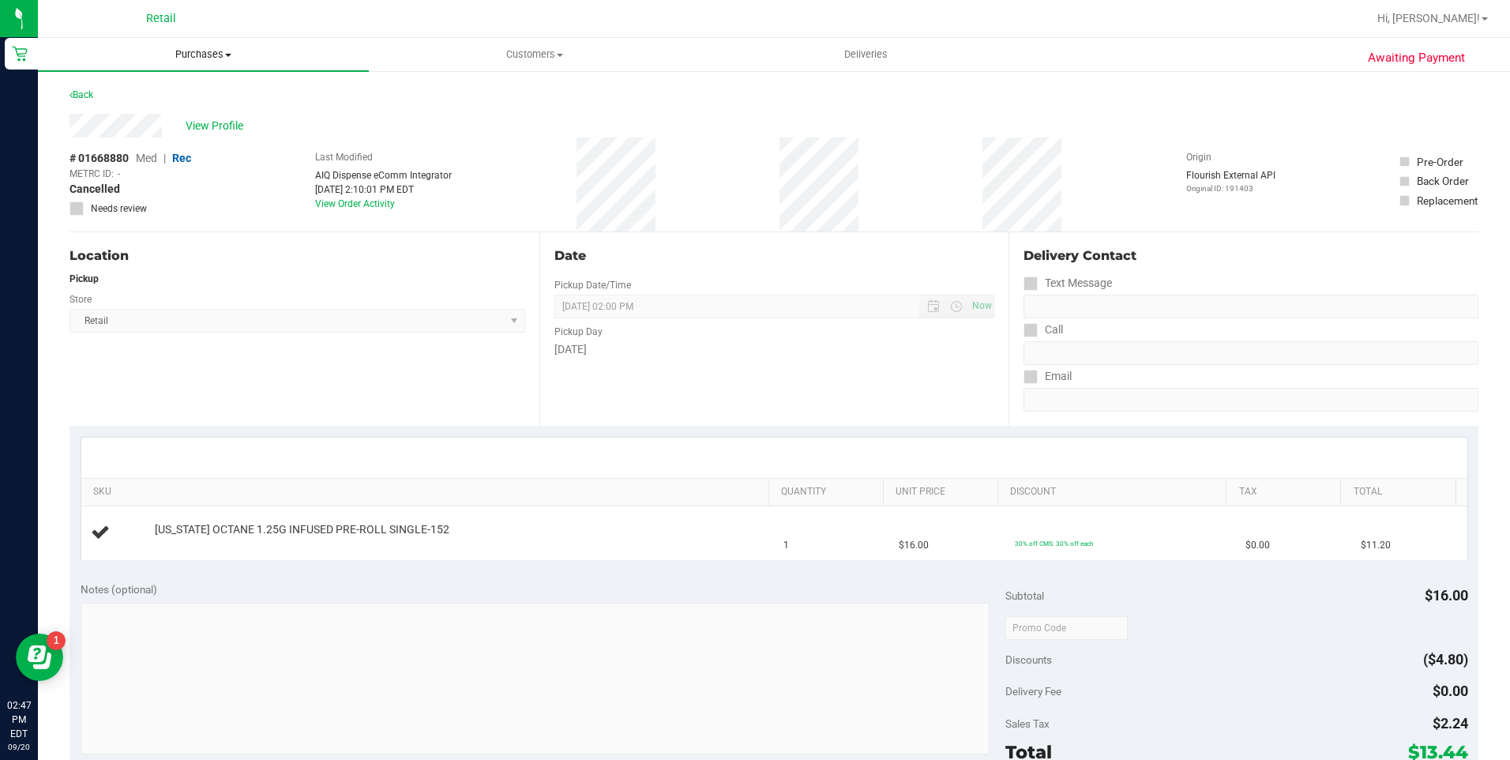
click at [190, 61] on span "Purchases" at bounding box center [203, 54] width 331 height 14
click at [162, 96] on span "Summary of purchases" at bounding box center [119, 94] width 162 height 13
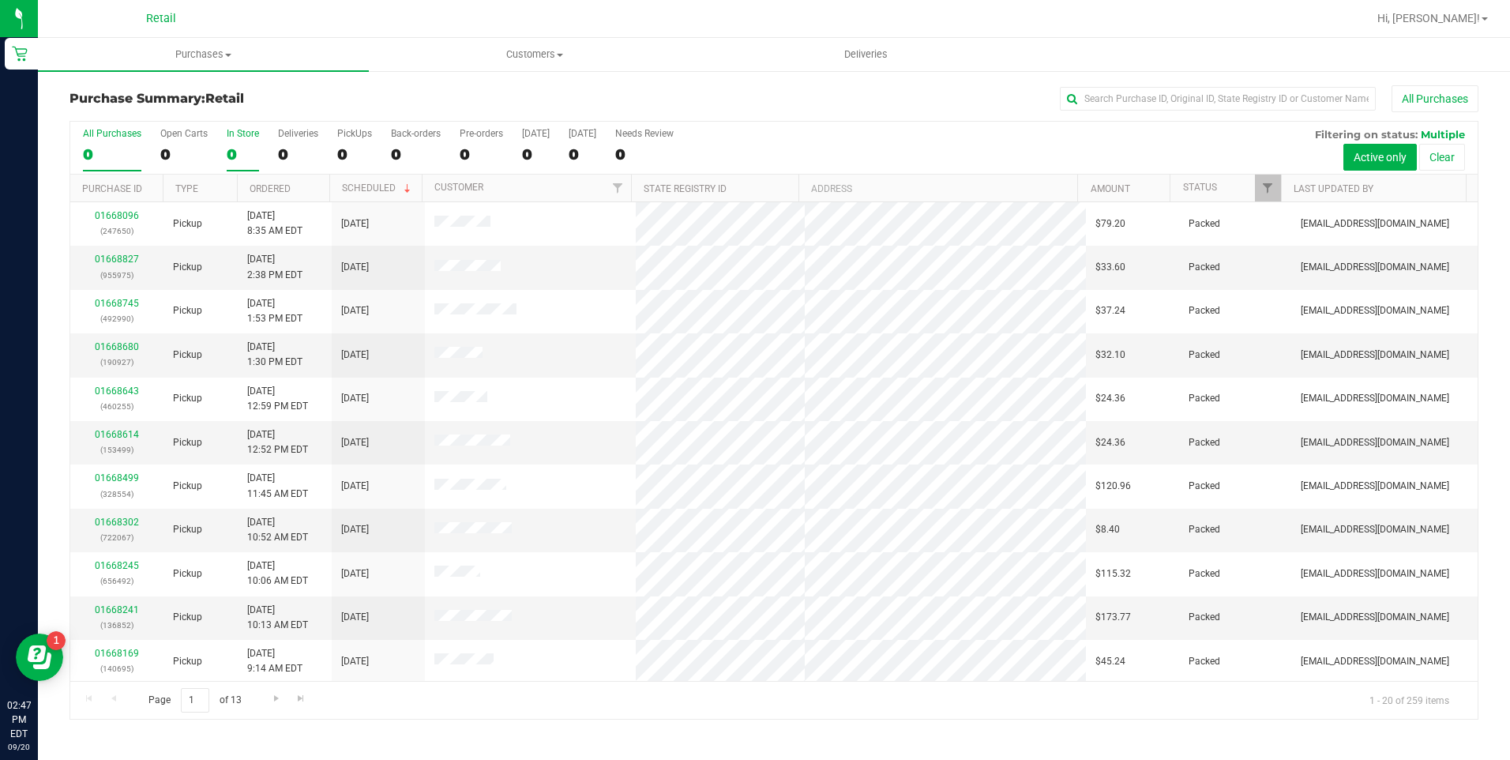
click at [235, 160] on div "0" at bounding box center [243, 154] width 32 height 18
click at [0, 0] on input "In Store 0" at bounding box center [0, 0] width 0 height 0
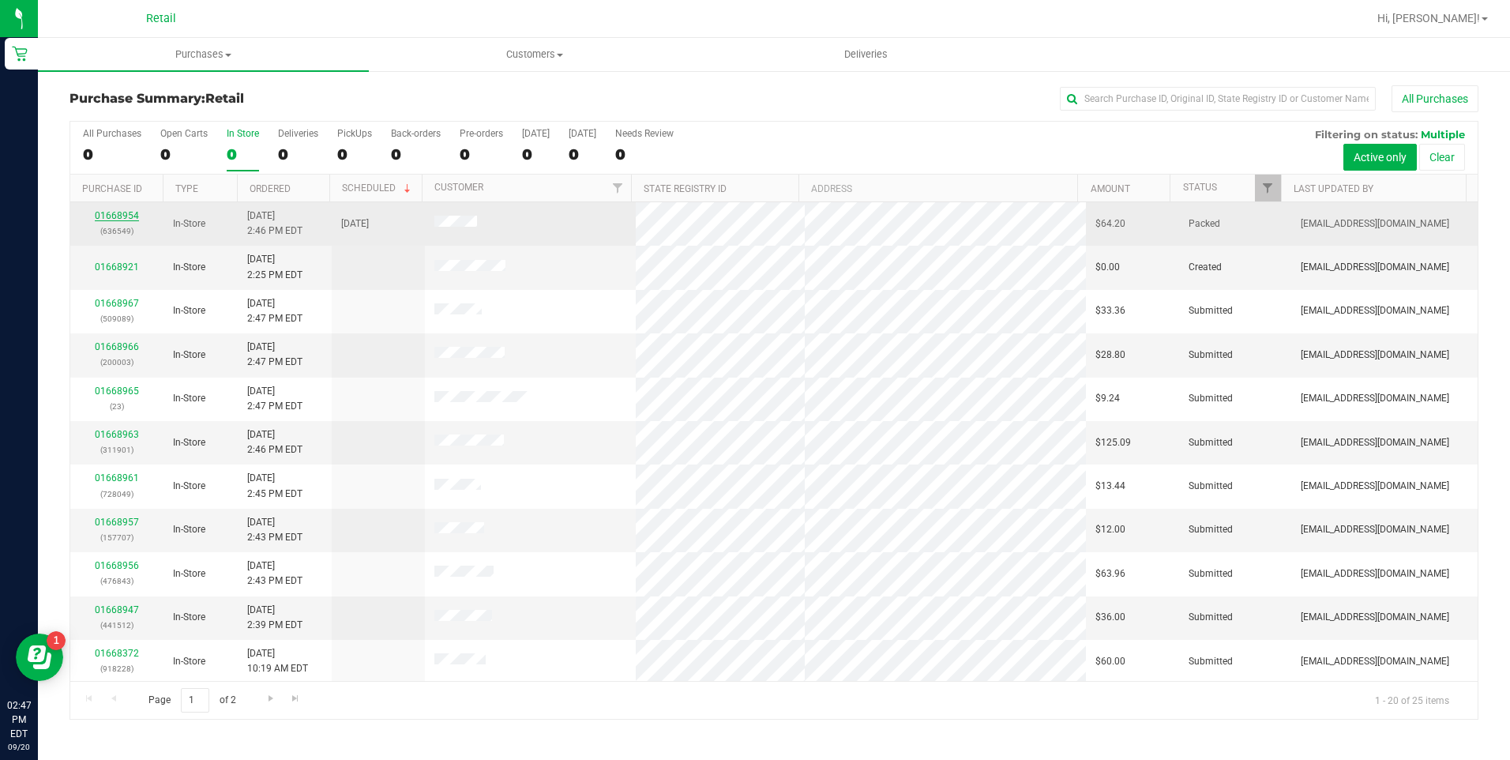
click at [123, 216] on link "01668954" at bounding box center [117, 215] width 44 height 11
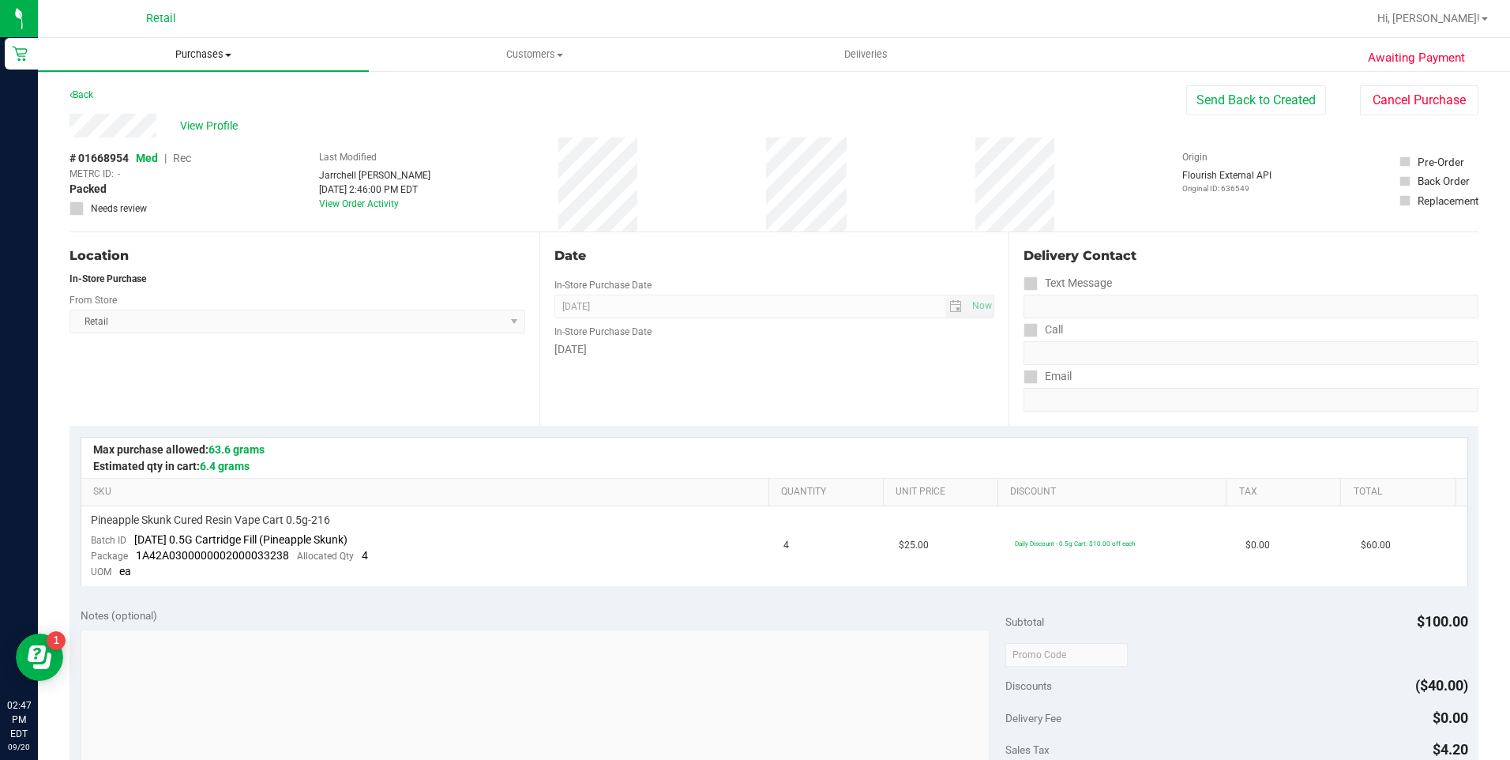
click at [216, 62] on uib-tab-heading "Purchases Summary of purchases Fulfillment All purchases" at bounding box center [203, 54] width 331 height 33
click at [189, 94] on span "Summary of purchases" at bounding box center [119, 94] width 162 height 13
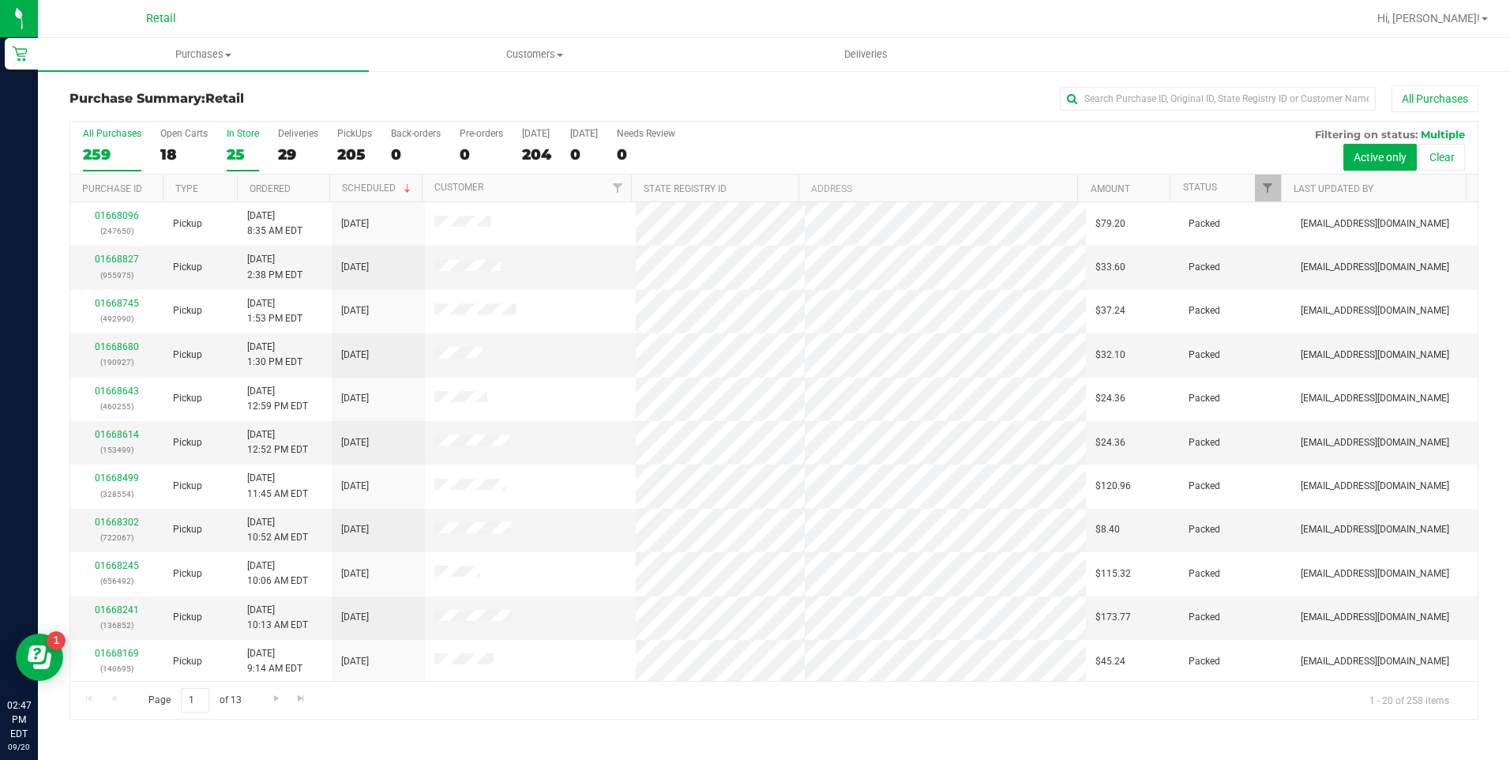
click at [254, 148] on div "25" at bounding box center [243, 154] width 32 height 18
click at [0, 0] on input "In Store 25" at bounding box center [0, 0] width 0 height 0
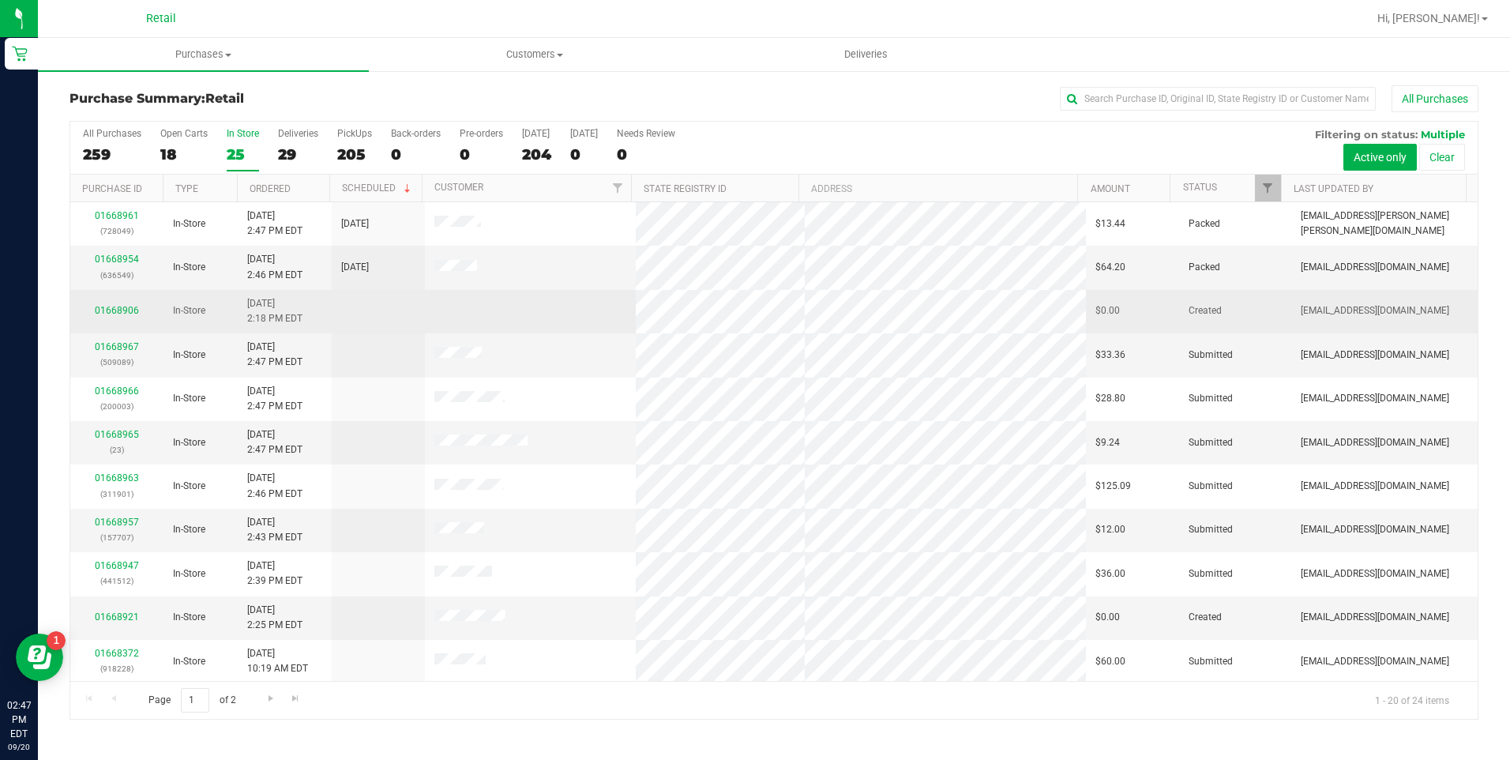
click at [122, 303] on td "01668906" at bounding box center [116, 311] width 93 height 43
click at [132, 310] on link "01668906" at bounding box center [117, 310] width 44 height 11
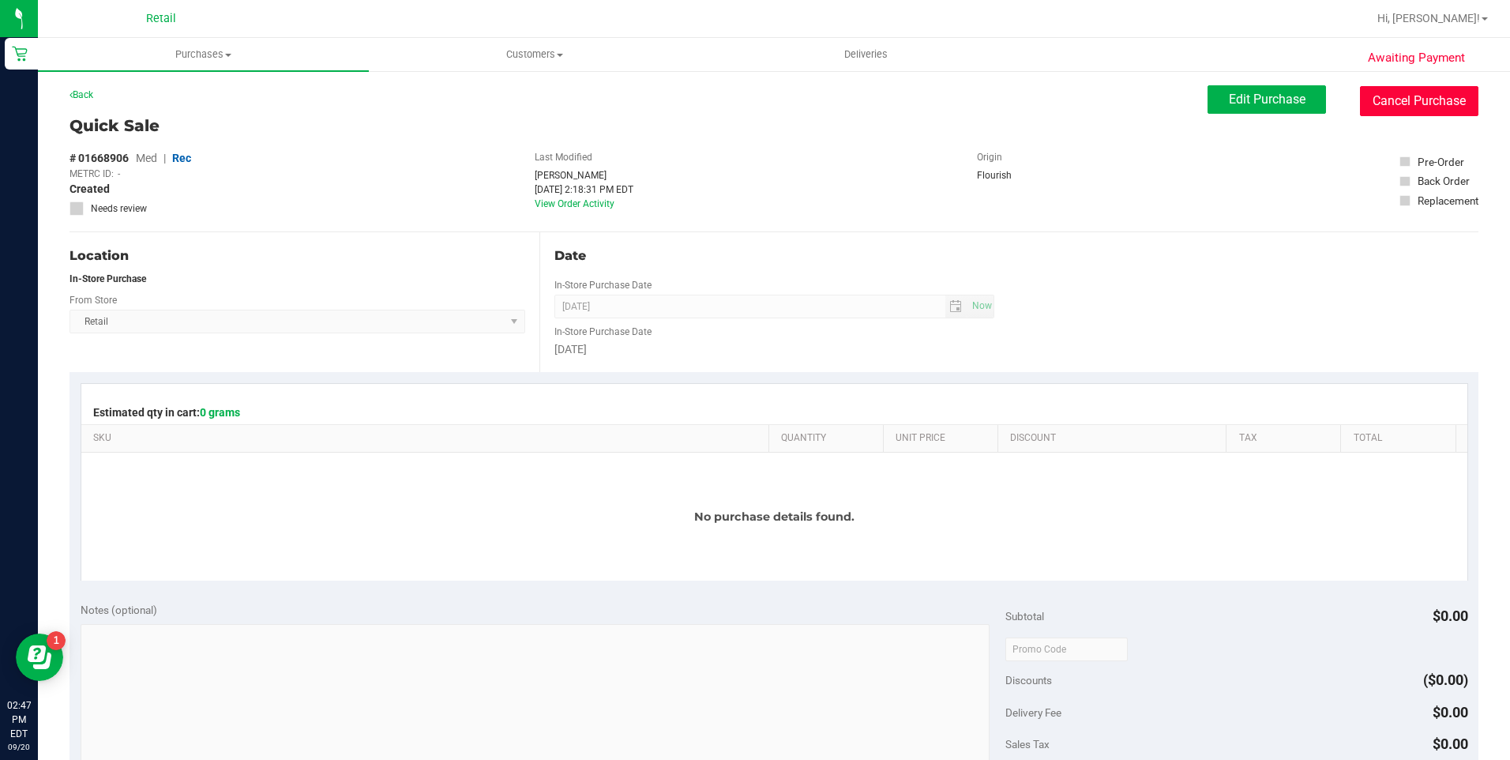
click at [1389, 104] on button "Cancel Purchase" at bounding box center [1419, 101] width 118 height 30
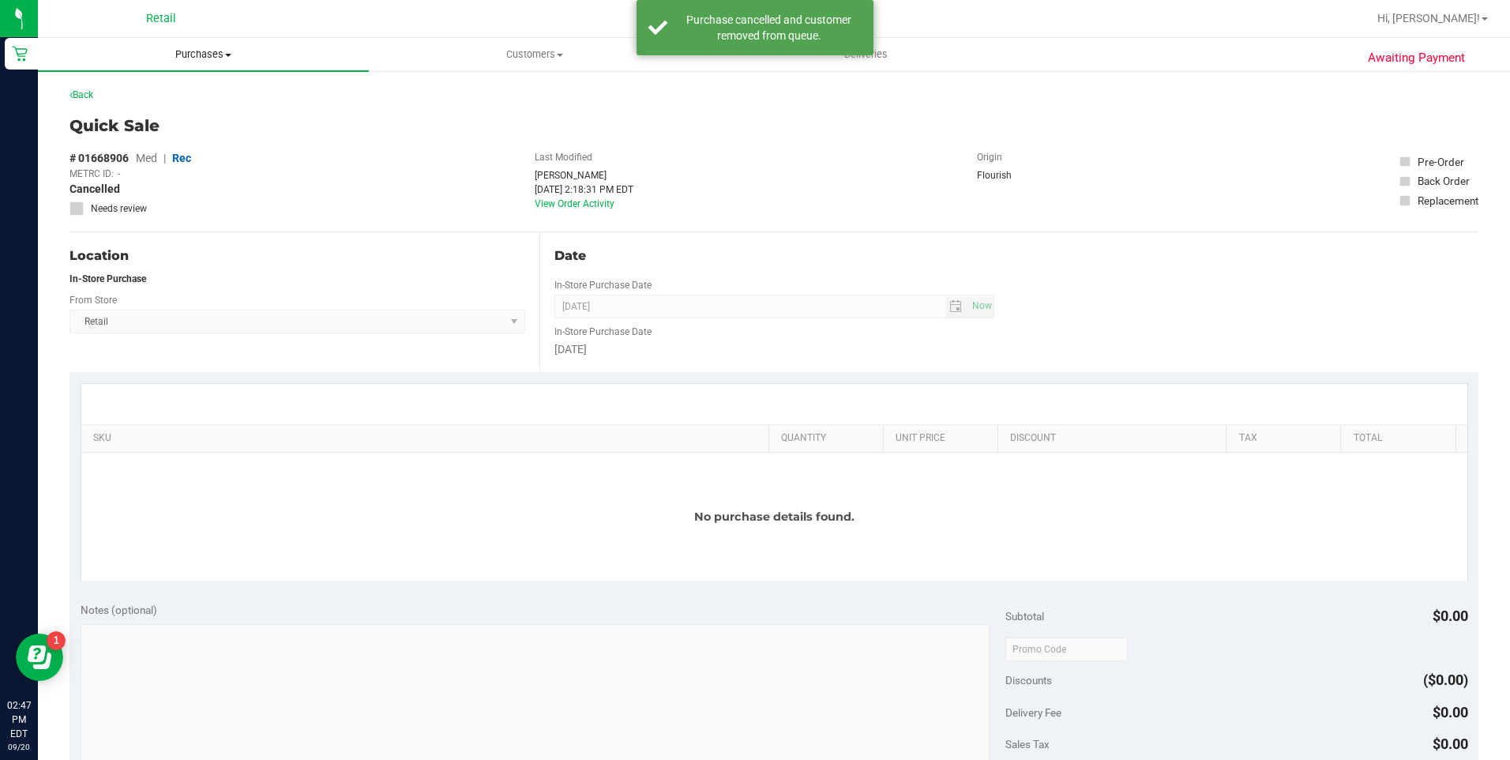
click at [217, 51] on span "Purchases" at bounding box center [203, 54] width 331 height 14
click at [211, 92] on li "Summary of purchases" at bounding box center [203, 95] width 331 height 19
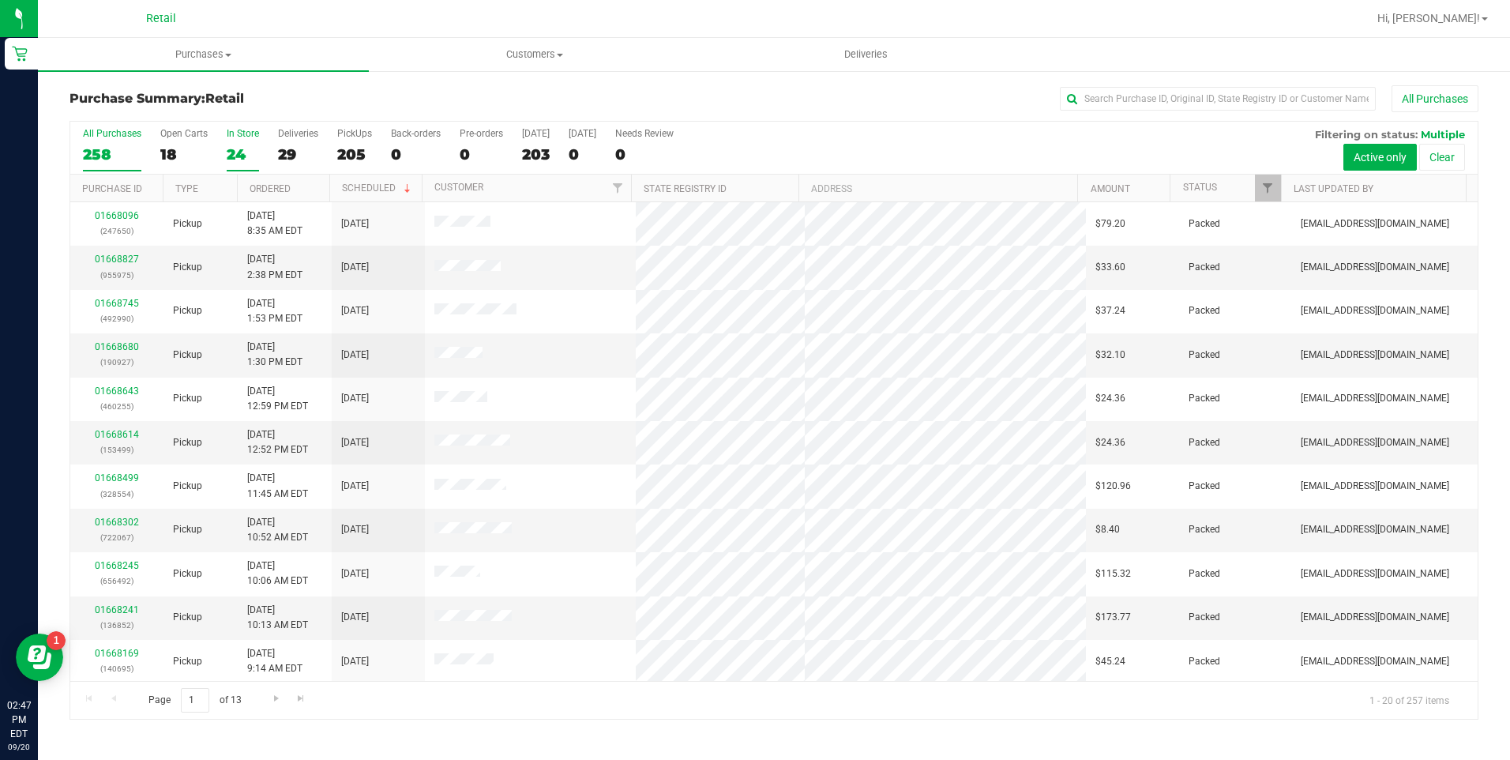
click at [242, 143] on label "In Store 24" at bounding box center [243, 149] width 32 height 43
click at [0, 0] on input "In Store 24" at bounding box center [0, 0] width 0 height 0
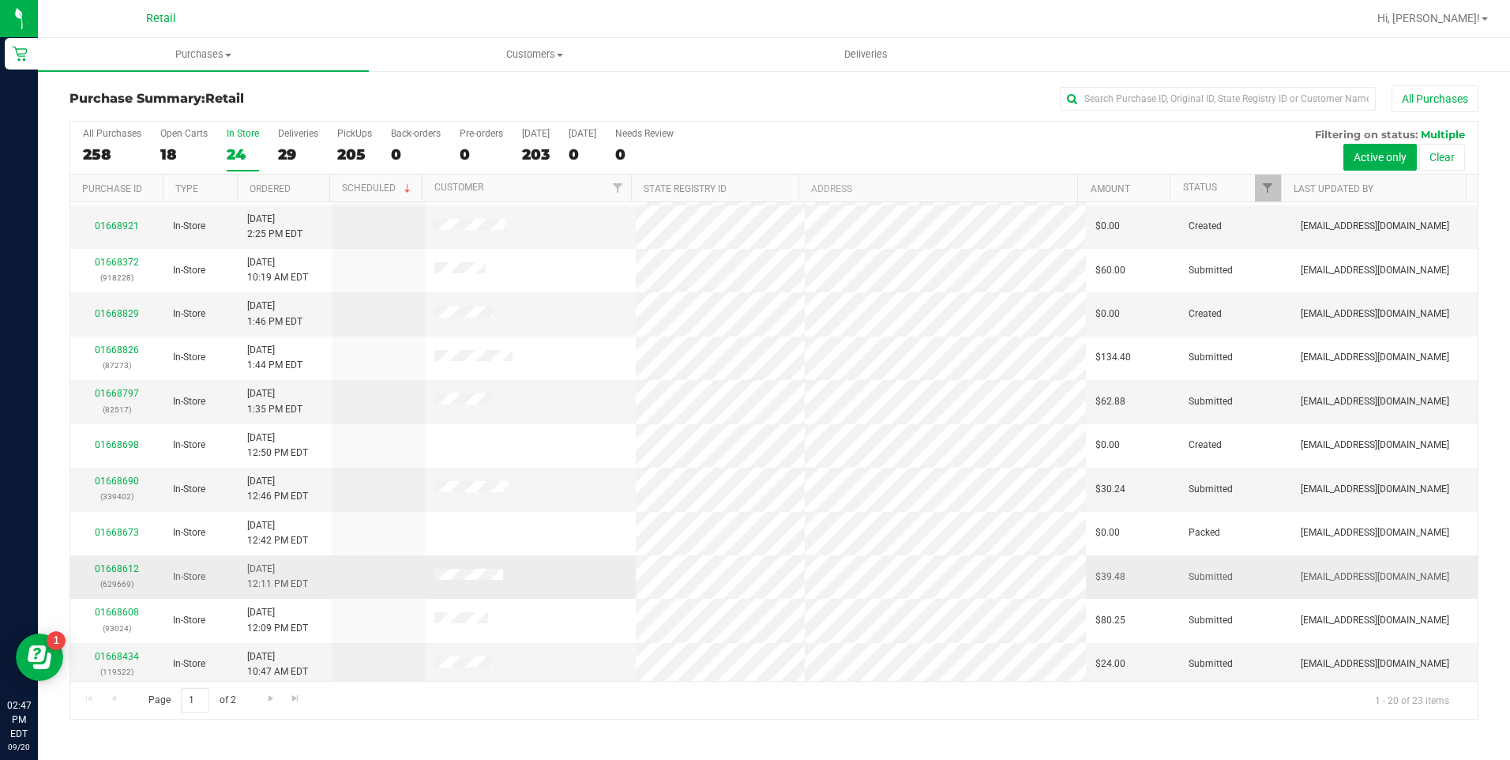
scroll to position [396, 0]
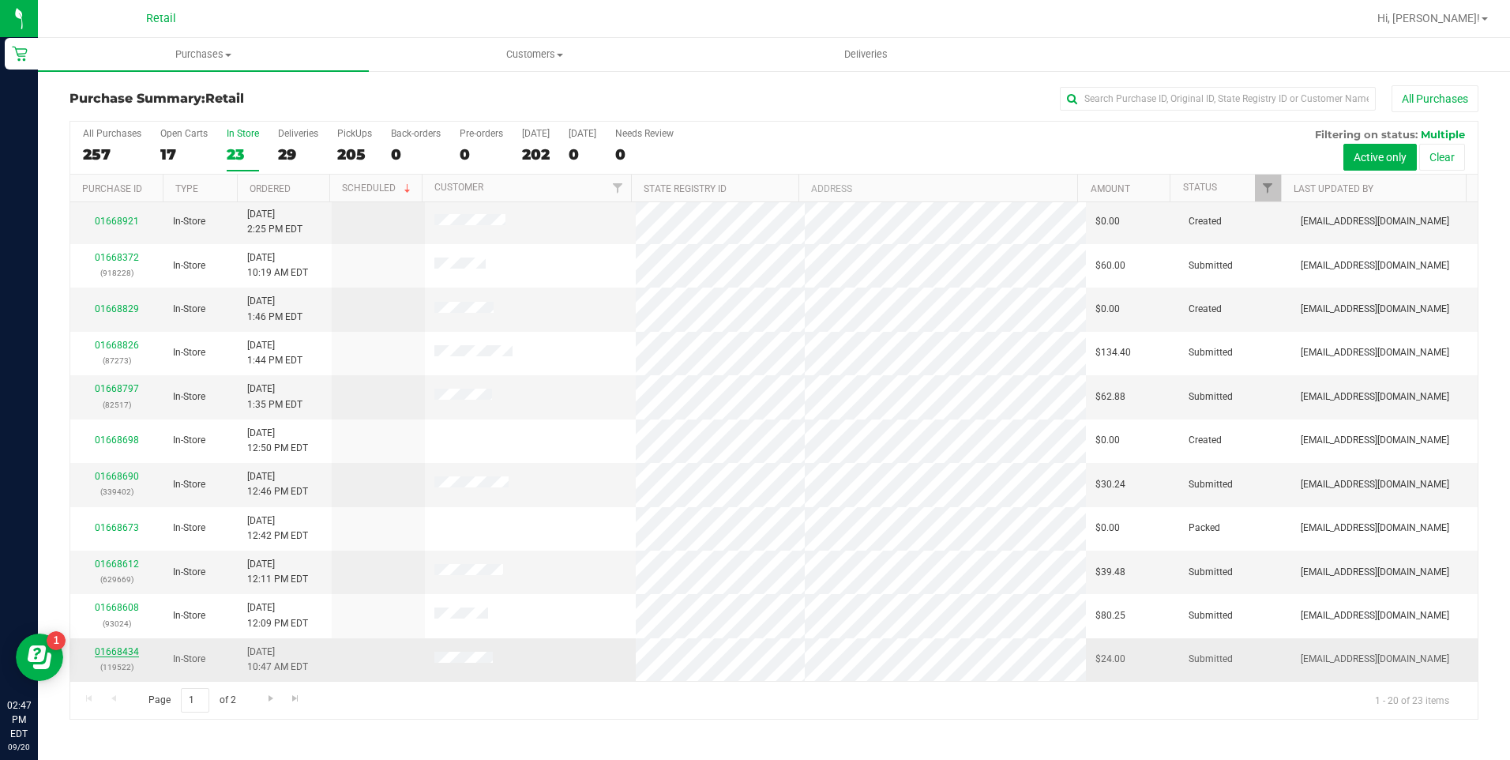
click at [120, 656] on link "01668434" at bounding box center [117, 651] width 44 height 11
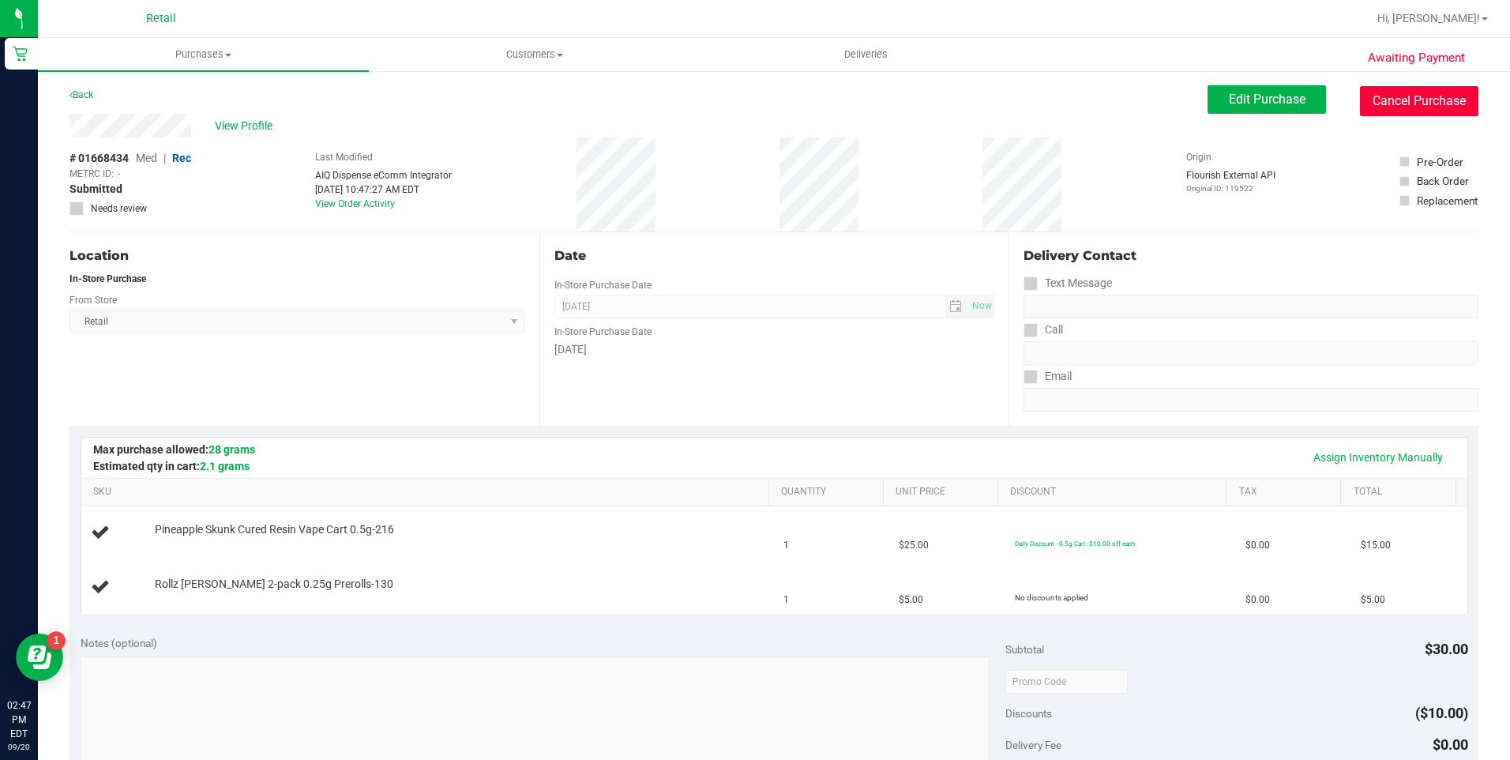
click at [1386, 106] on button "Cancel Purchase" at bounding box center [1419, 101] width 118 height 30
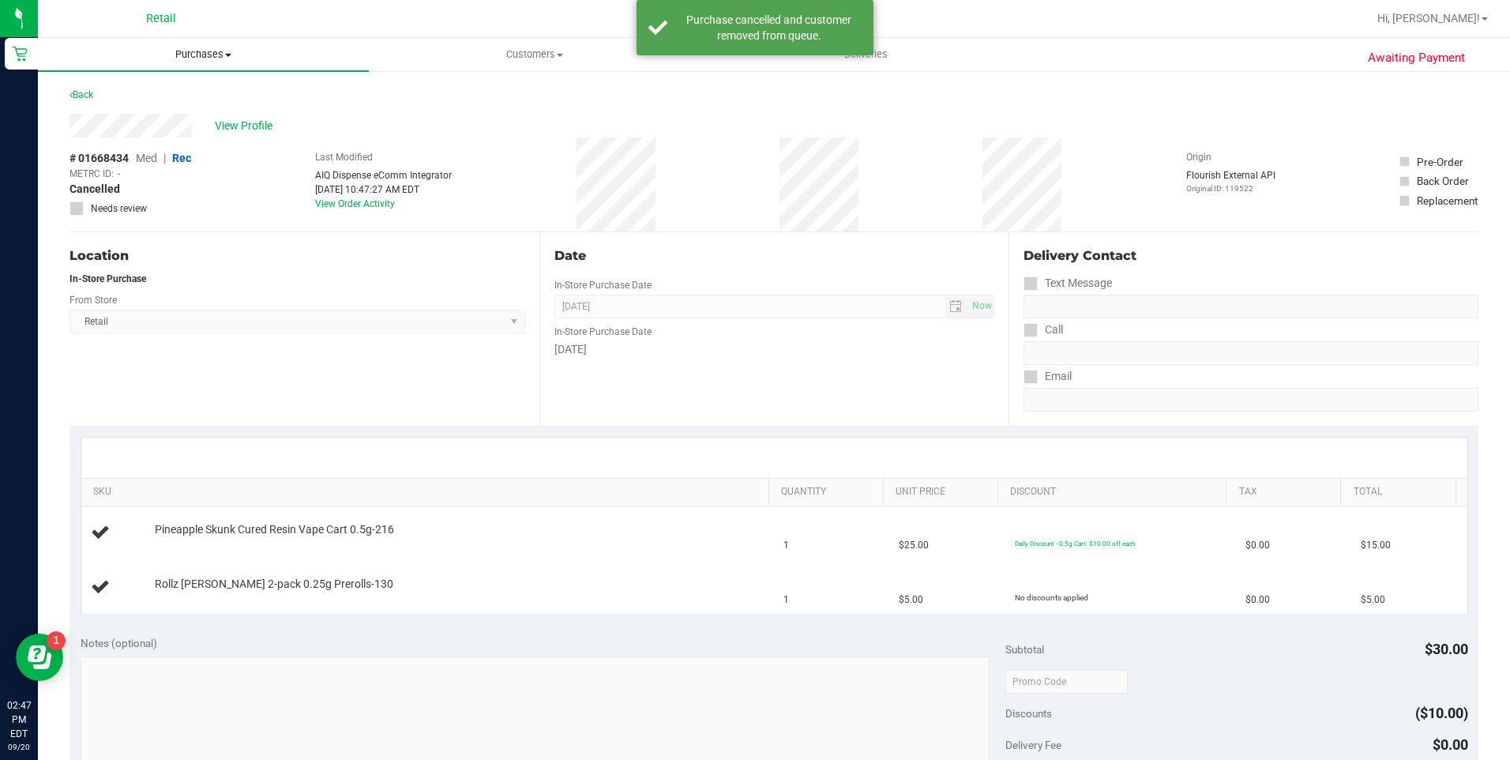
click at [209, 45] on uib-tab-heading "Purchases Summary of purchases Fulfillment All purchases" at bounding box center [203, 54] width 331 height 33
click at [190, 95] on span "Summary of purchases" at bounding box center [119, 94] width 162 height 13
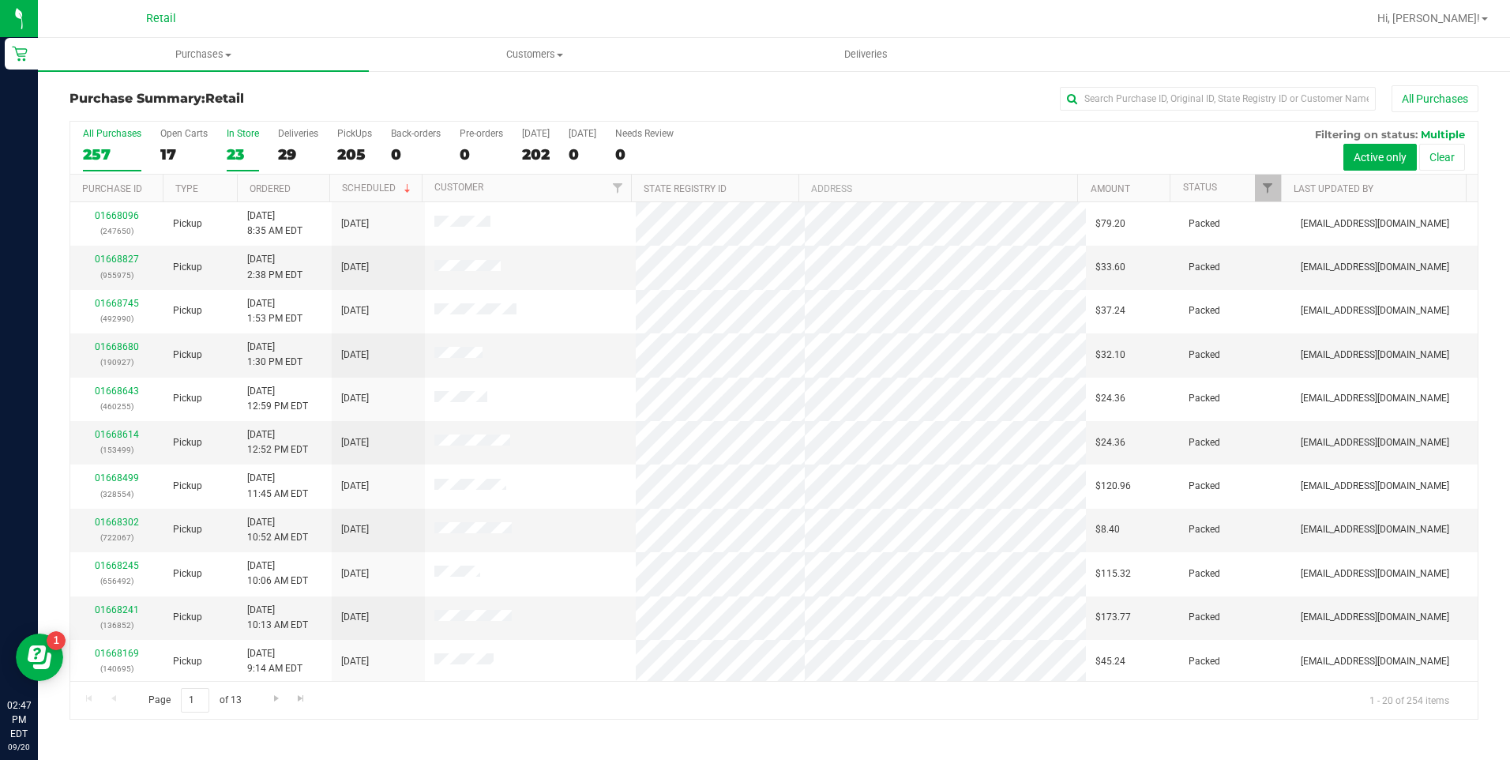
click at [240, 155] on div "23" at bounding box center [243, 154] width 32 height 18
click at [0, 0] on input "In Store 23" at bounding box center [0, 0] width 0 height 0
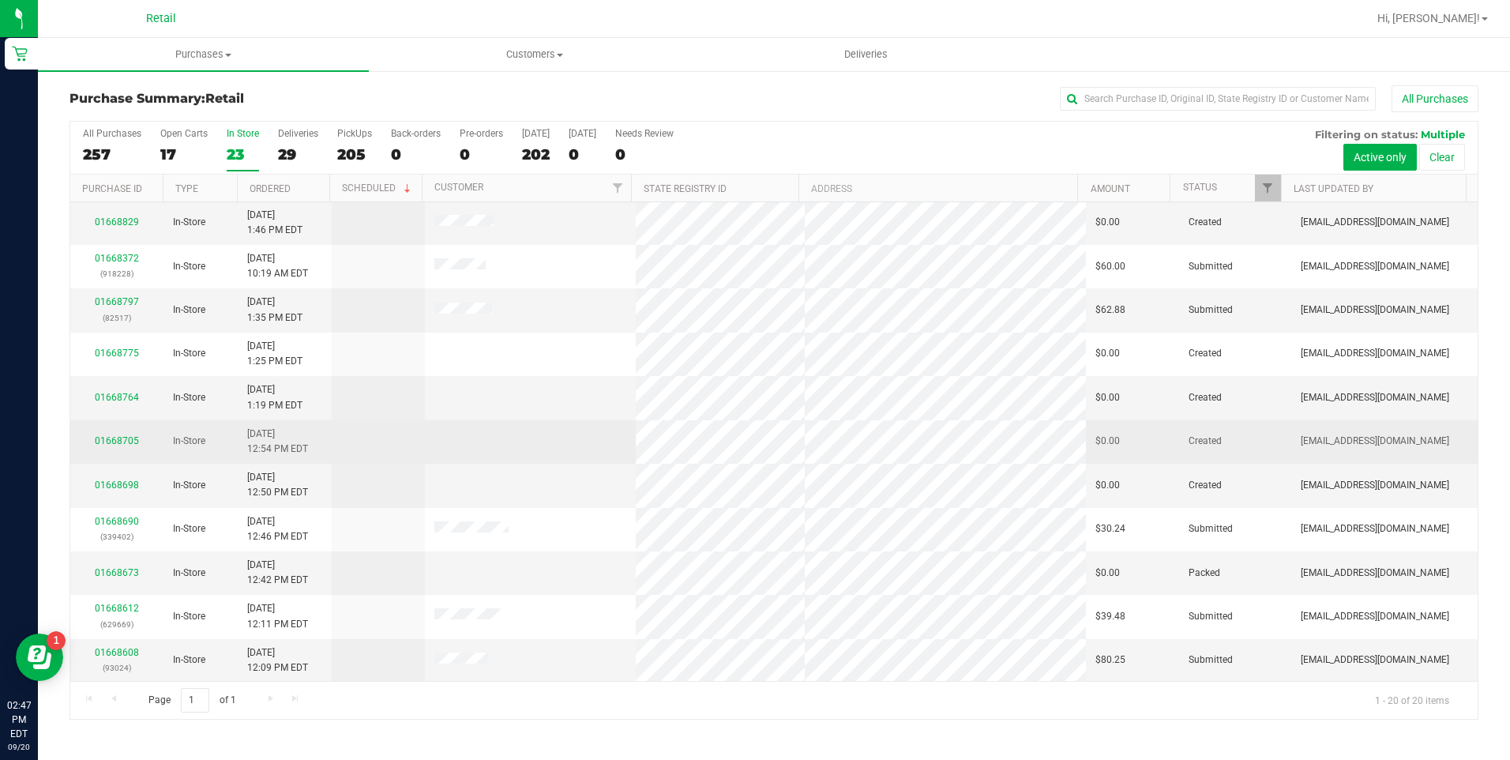
scroll to position [396, 0]
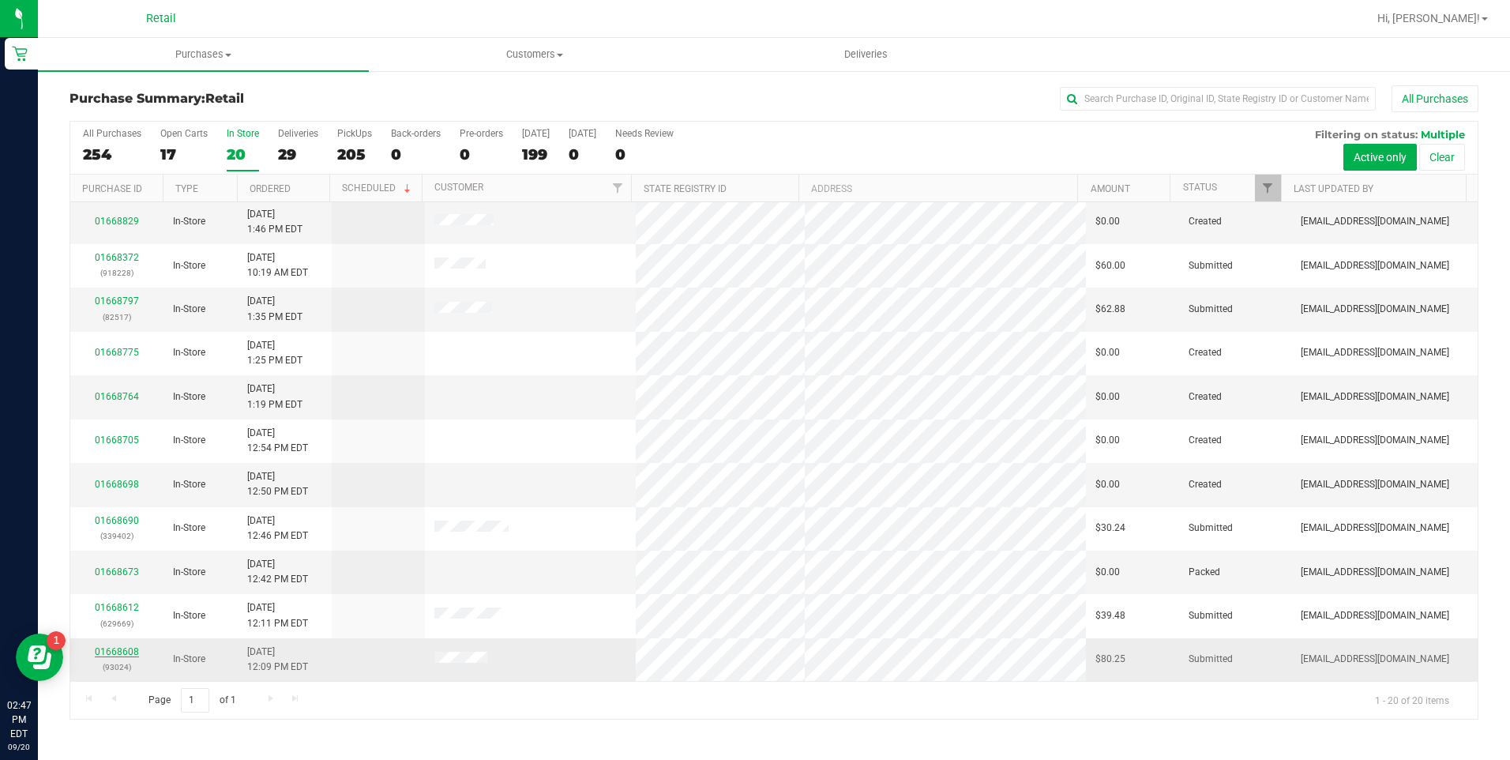
click at [122, 656] on link "01668608" at bounding box center [117, 651] width 44 height 11
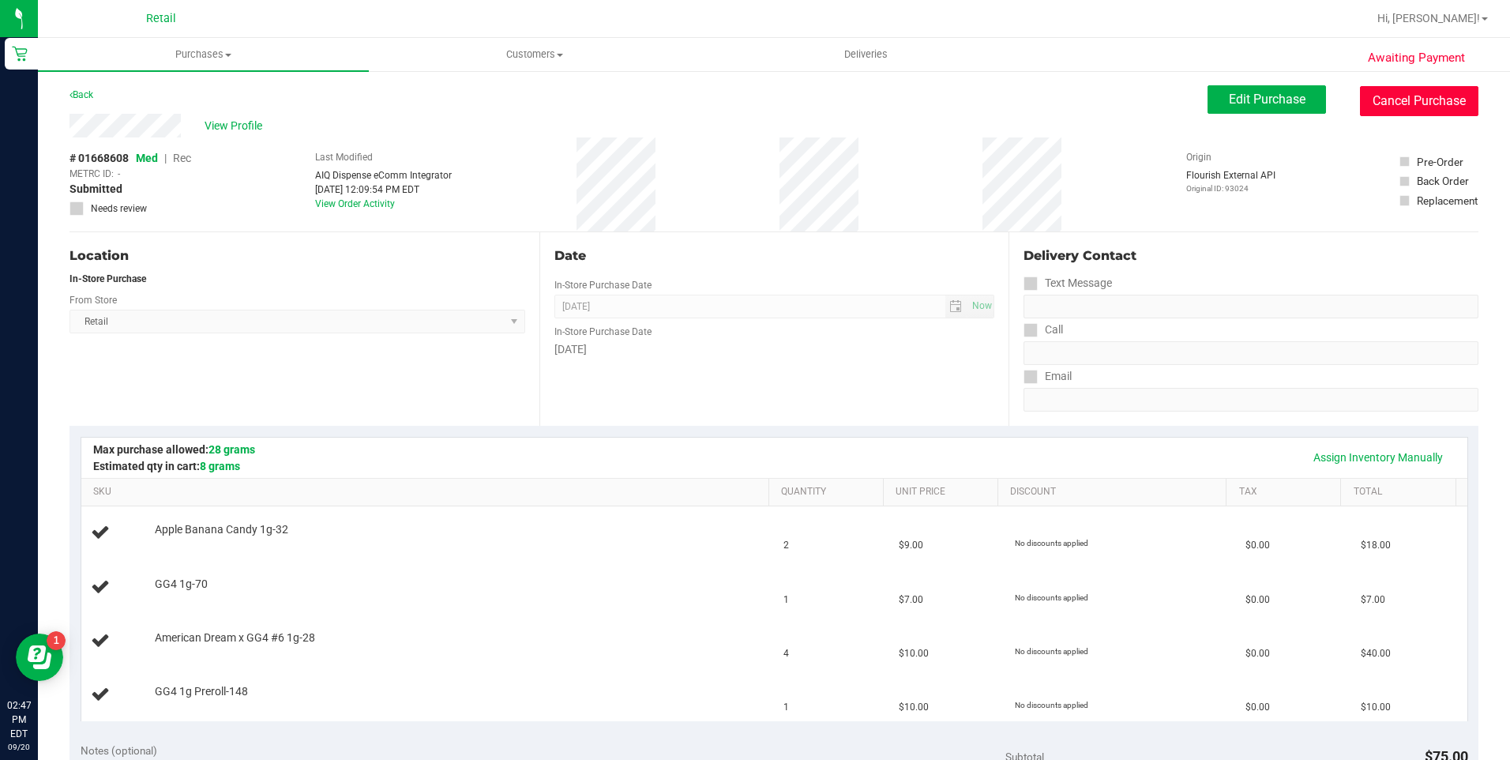
click at [1379, 95] on button "Cancel Purchase" at bounding box center [1419, 101] width 118 height 30
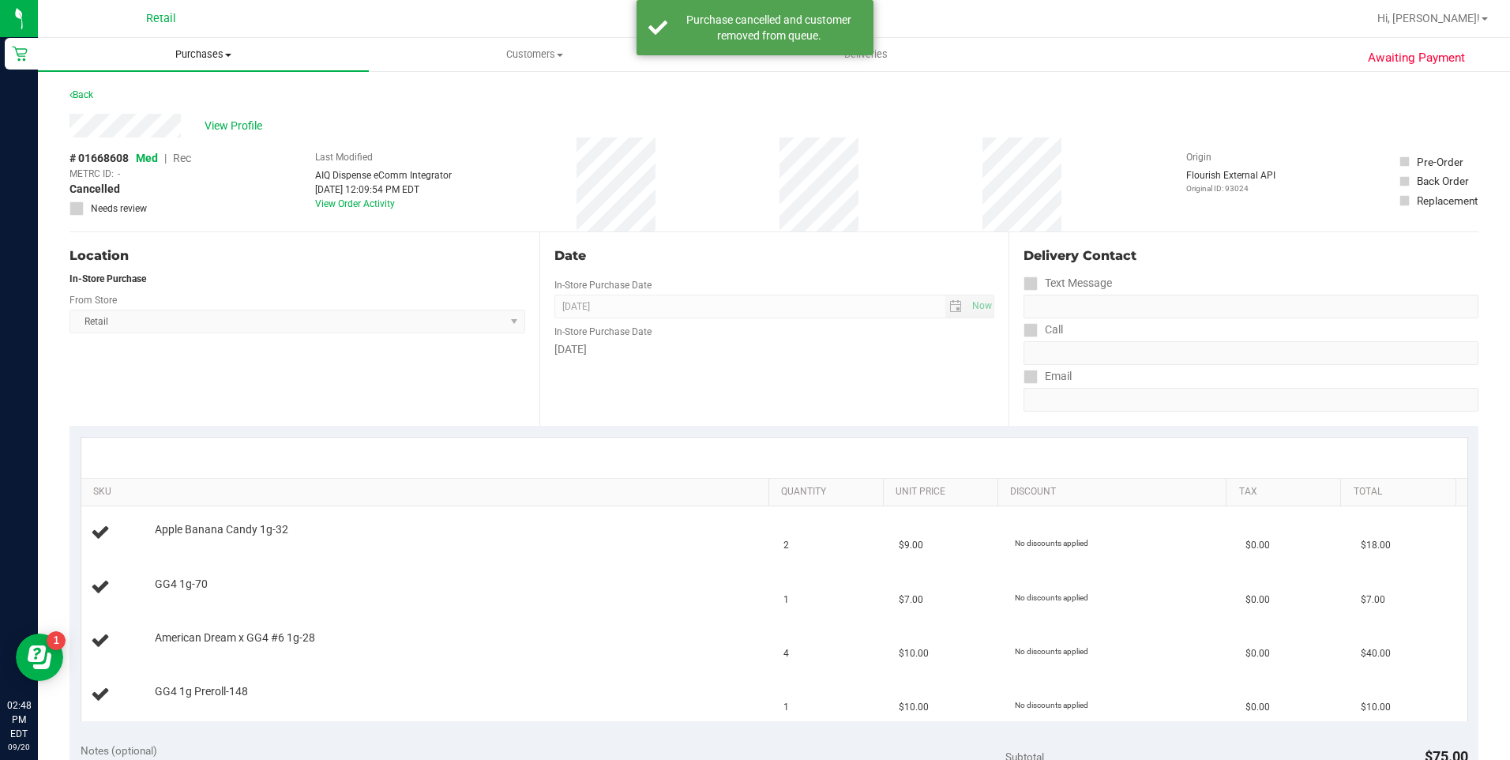
click at [209, 57] on span "Purchases" at bounding box center [203, 54] width 331 height 14
click at [197, 87] on li "Summary of purchases" at bounding box center [203, 95] width 331 height 19
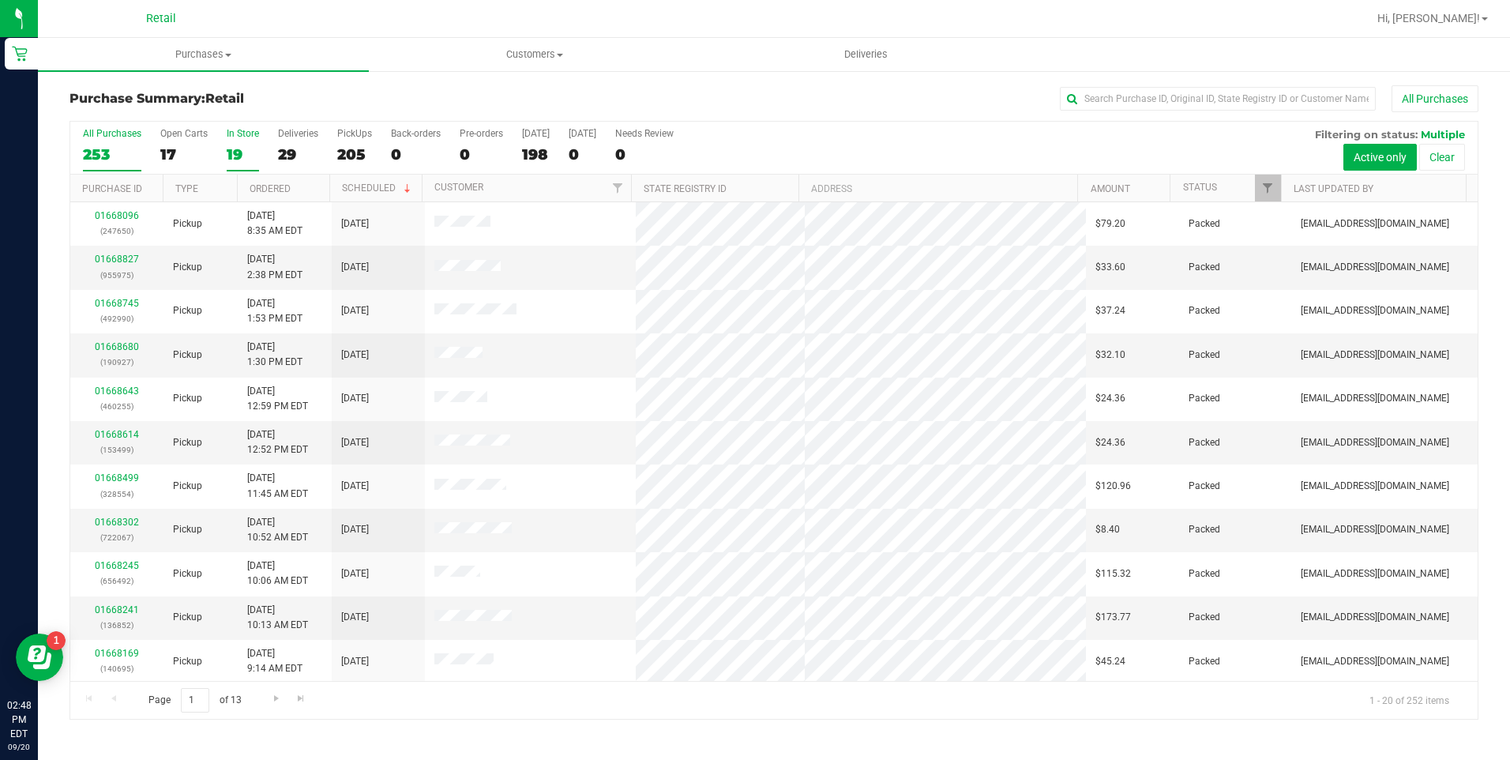
click at [227, 155] on div "19" at bounding box center [243, 154] width 32 height 18
click at [0, 0] on input "In Store 19" at bounding box center [0, 0] width 0 height 0
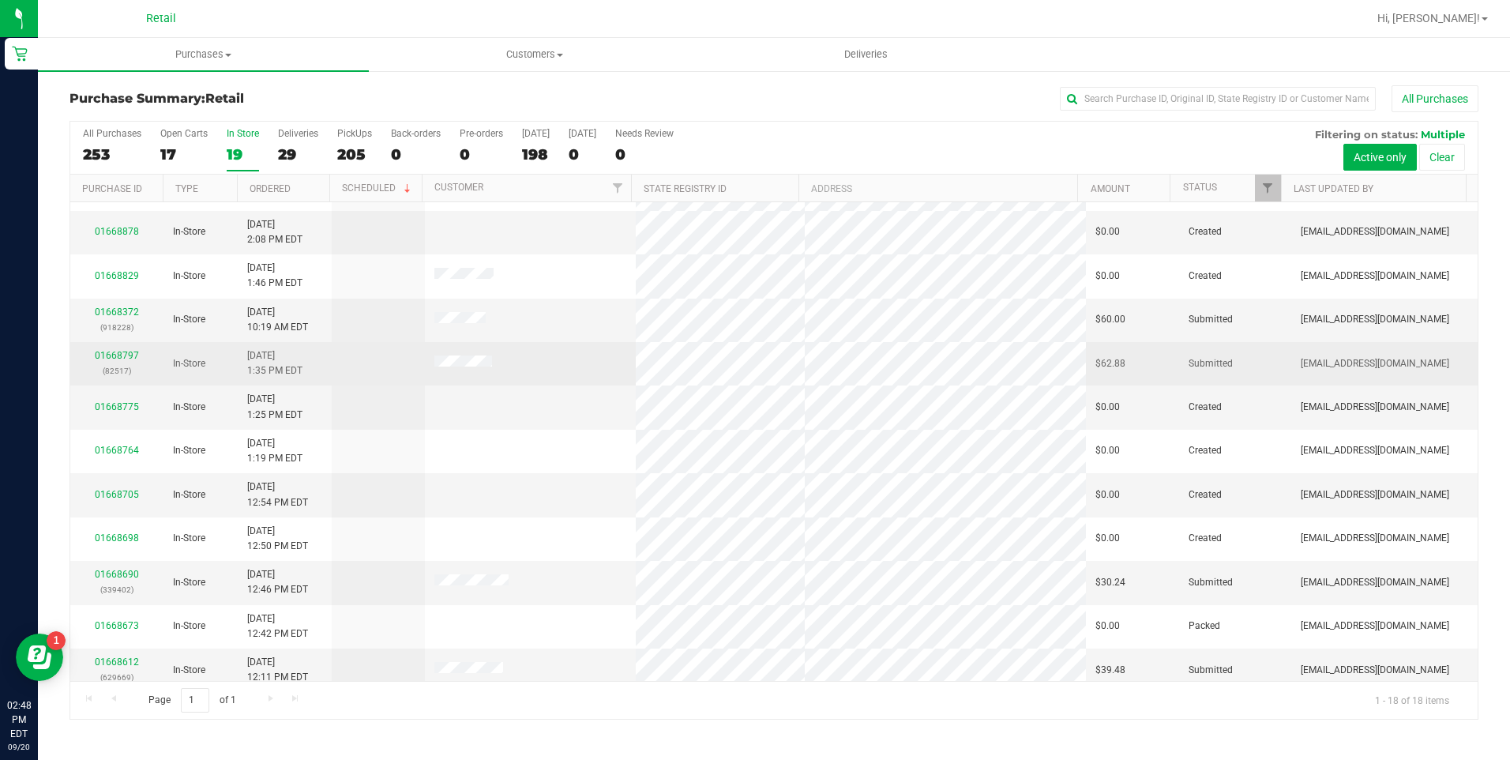
scroll to position [308, 0]
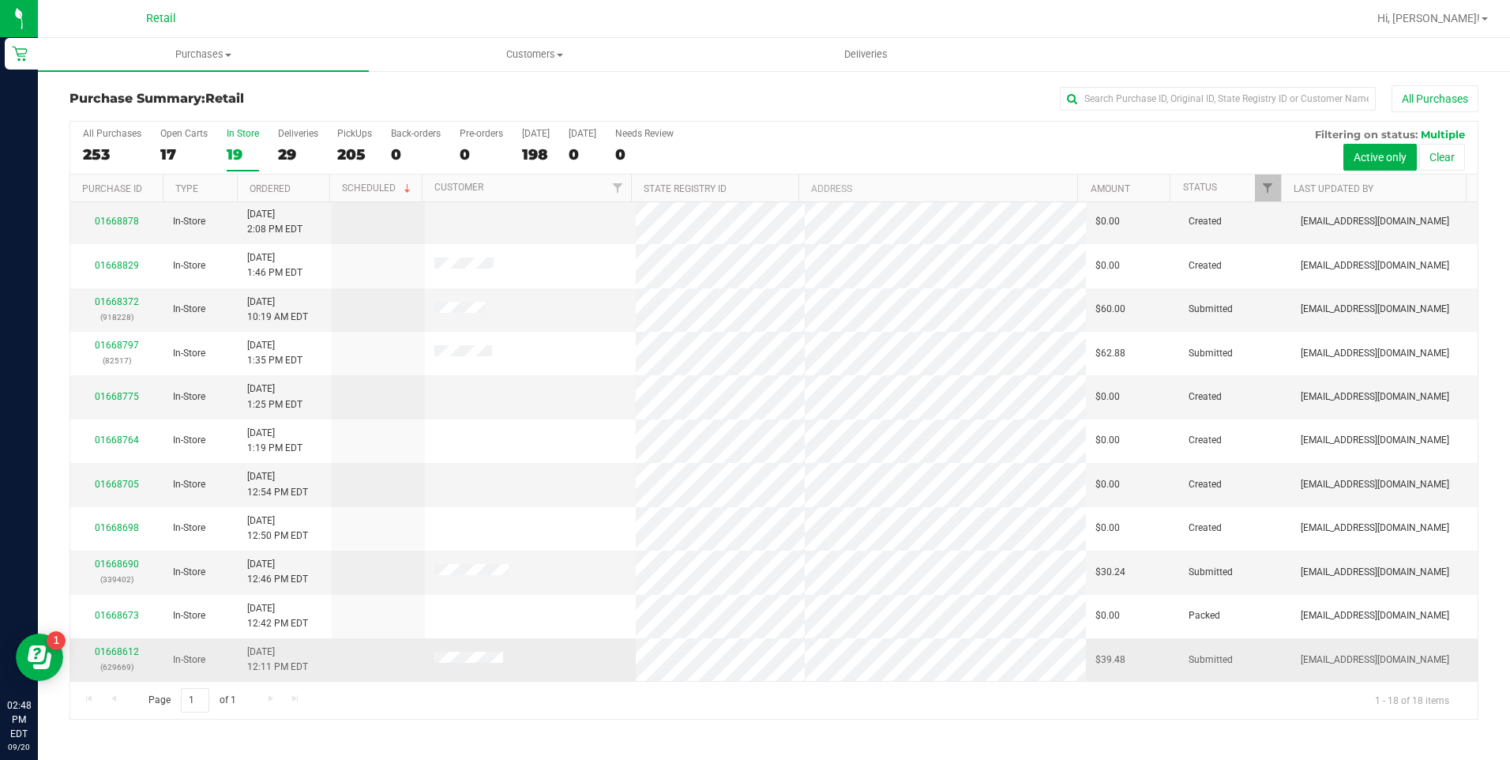
click at [118, 645] on div "01668612 (629669)" at bounding box center [117, 660] width 74 height 30
click at [122, 656] on link "01668612" at bounding box center [117, 651] width 44 height 11
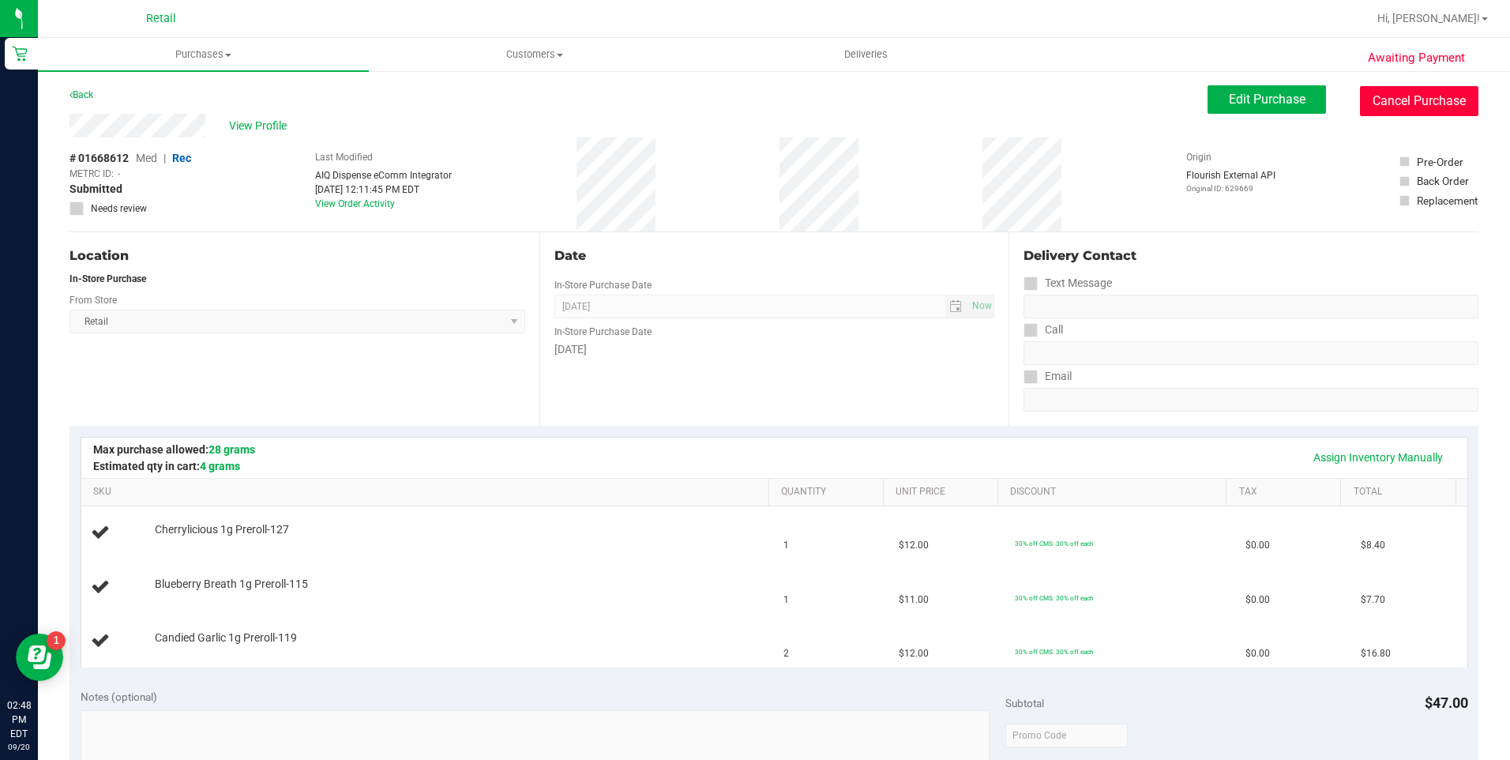
click at [1375, 102] on button "Cancel Purchase" at bounding box center [1419, 101] width 118 height 30
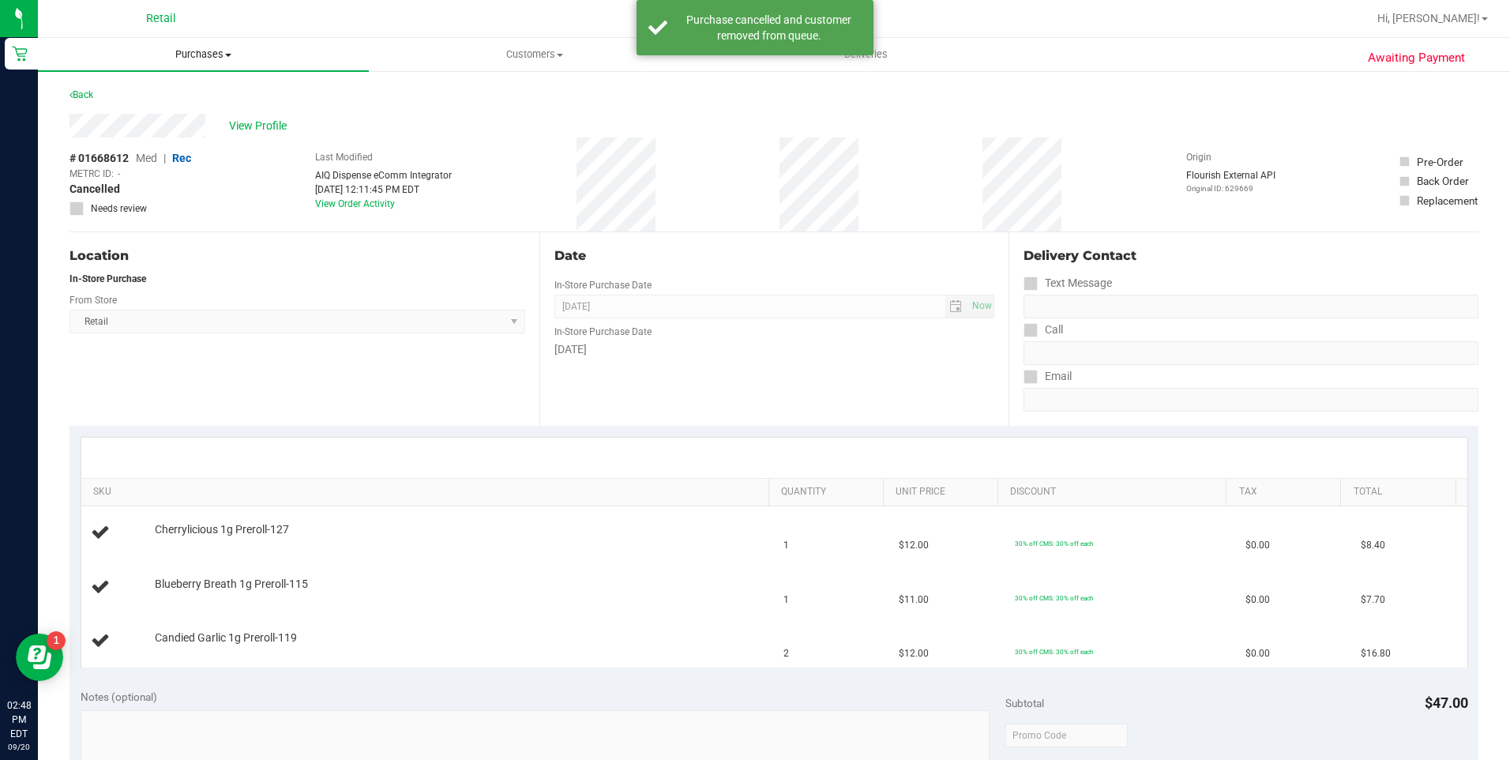
click at [194, 49] on span "Purchases" at bounding box center [203, 54] width 331 height 14
click at [145, 100] on span "Summary of purchases" at bounding box center [119, 94] width 162 height 13
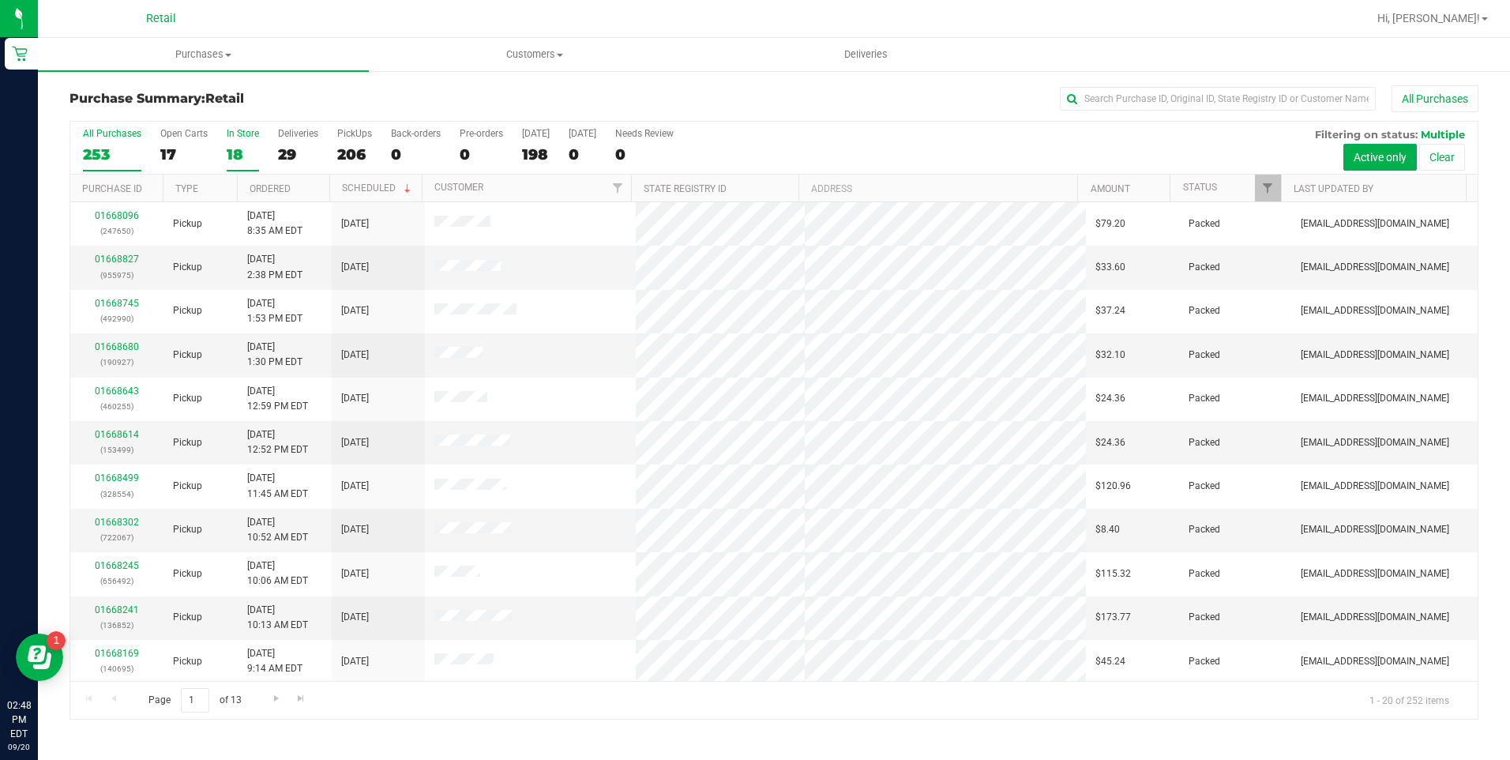
click at [239, 156] on div "18" at bounding box center [243, 154] width 32 height 18
click at [0, 0] on input "In Store 18" at bounding box center [0, 0] width 0 height 0
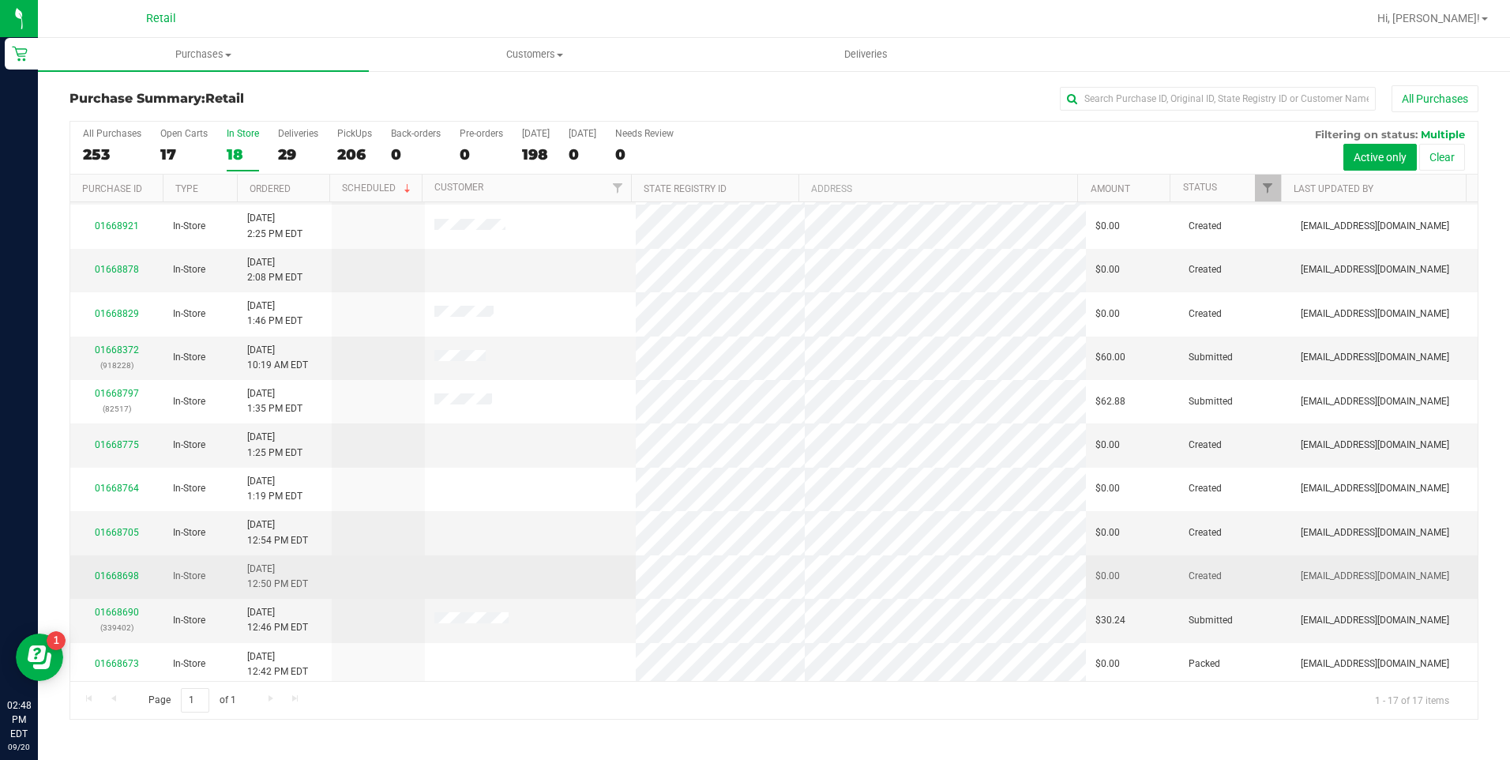
scroll to position [265, 0]
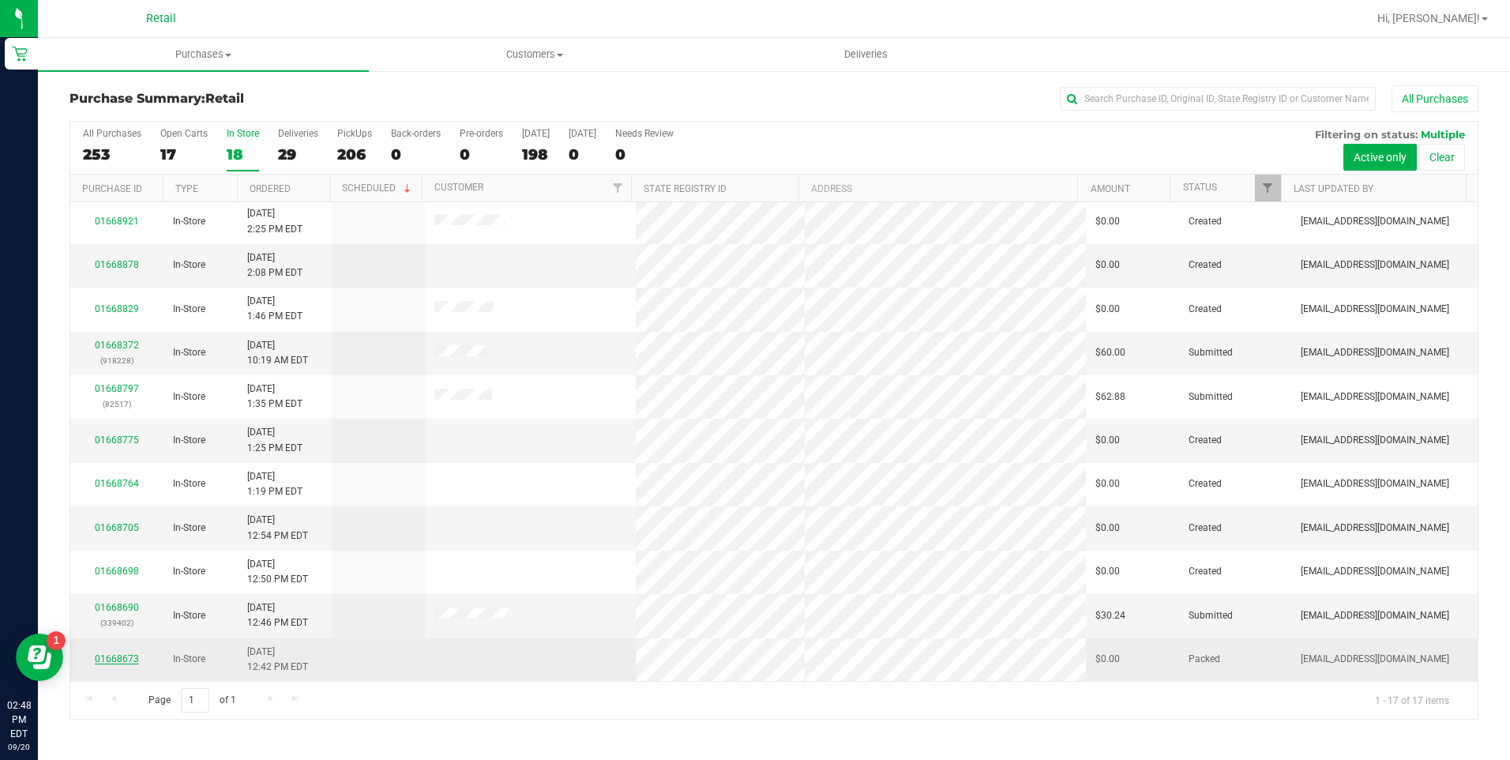
click at [113, 663] on link "01668673" at bounding box center [117, 658] width 44 height 11
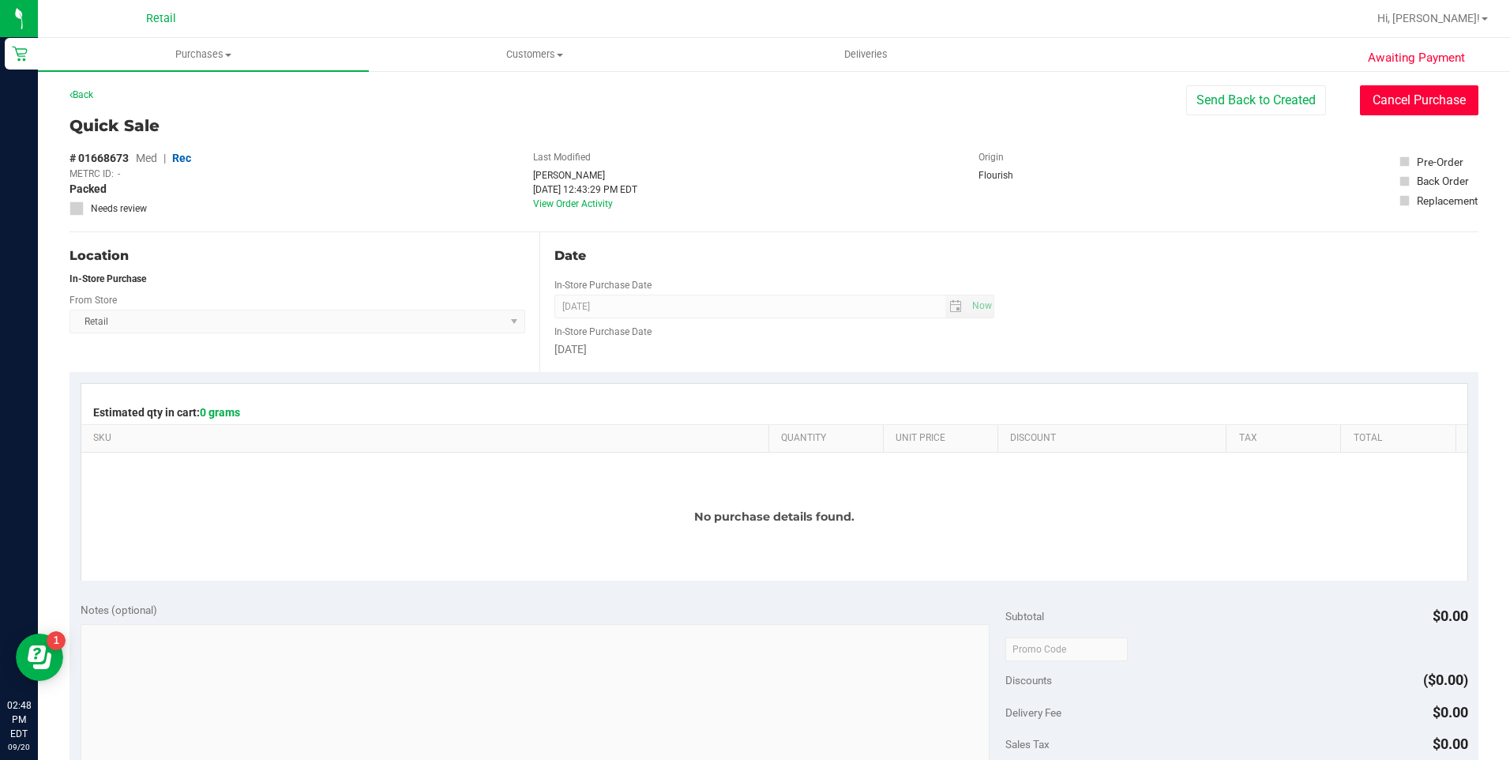
click at [1373, 94] on button "Cancel Purchase" at bounding box center [1419, 100] width 118 height 30
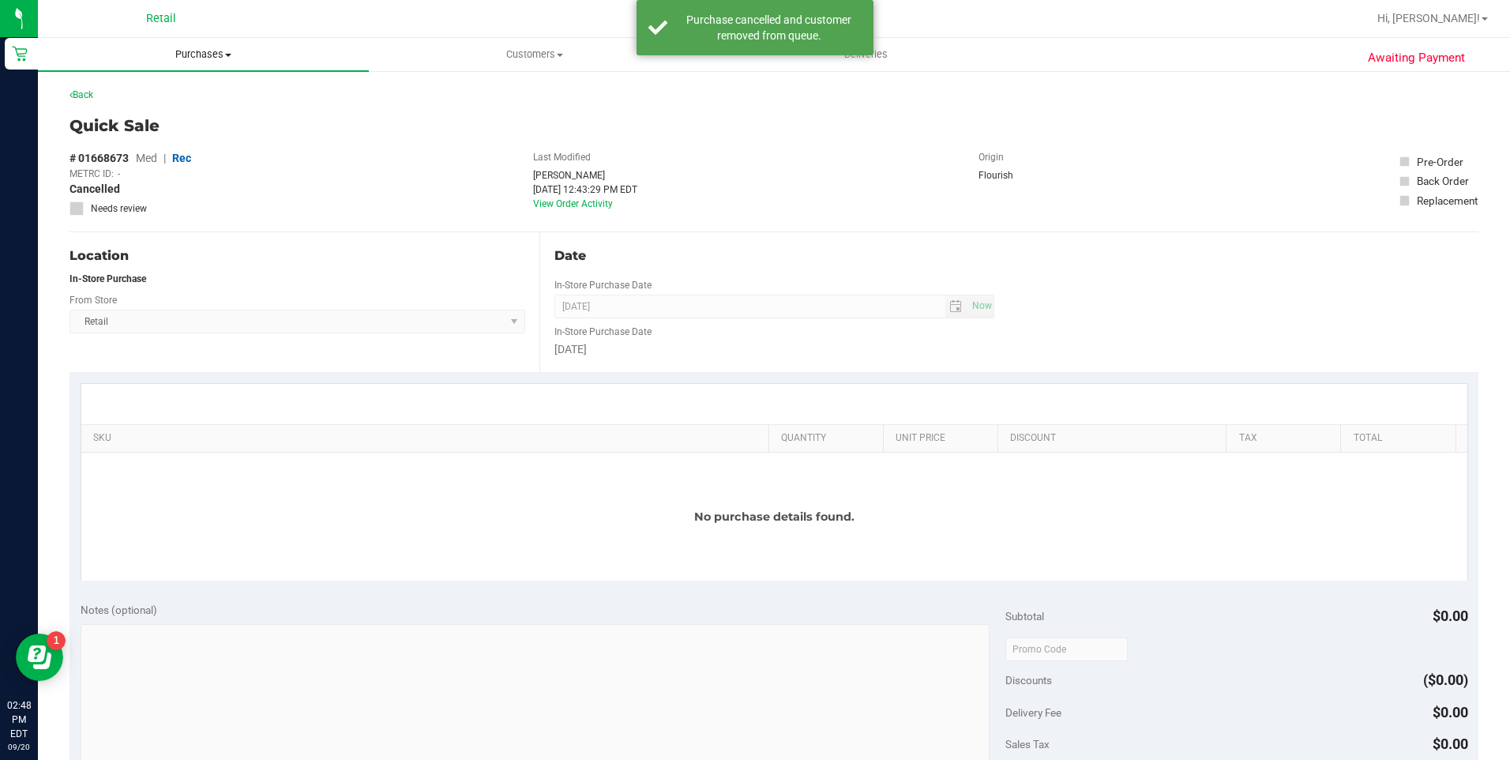
click at [170, 46] on uib-tab-heading "Purchases Summary of purchases Fulfillment All purchases" at bounding box center [203, 54] width 331 height 33
click at [172, 92] on span "Summary of purchases" at bounding box center [119, 94] width 162 height 13
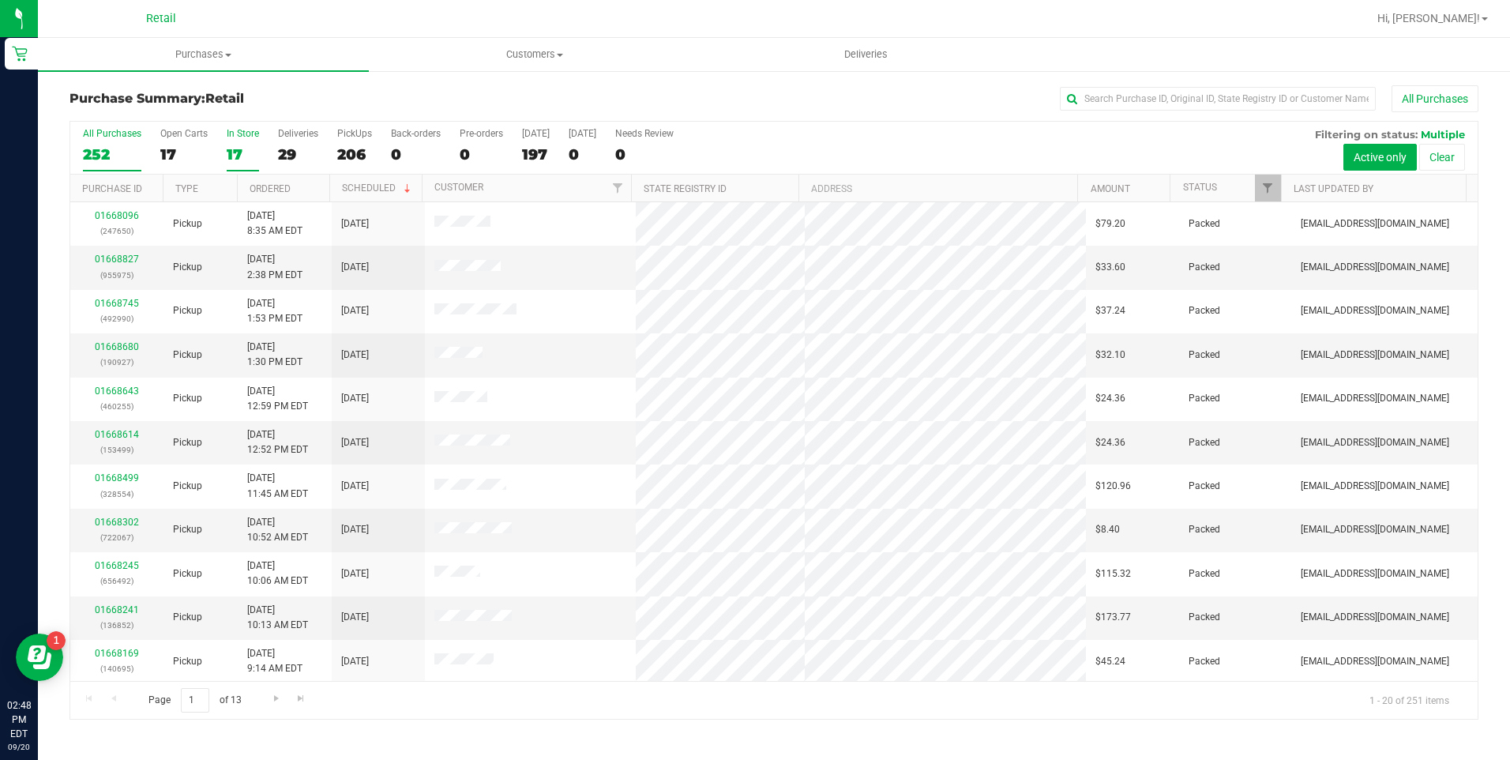
click at [233, 152] on div "17" at bounding box center [243, 154] width 32 height 18
click at [0, 0] on input "In Store 17" at bounding box center [0, 0] width 0 height 0
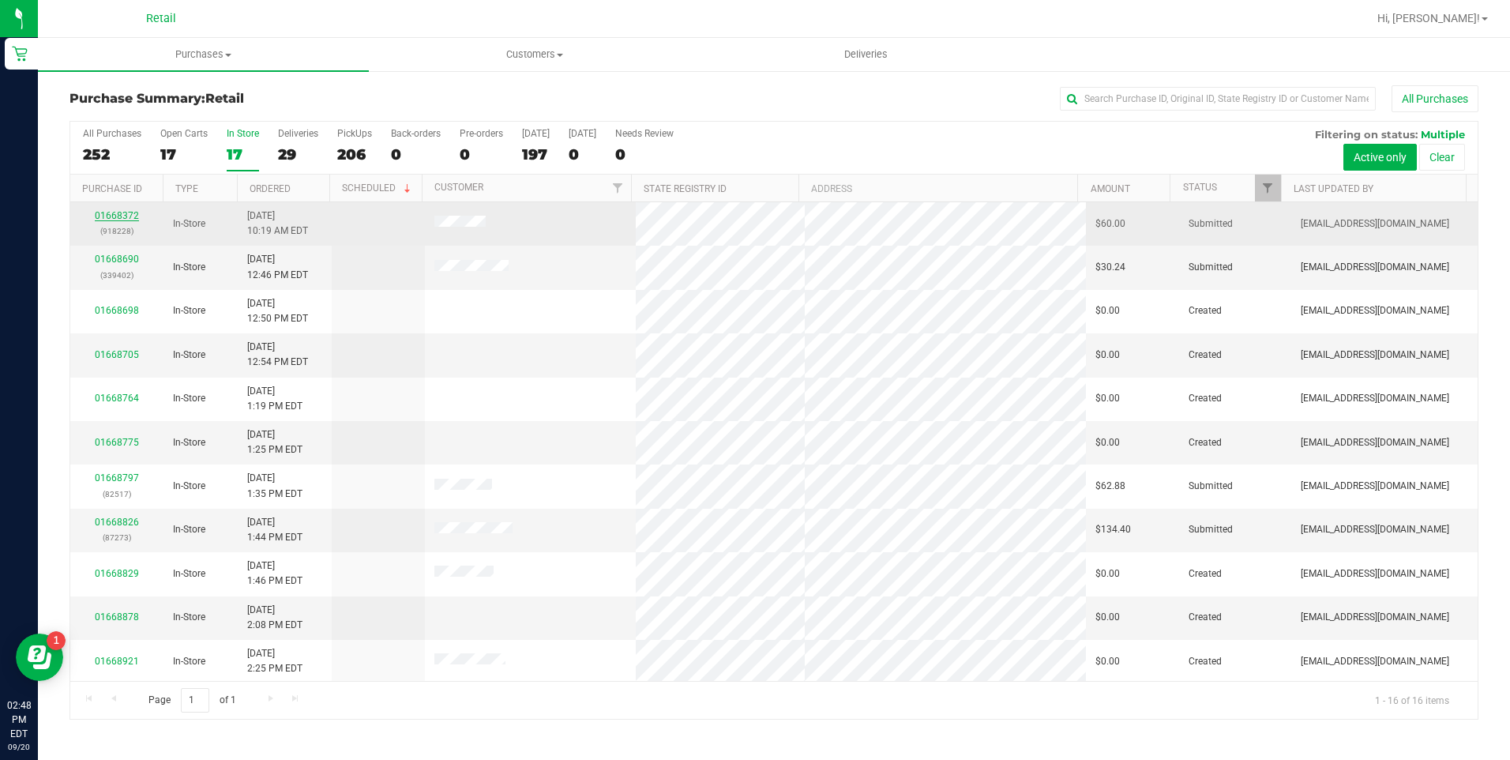
click at [106, 220] on link "01668372" at bounding box center [117, 215] width 44 height 11
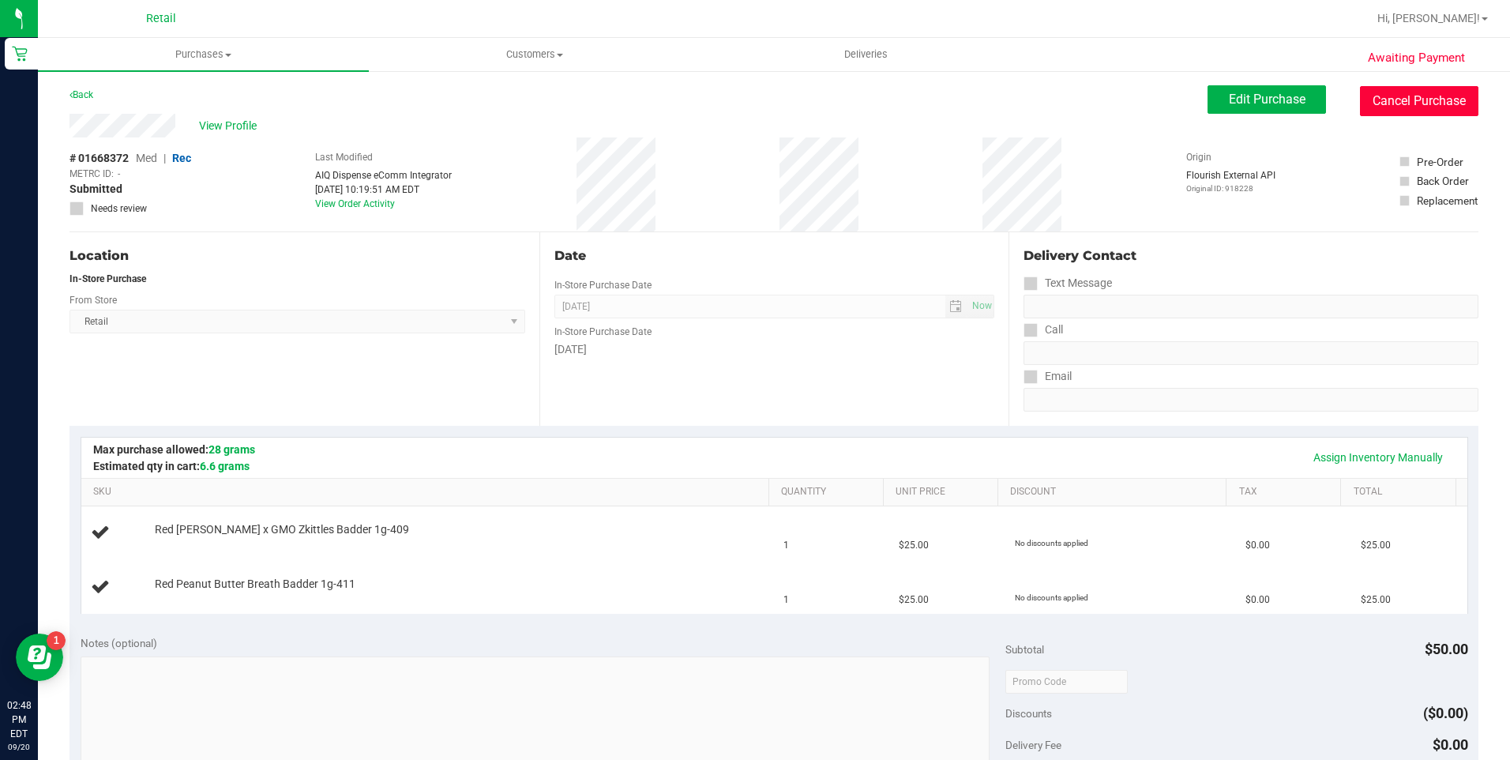
click at [1381, 88] on button "Cancel Purchase" at bounding box center [1419, 101] width 118 height 30
click at [1377, 102] on button "Cancel Purchase" at bounding box center [1419, 101] width 118 height 30
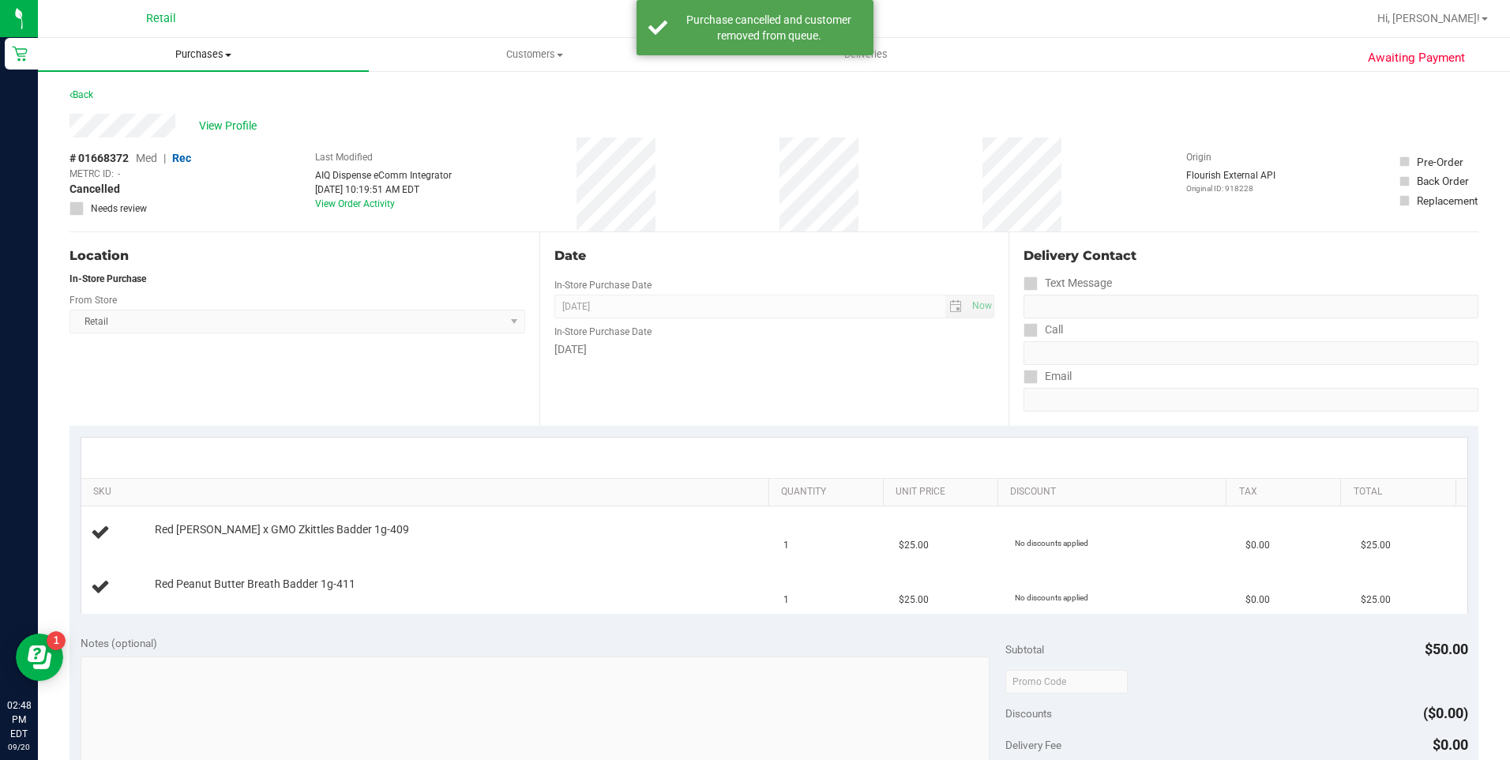
click at [176, 50] on span "Purchases" at bounding box center [203, 54] width 331 height 14
click at [135, 99] on span "Summary of purchases" at bounding box center [119, 94] width 162 height 13
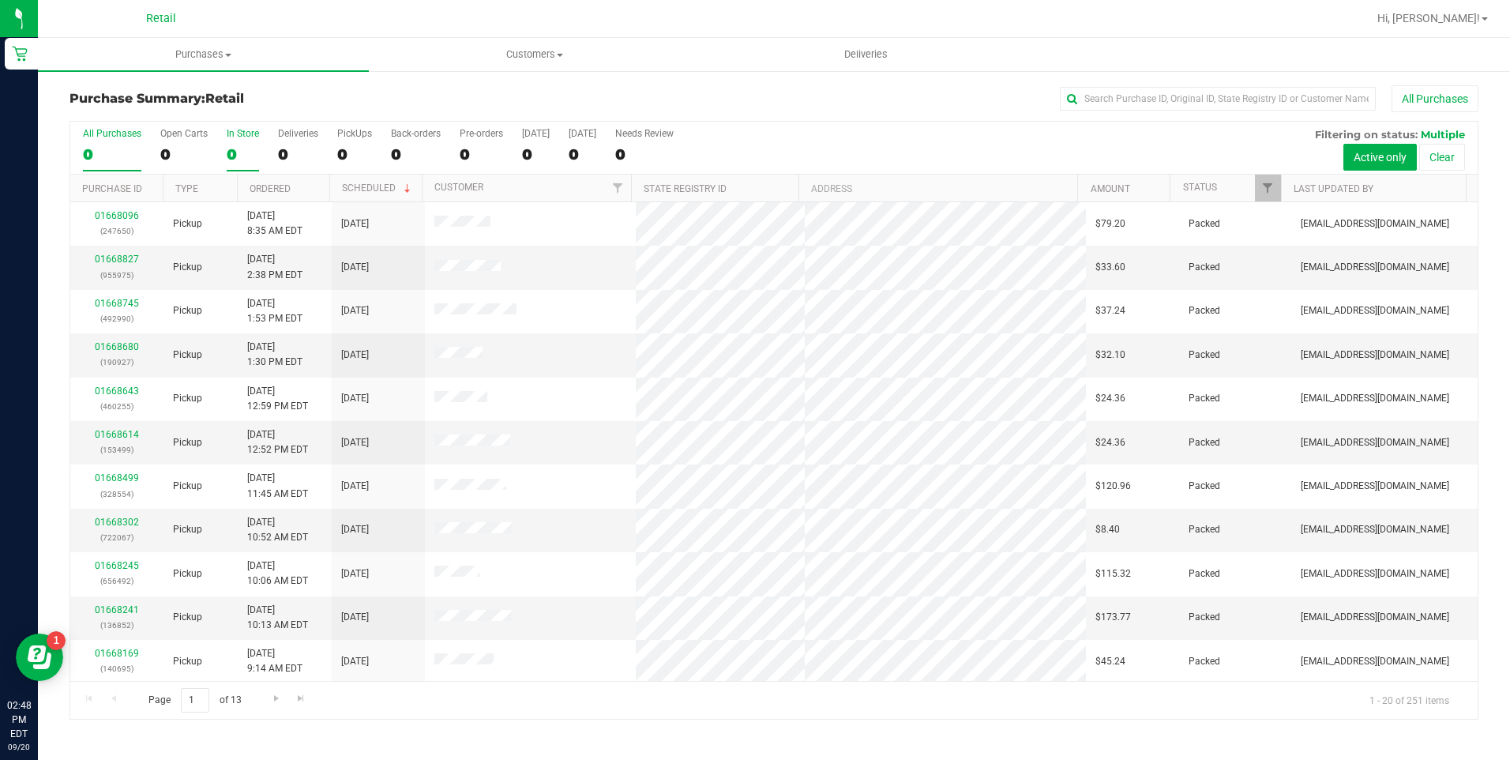
click at [247, 150] on div "0" at bounding box center [243, 154] width 32 height 18
click at [0, 0] on input "In Store 0" at bounding box center [0, 0] width 0 height 0
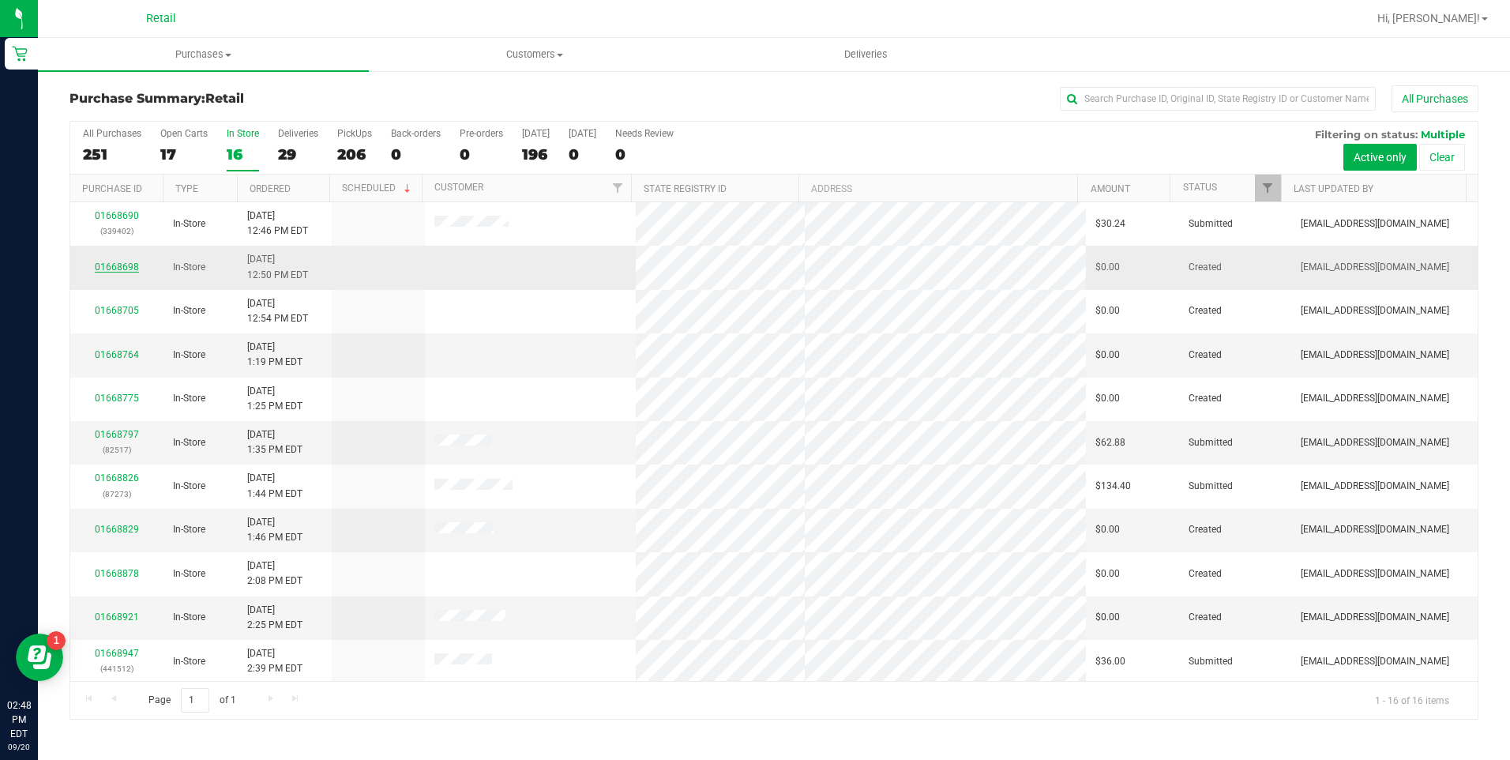
click at [128, 269] on link "01668698" at bounding box center [117, 266] width 44 height 11
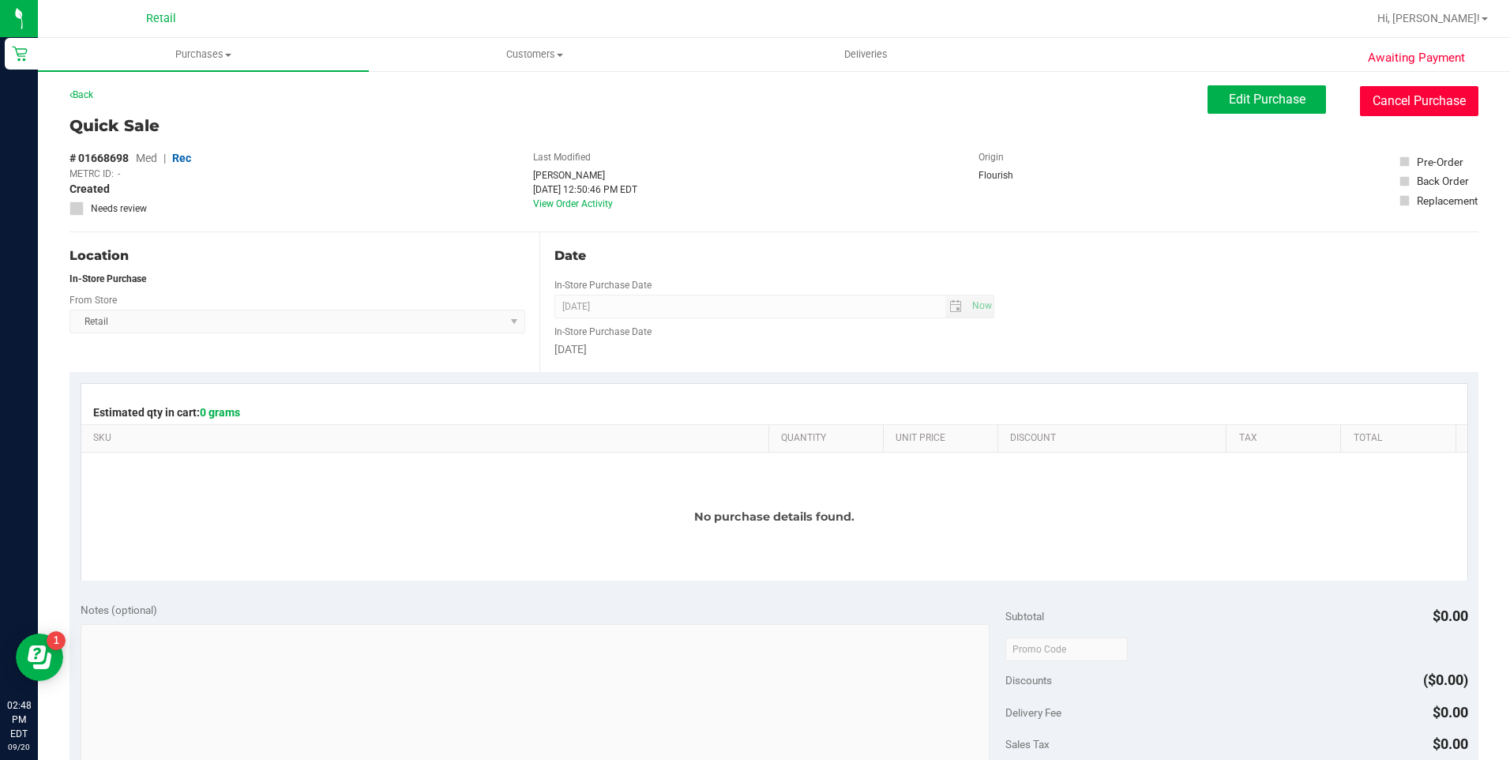
click at [1385, 101] on button "Cancel Purchase" at bounding box center [1419, 101] width 118 height 30
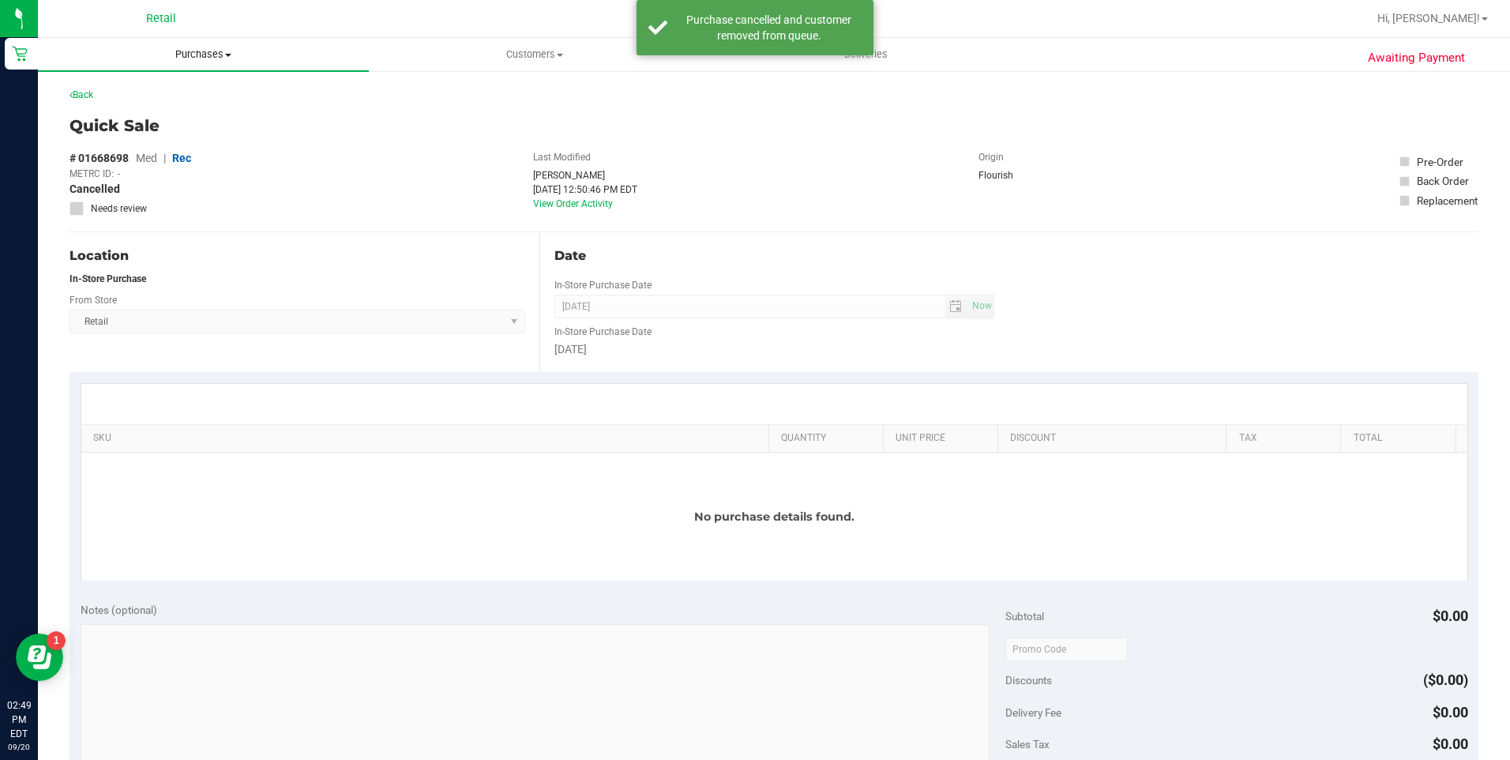
click at [171, 47] on span "Purchases" at bounding box center [203, 54] width 331 height 14
click at [155, 98] on span "Summary of purchases" at bounding box center [119, 94] width 162 height 13
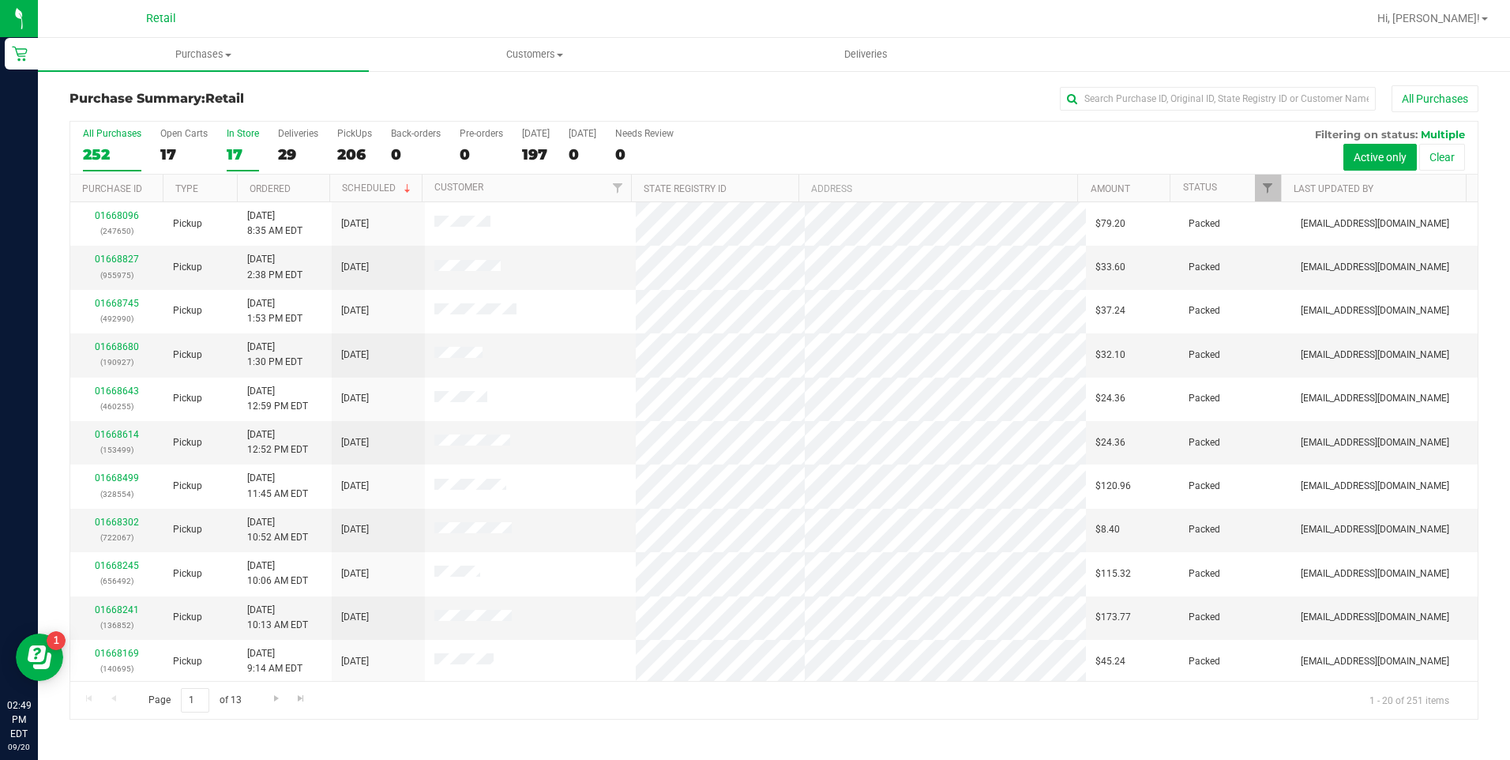
click at [232, 137] on div "In Store" at bounding box center [243, 133] width 32 height 11
click at [0, 0] on input "In Store 17" at bounding box center [0, 0] width 0 height 0
click at [239, 149] on div "16" at bounding box center [243, 154] width 32 height 18
click at [0, 0] on input "In Store 16" at bounding box center [0, 0] width 0 height 0
click at [132, 261] on link "01668705" at bounding box center [117, 266] width 44 height 11
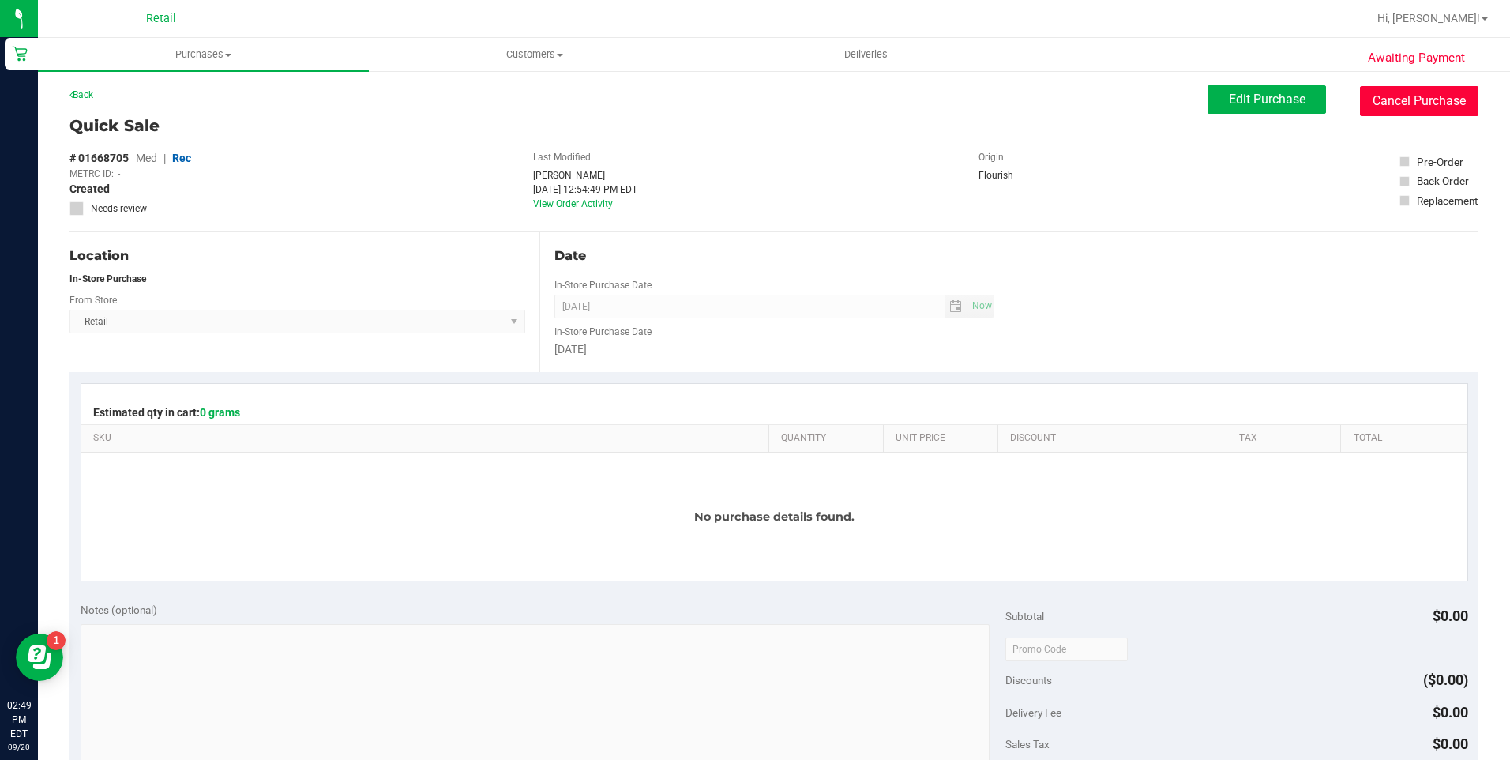
click at [1422, 109] on button "Cancel Purchase" at bounding box center [1419, 101] width 118 height 30
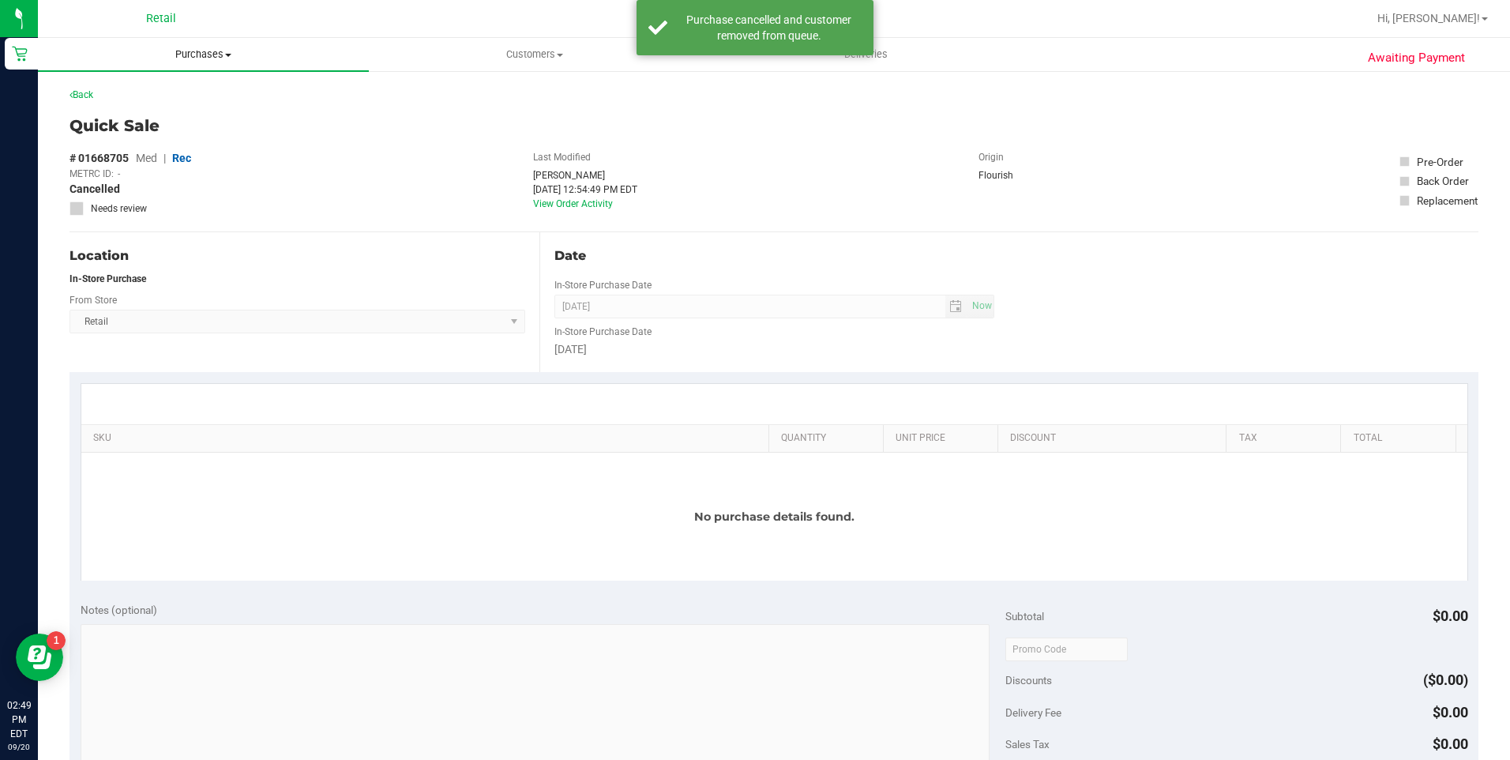
click at [224, 58] on span "Purchases" at bounding box center [203, 54] width 331 height 14
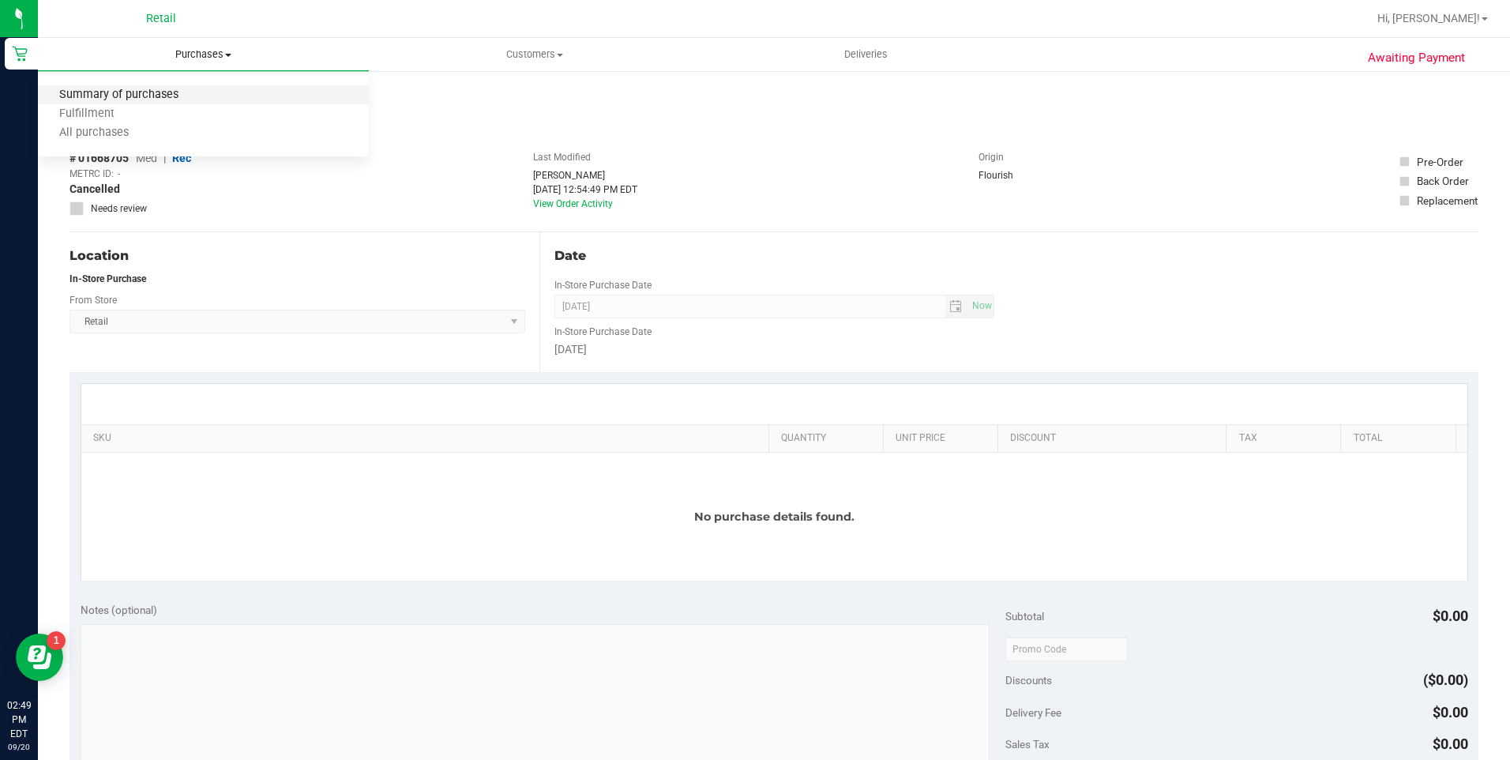
click at [192, 100] on span "Summary of purchases" at bounding box center [119, 94] width 162 height 13
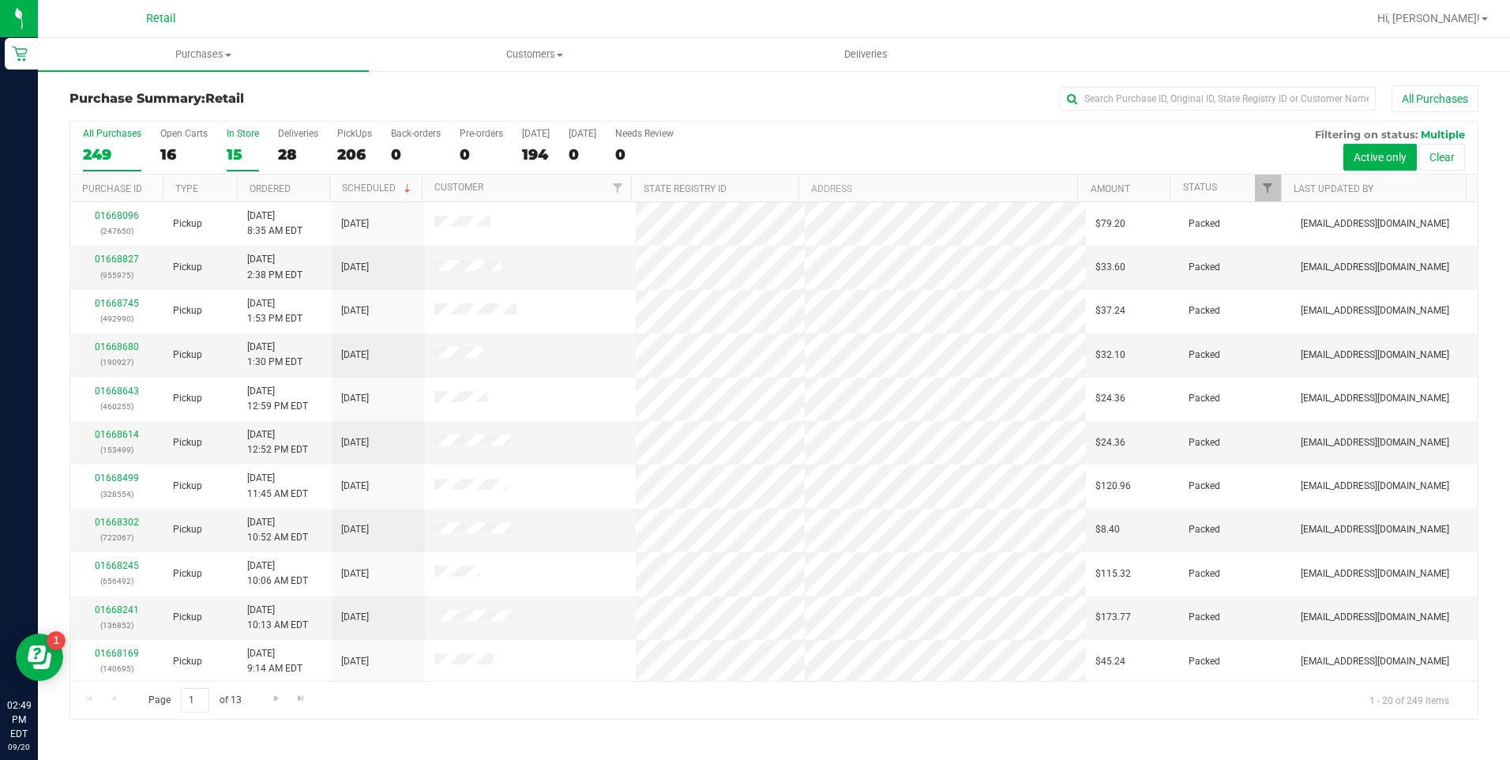
click at [236, 141] on label "In Store 15" at bounding box center [243, 149] width 32 height 43
click at [0, 0] on input "In Store 15" at bounding box center [0, 0] width 0 height 0
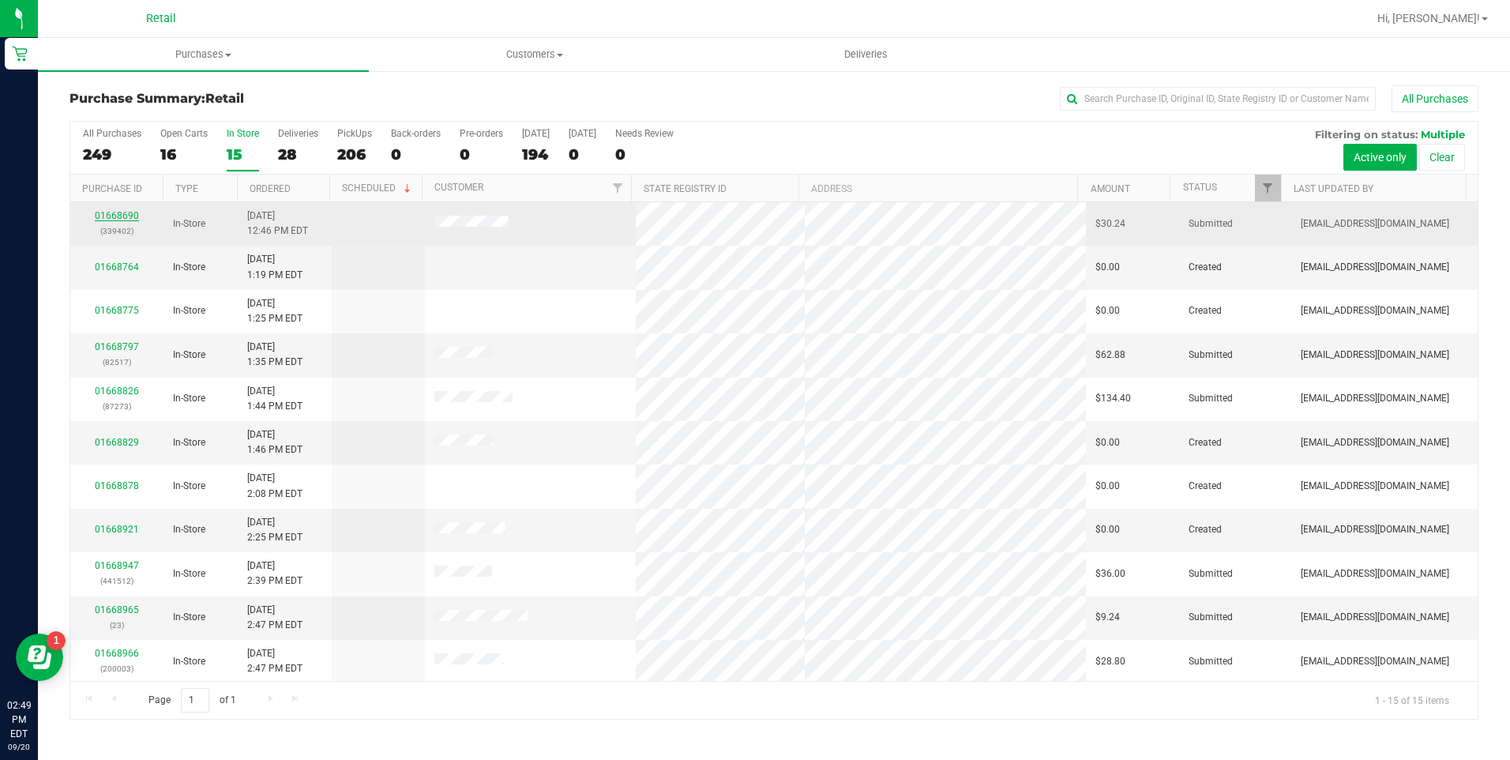
click at [129, 216] on link "01668690" at bounding box center [117, 215] width 44 height 11
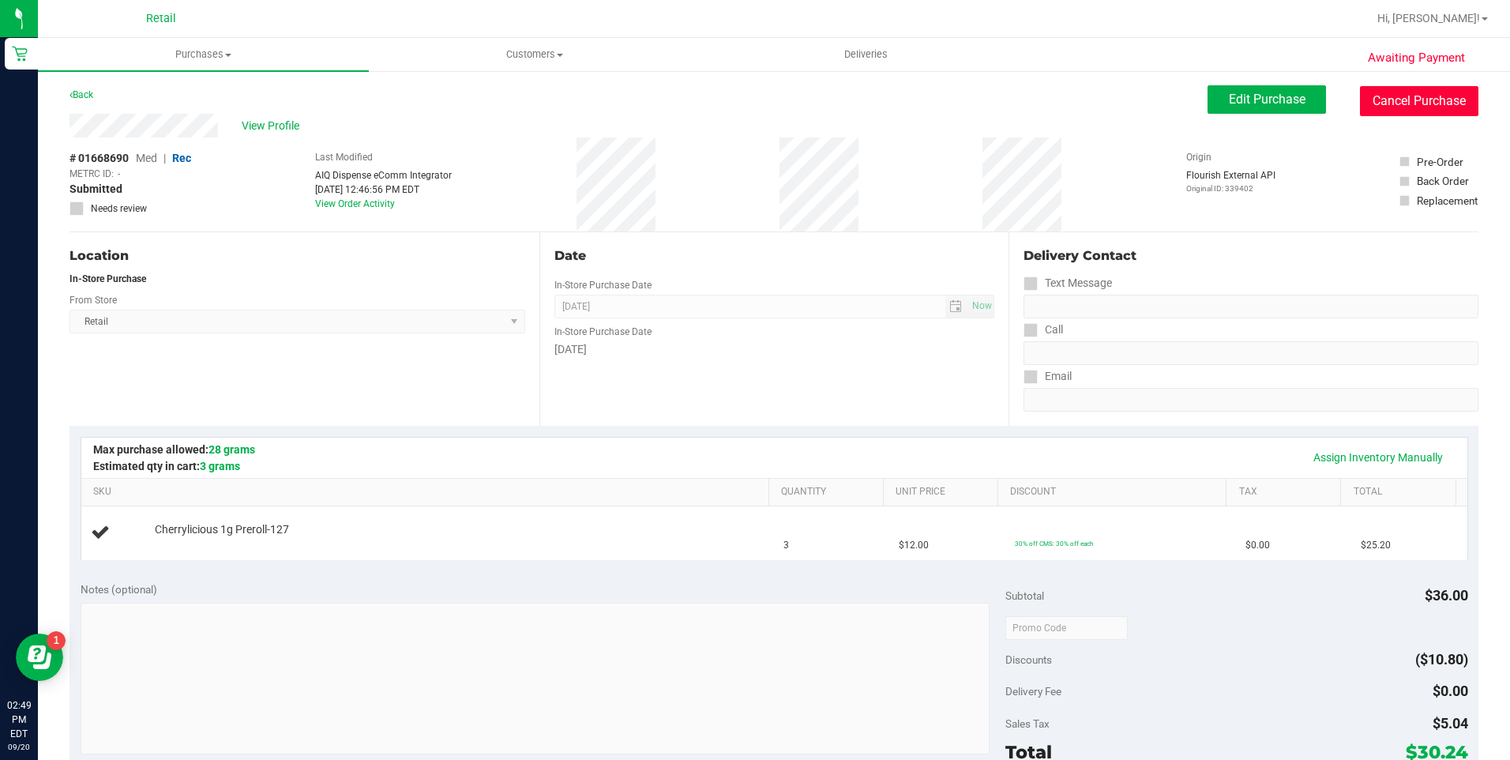
click at [1395, 101] on button "Cancel Purchase" at bounding box center [1419, 101] width 118 height 30
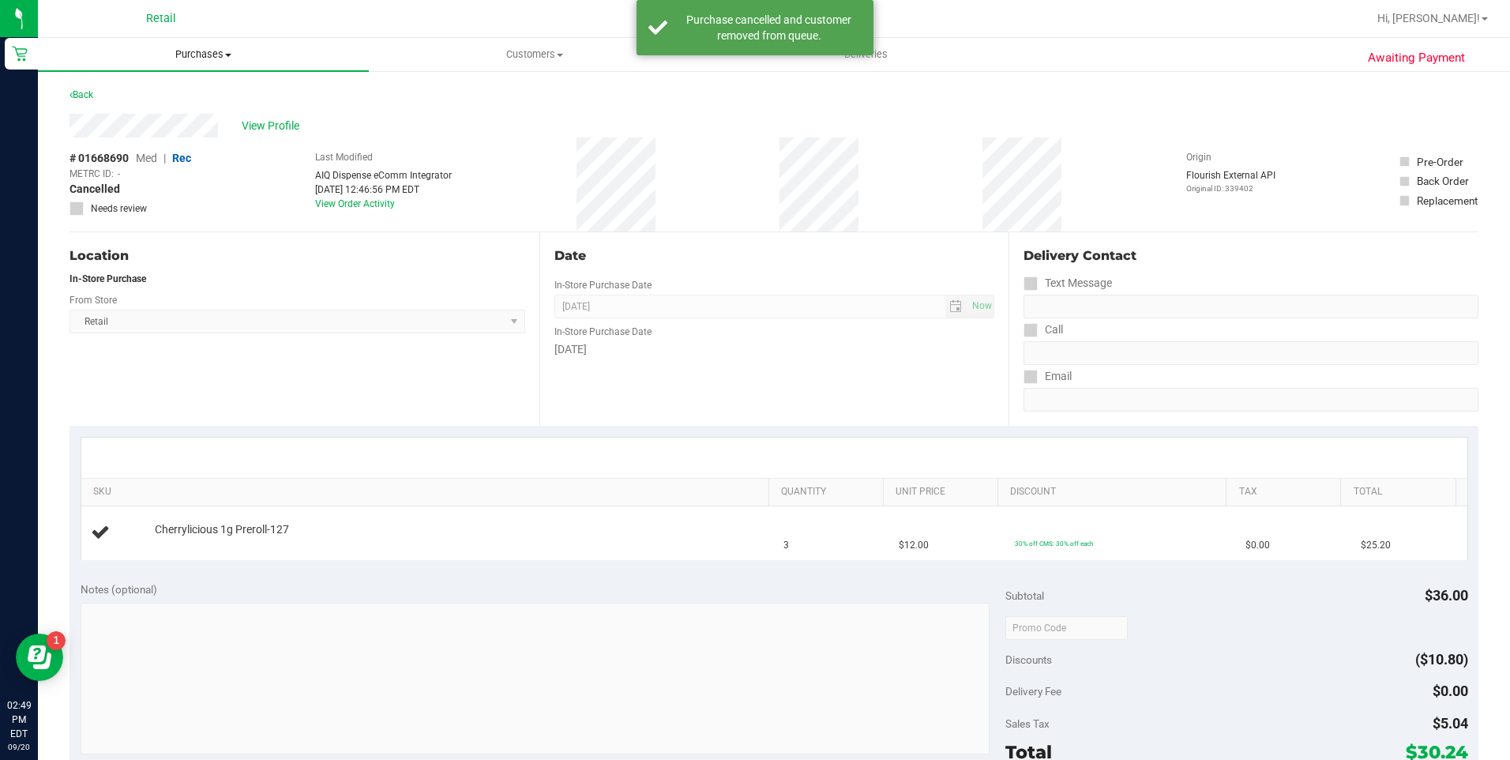
click at [215, 62] on uib-tab-heading "Purchases Summary of purchases Fulfillment All purchases" at bounding box center [203, 54] width 331 height 33
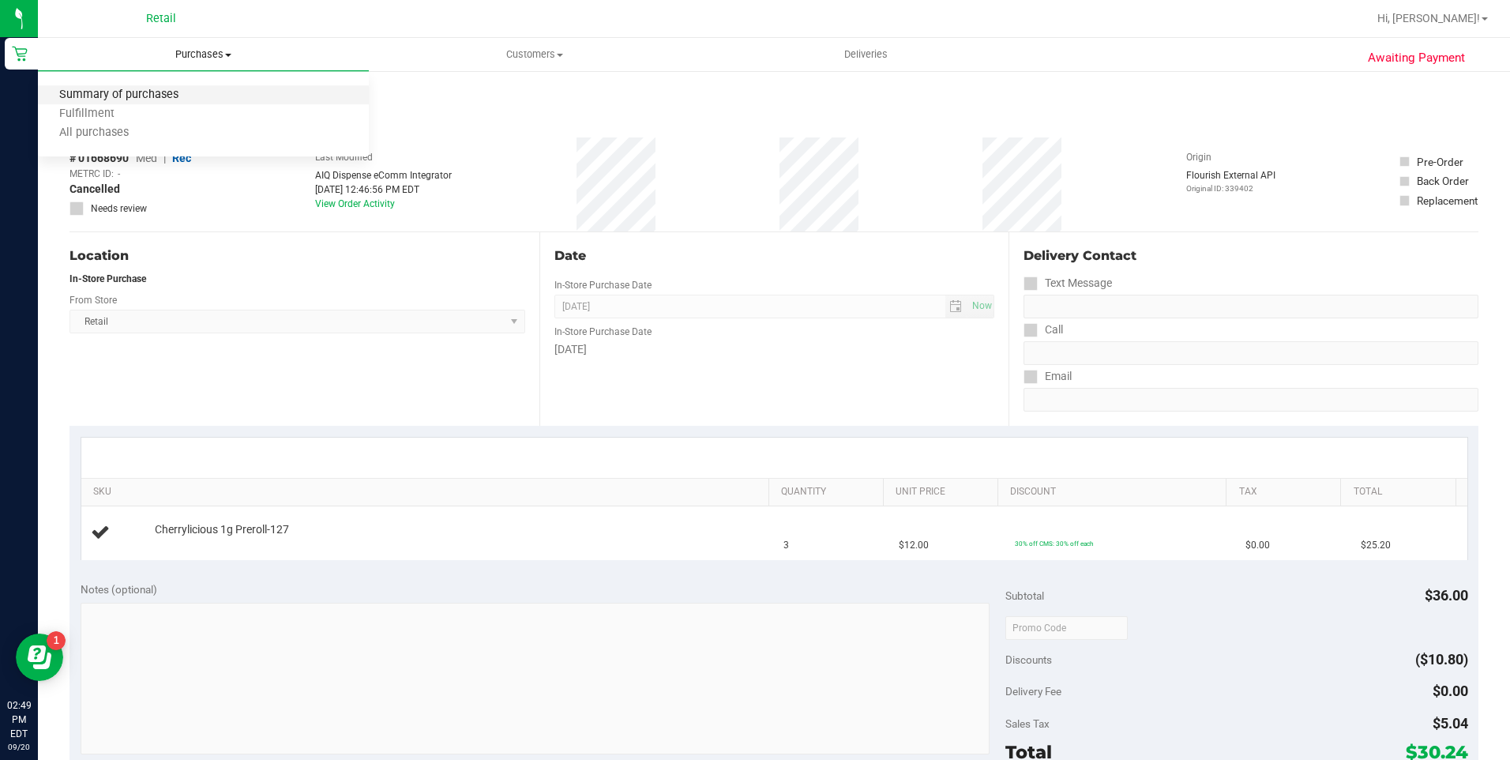
click at [186, 101] on span "Summary of purchases" at bounding box center [119, 94] width 162 height 13
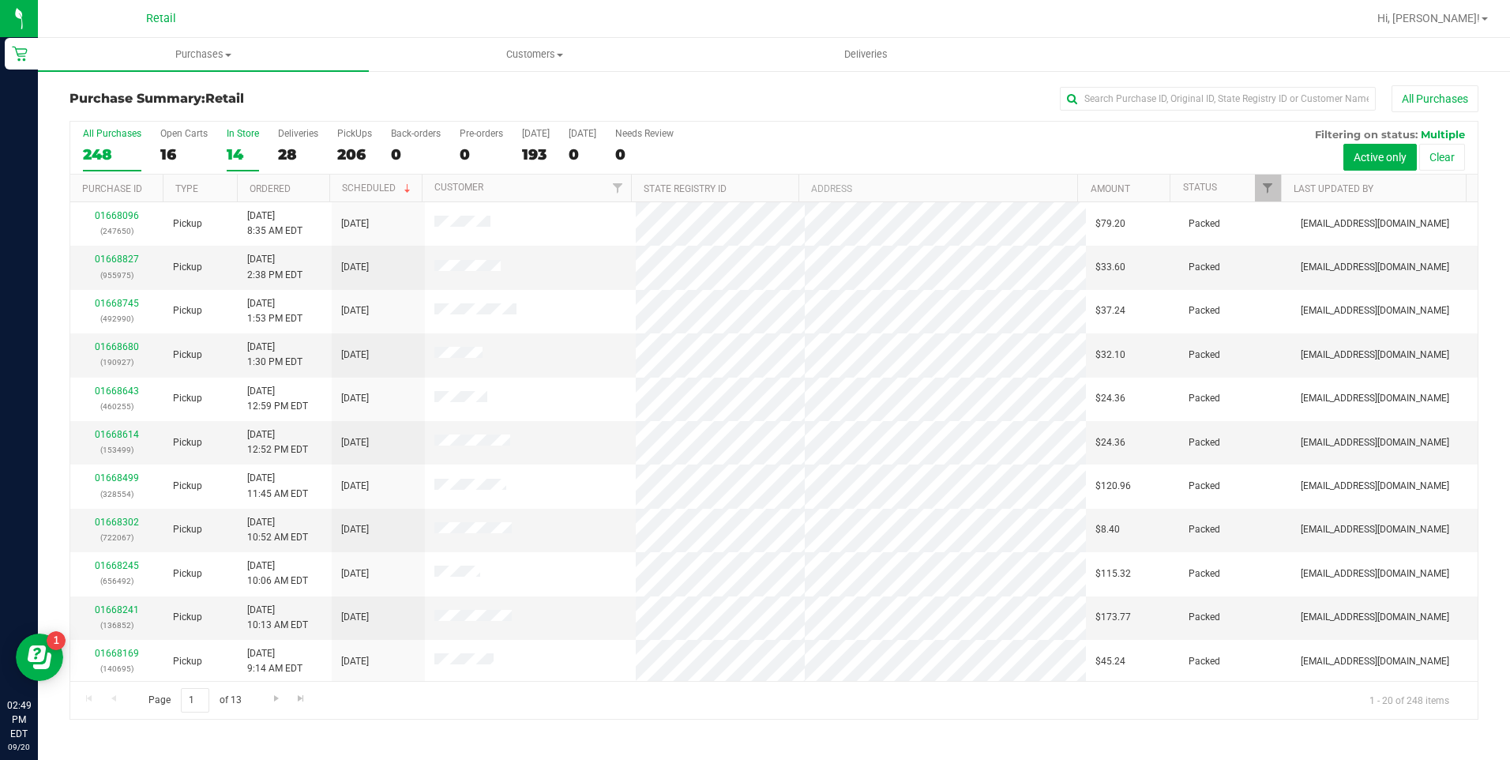
click at [233, 154] on div "14" at bounding box center [243, 154] width 32 height 18
click at [0, 0] on input "In Store 14" at bounding box center [0, 0] width 0 height 0
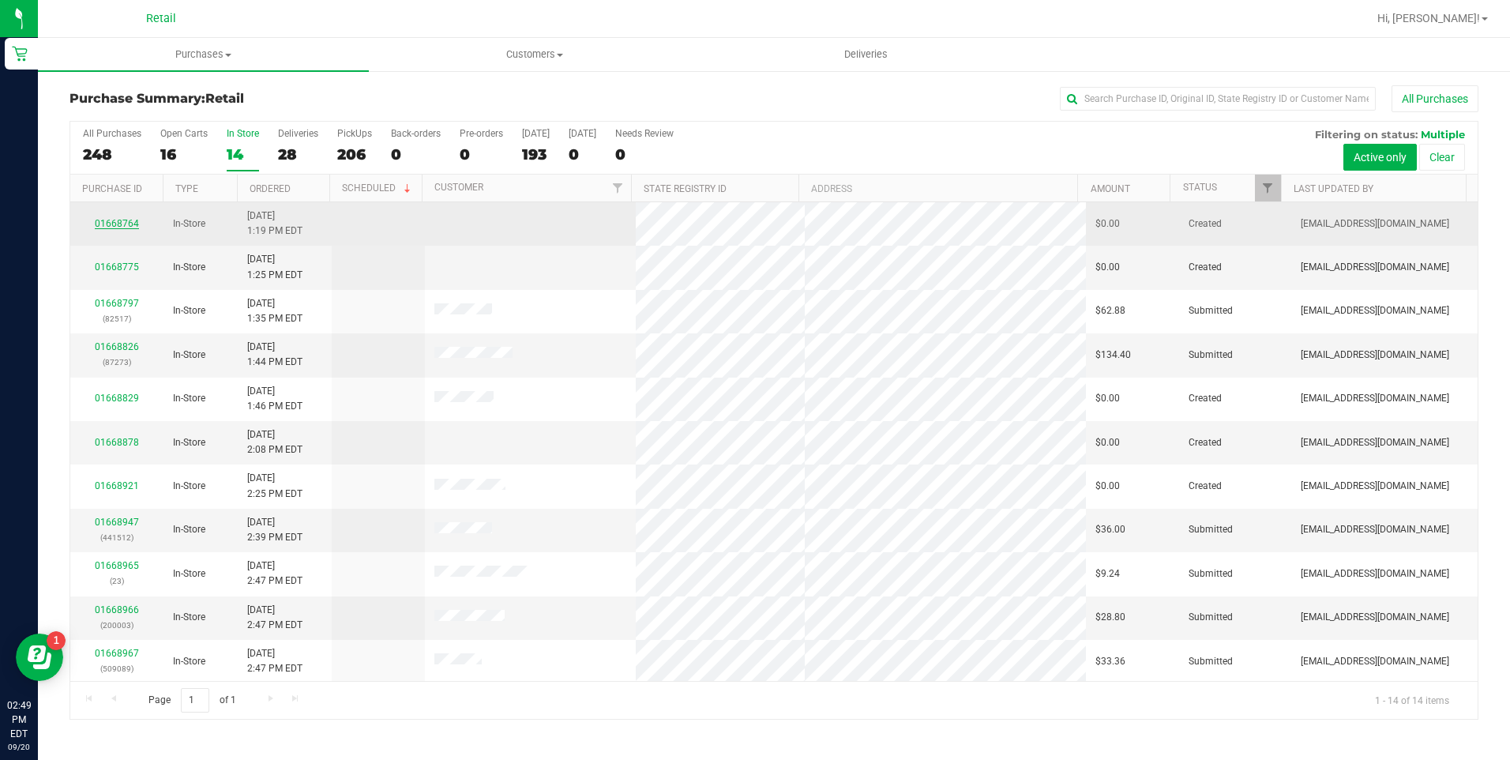
click at [115, 227] on link "01668764" at bounding box center [117, 223] width 44 height 11
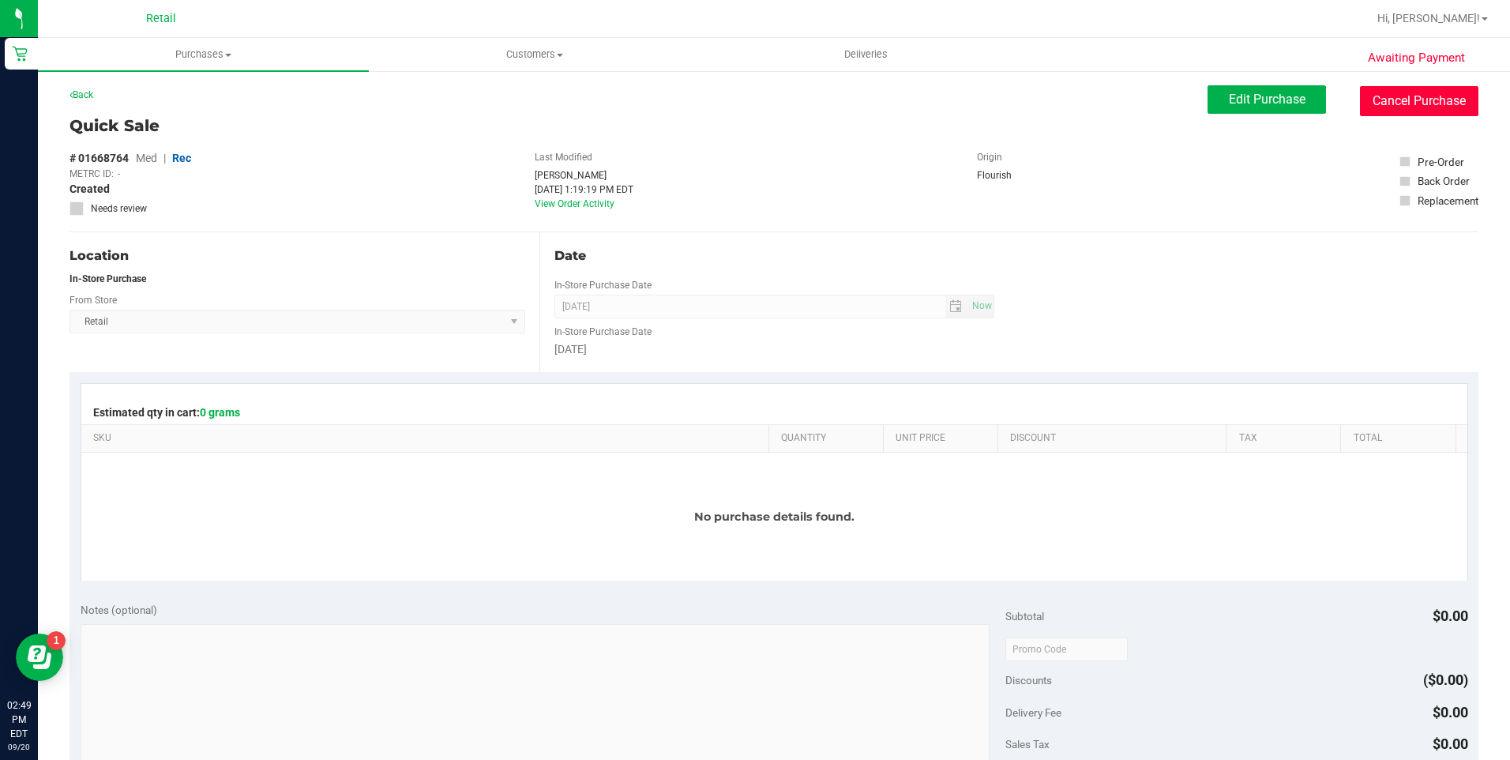
click at [1424, 103] on button "Cancel Purchase" at bounding box center [1419, 101] width 118 height 30
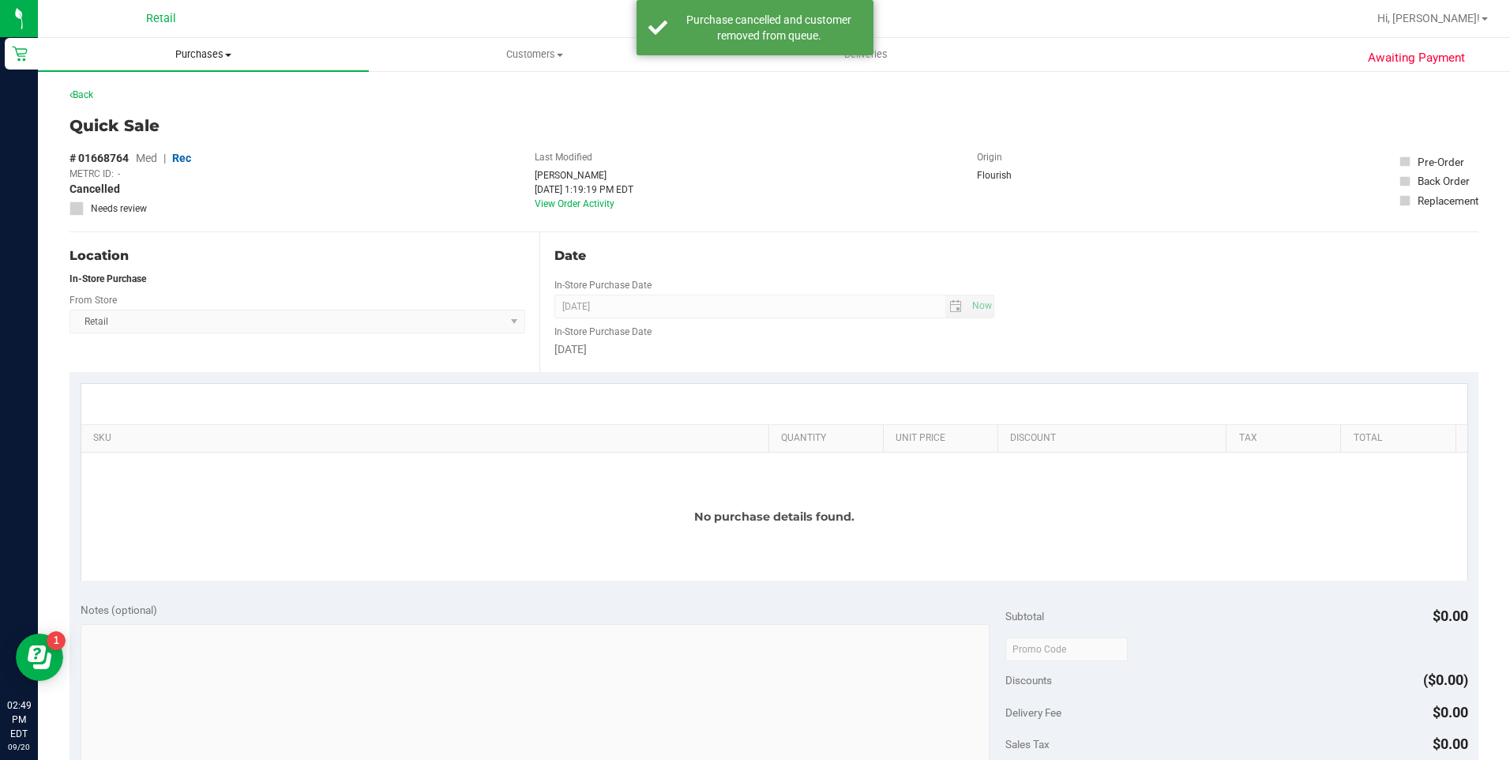
click at [197, 43] on uib-tab-heading "Purchases Summary of purchases Fulfillment All purchases" at bounding box center [203, 54] width 331 height 33
click at [188, 88] on span "Summary of purchases" at bounding box center [119, 94] width 162 height 13
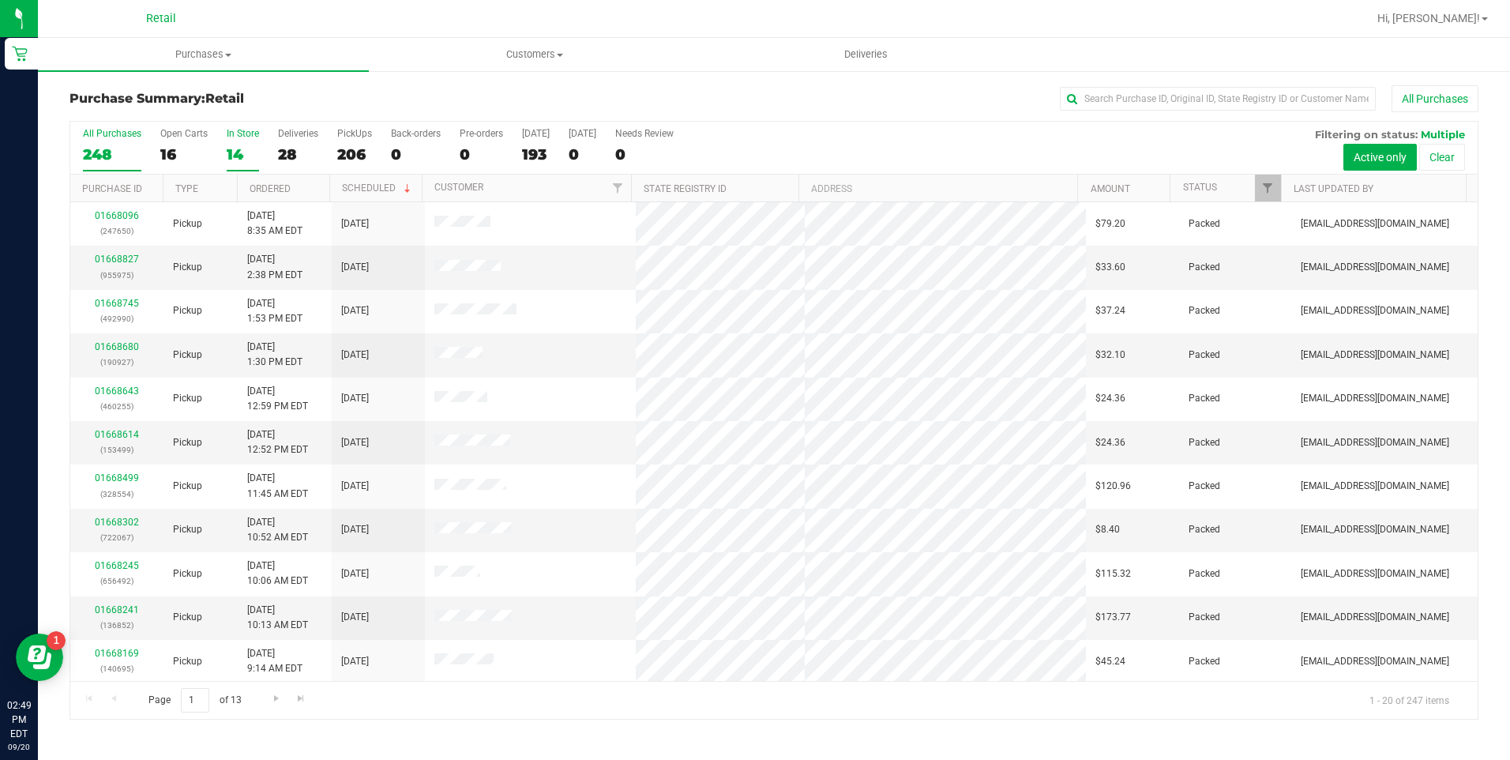
click at [251, 149] on div "14" at bounding box center [243, 154] width 32 height 18
click at [0, 0] on input "In Store 14" at bounding box center [0, 0] width 0 height 0
click at [231, 149] on div "14" at bounding box center [243, 154] width 32 height 18
click at [0, 0] on input "In Store 14" at bounding box center [0, 0] width 0 height 0
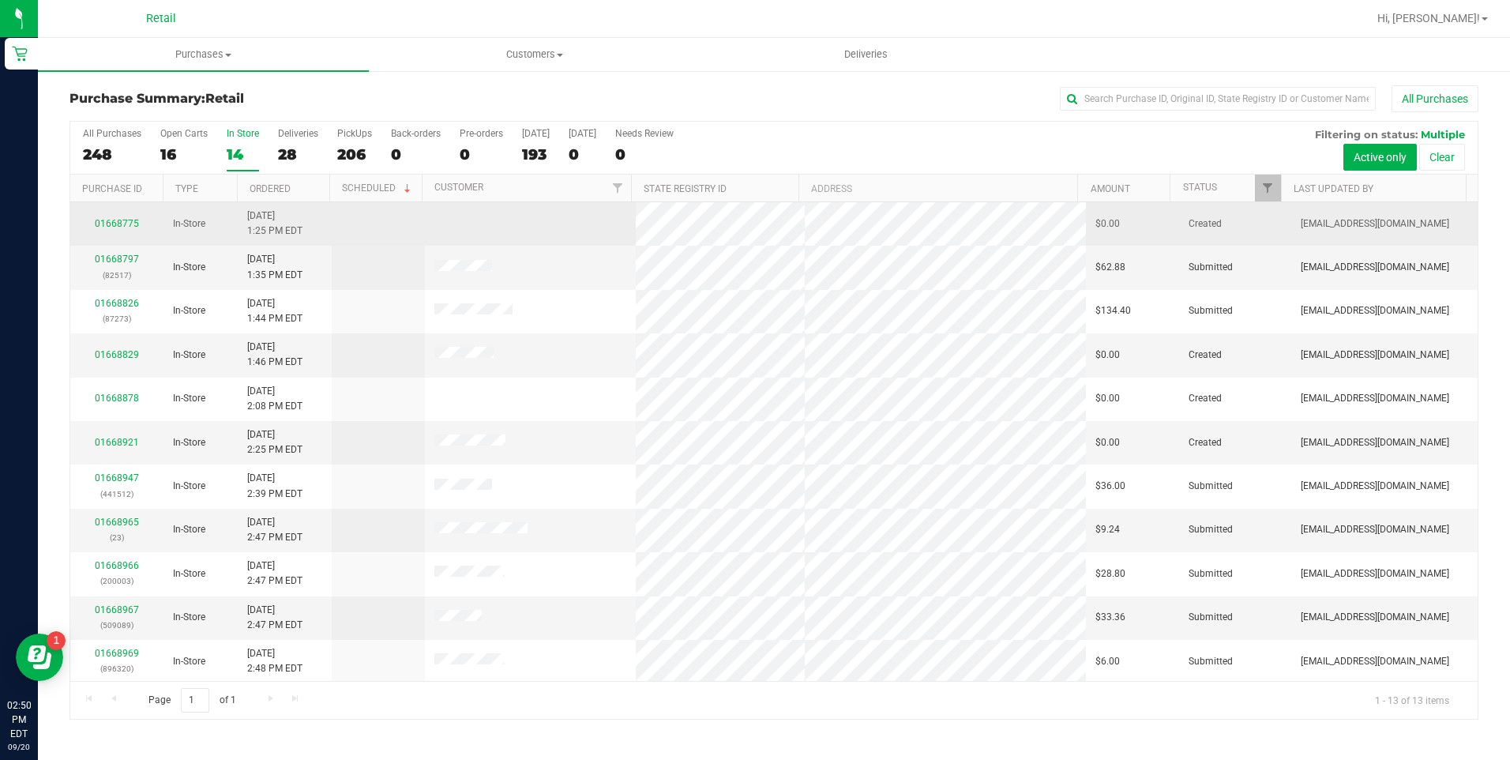
click at [102, 214] on td "01668775" at bounding box center [116, 223] width 93 height 43
click at [121, 222] on link "01668775" at bounding box center [117, 223] width 44 height 11
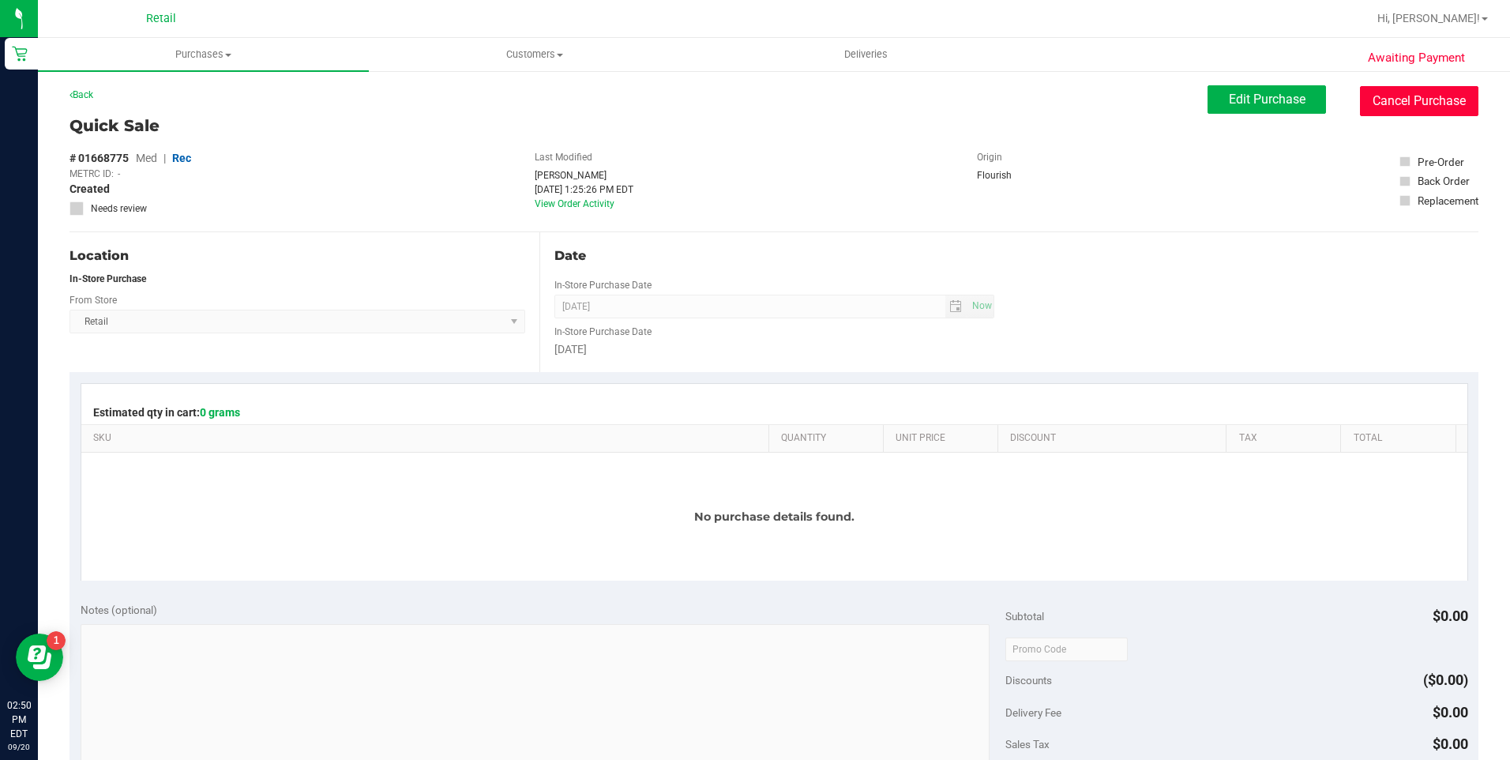
click at [1416, 87] on button "Cancel Purchase" at bounding box center [1419, 101] width 118 height 30
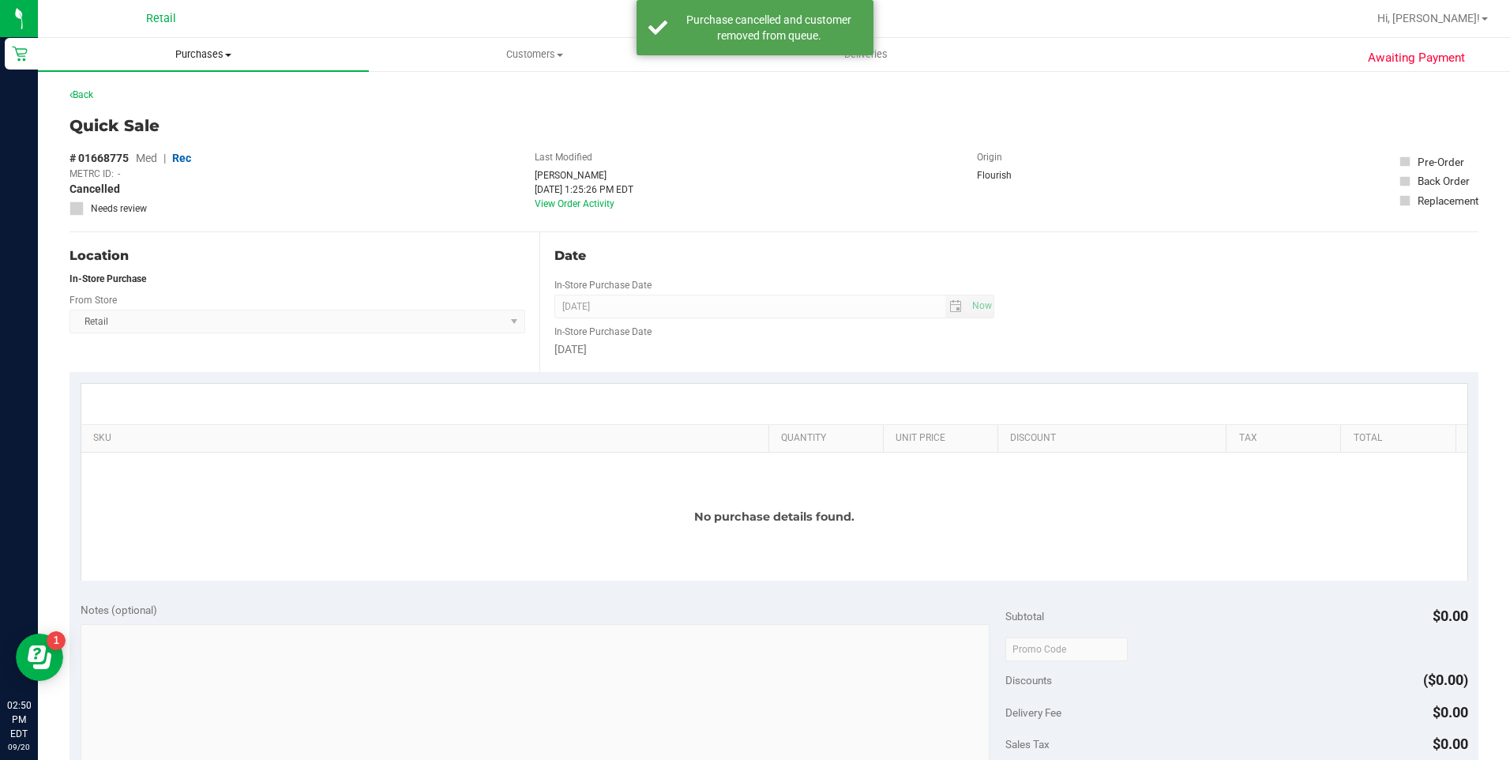
click at [173, 54] on span "Purchases" at bounding box center [203, 54] width 331 height 14
click at [125, 93] on span "Summary of purchases" at bounding box center [119, 94] width 162 height 13
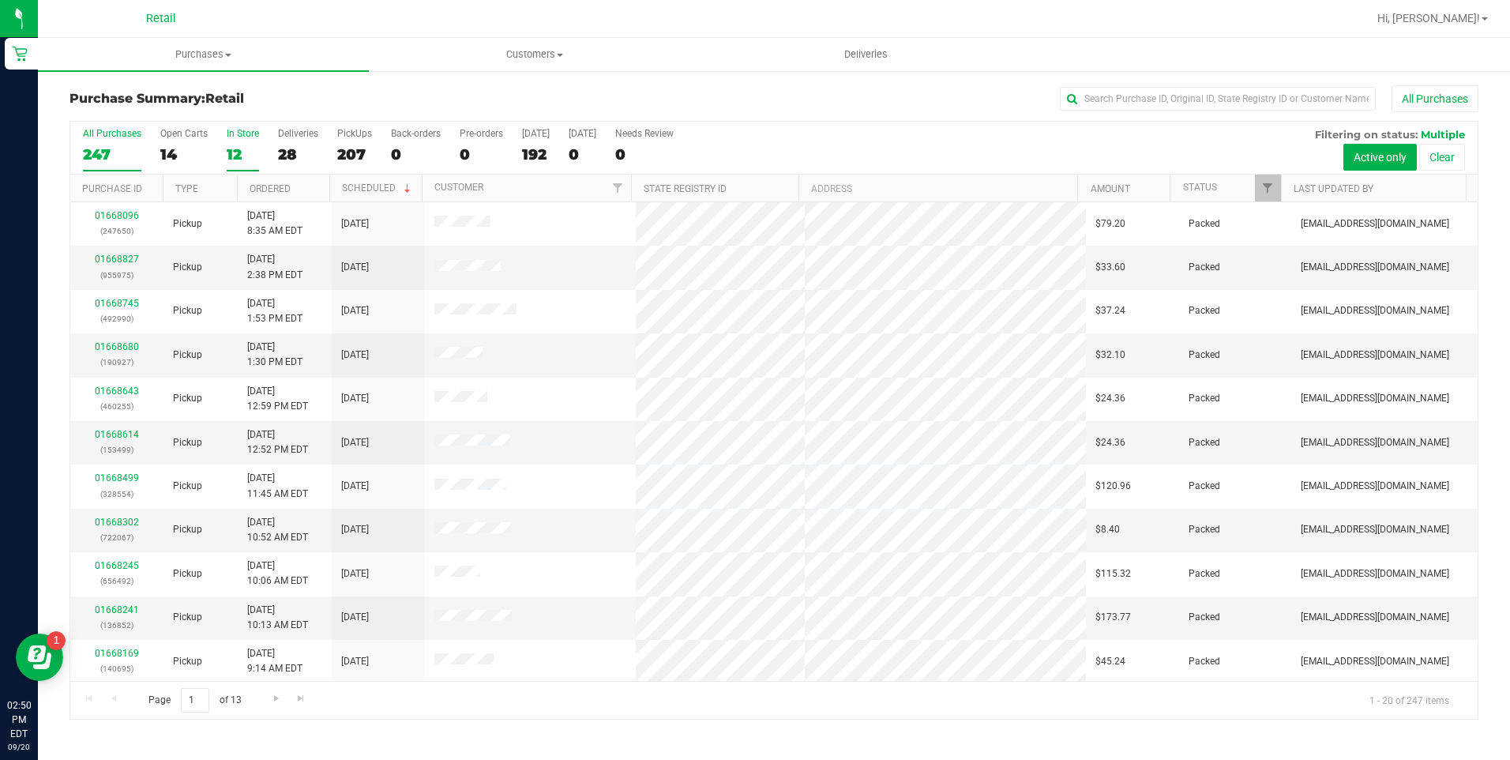
click at [239, 146] on div "12" at bounding box center [243, 154] width 32 height 18
click at [0, 0] on input "In Store 12" at bounding box center [0, 0] width 0 height 0
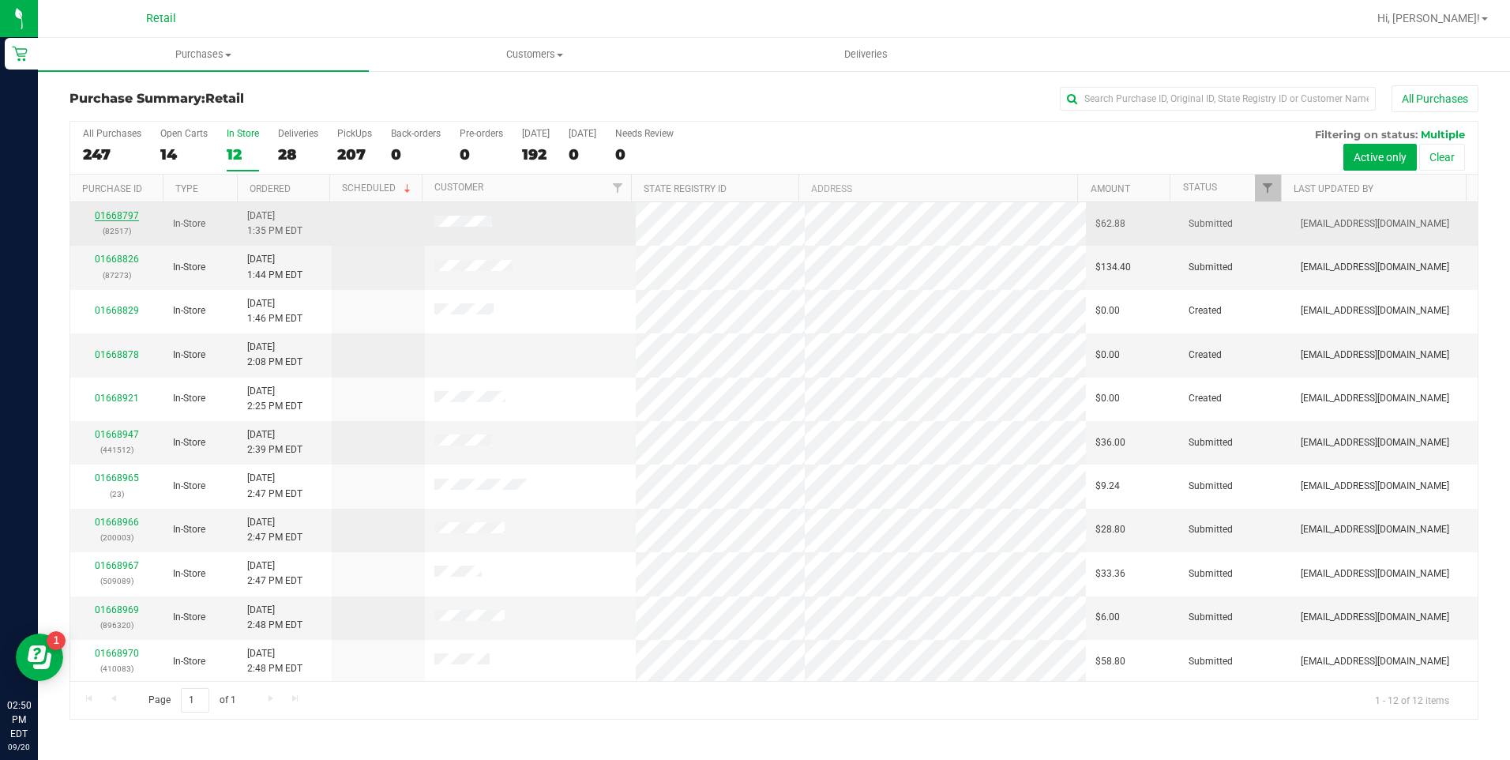
click at [123, 216] on link "01668797" at bounding box center [117, 215] width 44 height 11
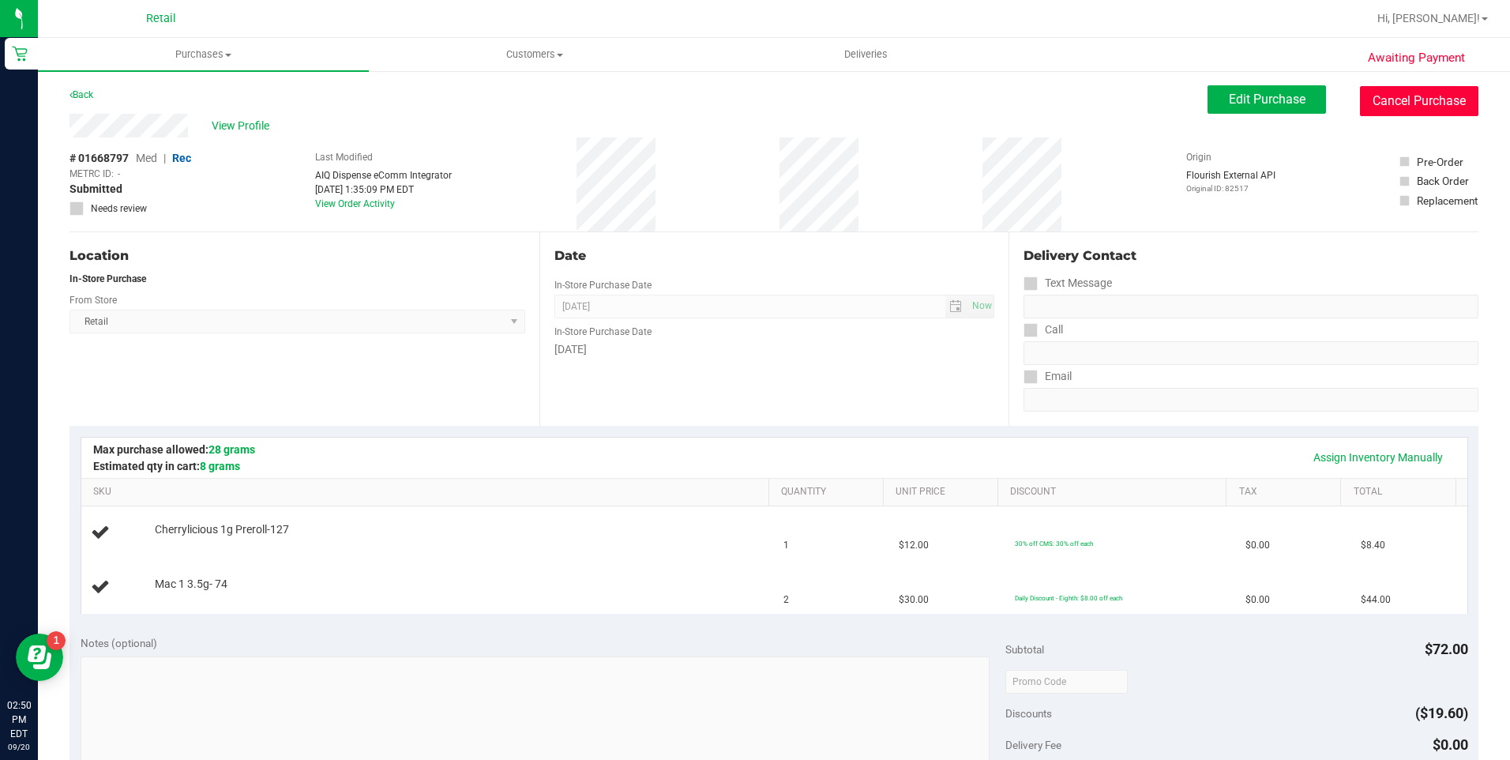
click at [1418, 100] on button "Cancel Purchase" at bounding box center [1419, 101] width 118 height 30
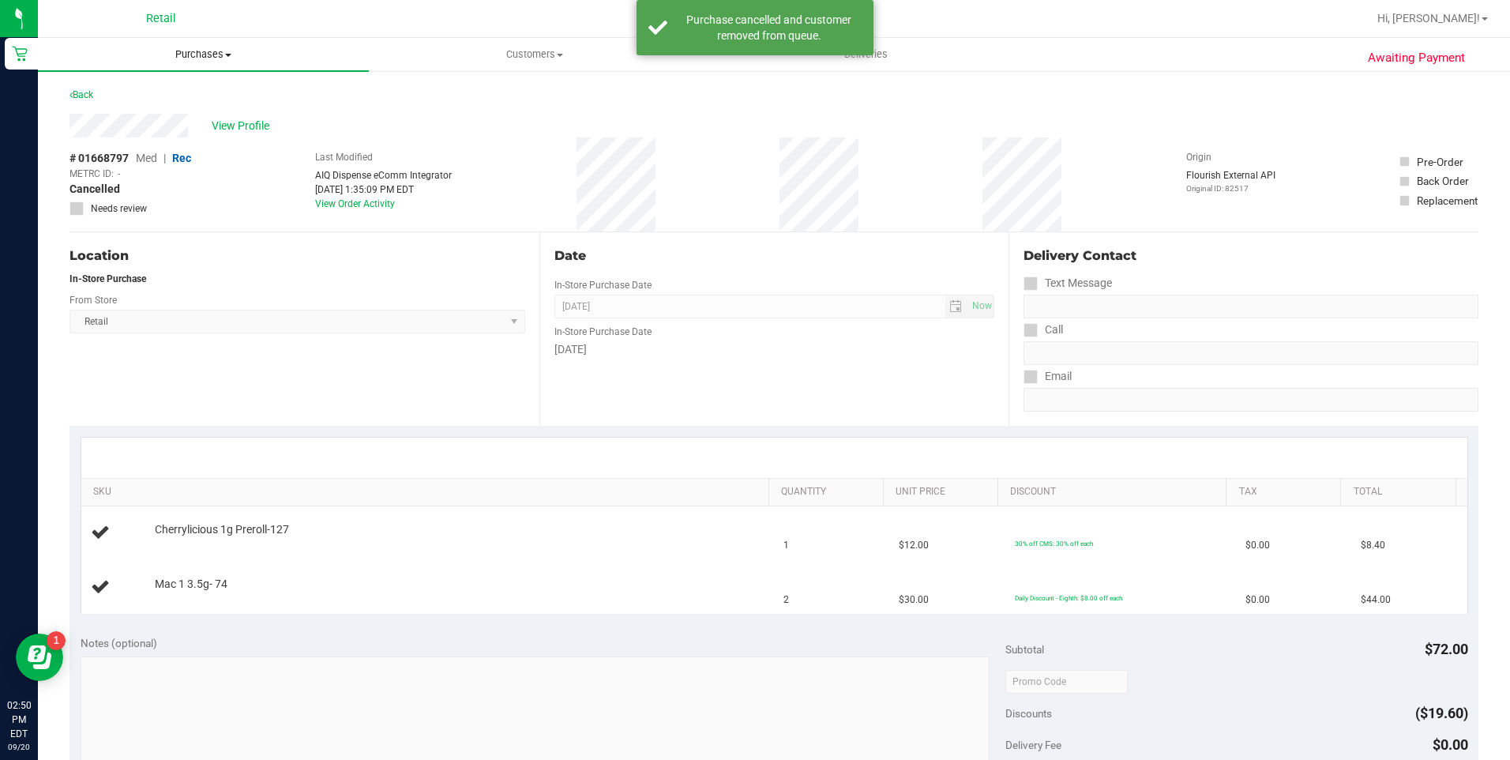
click at [175, 47] on span "Purchases" at bounding box center [203, 54] width 331 height 14
click at [162, 91] on span "Summary of purchases" at bounding box center [119, 94] width 162 height 13
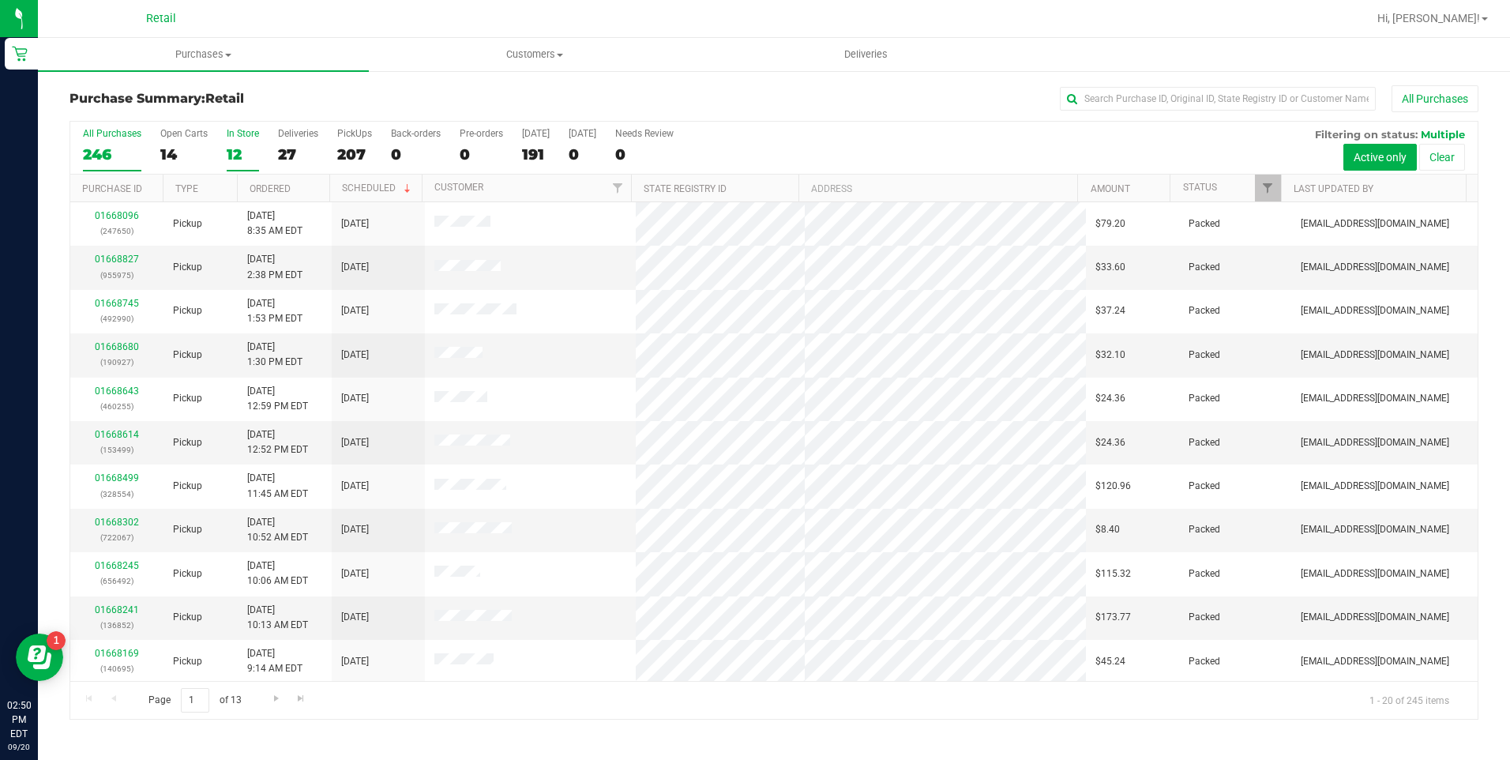
click at [242, 147] on div "12" at bounding box center [243, 154] width 32 height 18
click at [0, 0] on input "In Store 12" at bounding box center [0, 0] width 0 height 0
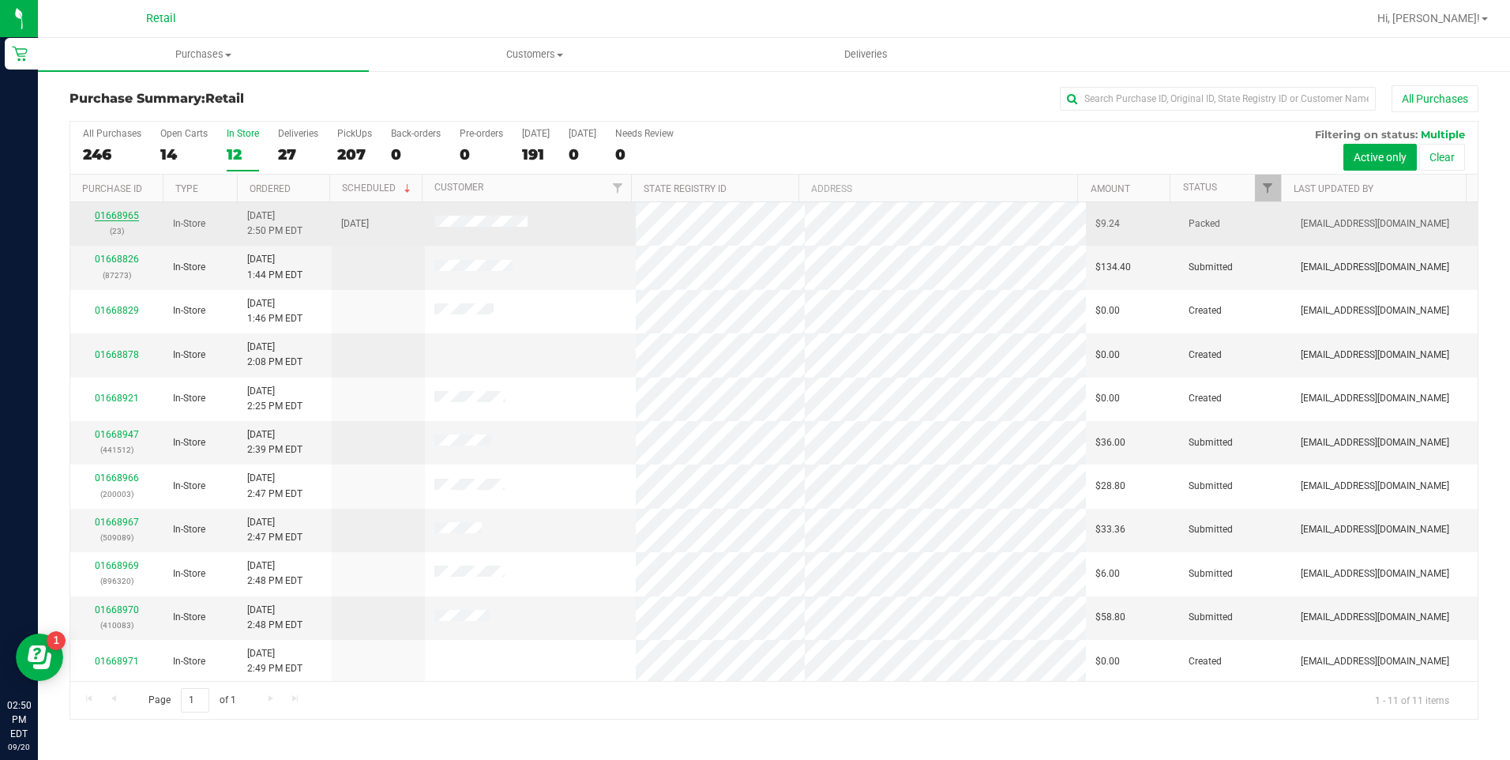
click at [134, 214] on link "01668965" at bounding box center [117, 215] width 44 height 11
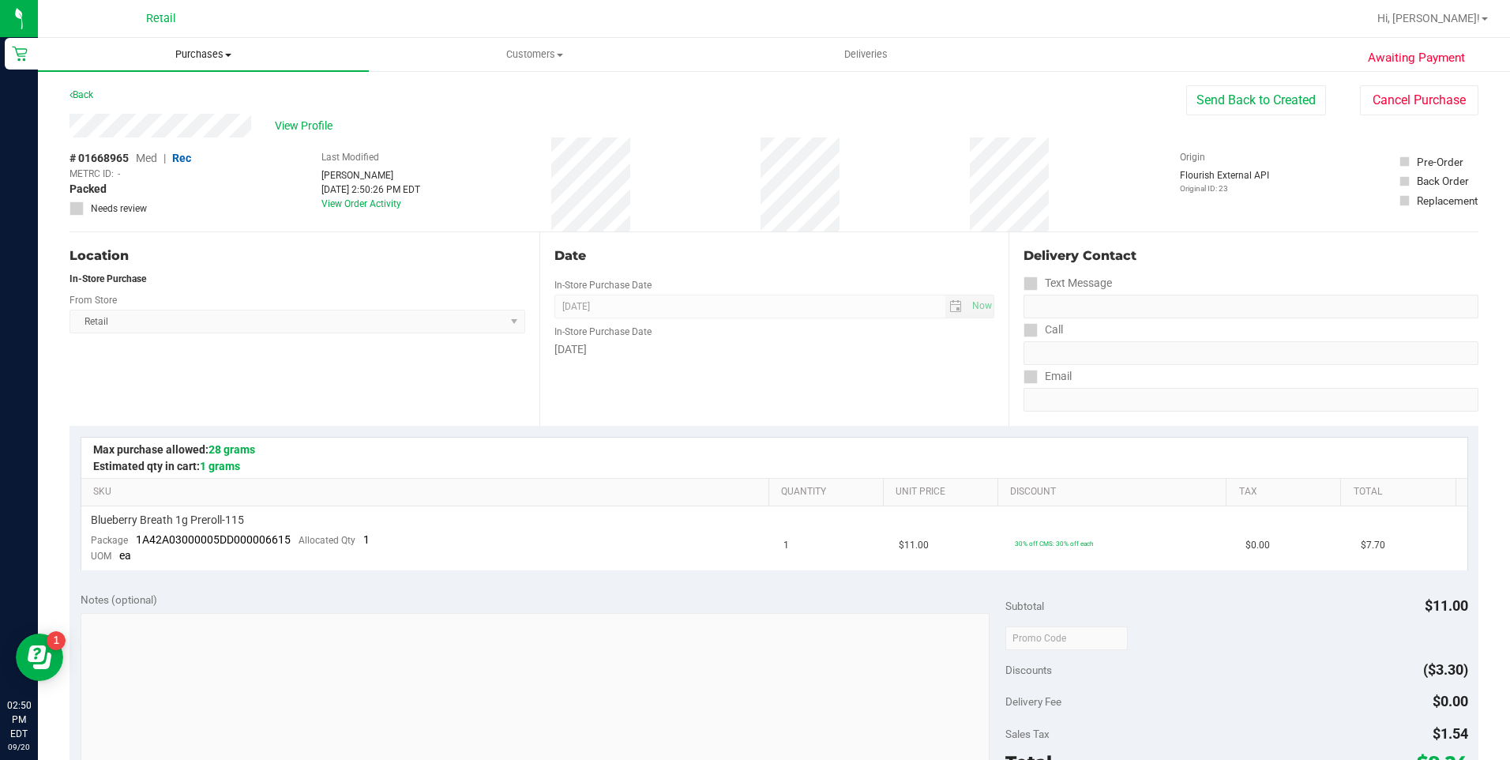
drag, startPoint x: 231, startPoint y: 55, endPoint x: 194, endPoint y: 84, distance: 46.8
click at [231, 56] on span at bounding box center [228, 55] width 6 height 3
click at [117, 103] on li "Summary of purchases" at bounding box center [203, 95] width 331 height 19
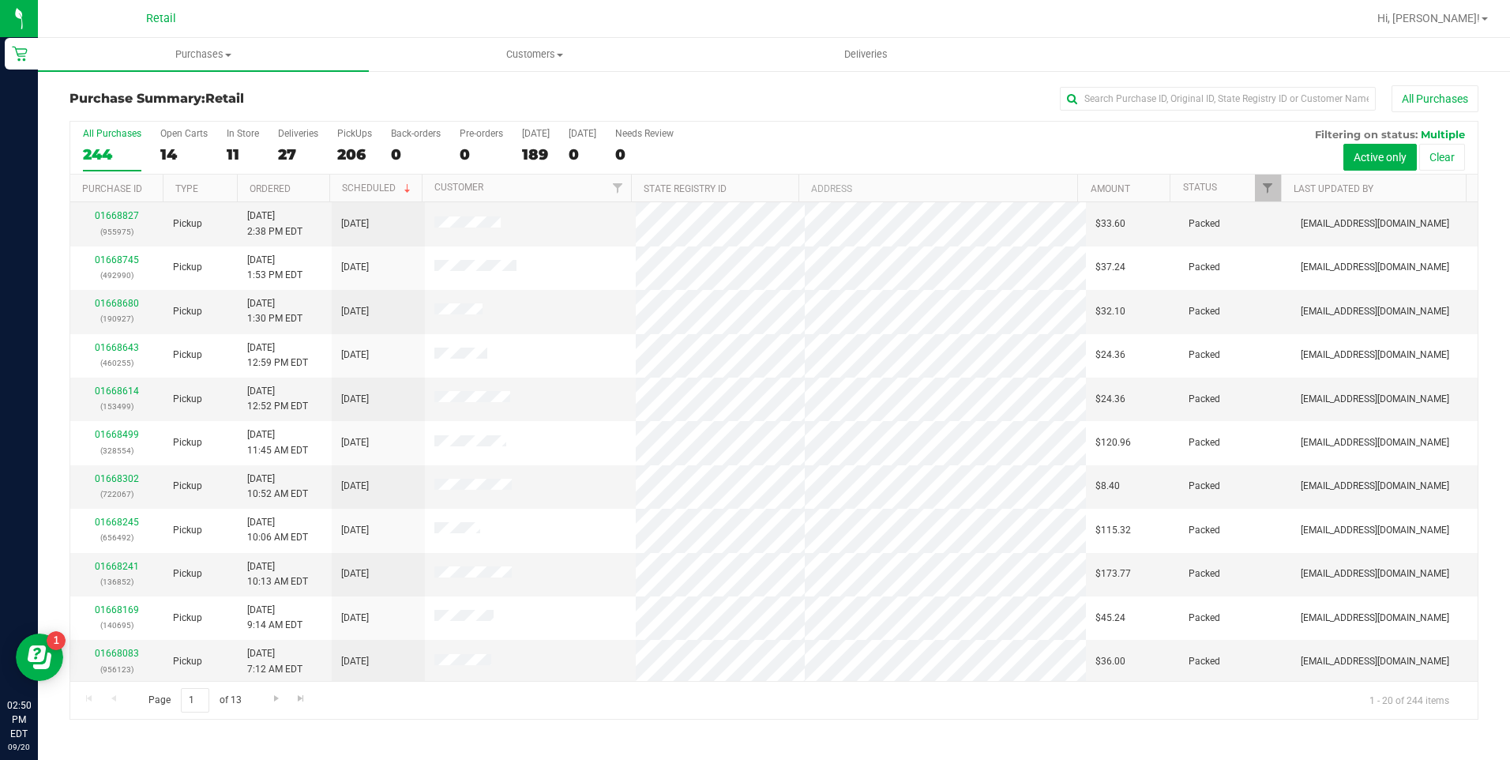
scroll to position [79, 0]
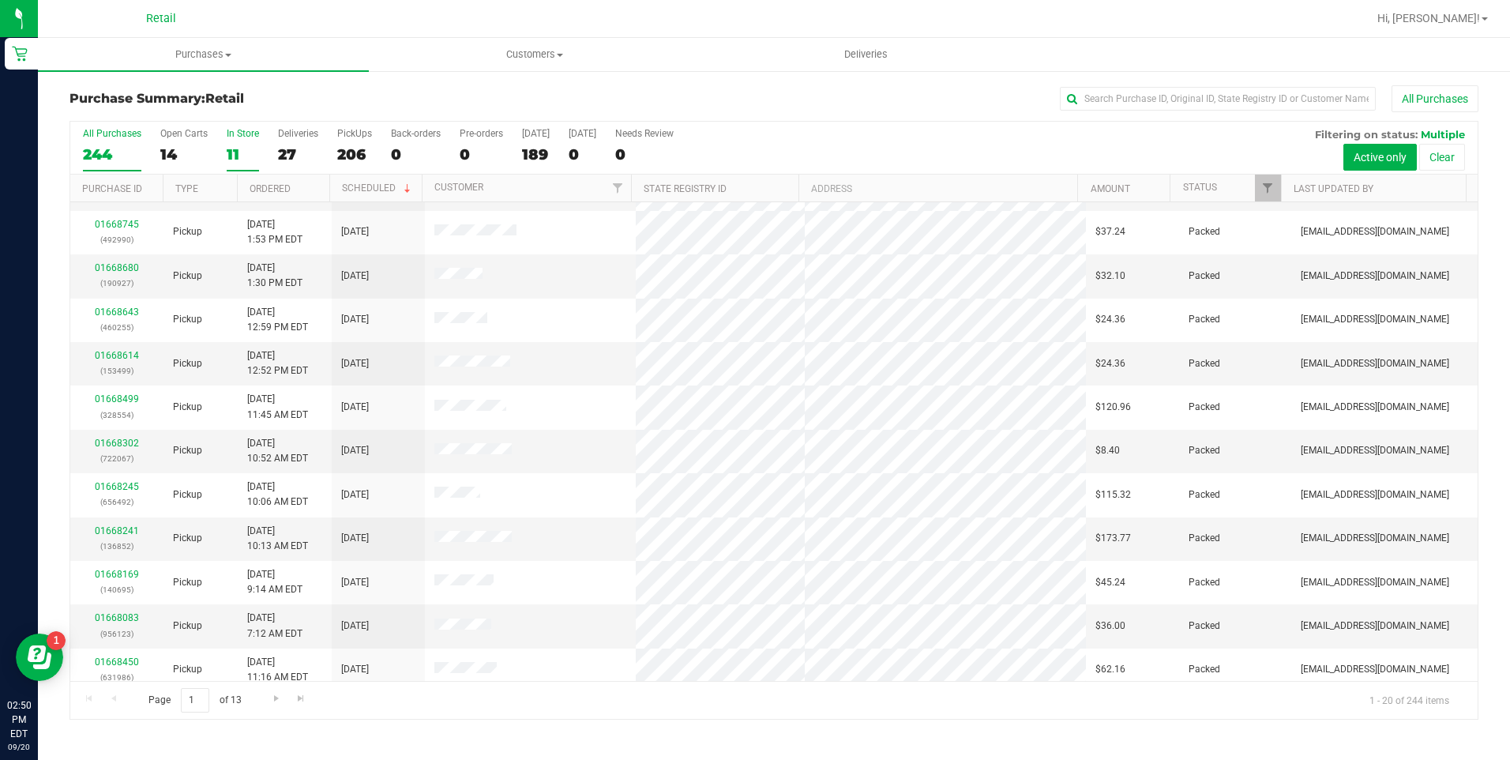
click at [238, 146] on div "11" at bounding box center [243, 154] width 32 height 18
click at [0, 0] on input "In Store 11" at bounding box center [0, 0] width 0 height 0
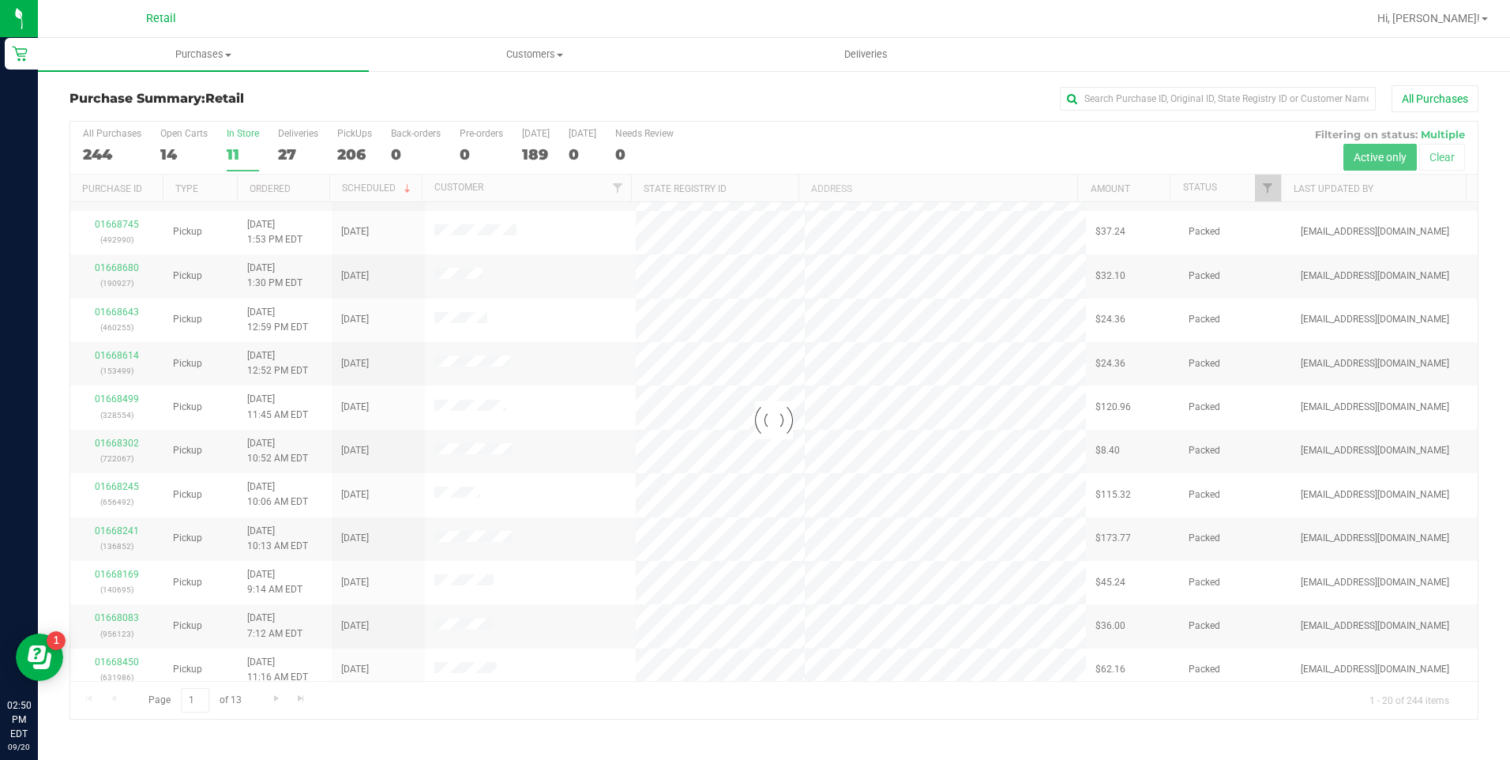
scroll to position [2, 0]
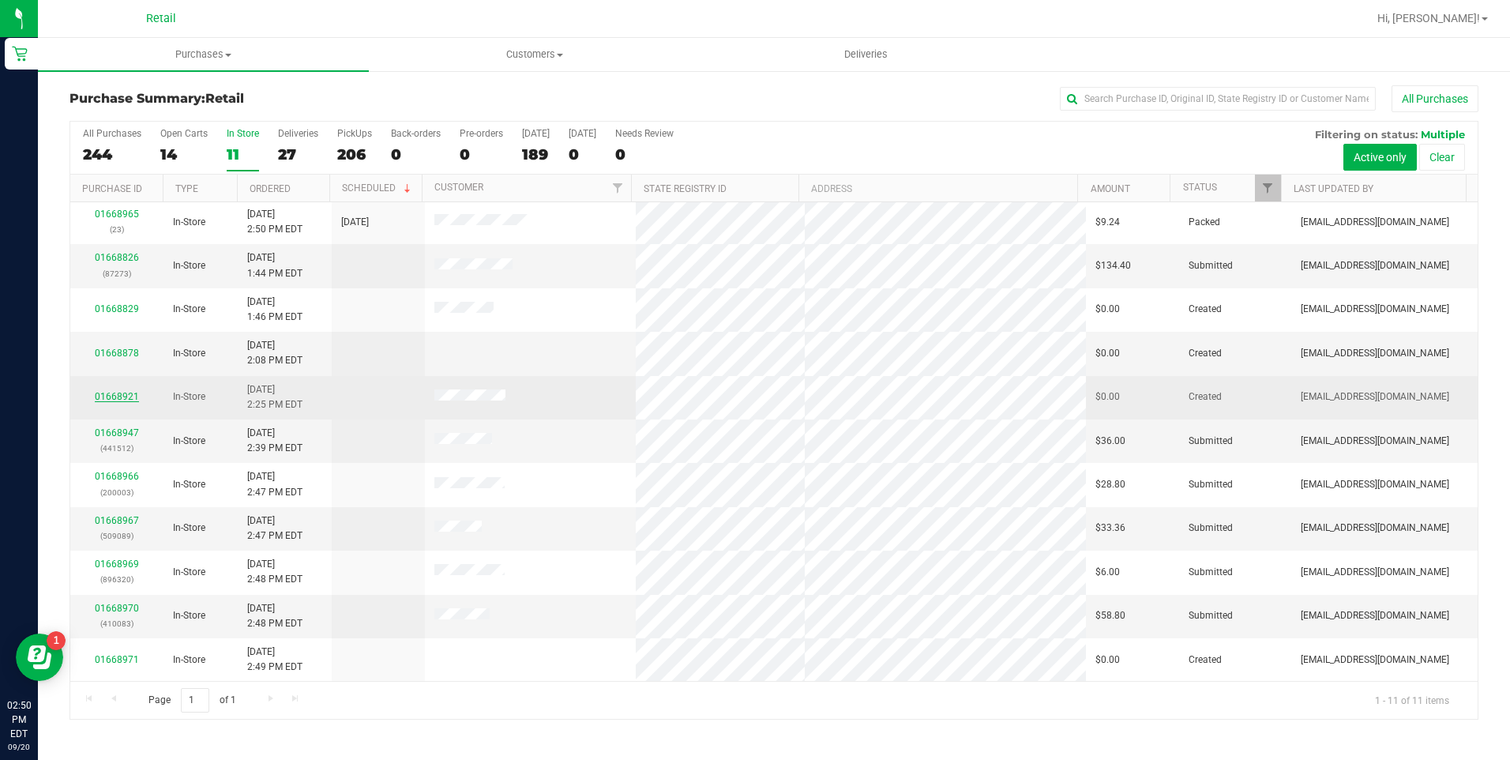
click at [127, 396] on link "01668921" at bounding box center [117, 396] width 44 height 11
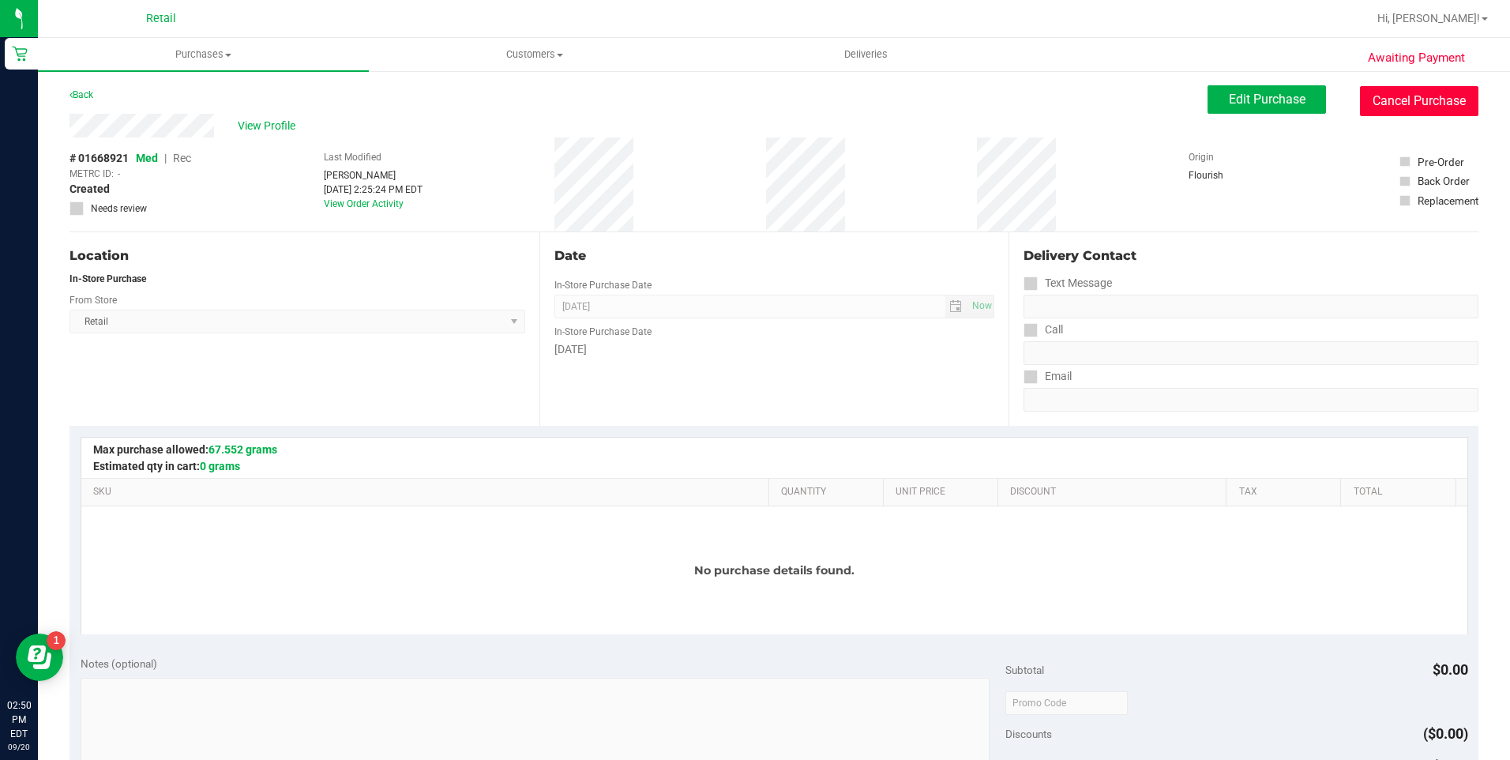
click at [1410, 100] on button "Cancel Purchase" at bounding box center [1419, 101] width 118 height 30
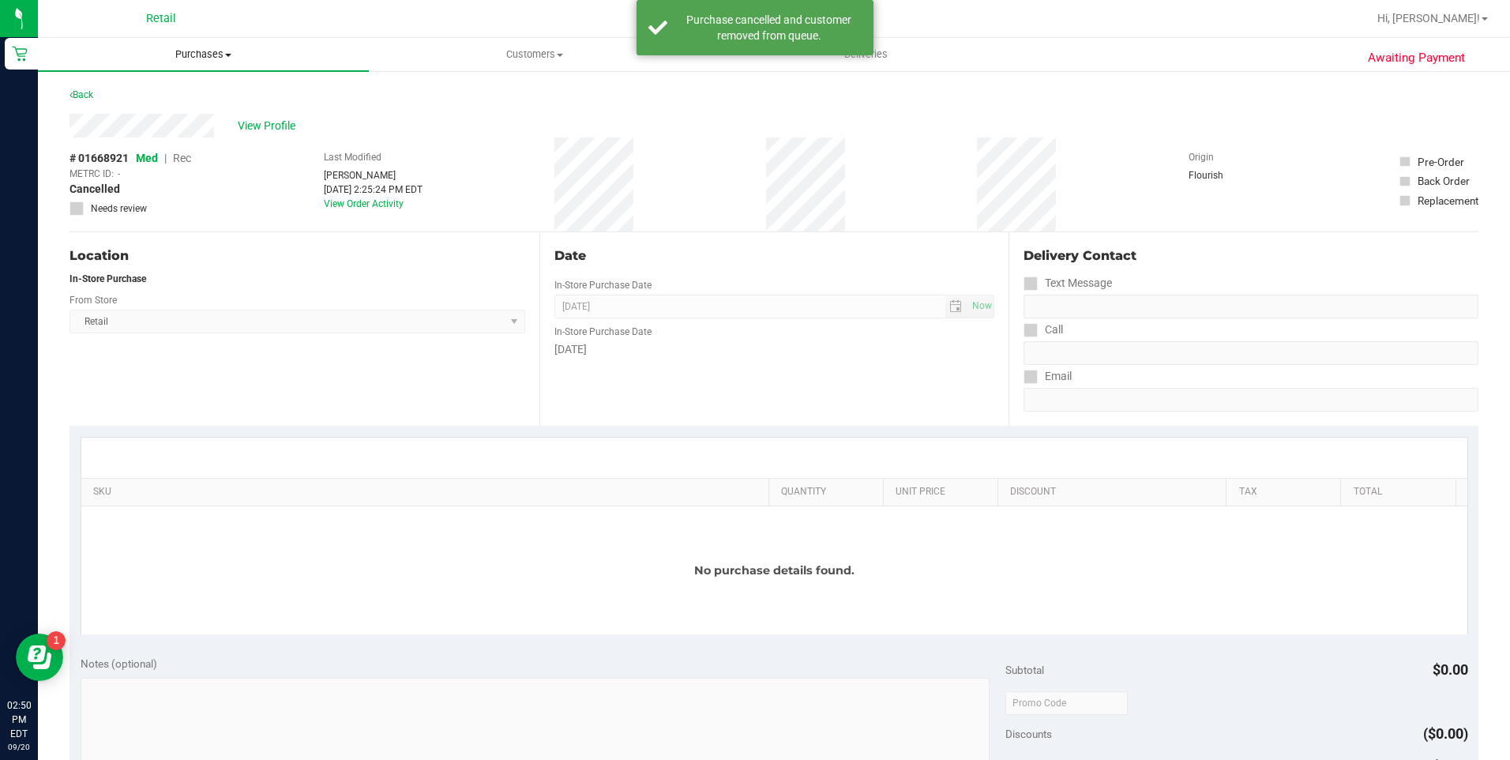
click at [190, 47] on uib-tab-heading "Purchases Summary of purchases Fulfillment All purchases" at bounding box center [203, 54] width 331 height 33
click at [148, 100] on span "Summary of purchases" at bounding box center [119, 94] width 162 height 13
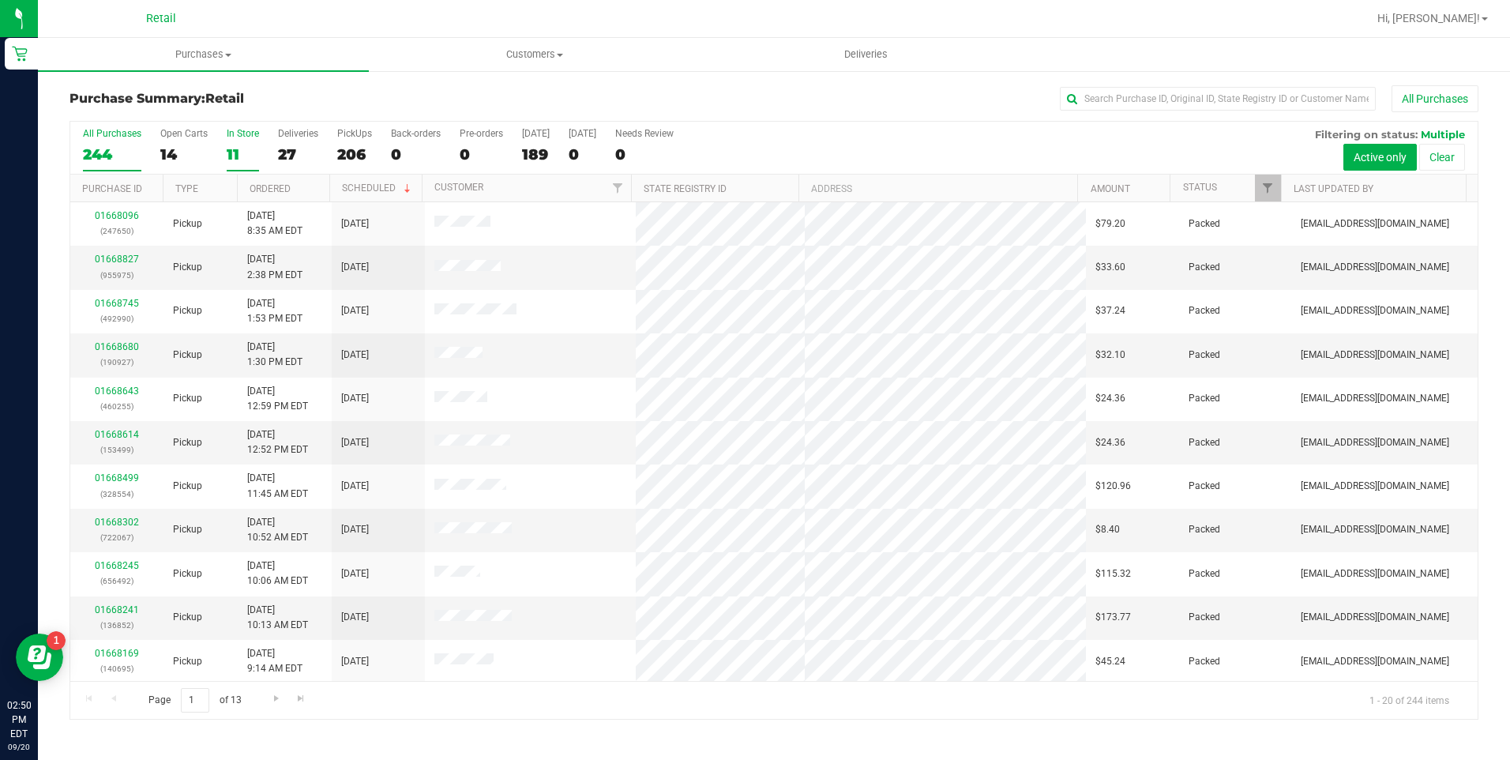
click at [238, 160] on div "11" at bounding box center [243, 154] width 32 height 18
click at [0, 0] on input "In Store 11" at bounding box center [0, 0] width 0 height 0
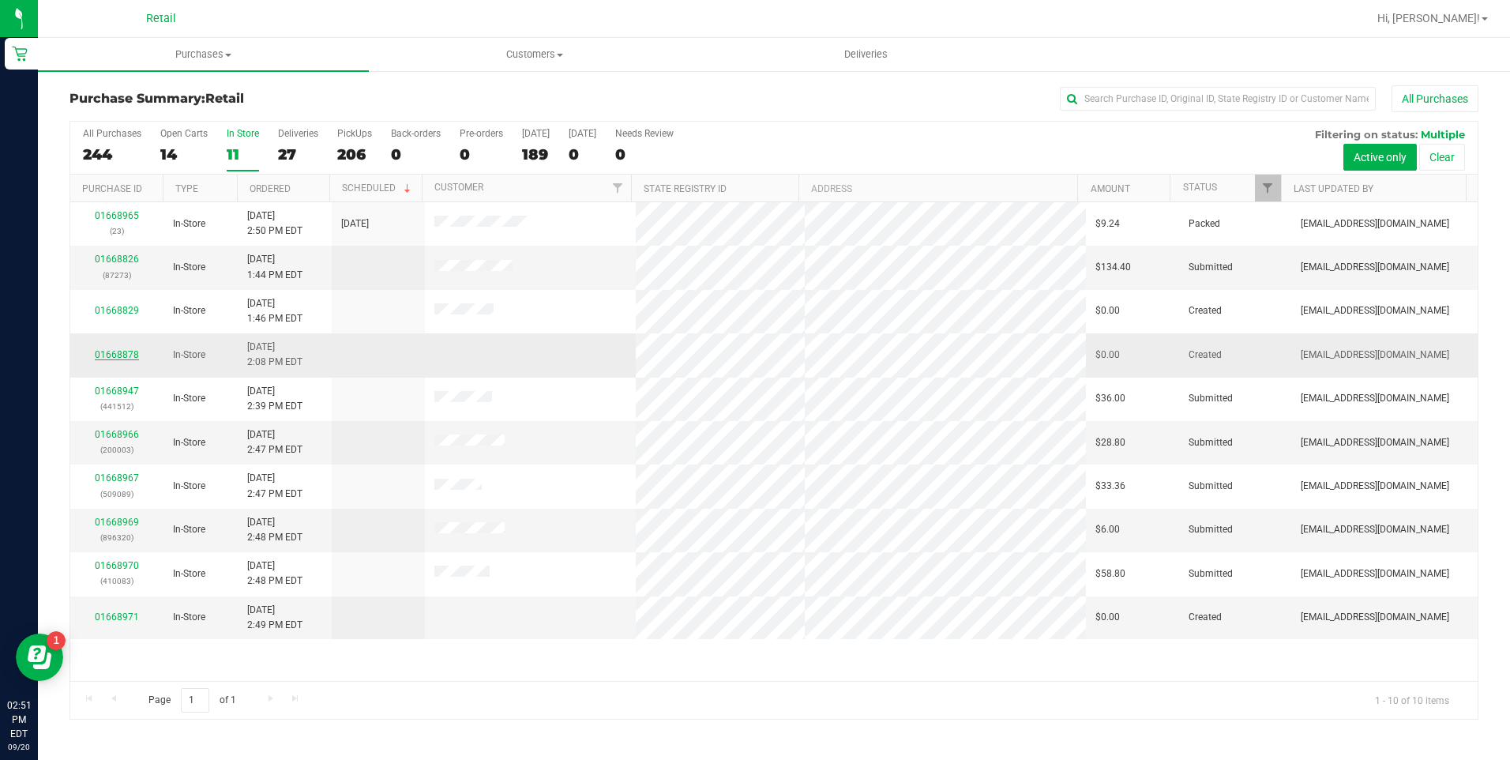
click at [126, 351] on link "01668878" at bounding box center [117, 354] width 44 height 11
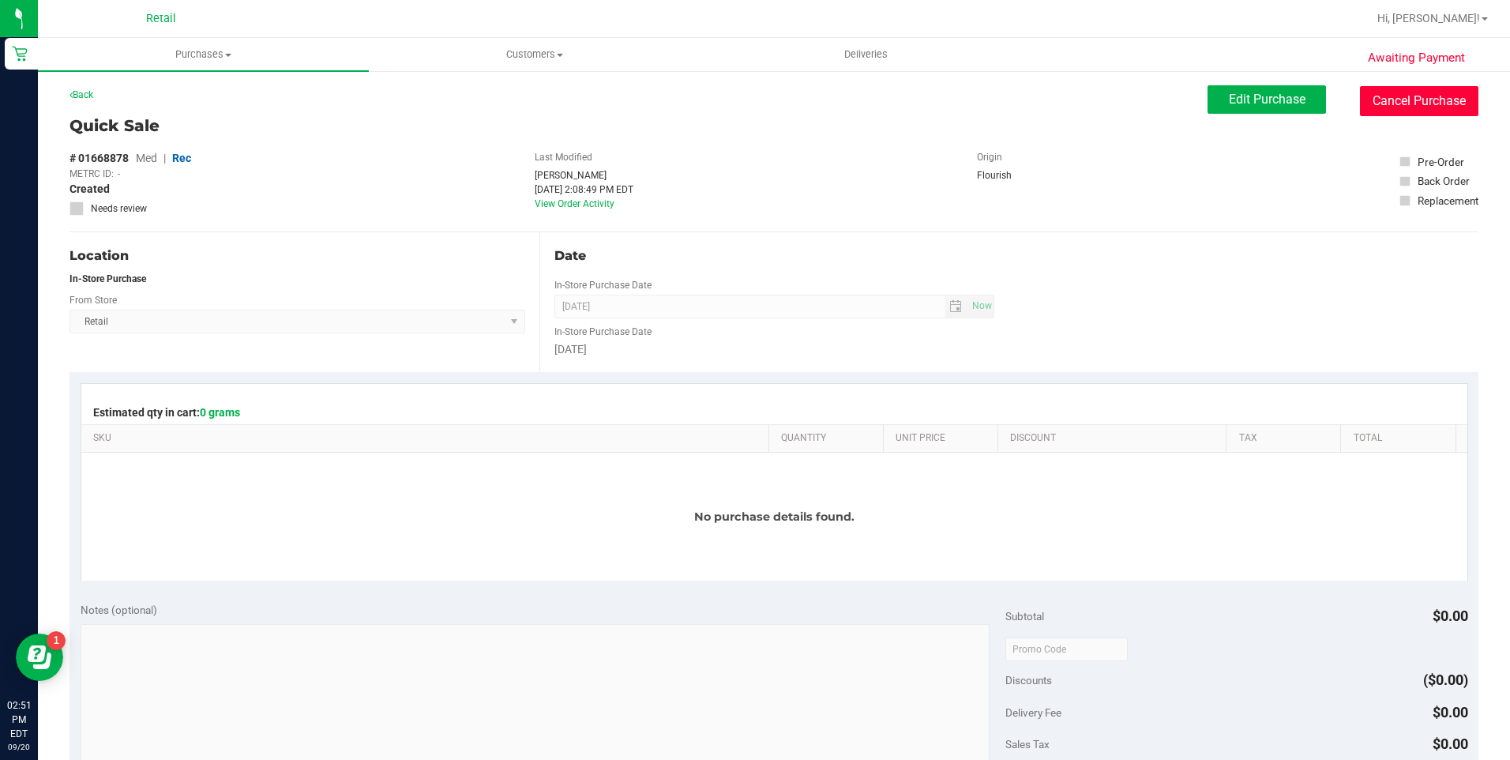
click at [1438, 99] on button "Cancel Purchase" at bounding box center [1419, 101] width 118 height 30
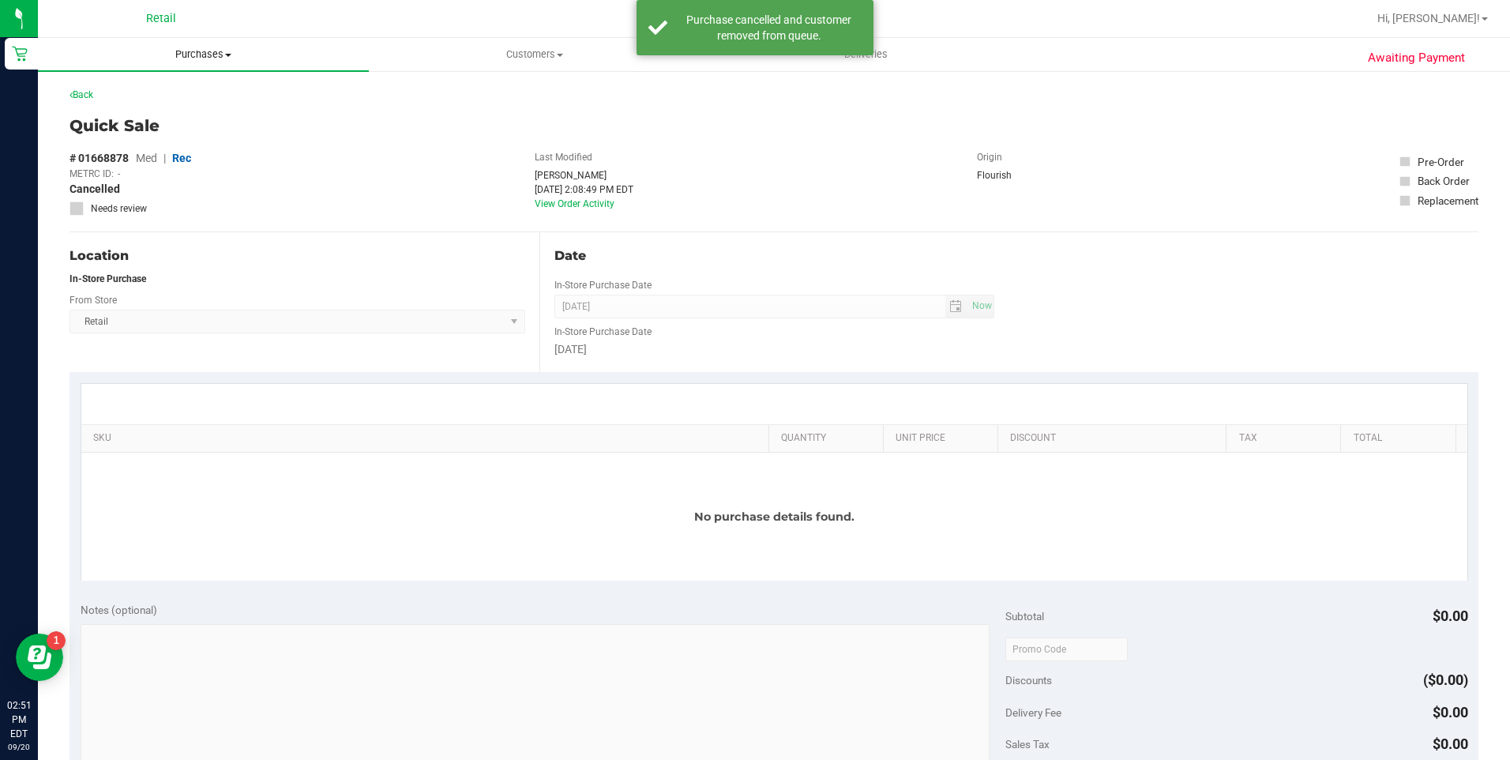
click at [192, 62] on uib-tab-heading "Purchases Summary of purchases Fulfillment All purchases" at bounding box center [203, 54] width 331 height 33
click at [152, 89] on span "Summary of purchases" at bounding box center [119, 94] width 162 height 13
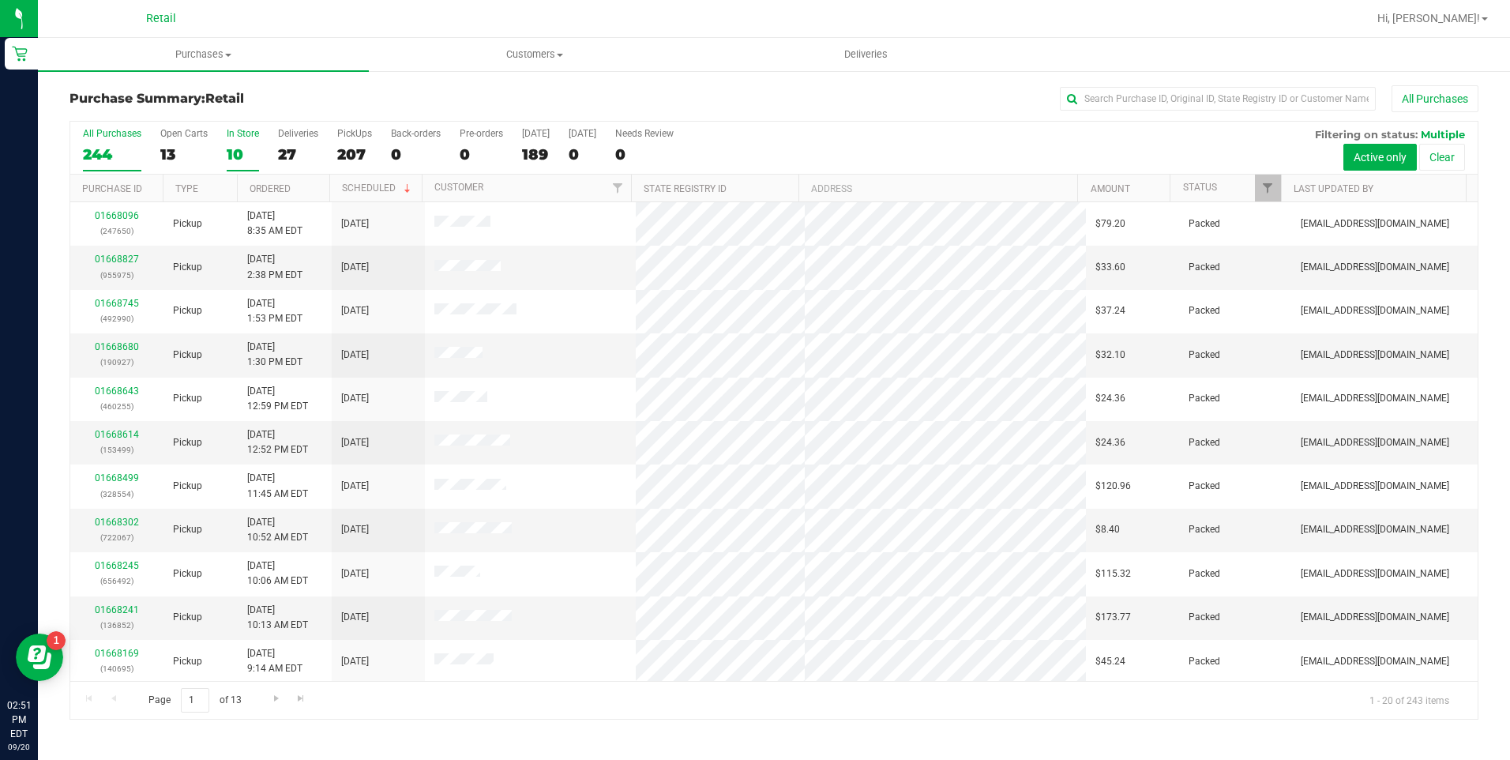
click at [238, 149] on div "10" at bounding box center [243, 154] width 32 height 18
click at [0, 0] on input "In Store 10" at bounding box center [0, 0] width 0 height 0
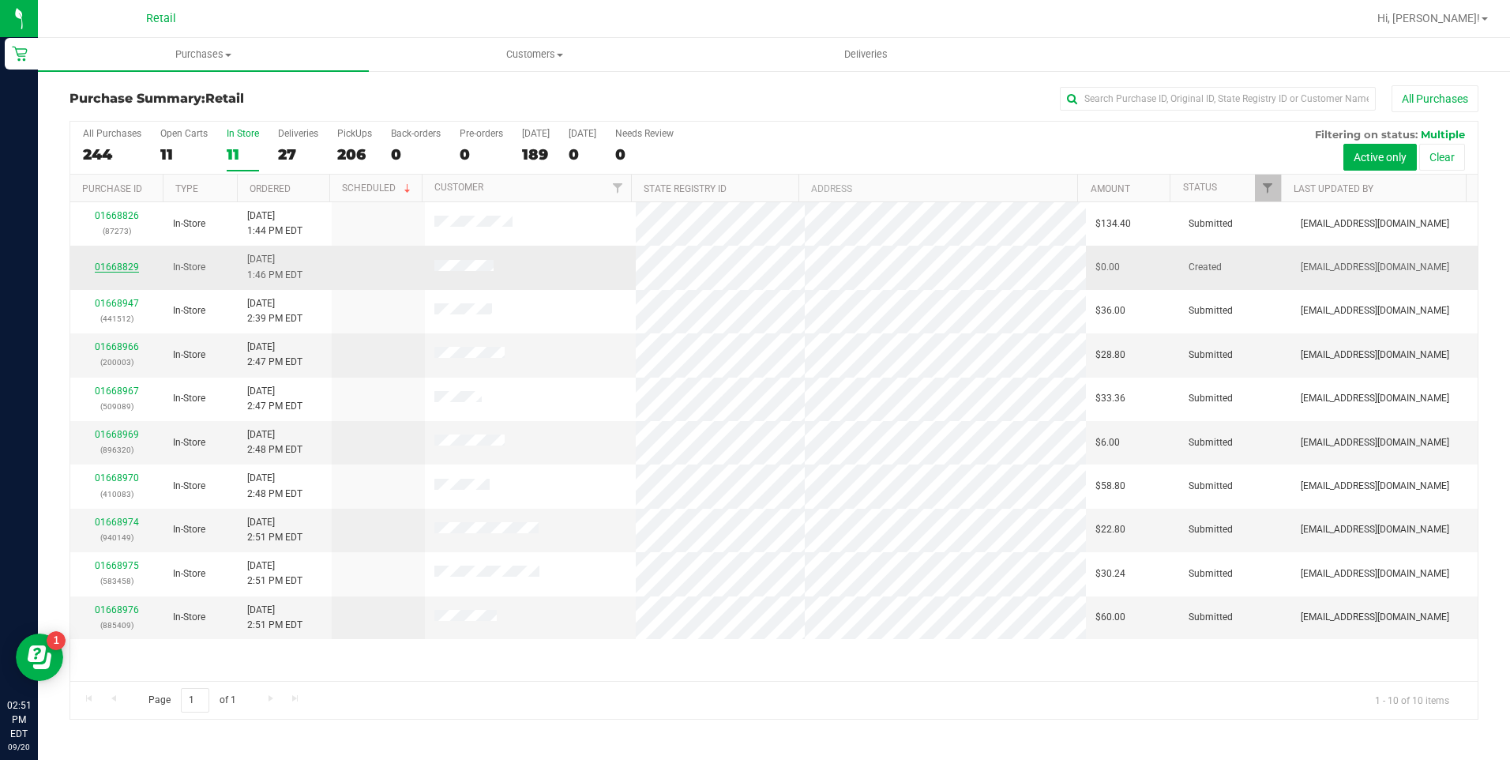
click at [108, 269] on link "01668829" at bounding box center [117, 266] width 44 height 11
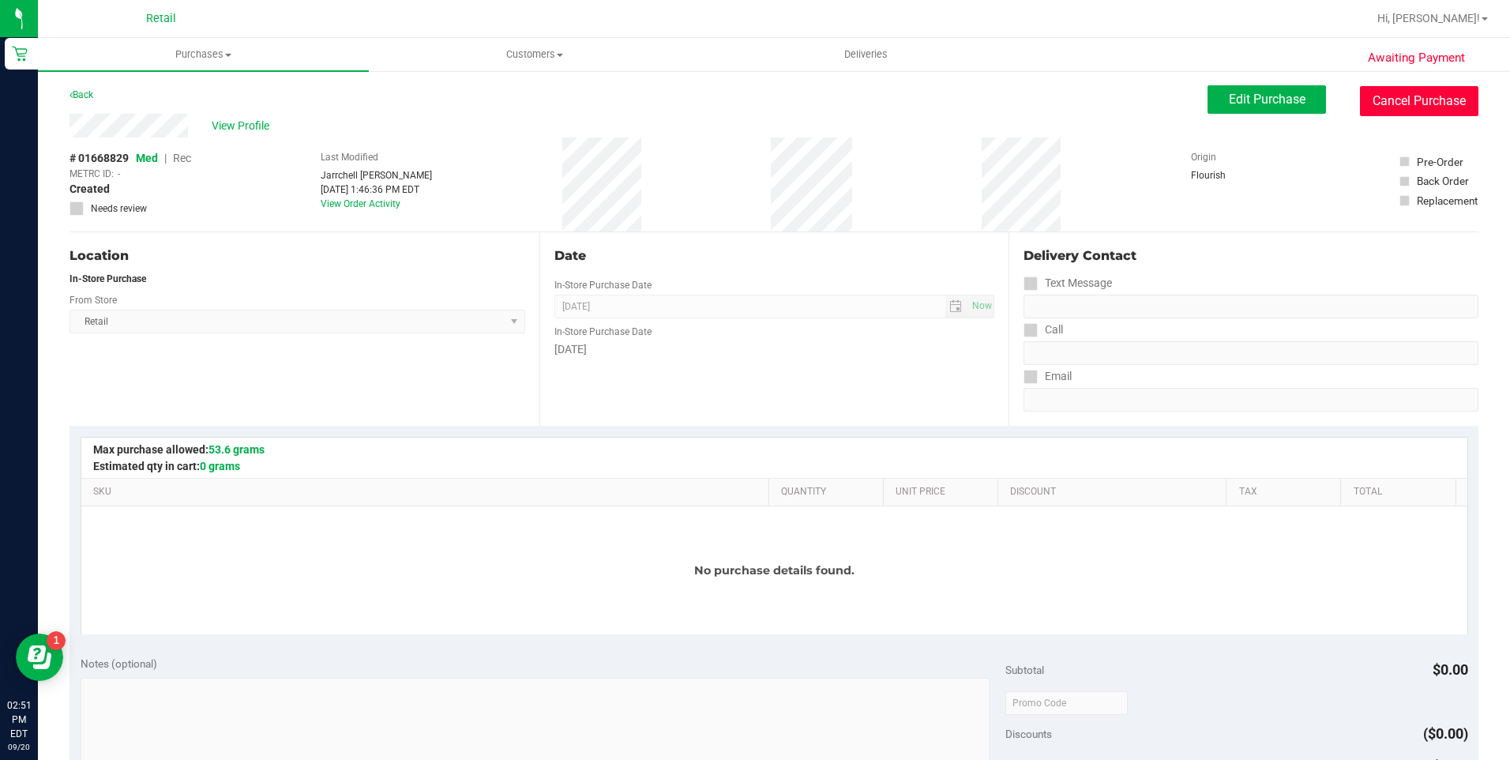
click at [1426, 103] on button "Cancel Purchase" at bounding box center [1419, 101] width 118 height 30
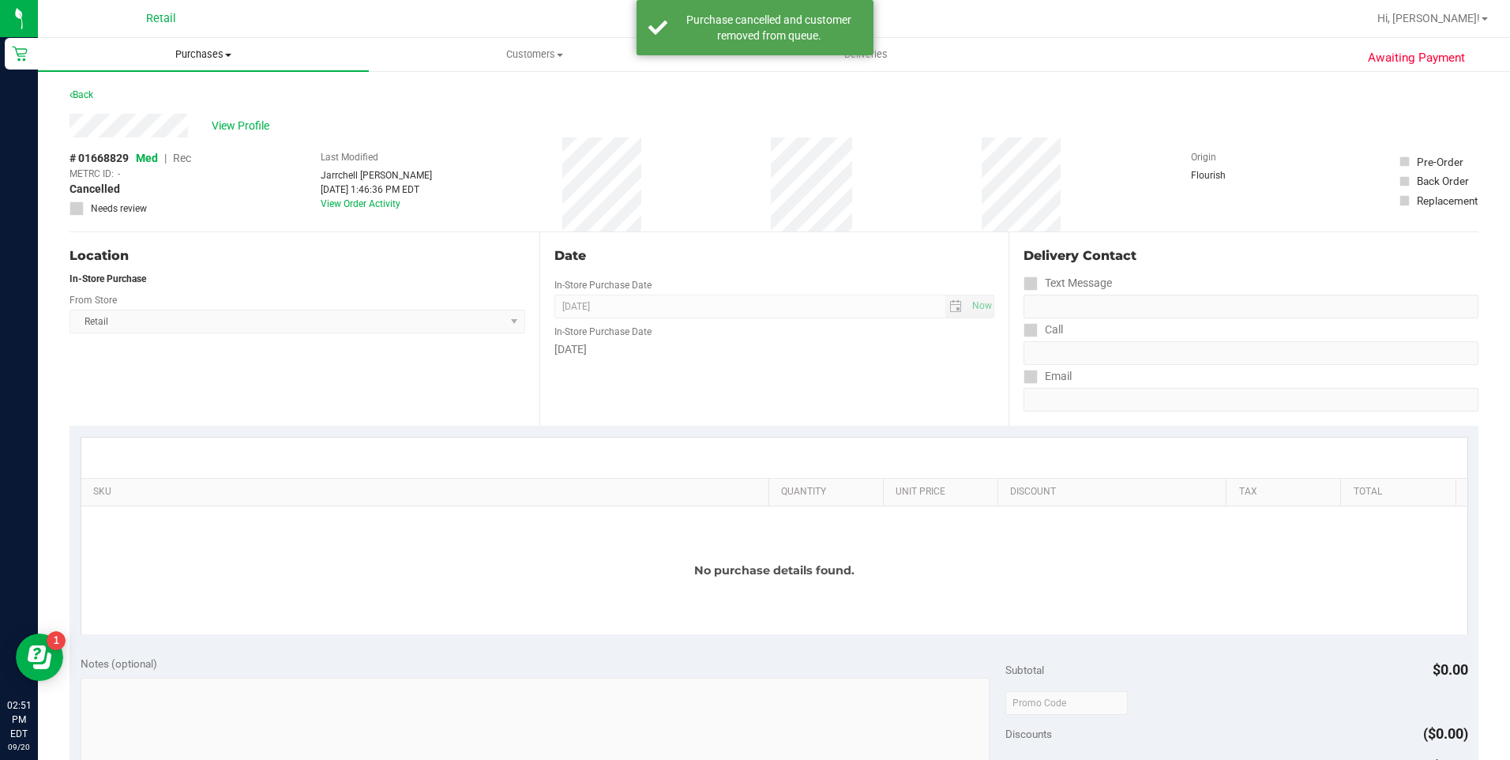
click at [205, 66] on uib-tab-heading "Purchases Summary of purchases Fulfillment All purchases" at bounding box center [203, 54] width 331 height 33
click at [197, 92] on li "Summary of purchases" at bounding box center [203, 95] width 331 height 19
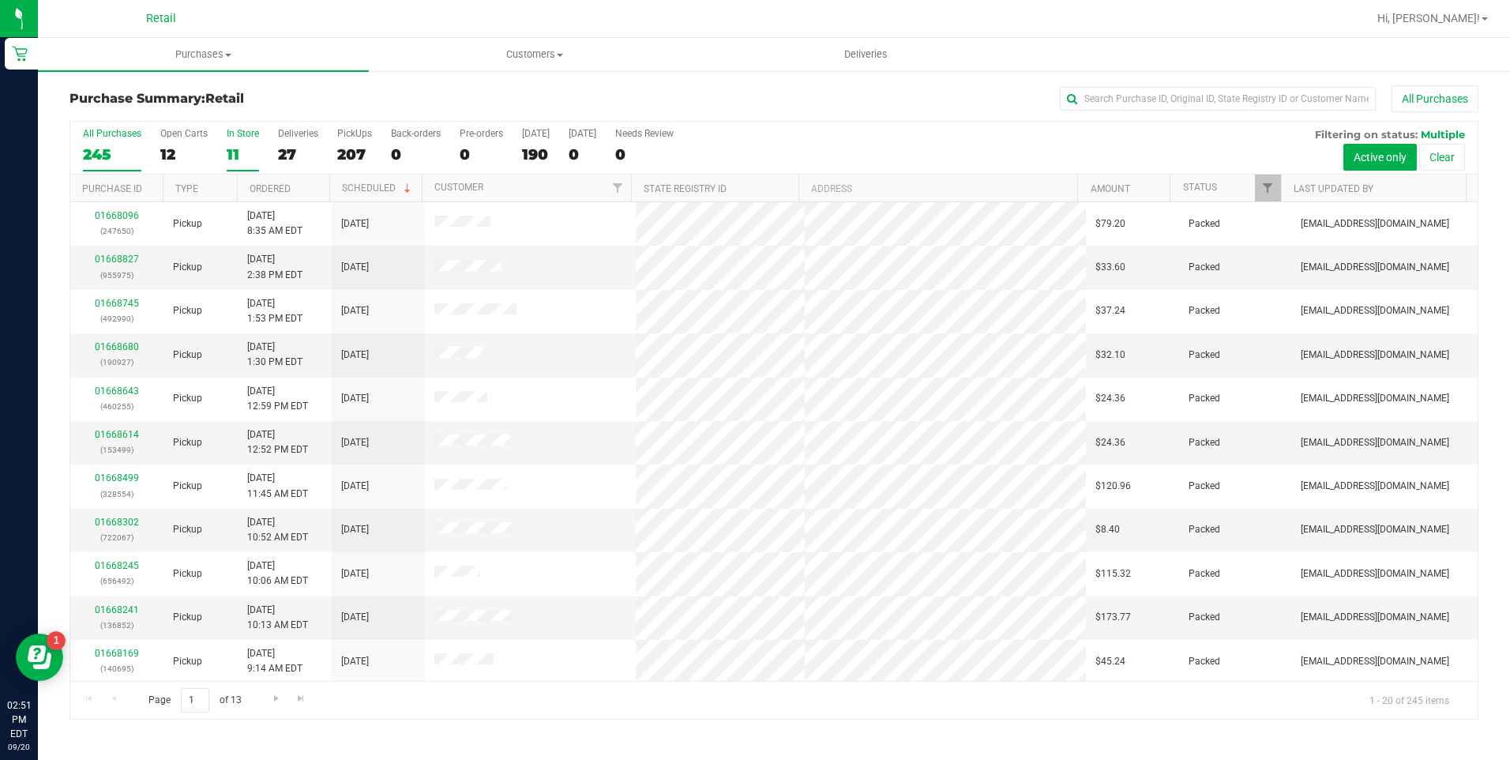
click at [245, 147] on div "11" at bounding box center [243, 154] width 32 height 18
click at [0, 0] on input "In Store 11" at bounding box center [0, 0] width 0 height 0
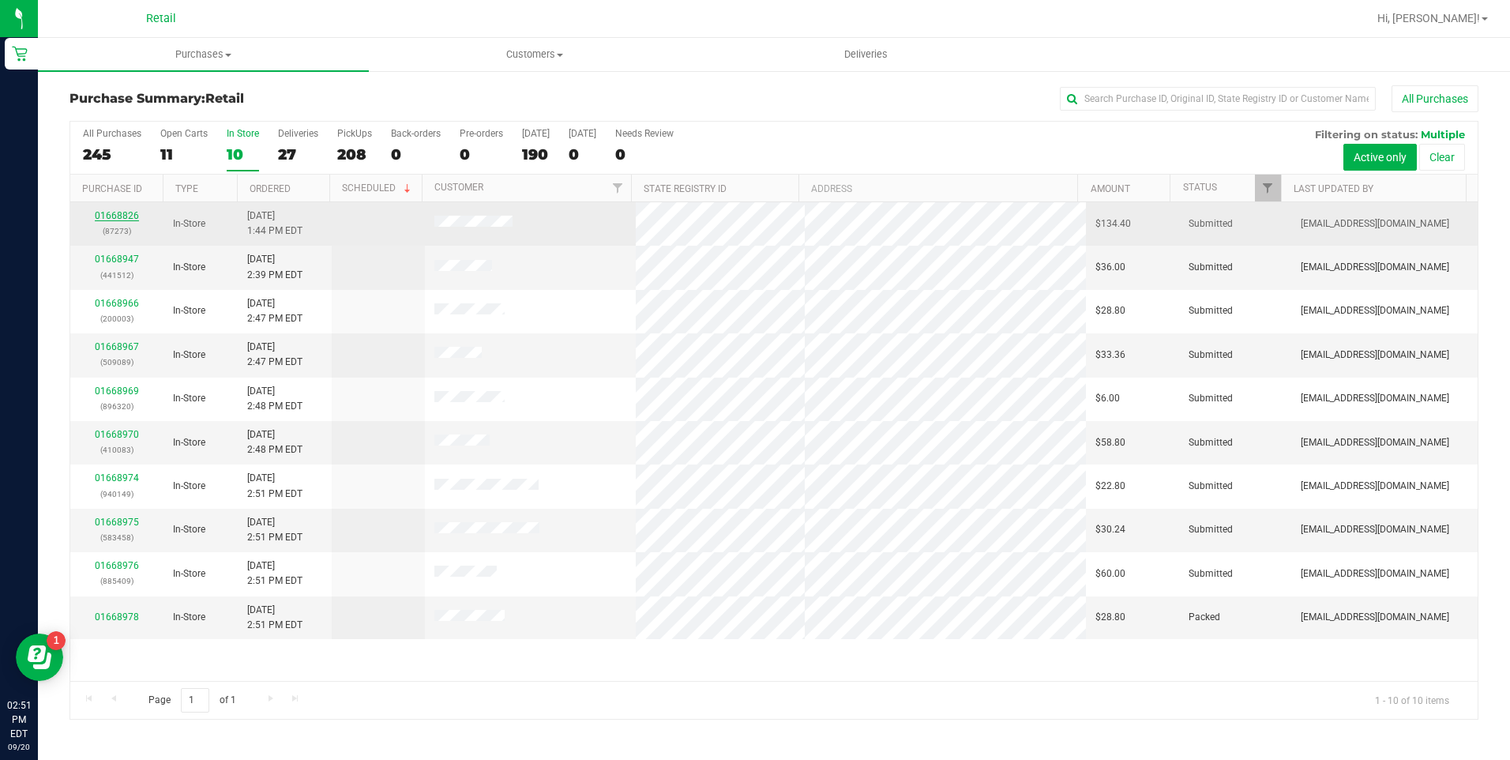
click at [118, 214] on link "01668826" at bounding box center [117, 215] width 44 height 11
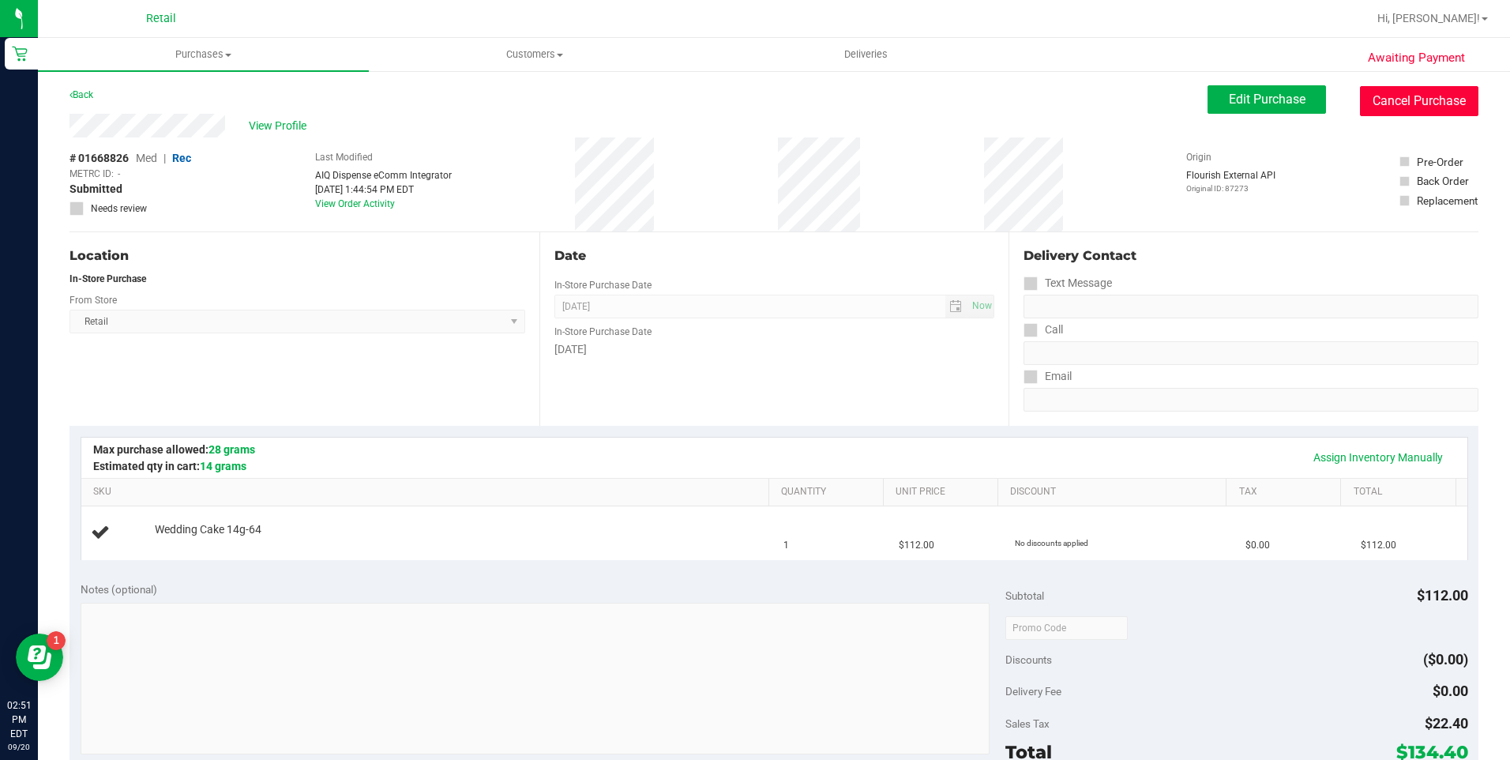
drag, startPoint x: 1377, startPoint y: 111, endPoint x: 822, endPoint y: 92, distance: 554.8
click at [1377, 112] on button "Cancel Purchase" at bounding box center [1419, 101] width 118 height 30
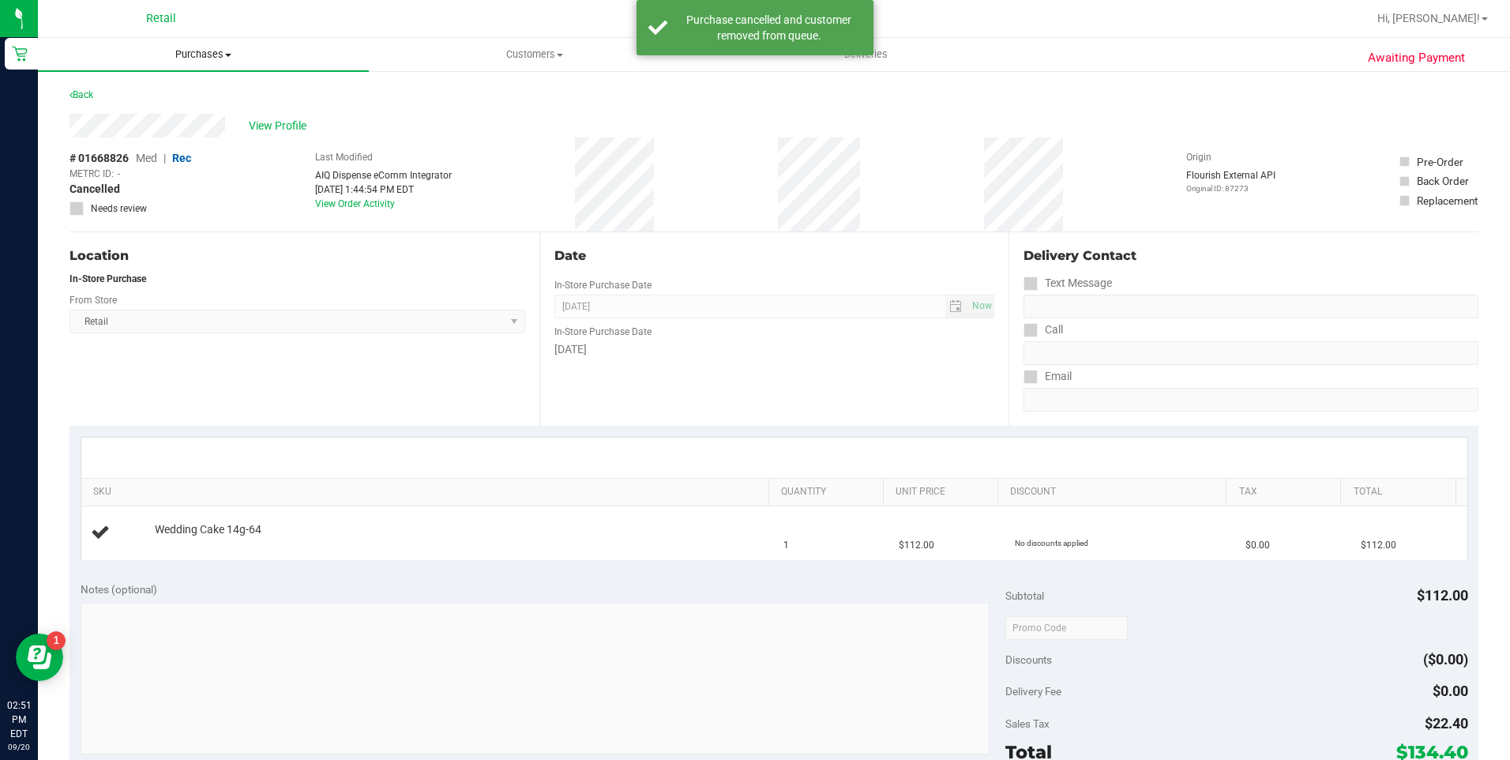
click at [199, 57] on span "Purchases" at bounding box center [203, 54] width 331 height 14
click at [178, 96] on span "Summary of purchases" at bounding box center [119, 94] width 162 height 13
